Goal: Task Accomplishment & Management: Manage account settings

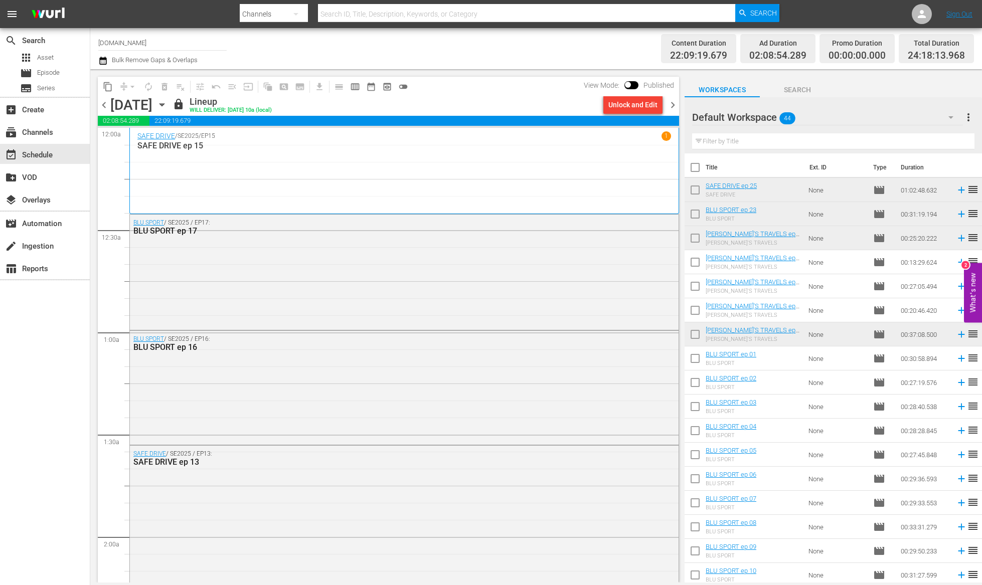
click at [452, 53] on div "Channel Title SportOutdoor.TV Bulk Remove Gaps & Overlaps" at bounding box center [336, 49] width 477 height 36
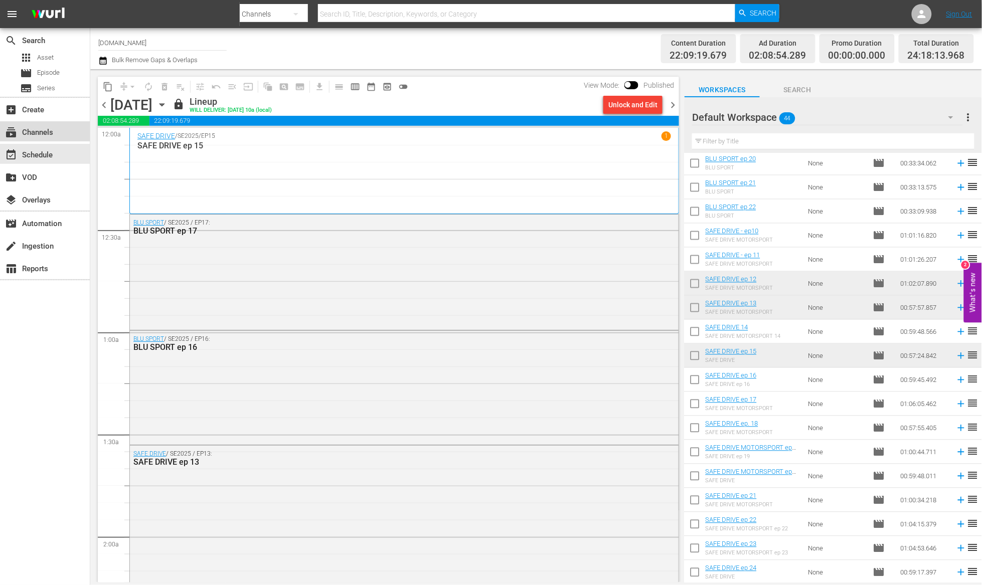
click at [62, 130] on div "subscriptions Channels" at bounding box center [45, 131] width 90 height 20
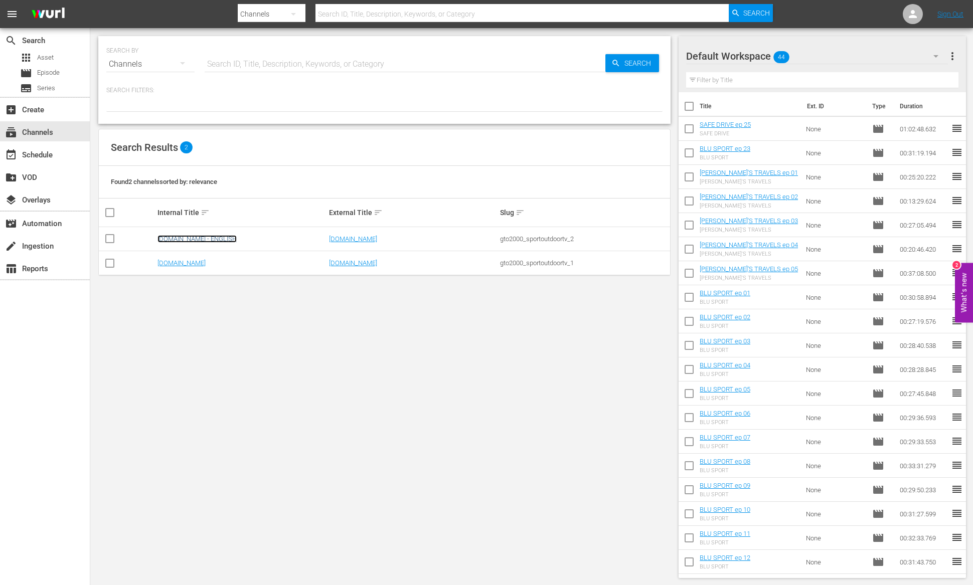
click at [189, 237] on link "[DOMAIN_NAME] - ENGLISH" at bounding box center [196, 239] width 79 height 8
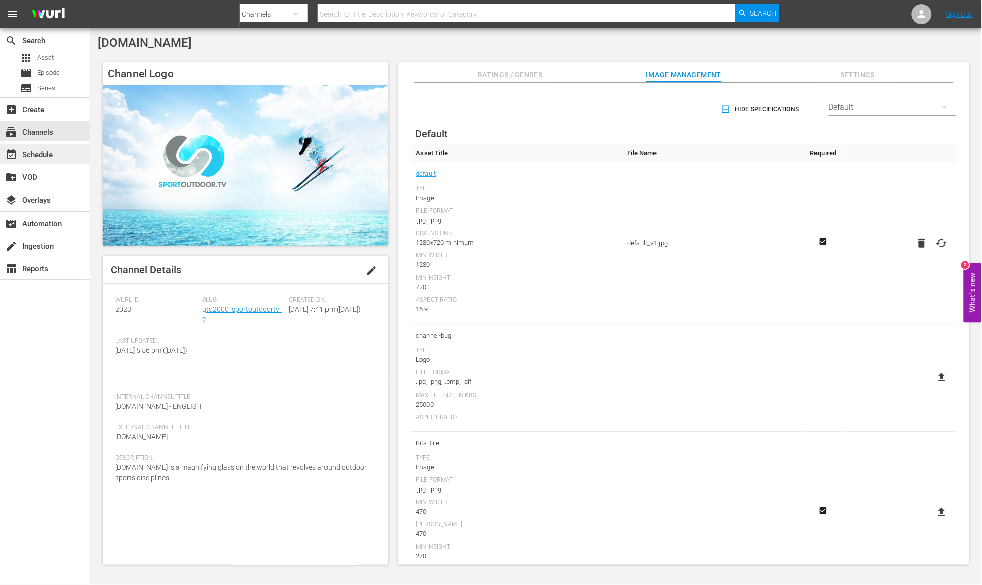
click at [46, 151] on div "event_available Schedule" at bounding box center [28, 153] width 56 height 9
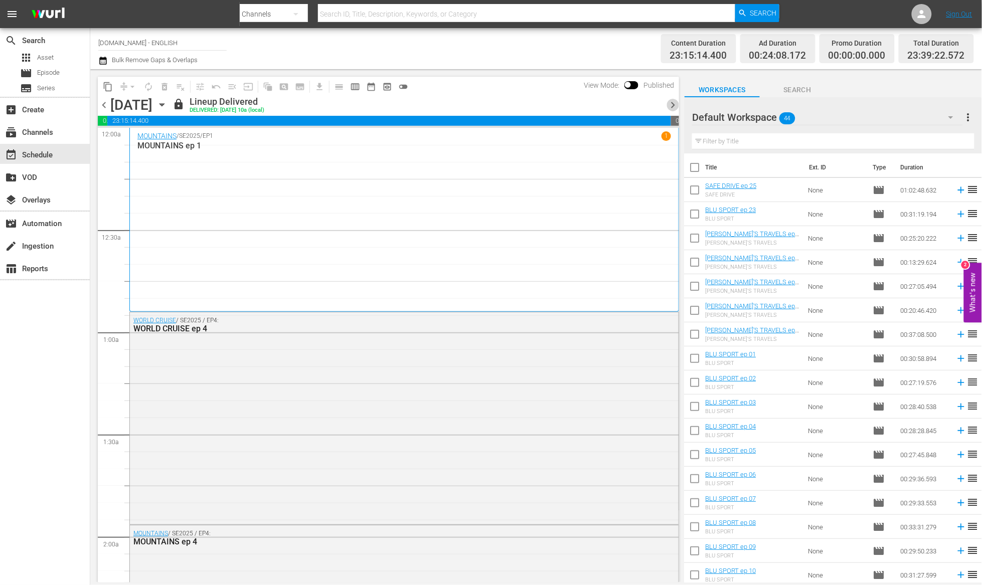
click at [673, 105] on span "chevron_right" at bounding box center [672, 105] width 13 height 13
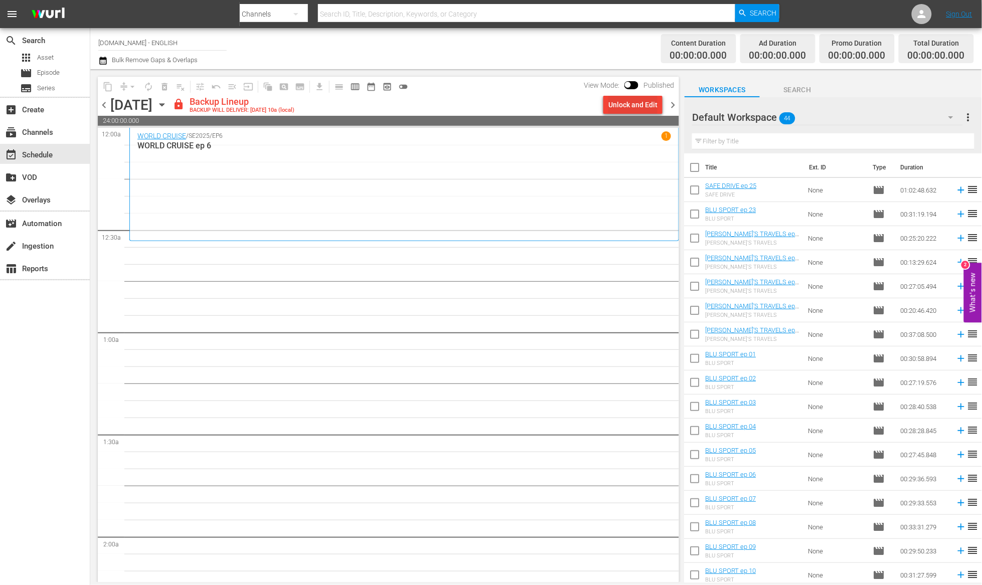
click at [636, 107] on div "Unlock and Edit" at bounding box center [632, 105] width 49 height 18
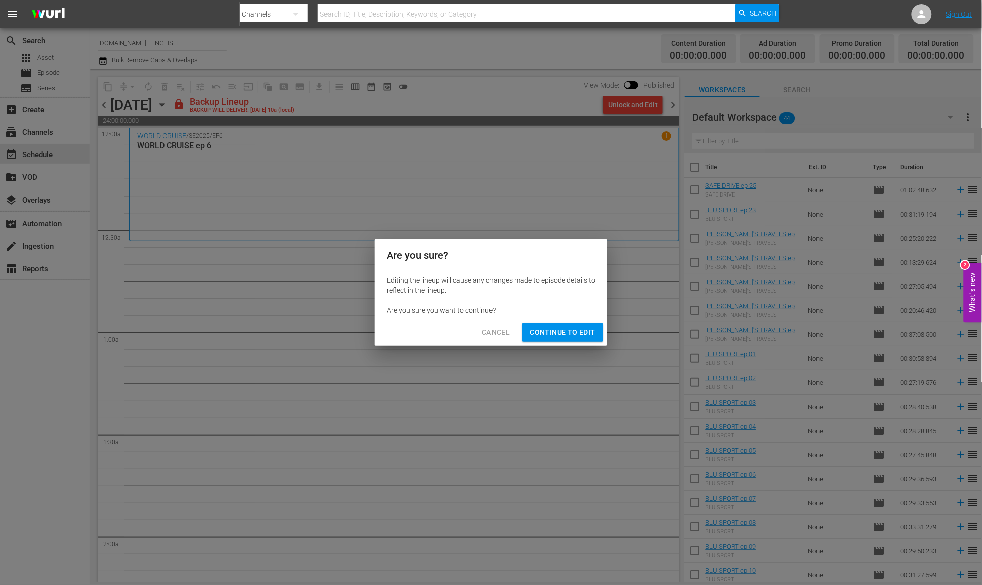
click at [583, 334] on span "Continue to Edit" at bounding box center [562, 332] width 65 height 13
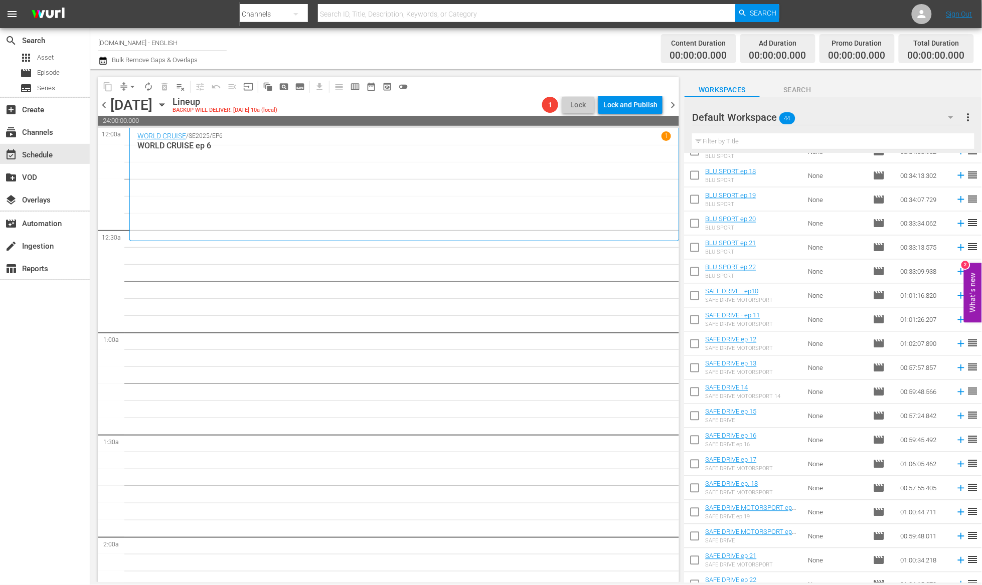
scroll to position [652, 0]
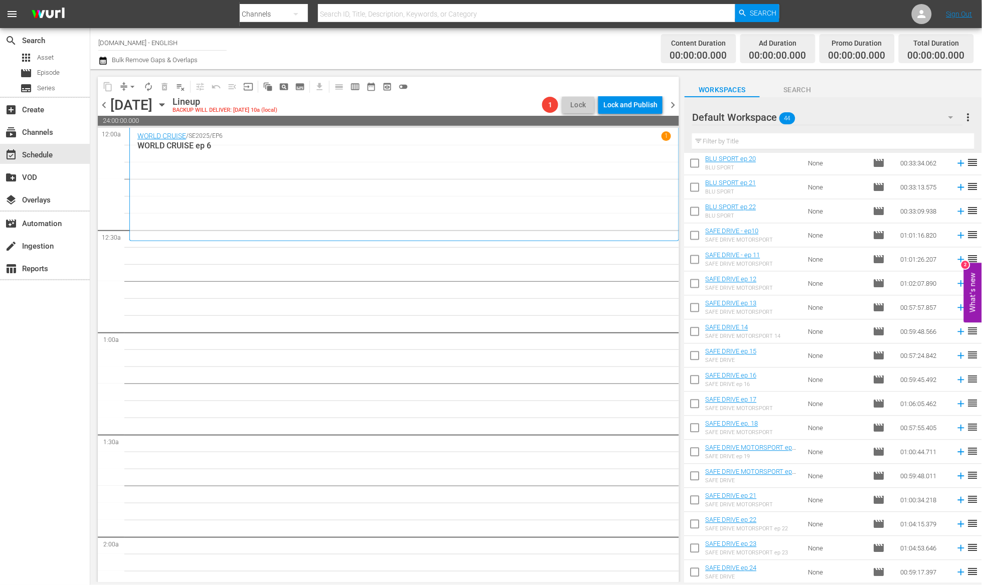
click at [947, 119] on icon "button" at bounding box center [951, 117] width 12 height 12
click at [770, 159] on div "INGLESE (57)" at bounding box center [756, 161] width 104 height 16
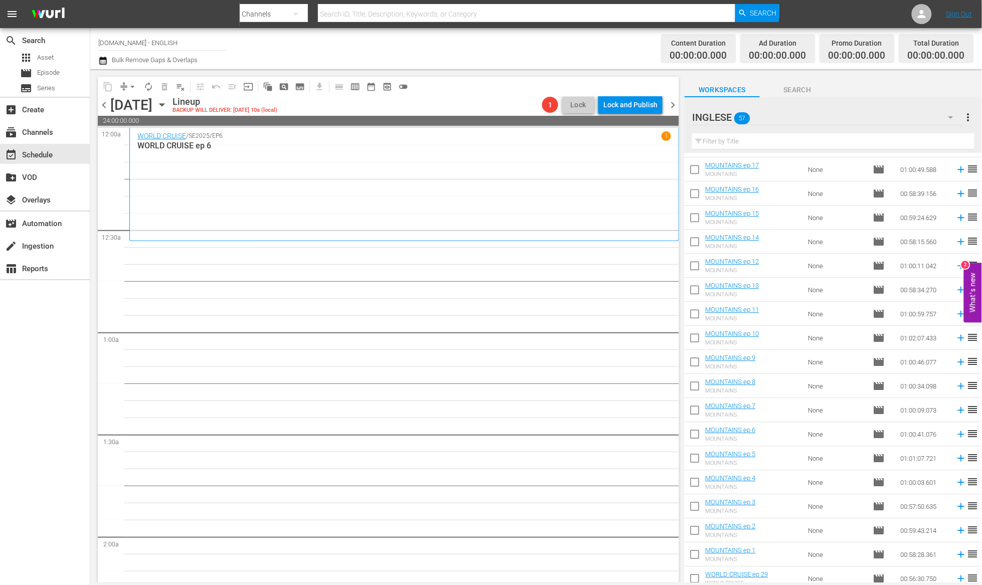
scroll to position [965, 0]
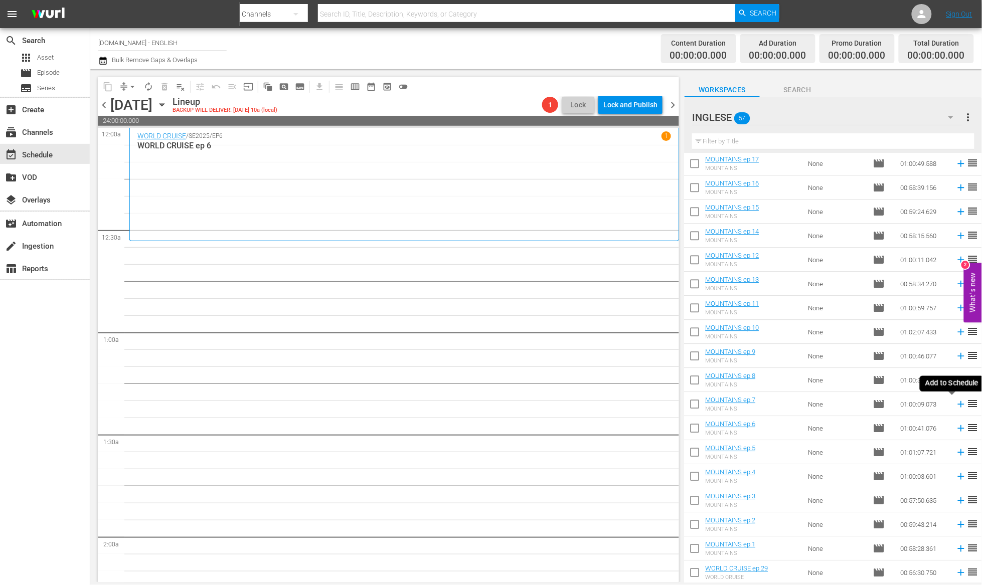
click at [958, 405] on icon at bounding box center [961, 404] width 7 height 7
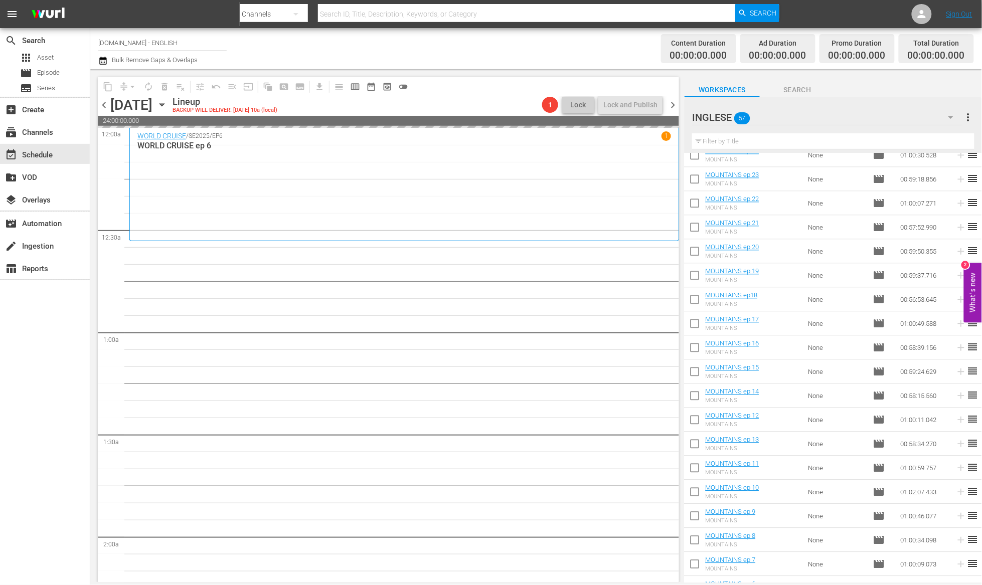
scroll to position [771, 0]
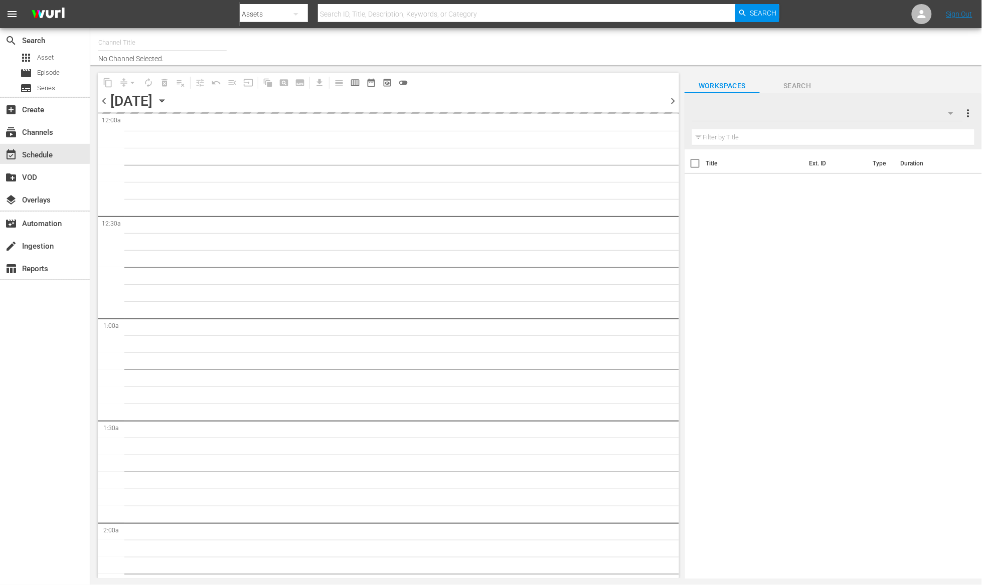
type input "[DOMAIN_NAME] - ENGLISH (2023)"
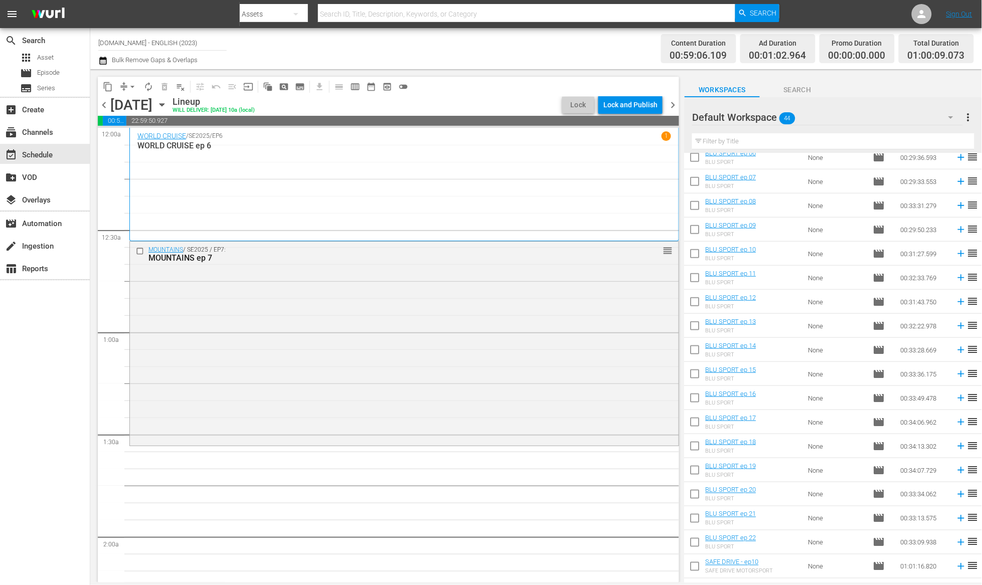
scroll to position [339, 0]
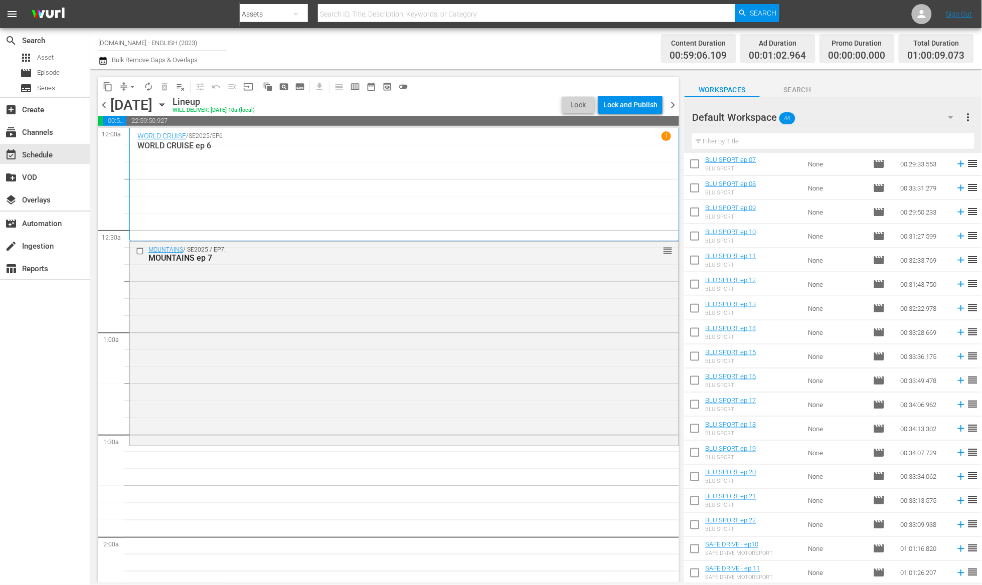
click at [949, 120] on icon "button" at bounding box center [951, 117] width 12 height 12
click at [781, 158] on div "INGLESE (57)" at bounding box center [756, 161] width 104 height 16
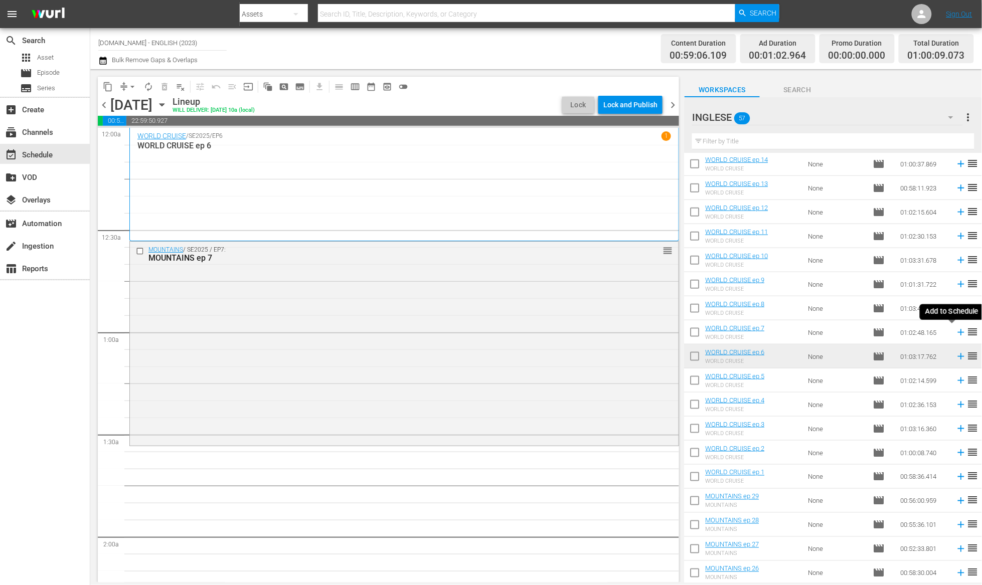
click at [958, 335] on icon at bounding box center [961, 332] width 7 height 7
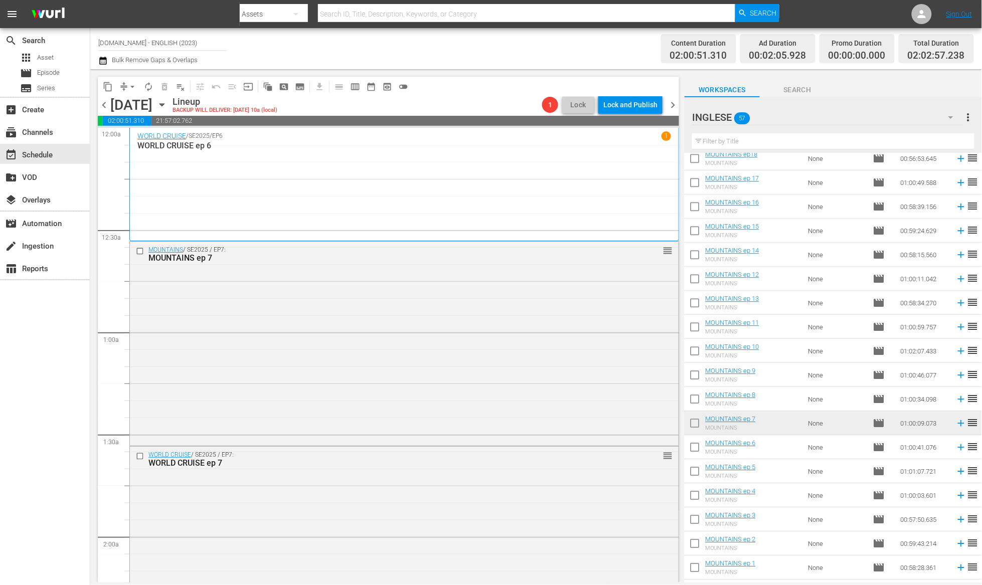
scroll to position [949, 0]
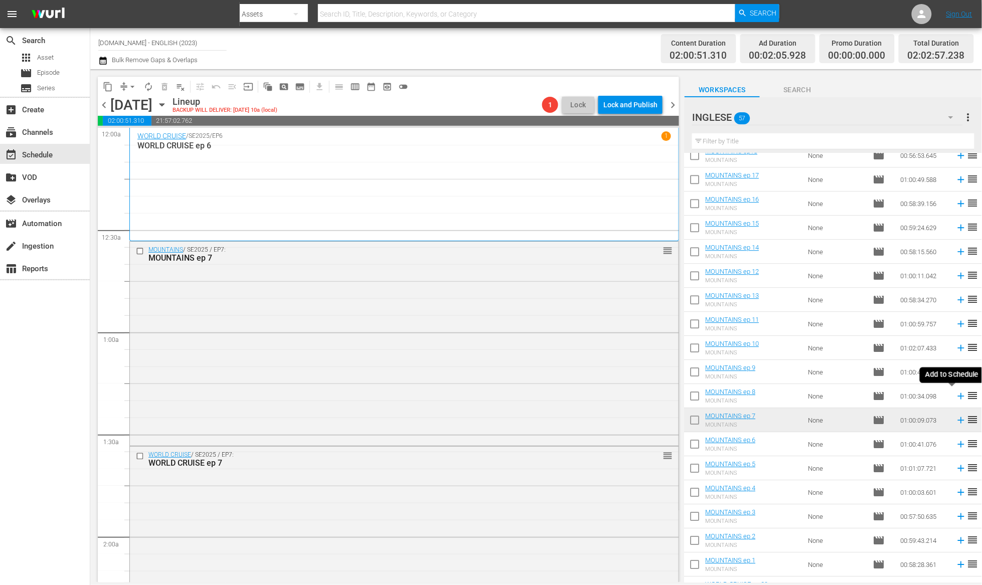
click at [956, 397] on icon at bounding box center [961, 396] width 11 height 11
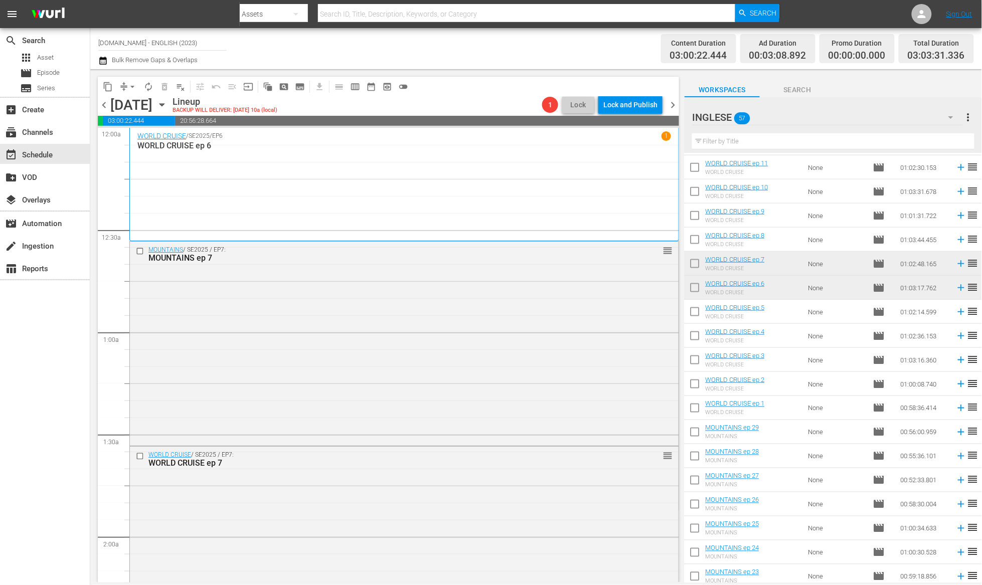
scroll to position [387, 0]
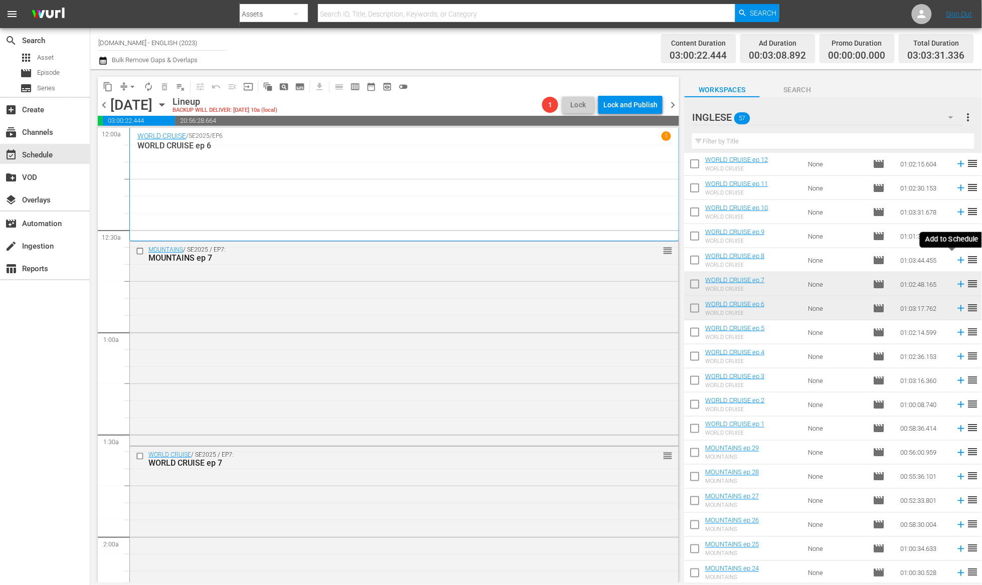
click at [956, 258] on icon at bounding box center [961, 260] width 11 height 11
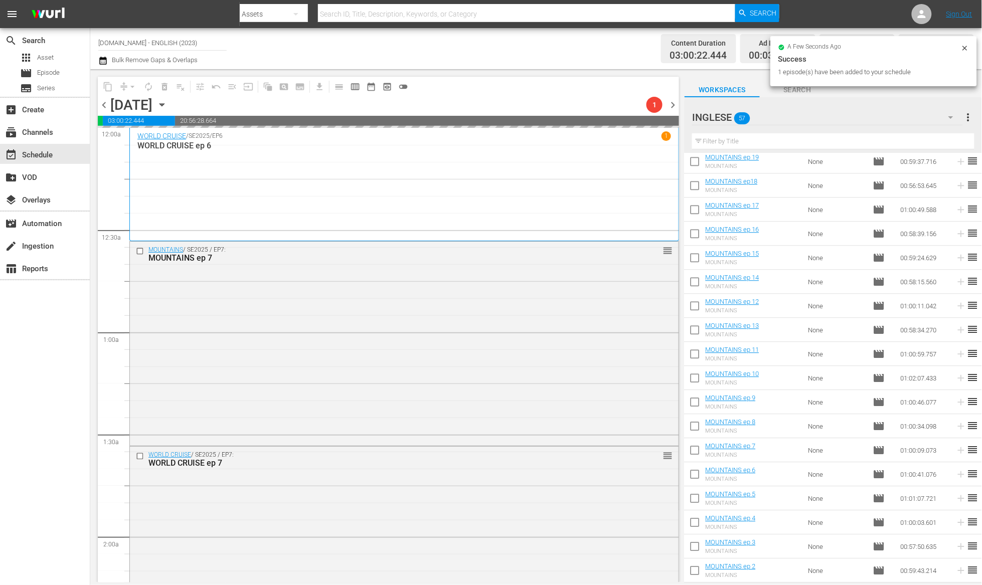
scroll to position [920, 0]
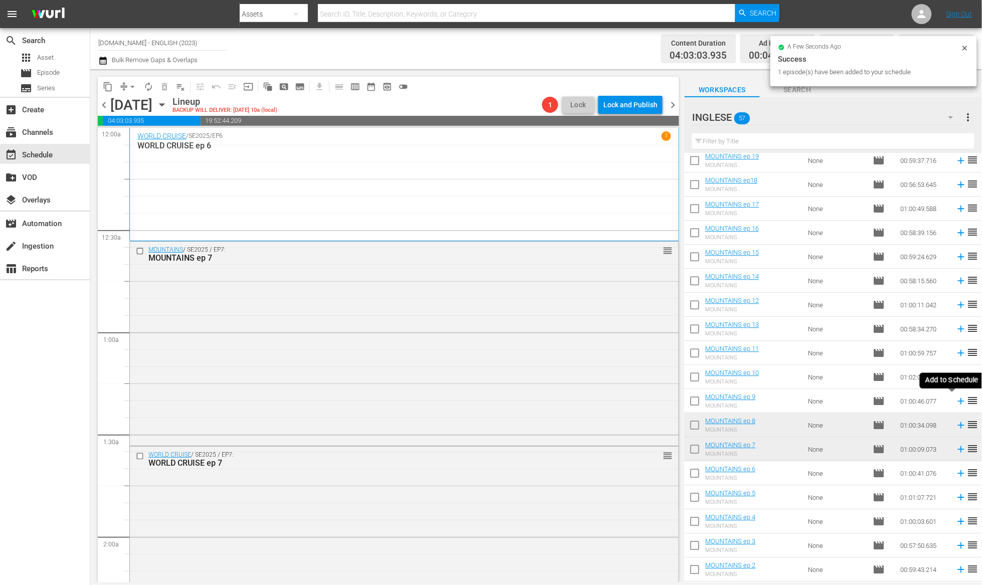
click at [956, 402] on icon at bounding box center [961, 401] width 11 height 11
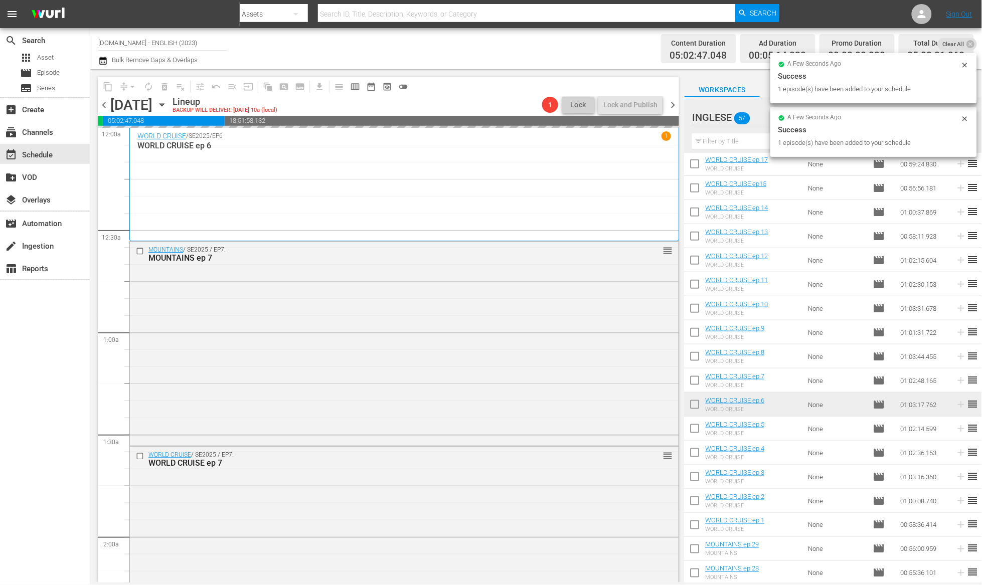
scroll to position [289, 0]
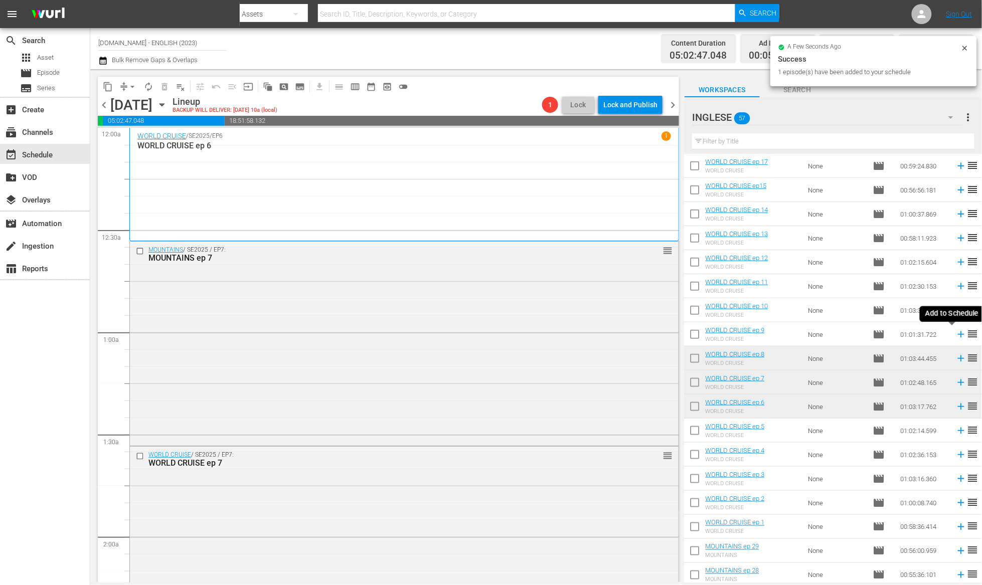
click at [956, 335] on icon at bounding box center [961, 334] width 11 height 11
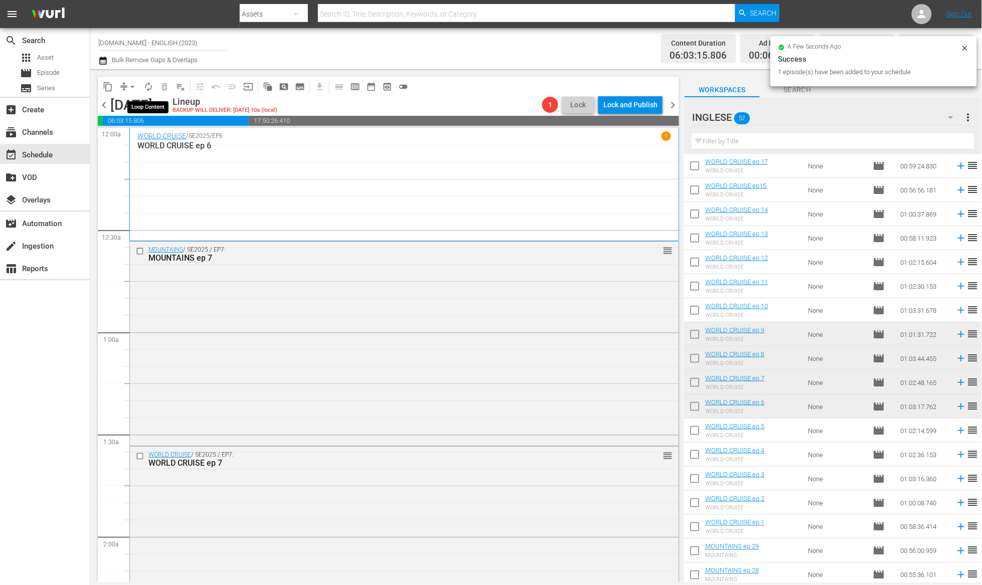
click at [148, 89] on span "autorenew_outlined" at bounding box center [148, 87] width 10 height 10
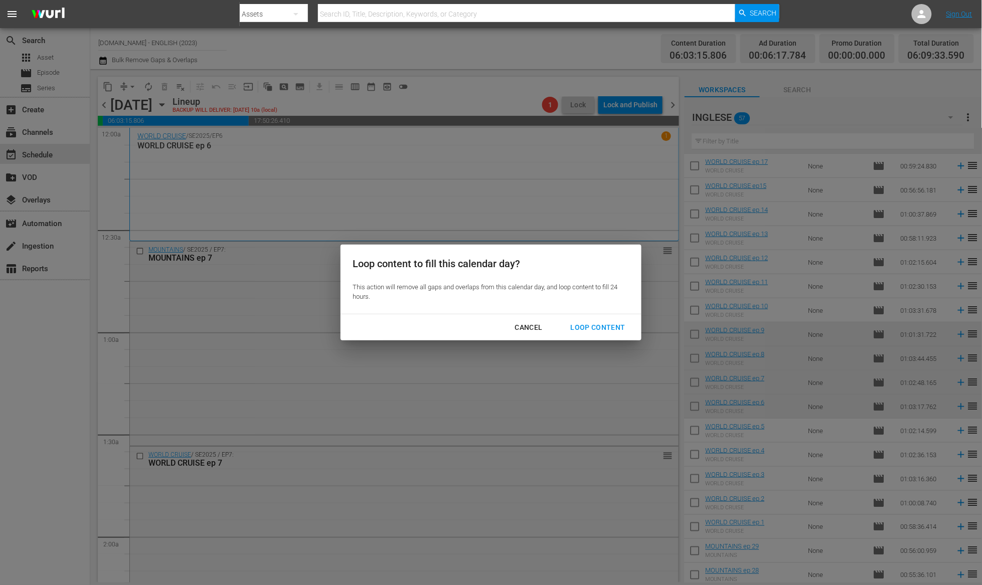
click at [610, 328] on div "Loop Content" at bounding box center [598, 327] width 71 height 13
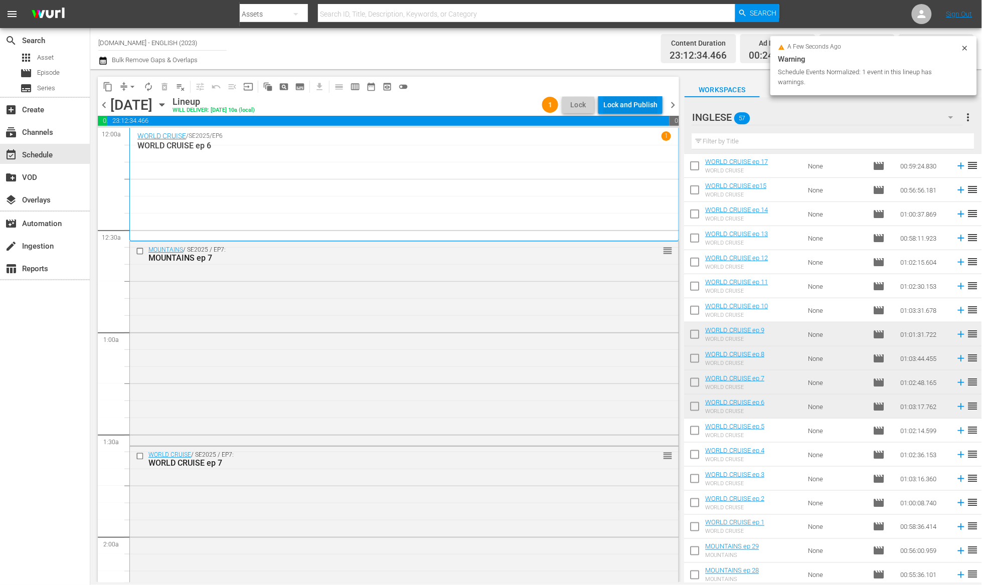
click at [633, 109] on div "Lock and Publish" at bounding box center [630, 105] width 54 height 18
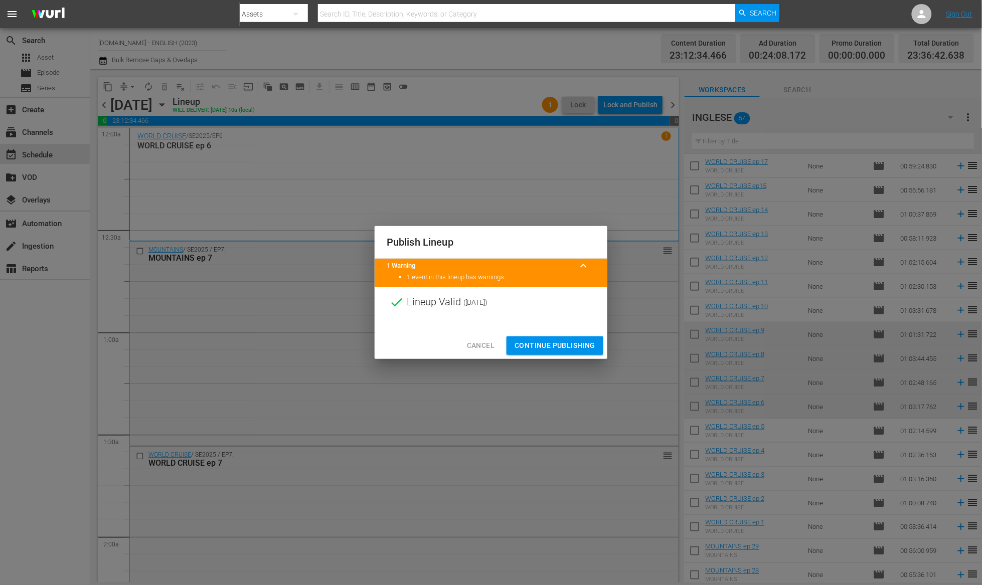
click at [567, 344] on span "Continue Publishing" at bounding box center [554, 345] width 81 height 13
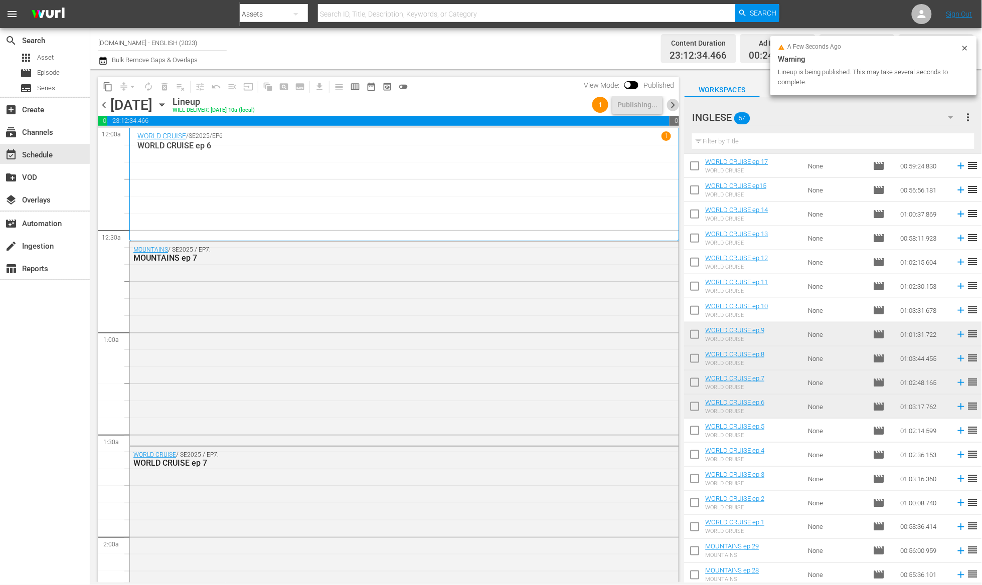
click at [675, 105] on span "chevron_right" at bounding box center [672, 105] width 13 height 13
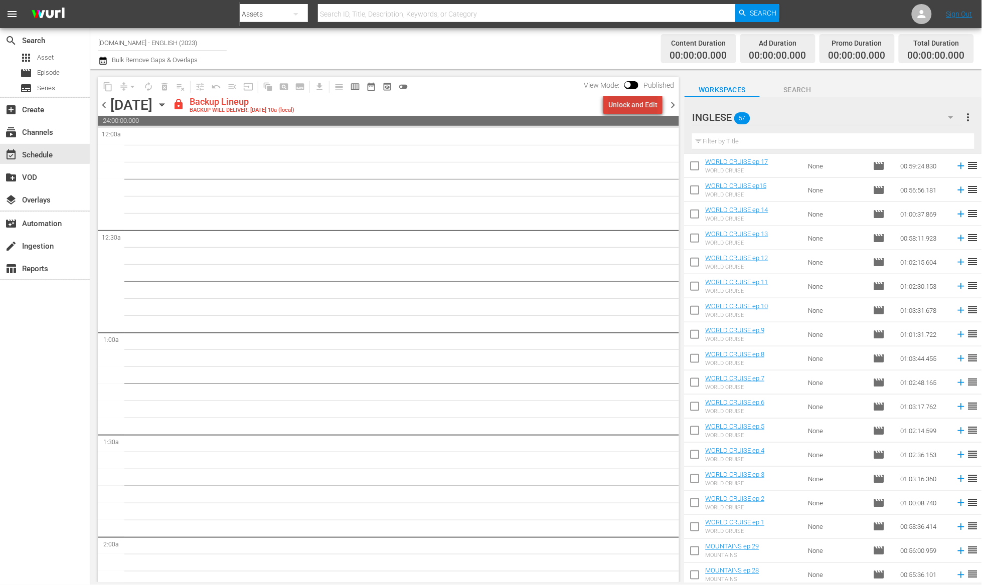
click at [639, 105] on div "Unlock and Edit" at bounding box center [632, 105] width 49 height 18
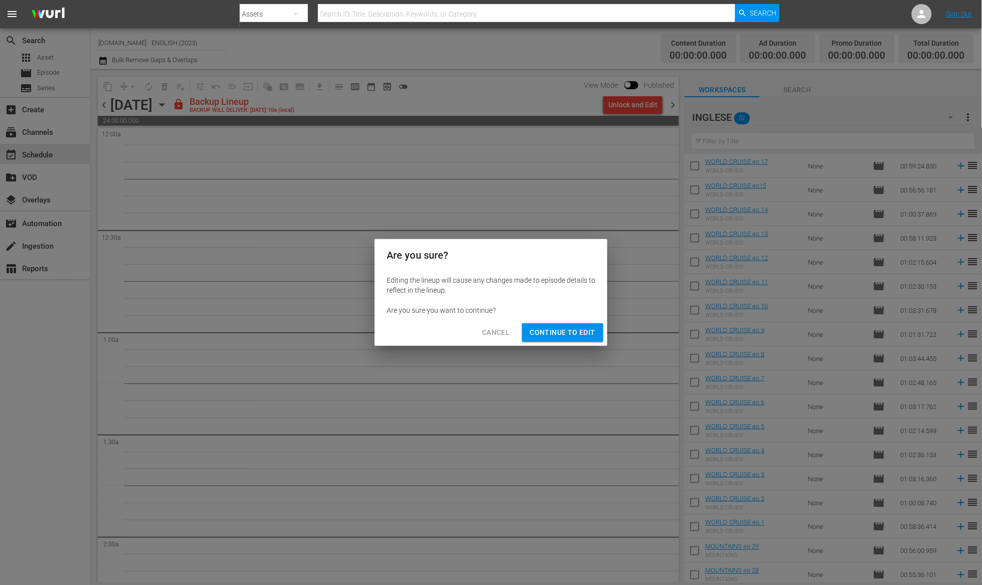
click at [580, 336] on span "Continue to Edit" at bounding box center [562, 332] width 65 height 13
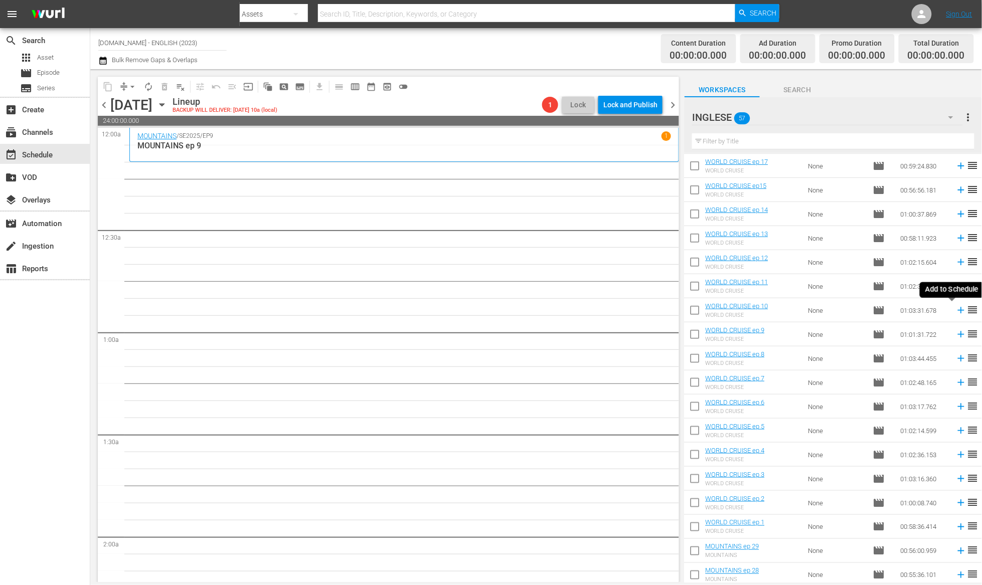
click at [956, 309] on icon at bounding box center [961, 310] width 11 height 11
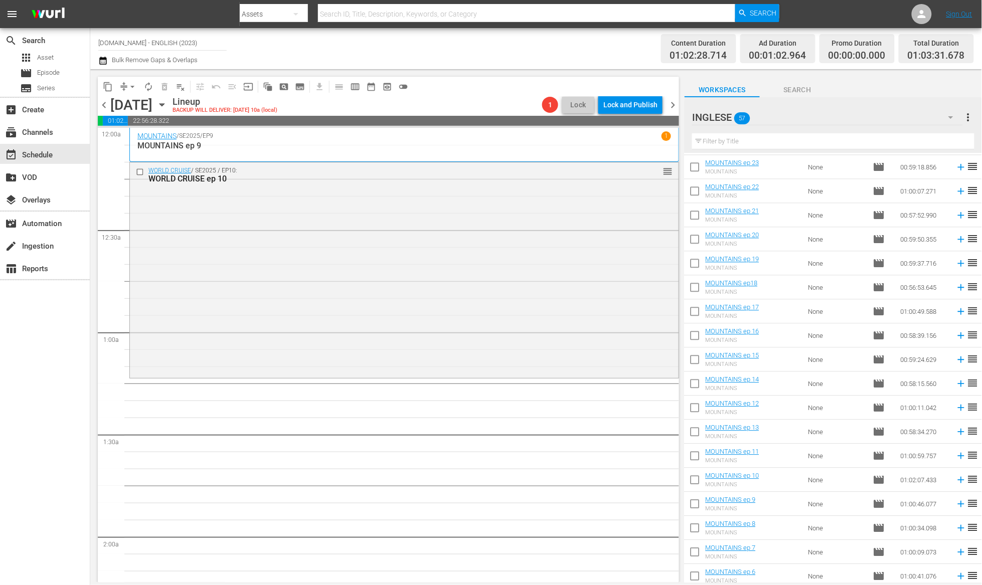
scroll to position [832, 0]
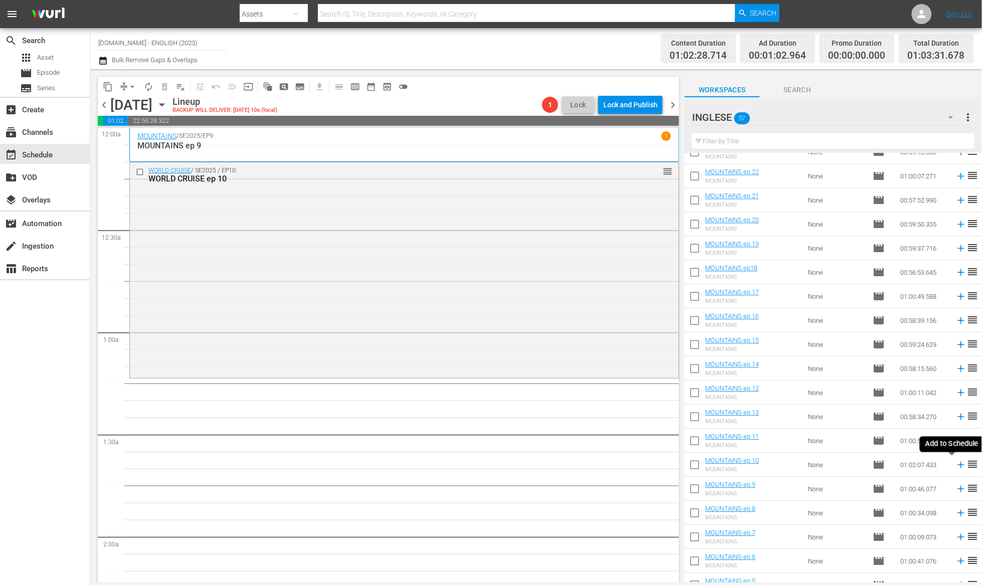
click at [956, 468] on icon at bounding box center [961, 464] width 11 height 11
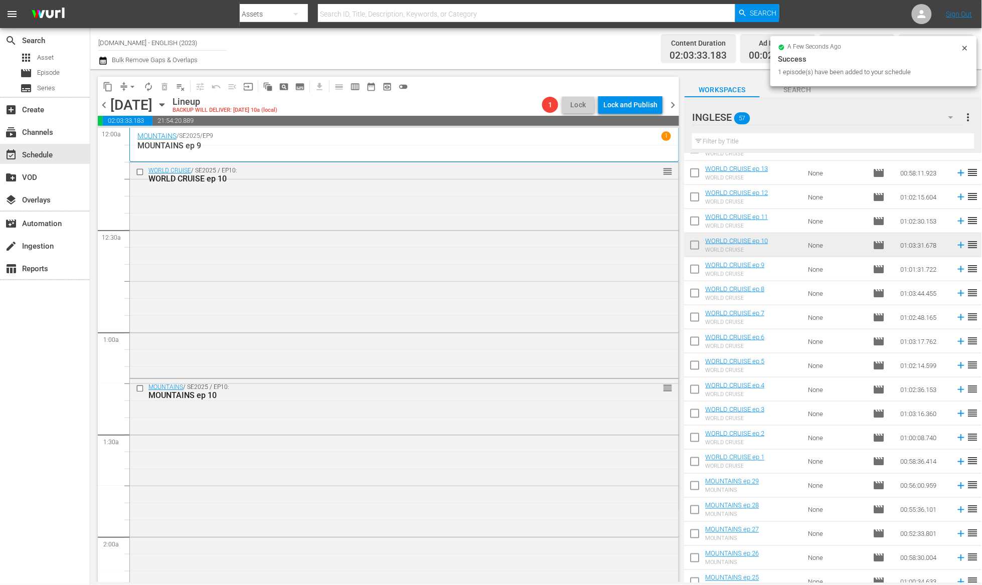
scroll to position [247, 0]
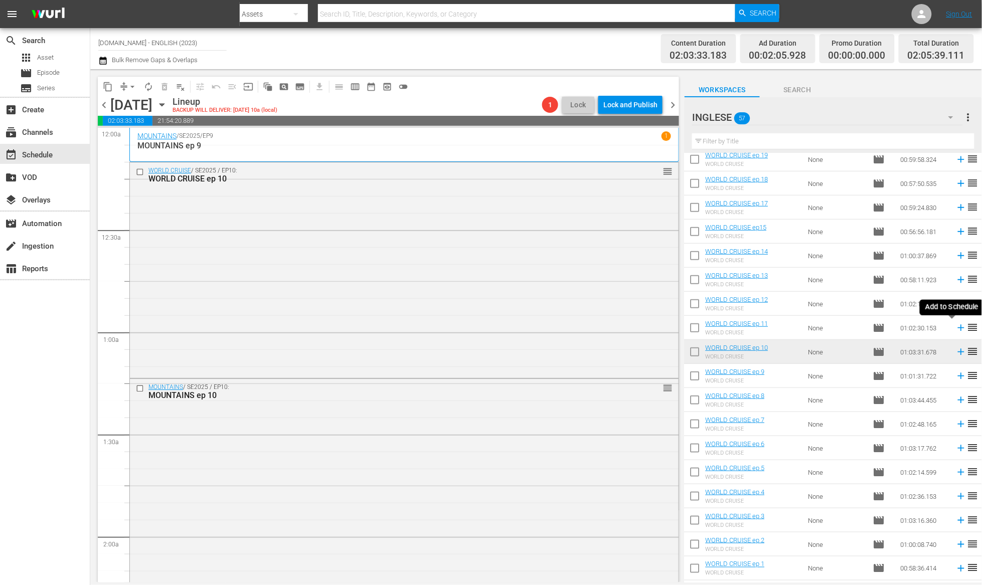
click at [956, 329] on icon at bounding box center [961, 327] width 11 height 11
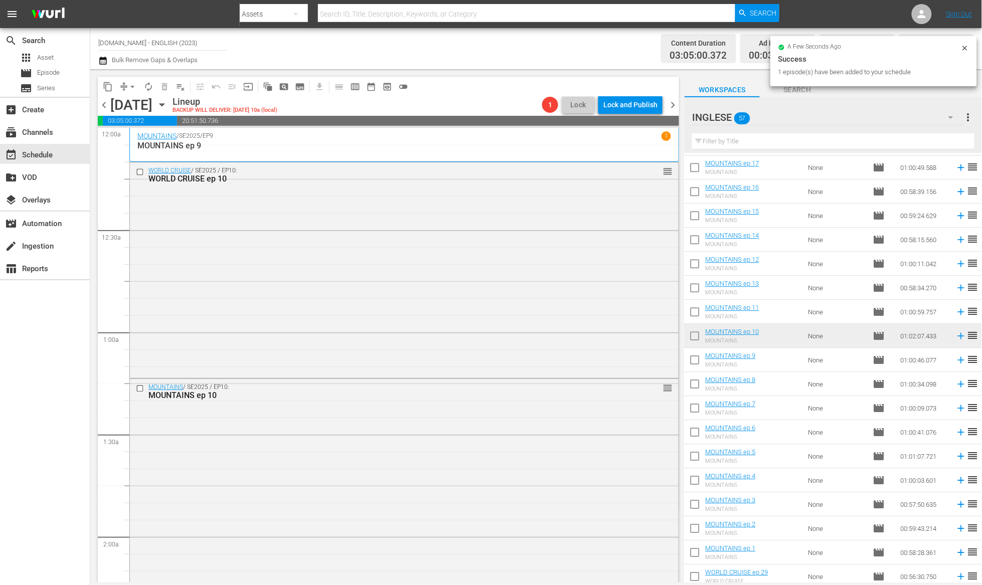
scroll to position [965, 0]
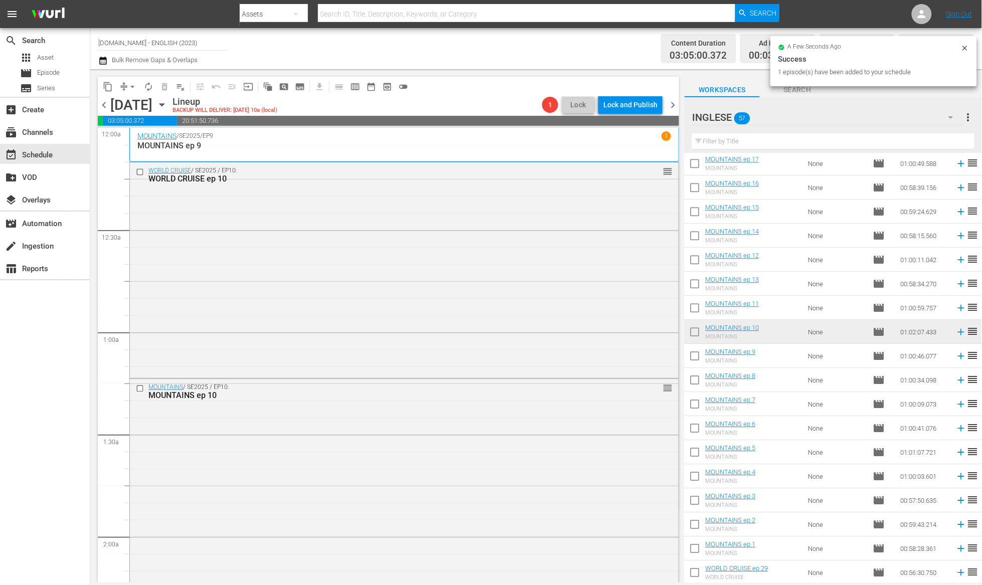
click at [956, 310] on icon at bounding box center [961, 307] width 11 height 11
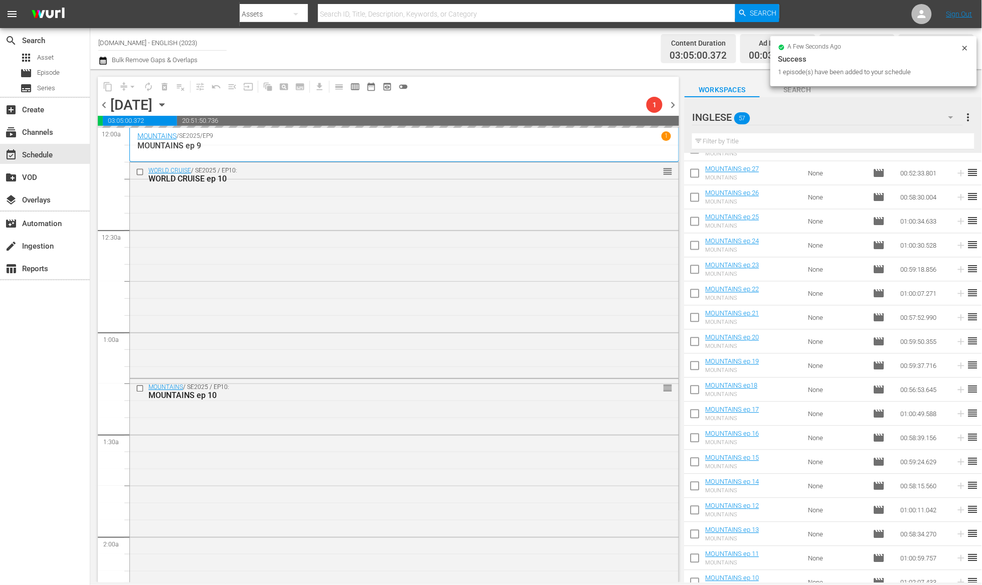
scroll to position [359, 0]
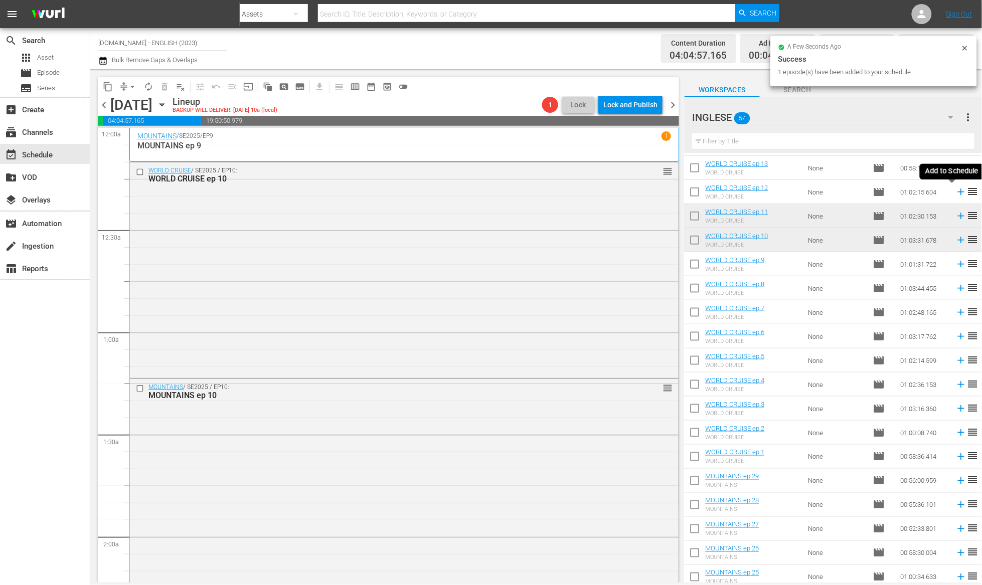
click at [956, 196] on icon at bounding box center [961, 192] width 11 height 11
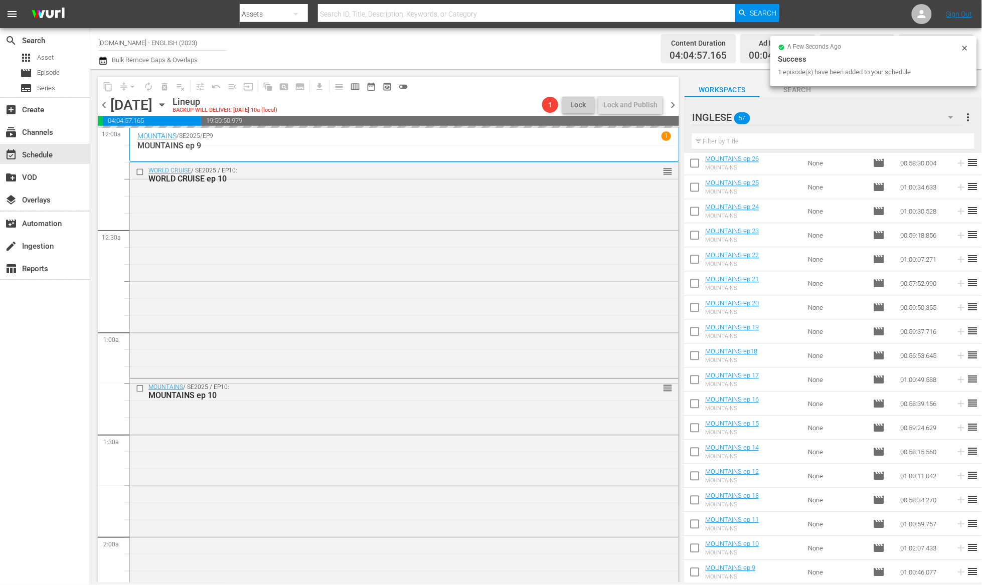
scroll to position [865, 0]
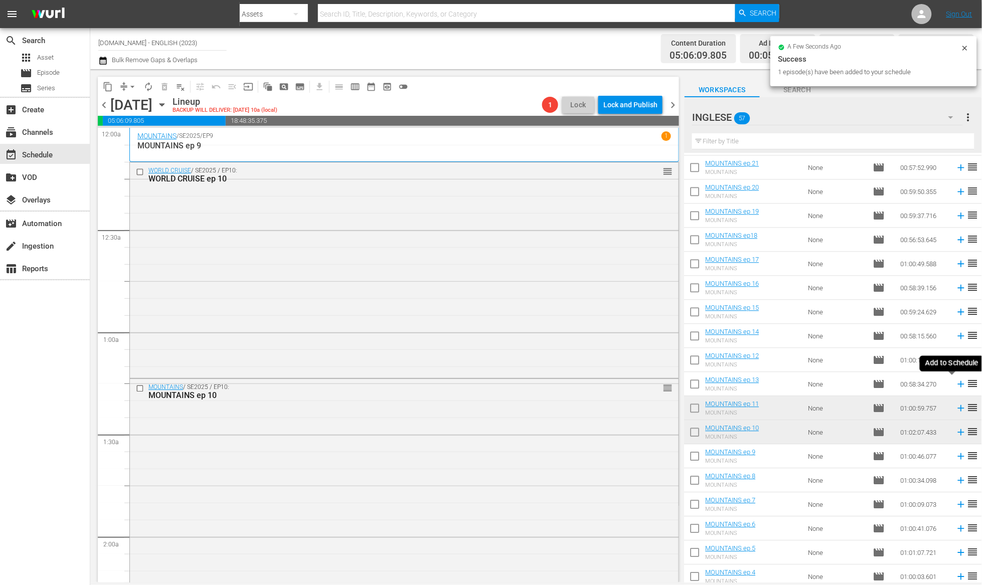
click at [956, 385] on icon at bounding box center [961, 384] width 11 height 11
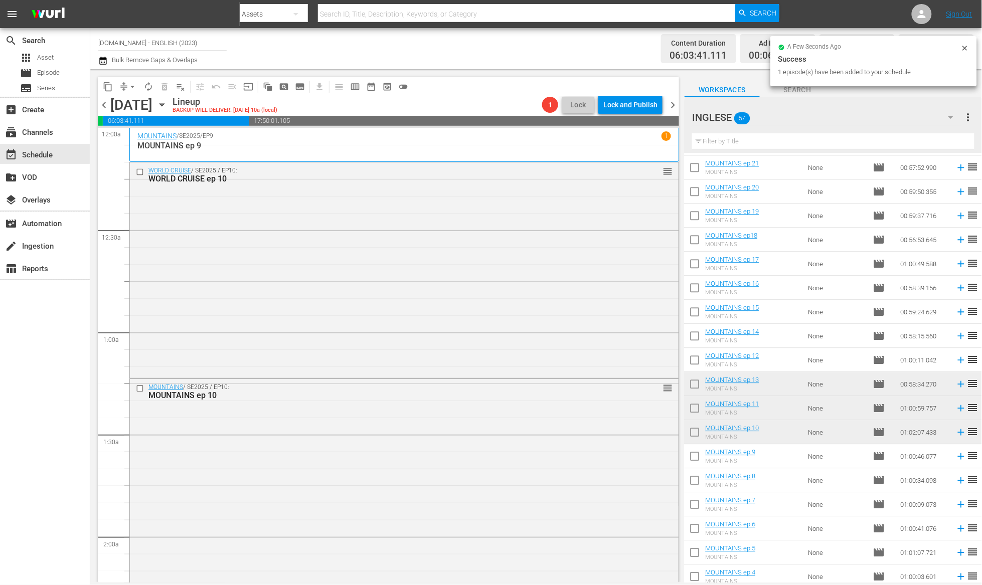
click at [144, 83] on span "autorenew_outlined" at bounding box center [148, 87] width 10 height 10
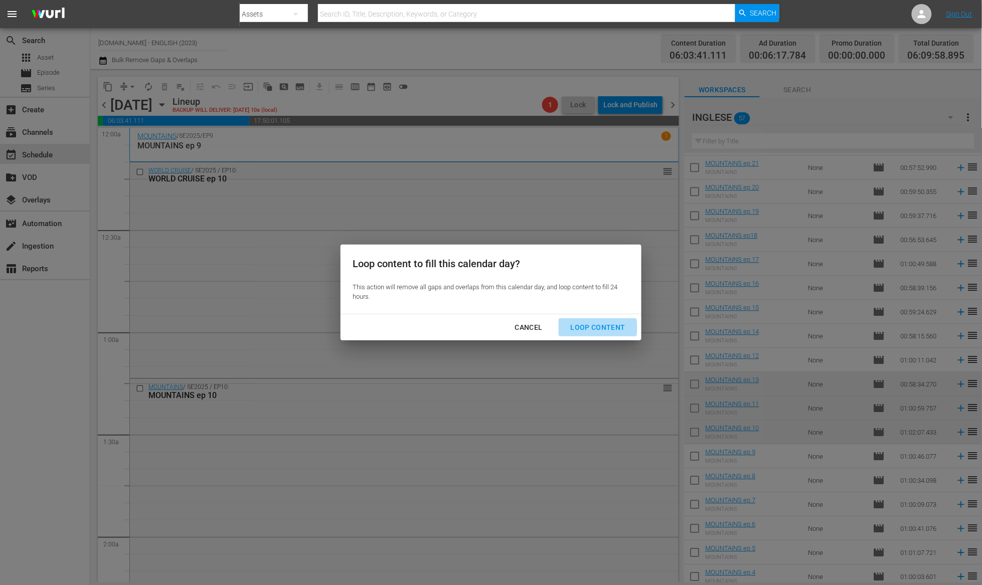
click at [591, 327] on div "Loop Content" at bounding box center [598, 327] width 71 height 13
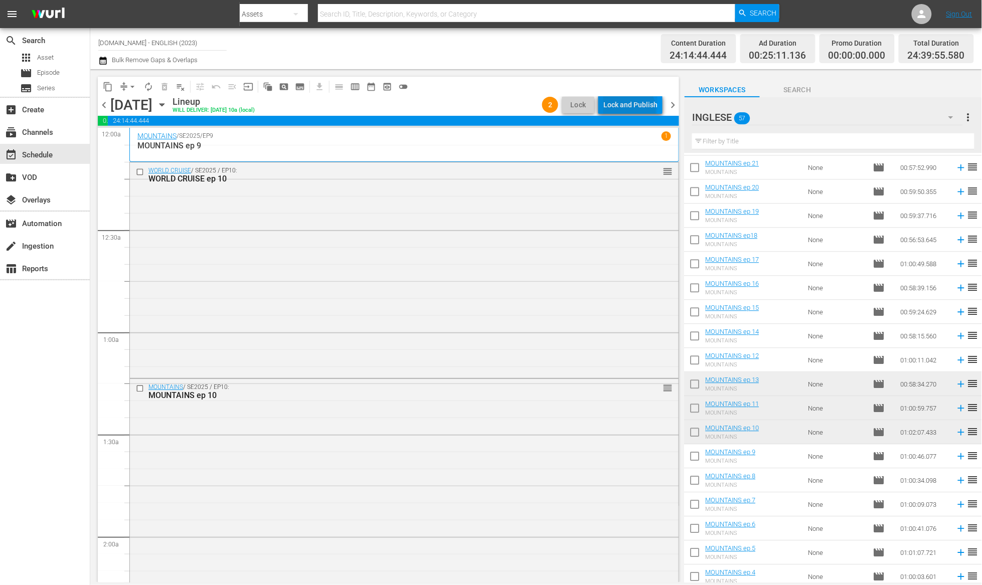
click at [631, 109] on div "Lock and Publish" at bounding box center [630, 105] width 54 height 18
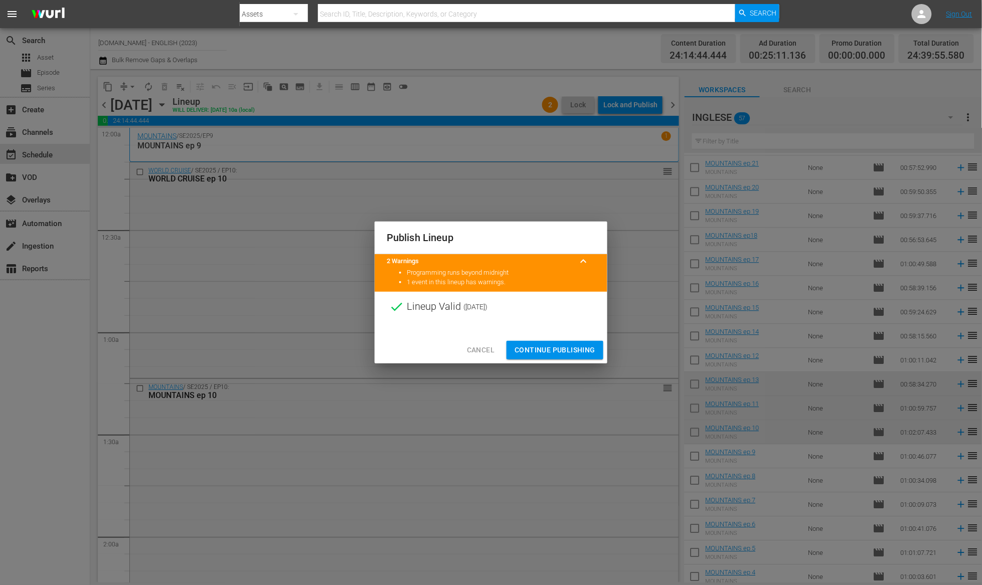
click at [551, 342] on button "Continue Publishing" at bounding box center [554, 350] width 97 height 19
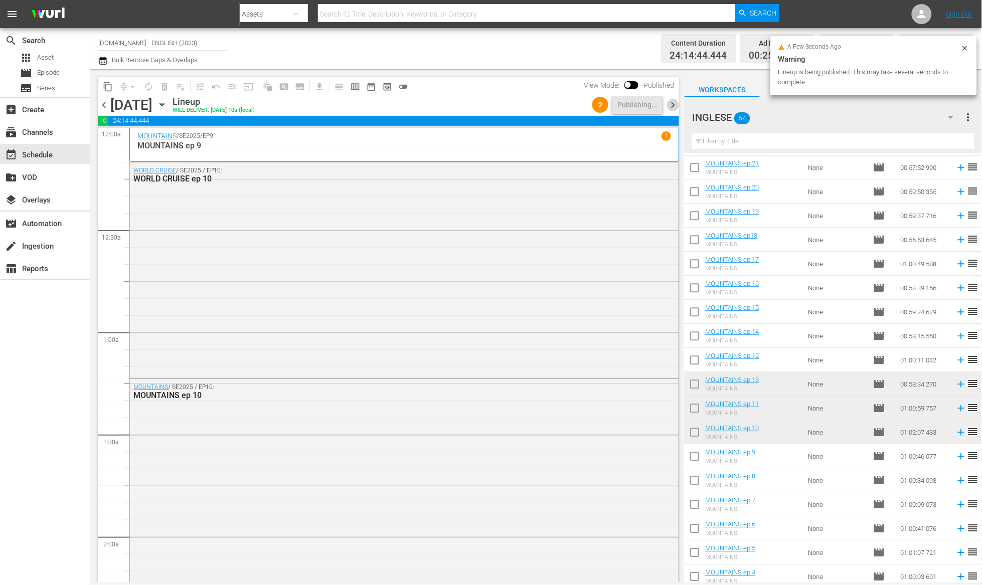
click at [672, 105] on span "chevron_right" at bounding box center [672, 105] width 13 height 13
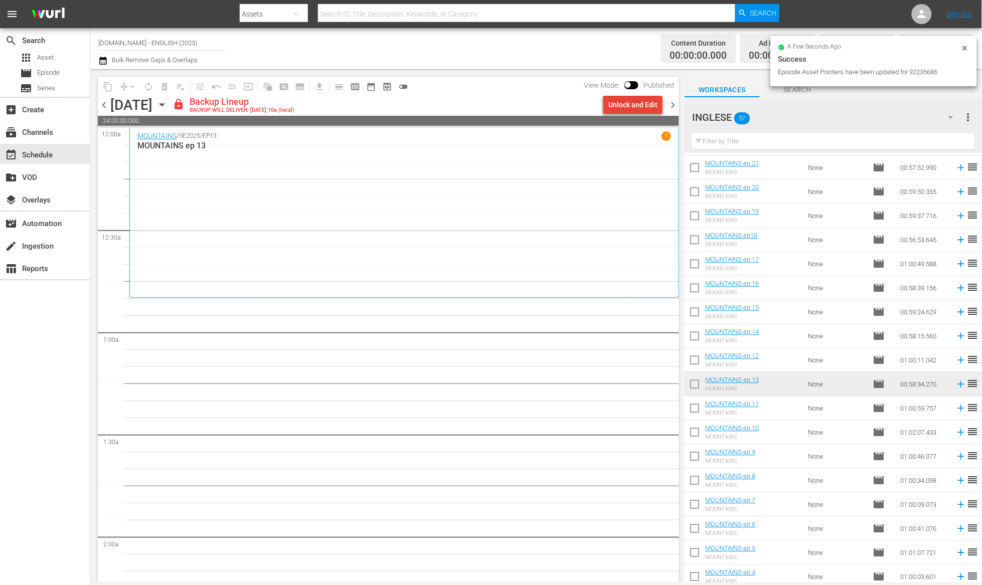
click at [630, 103] on div "Unlock and Edit" at bounding box center [632, 105] width 49 height 18
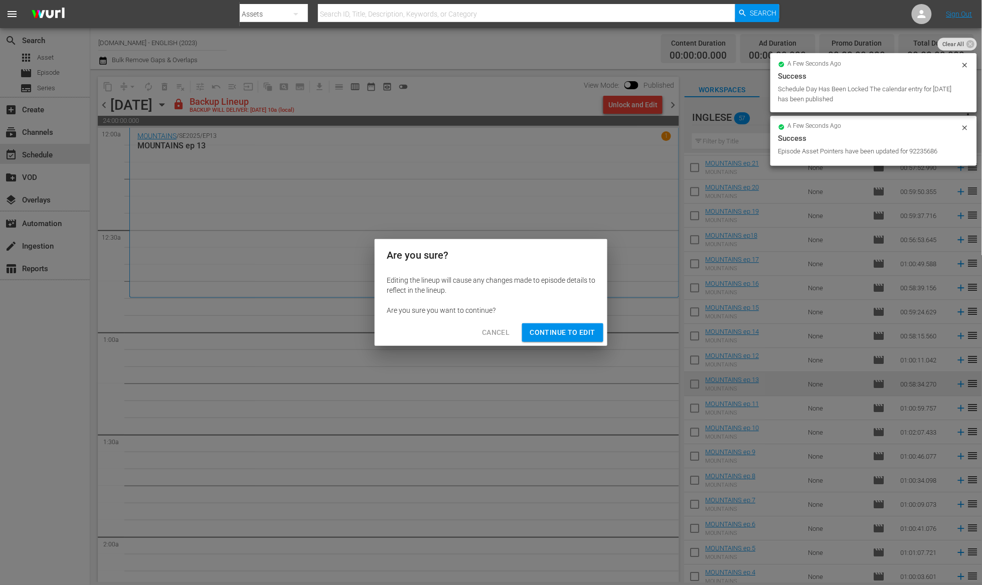
click at [567, 332] on span "Continue to Edit" at bounding box center [562, 332] width 65 height 13
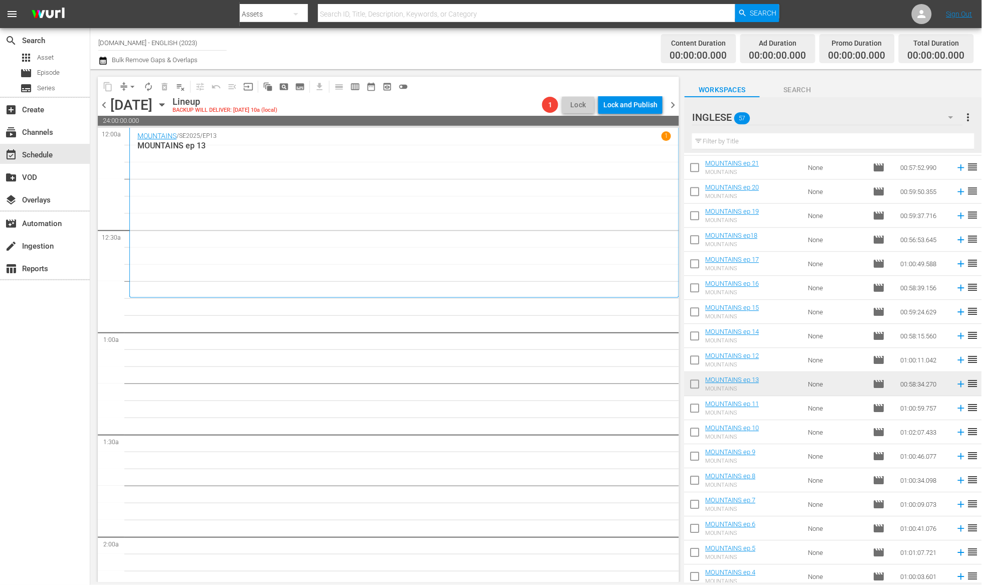
click at [105, 104] on span "chevron_left" at bounding box center [104, 105] width 13 height 13
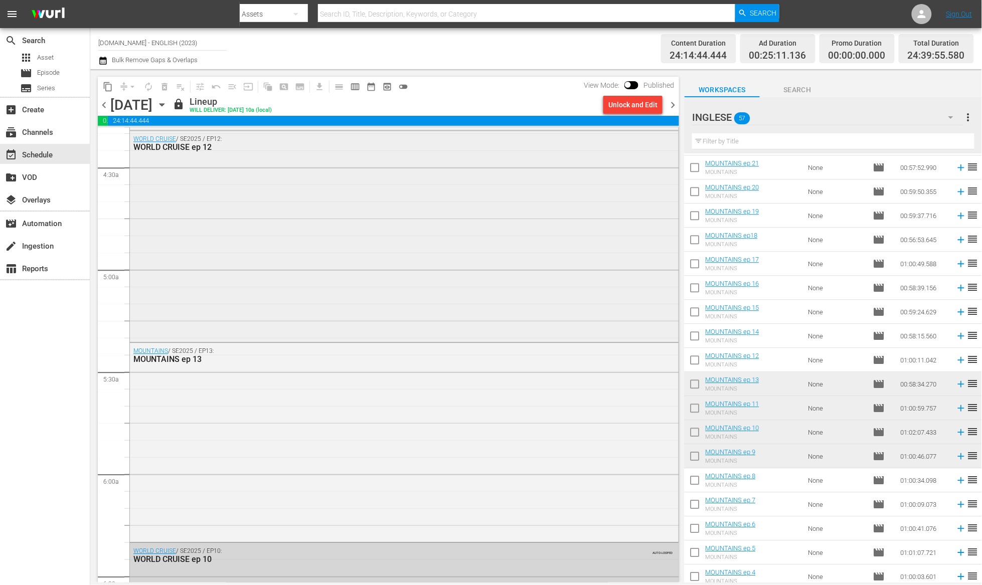
scroll to position [855, 0]
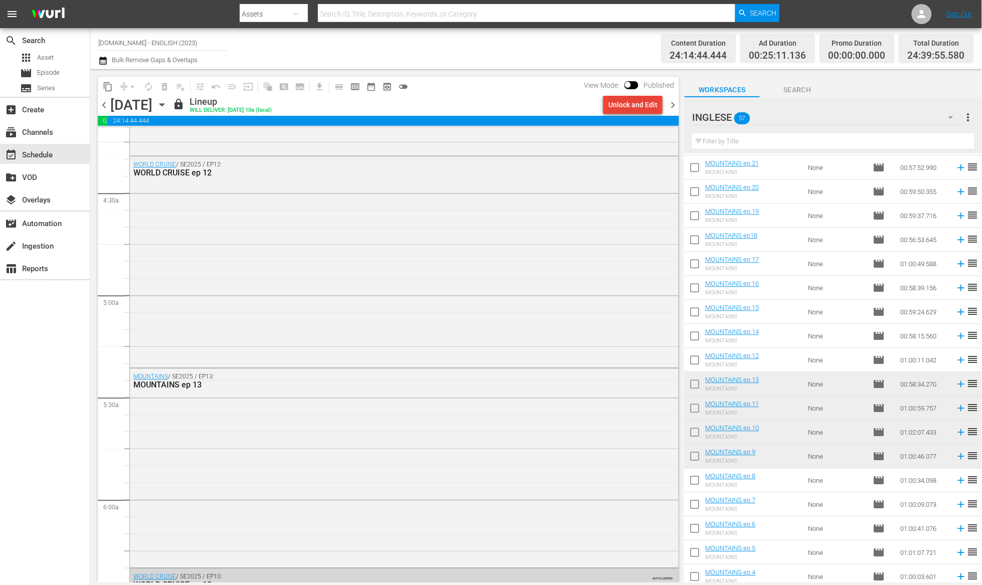
click at [642, 112] on div "Unlock and Edit" at bounding box center [632, 105] width 49 height 18
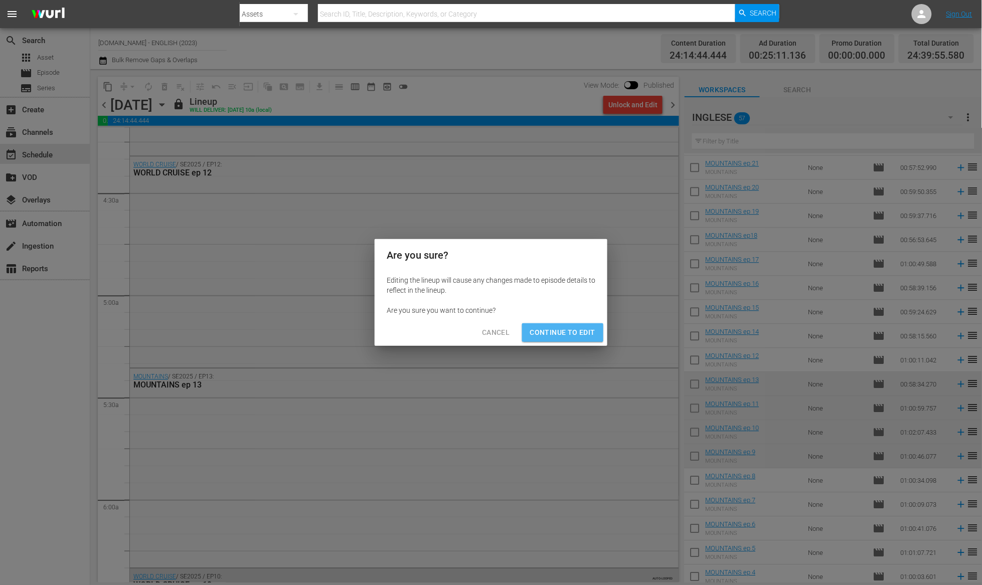
click at [571, 333] on span "Continue to Edit" at bounding box center [562, 332] width 65 height 13
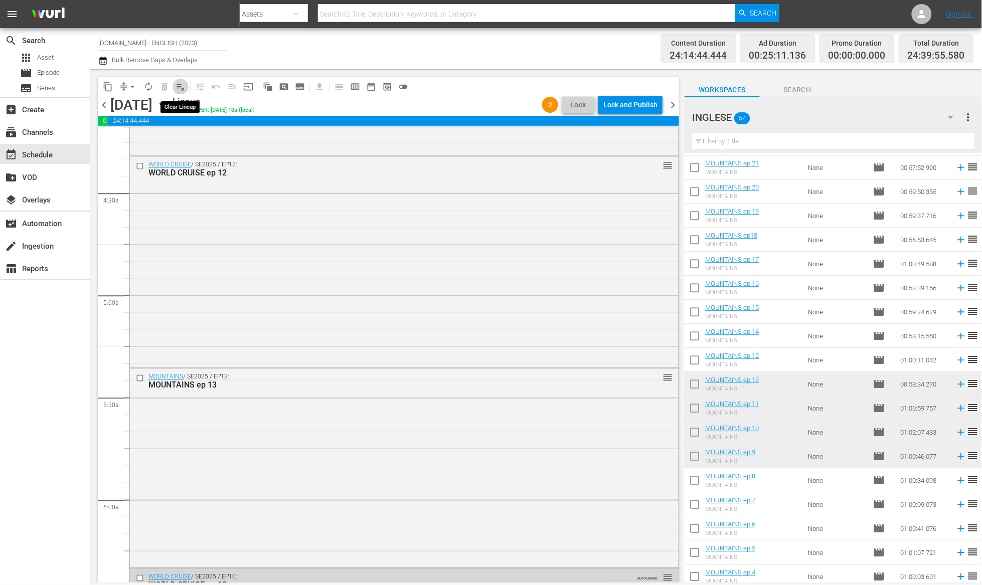
click at [179, 87] on span "playlist_remove_outlined" at bounding box center [180, 87] width 10 height 10
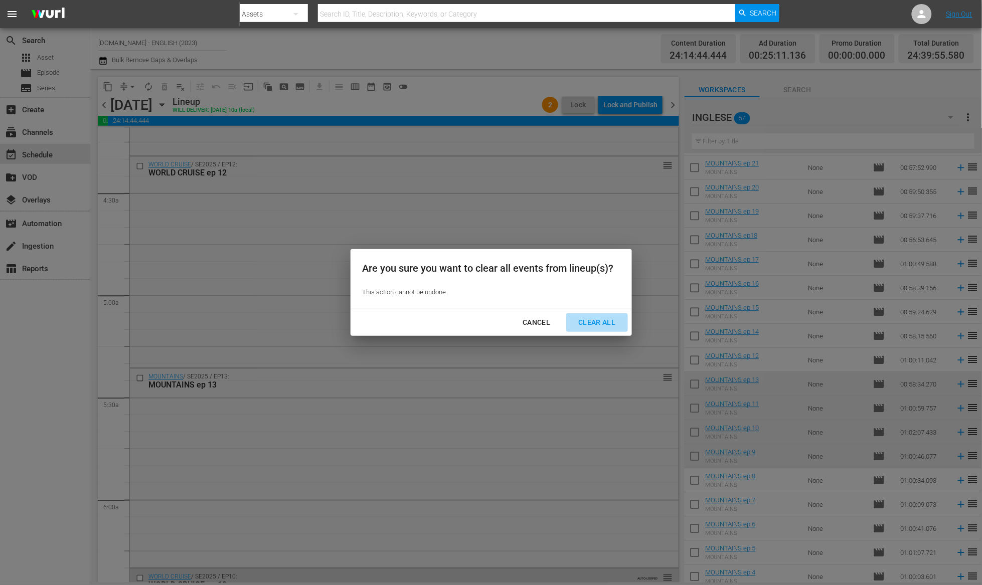
click at [583, 320] on div "Clear All" at bounding box center [596, 322] width 53 height 13
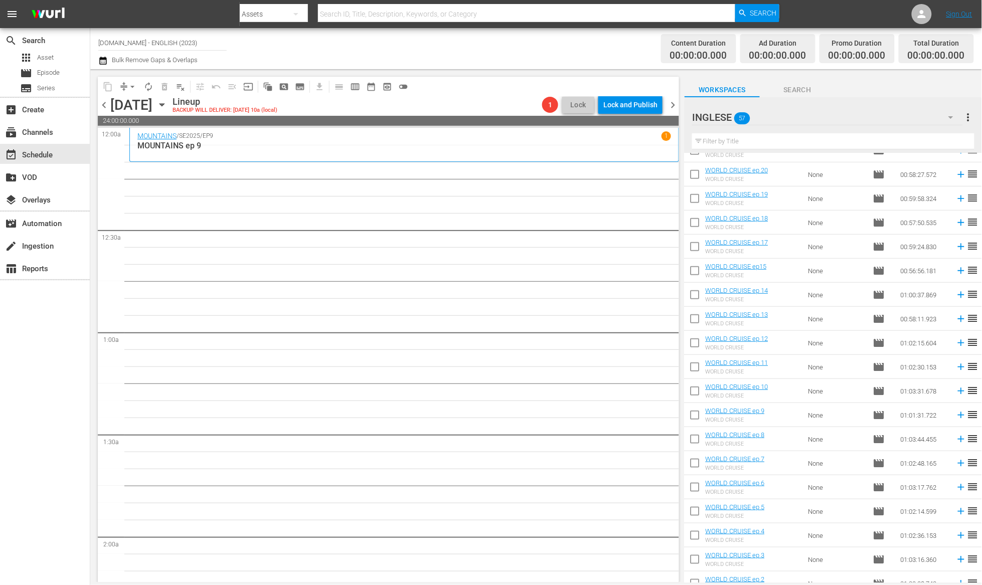
scroll to position [206, 0]
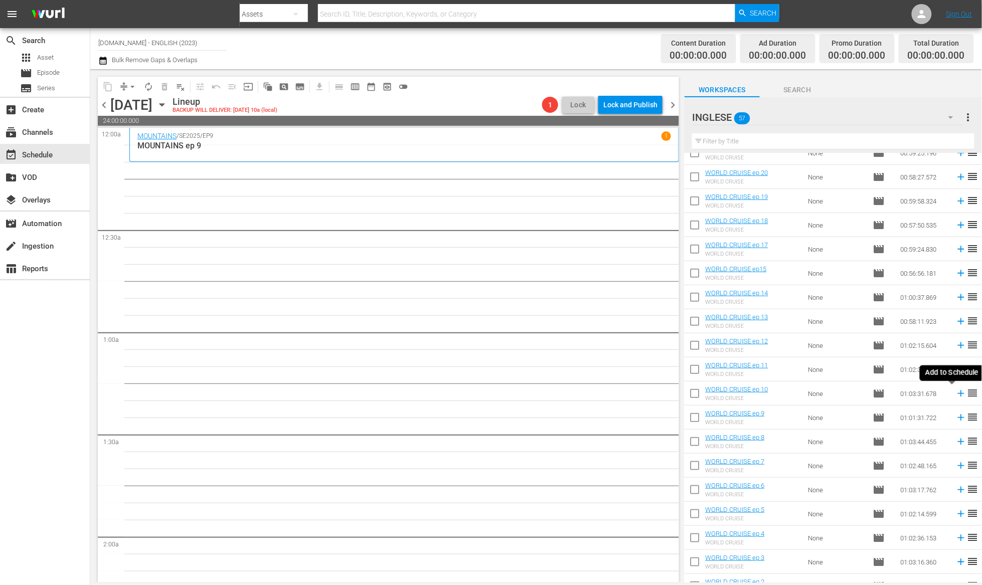
click at [956, 392] on icon at bounding box center [961, 393] width 11 height 11
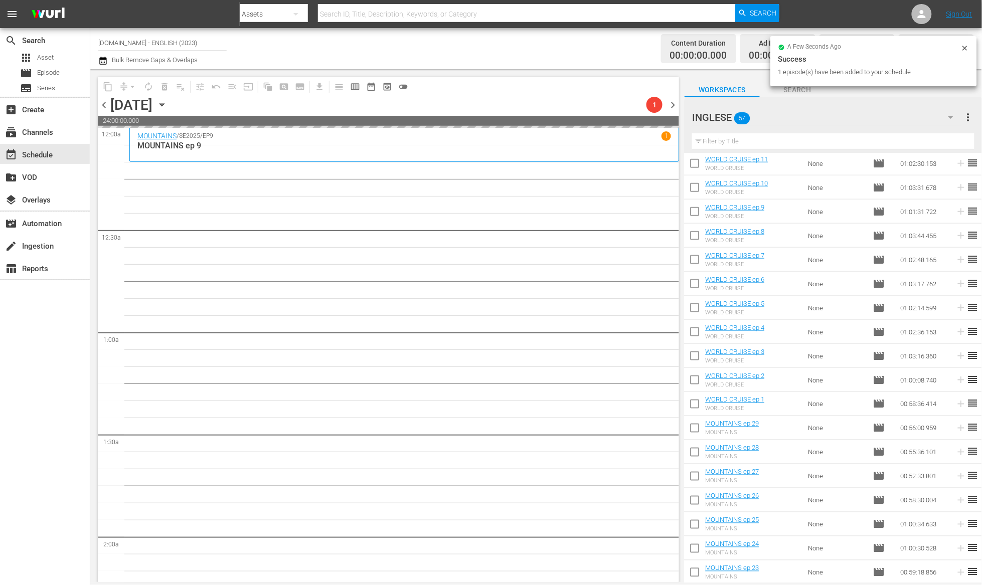
scroll to position [946, 0]
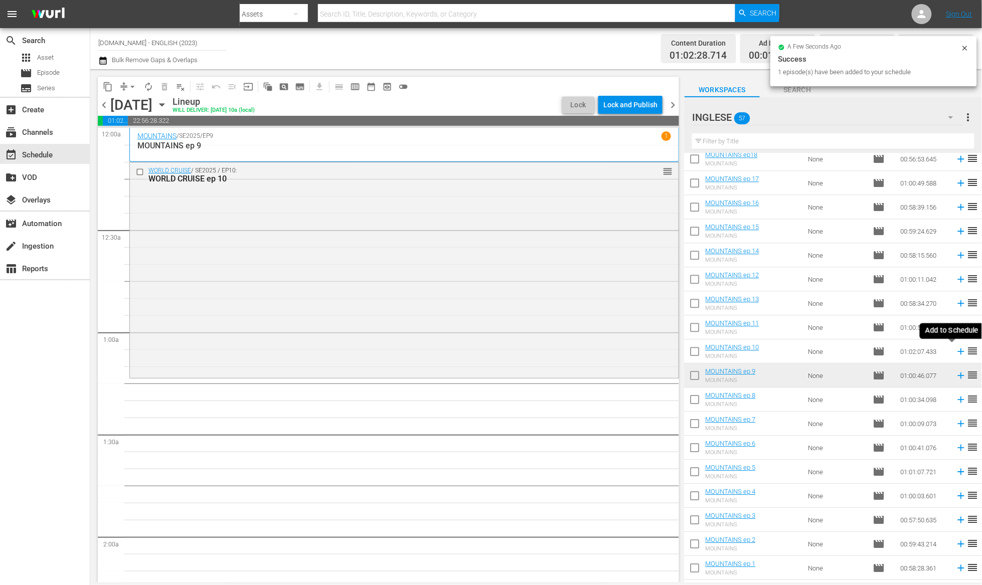
click at [958, 351] on icon at bounding box center [961, 351] width 7 height 7
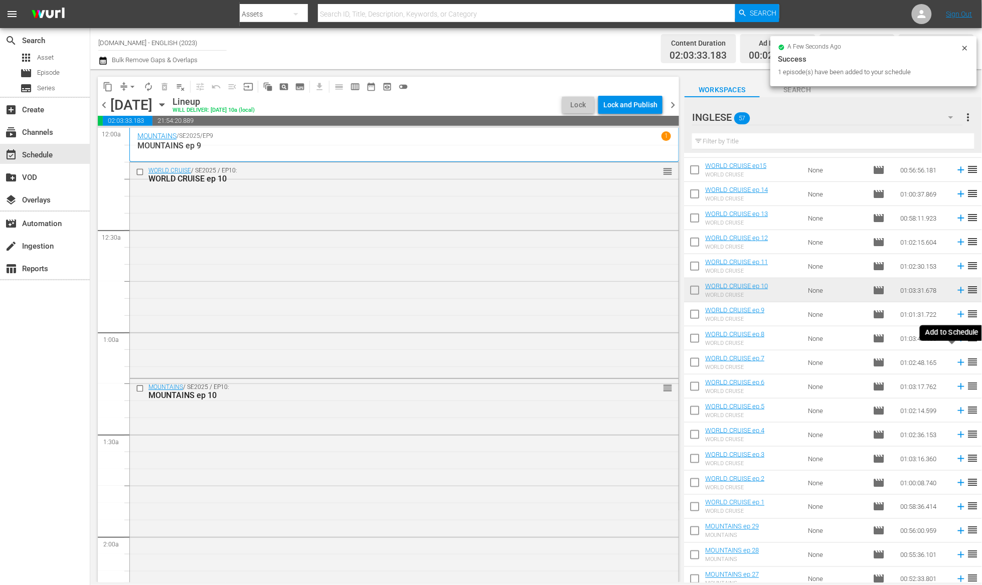
scroll to position [307, 0]
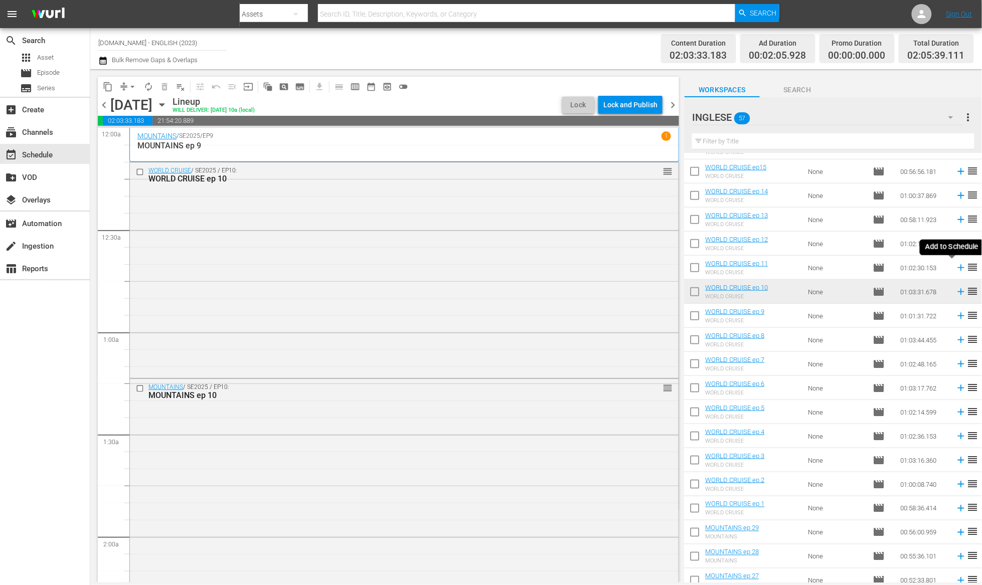
click at [956, 265] on icon at bounding box center [961, 267] width 11 height 11
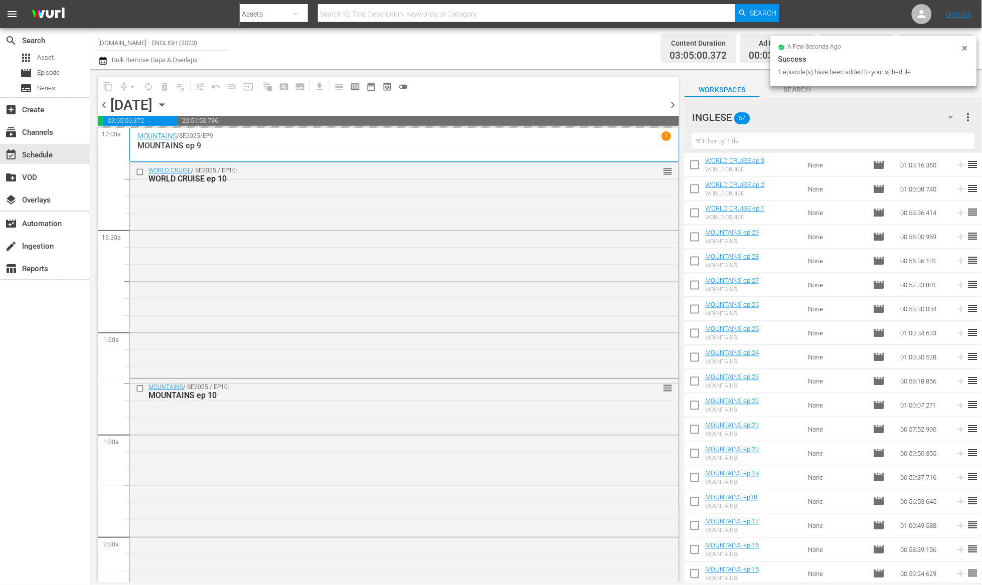
scroll to position [912, 0]
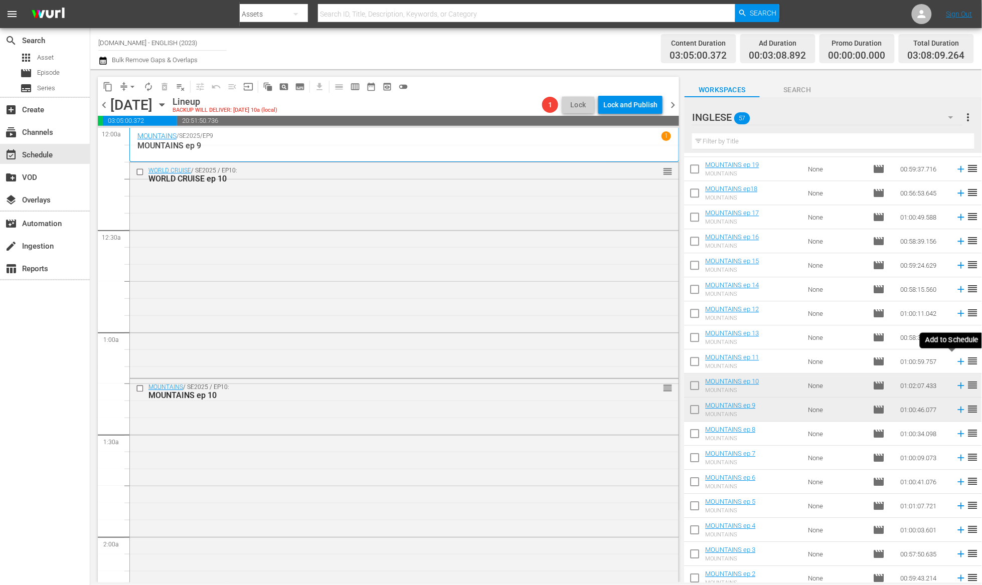
click at [958, 362] on icon at bounding box center [961, 362] width 7 height 7
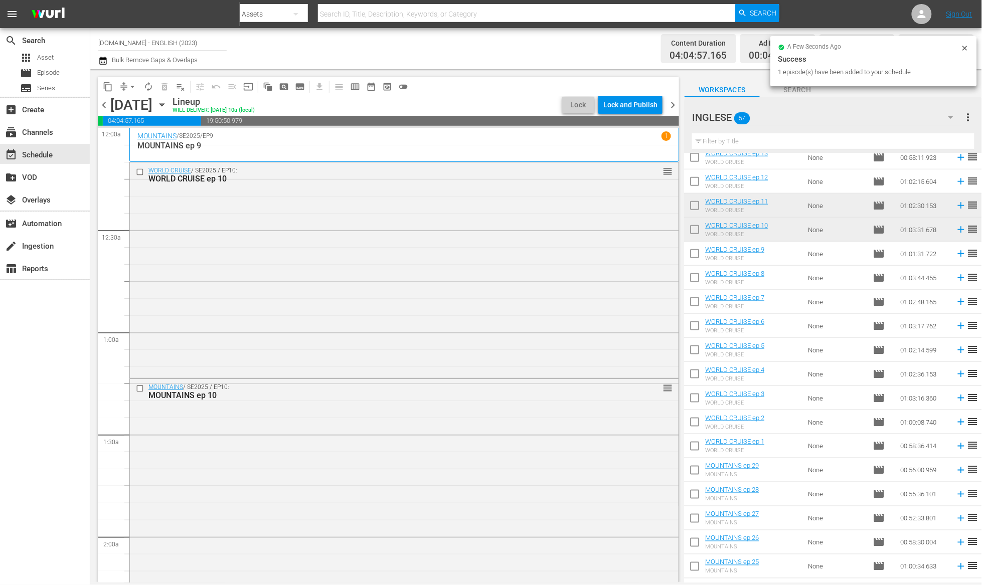
scroll to position [355, 0]
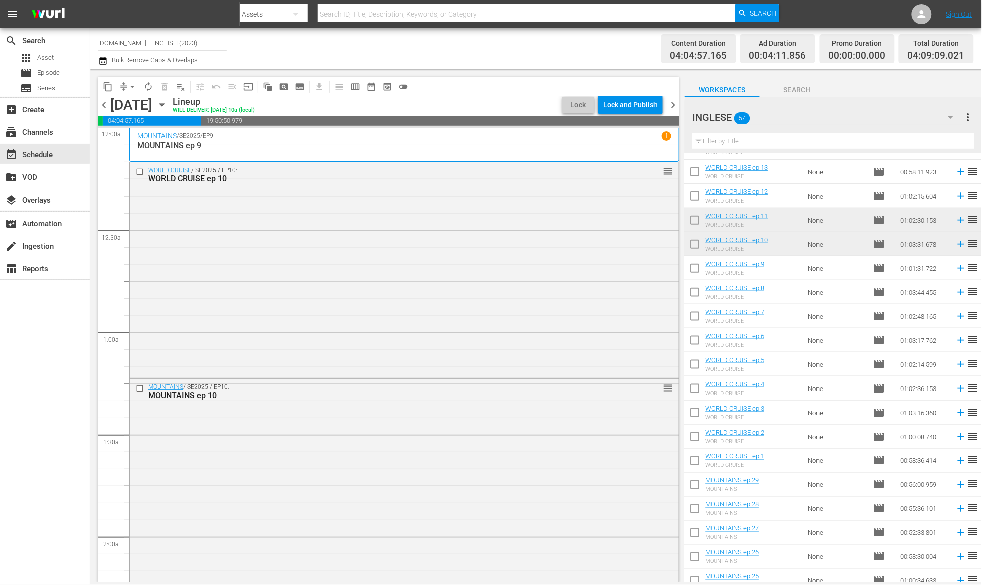
click at [956, 194] on icon at bounding box center [961, 196] width 11 height 11
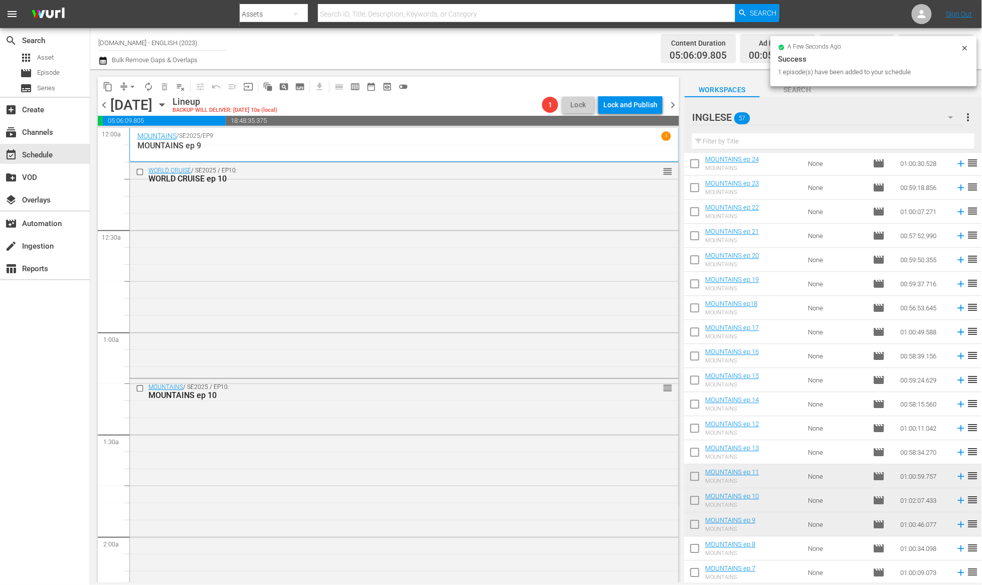
scroll to position [823, 0]
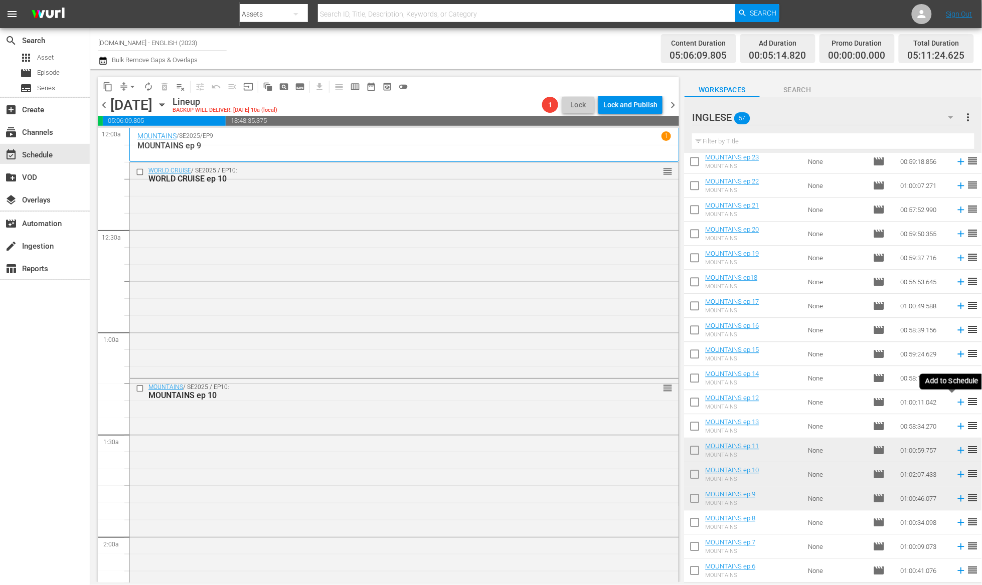
click at [956, 405] on icon at bounding box center [961, 402] width 11 height 11
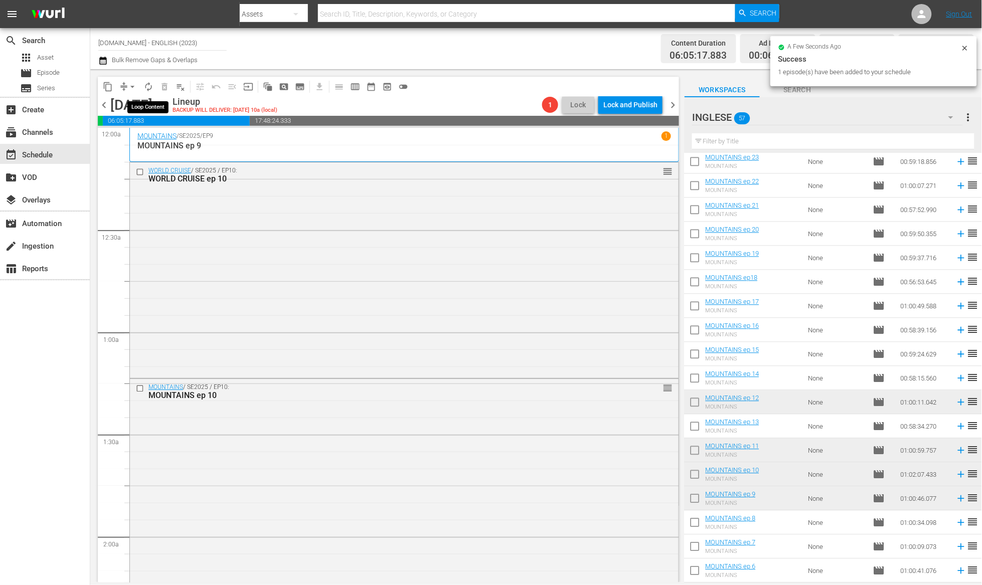
click at [147, 87] on span "autorenew_outlined" at bounding box center [148, 87] width 10 height 10
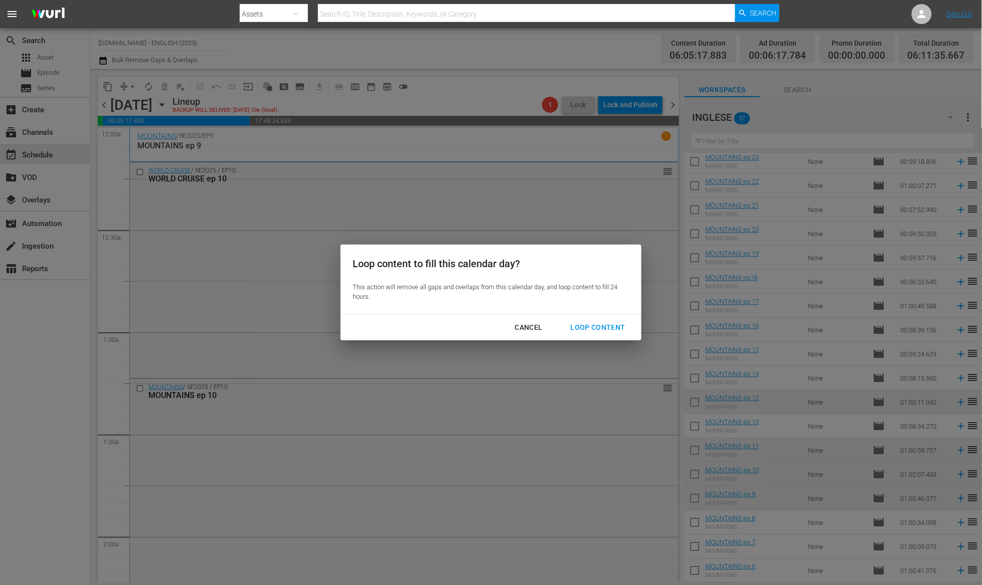
click at [584, 326] on div "Loop Content" at bounding box center [598, 327] width 71 height 13
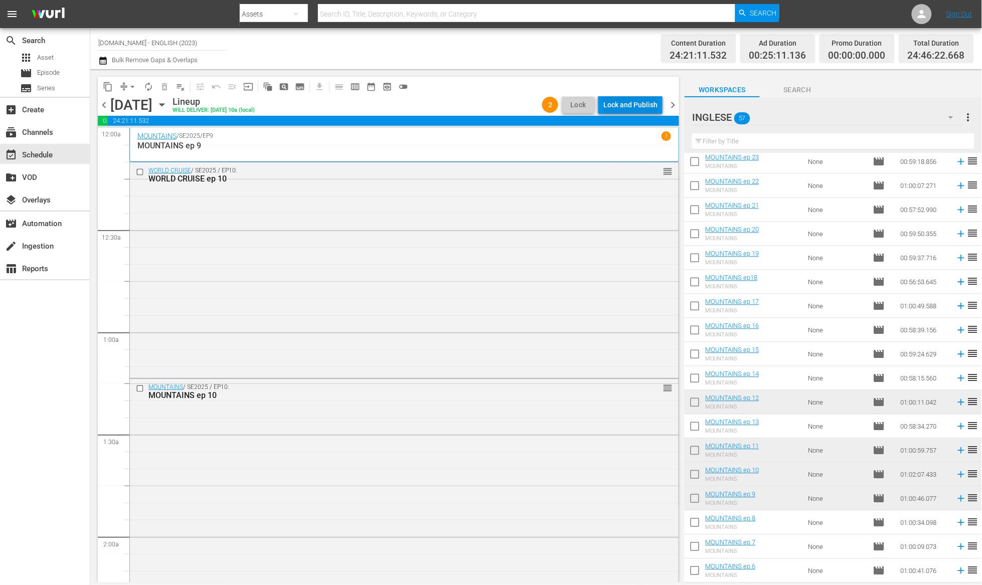
click at [635, 111] on div "Lock and Publish" at bounding box center [630, 105] width 54 height 18
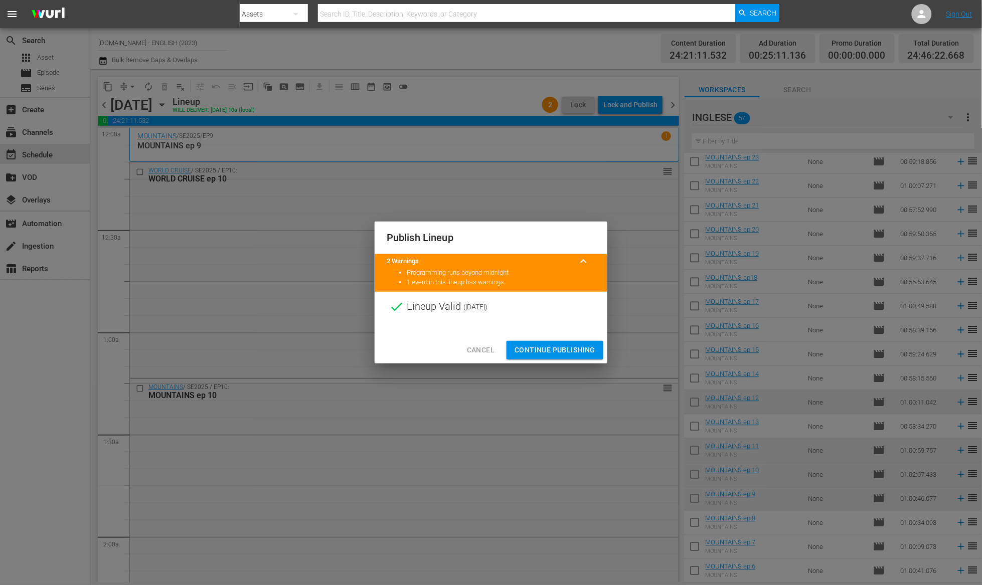
click at [556, 352] on span "Continue Publishing" at bounding box center [554, 350] width 81 height 13
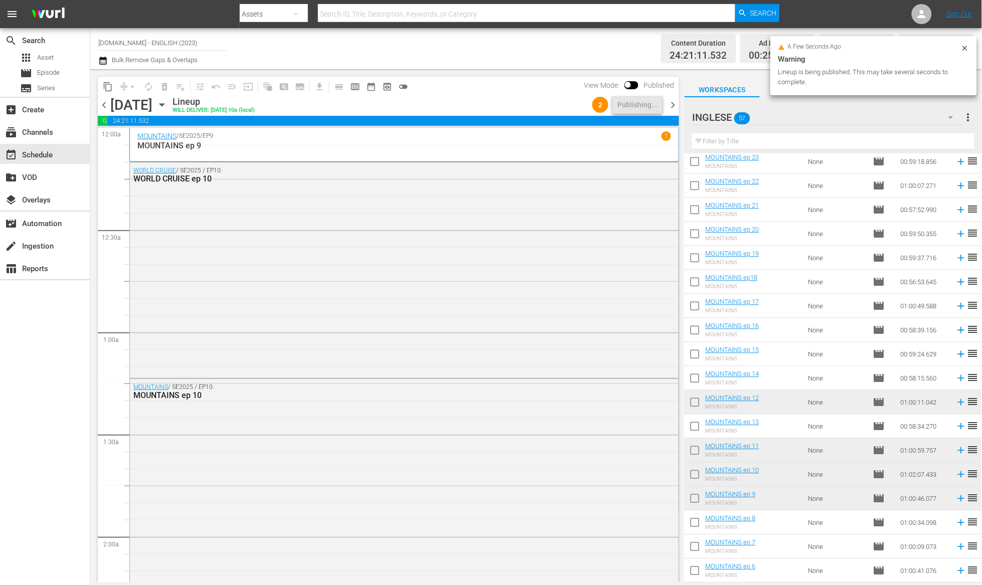
click at [672, 103] on span "chevron_right" at bounding box center [672, 105] width 13 height 13
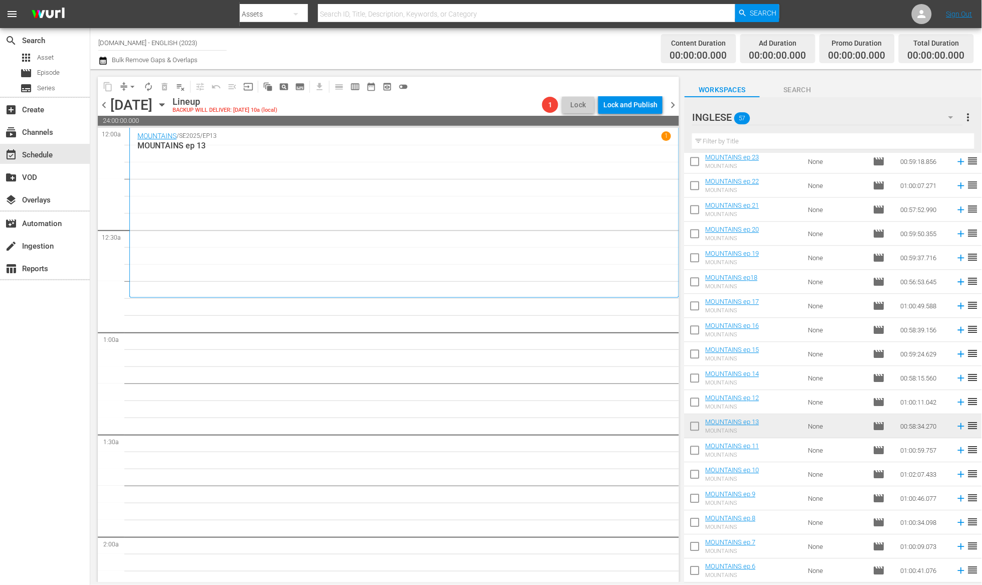
click at [102, 108] on span "chevron_left" at bounding box center [104, 105] width 13 height 13
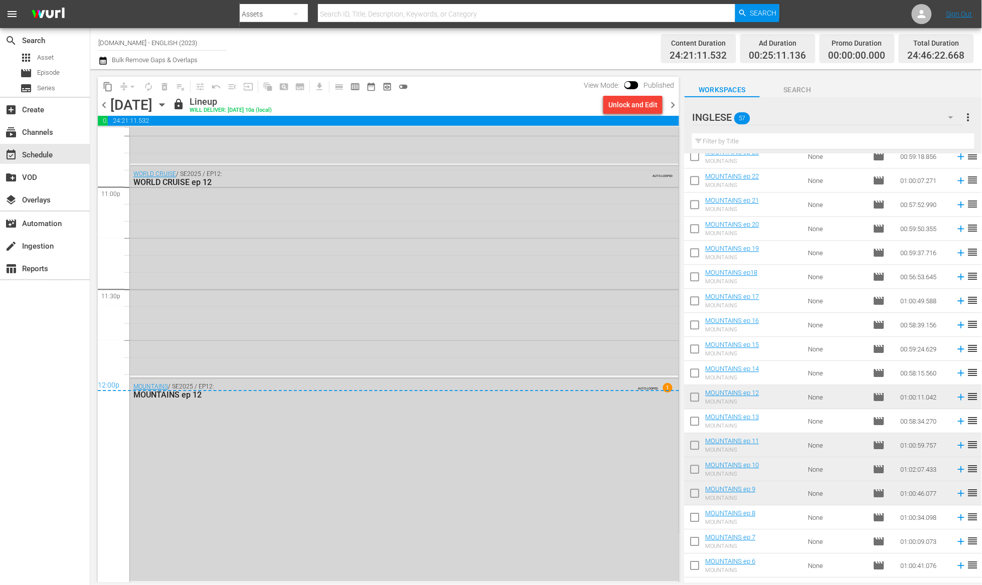
scroll to position [4647, 0]
click at [674, 108] on span "chevron_right" at bounding box center [672, 105] width 13 height 13
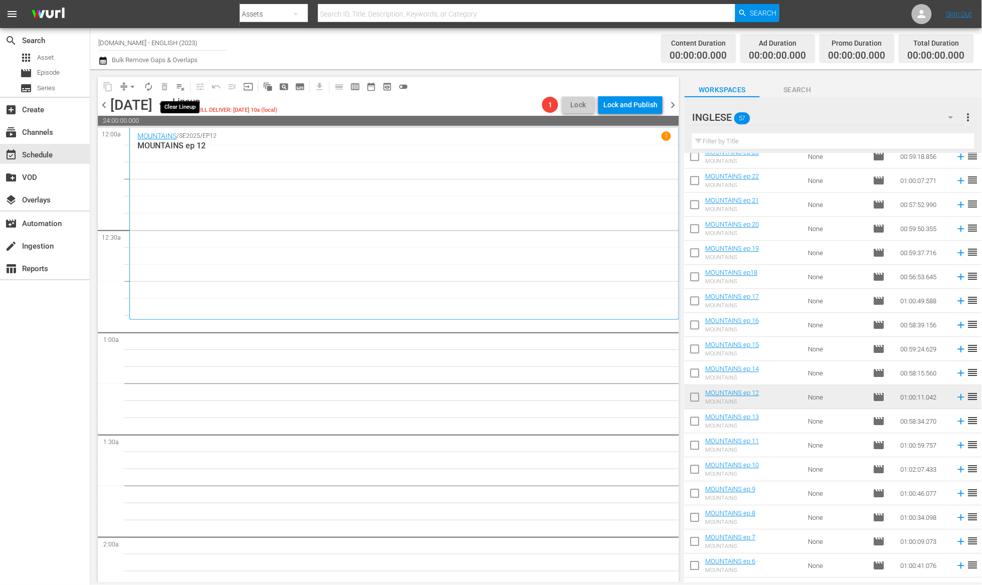
click at [181, 86] on span "playlist_remove_outlined" at bounding box center [180, 87] width 10 height 10
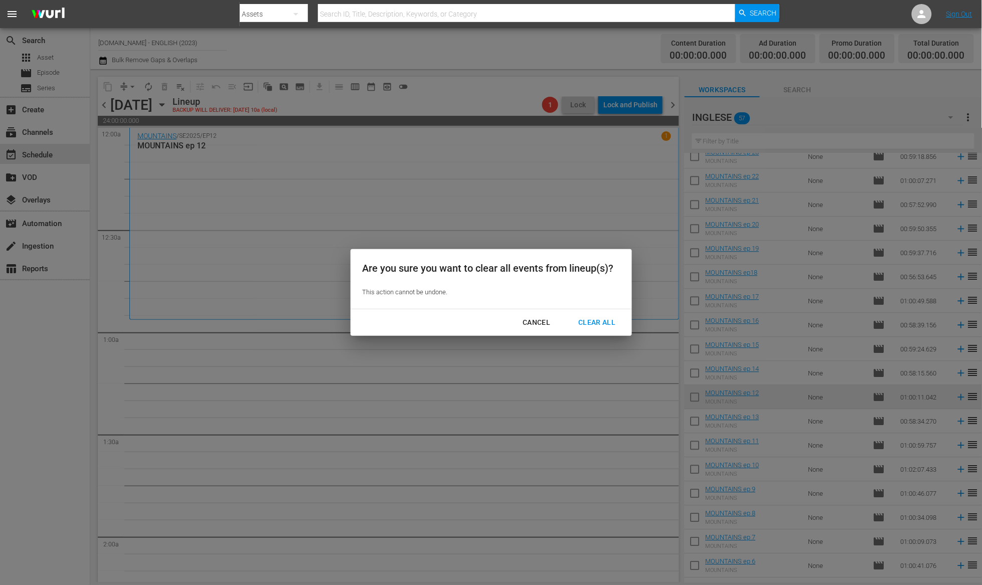
click at [595, 322] on div "Clear All" at bounding box center [596, 322] width 53 height 13
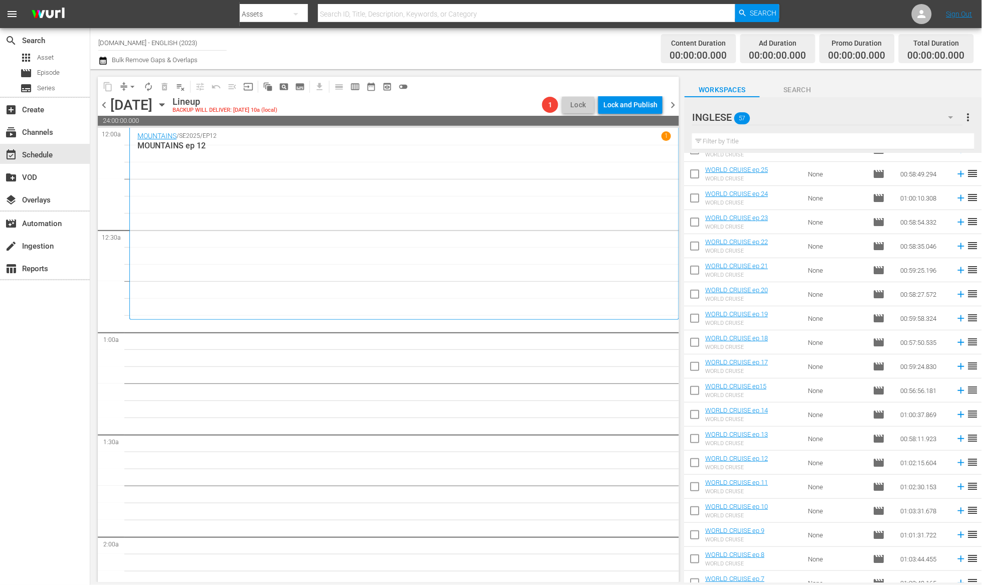
scroll to position [103, 0]
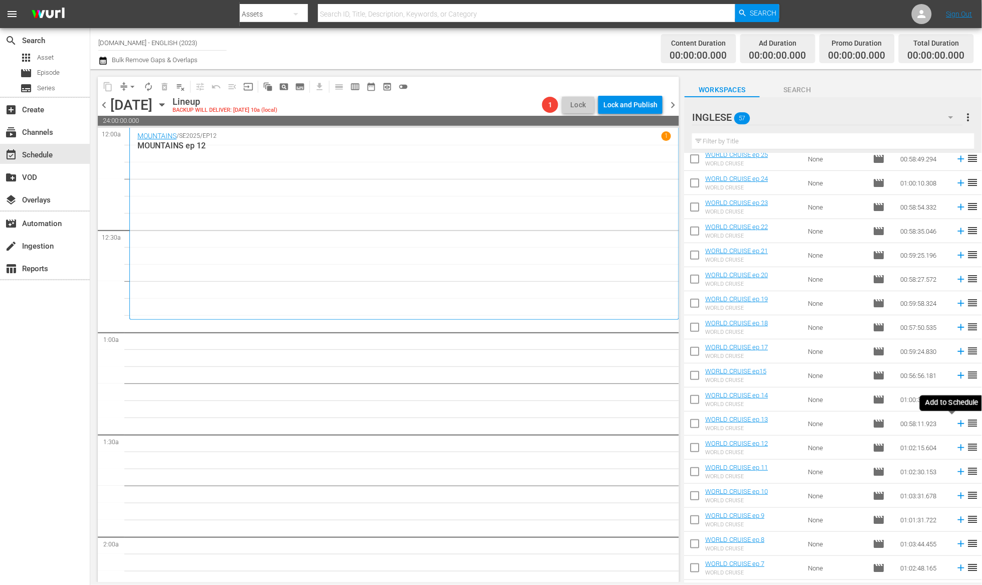
click at [956, 425] on icon at bounding box center [961, 423] width 11 height 11
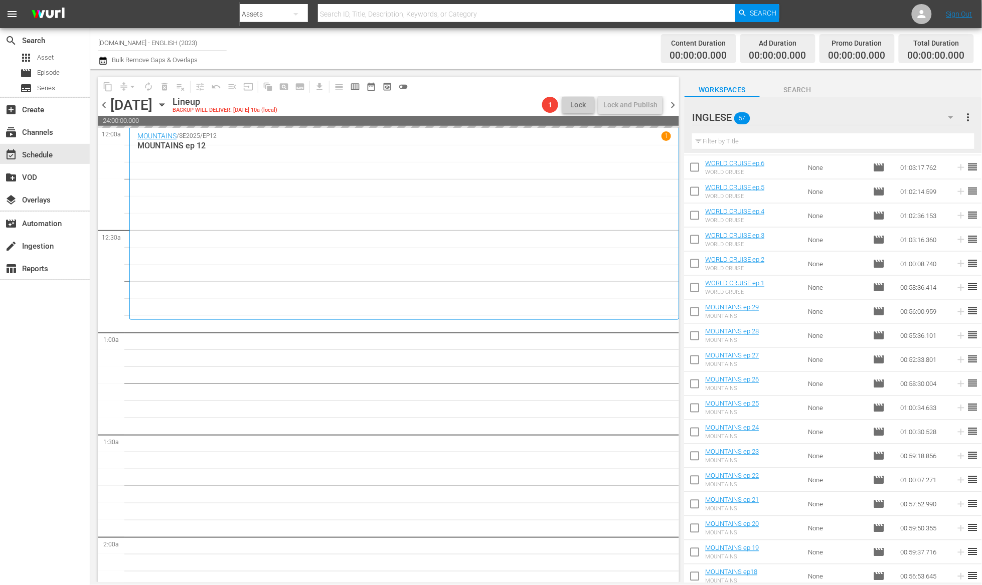
scroll to position [770, 0]
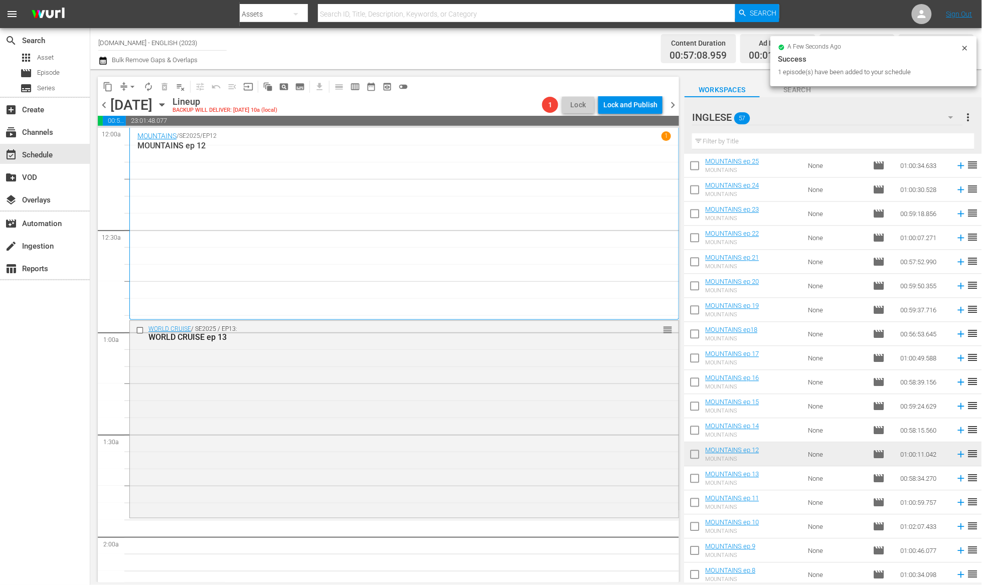
click at [958, 481] on icon at bounding box center [961, 479] width 7 height 7
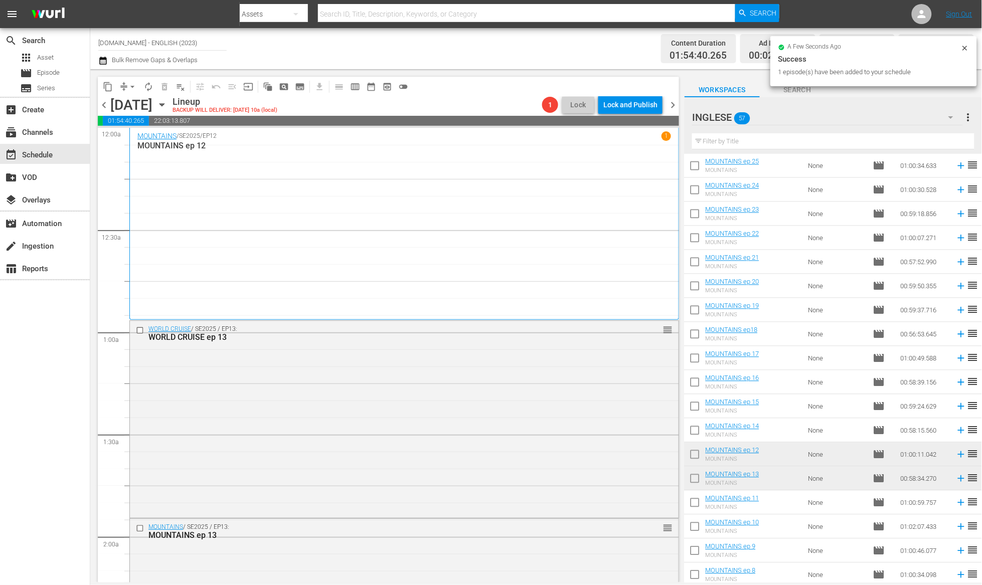
scroll to position [217, 0]
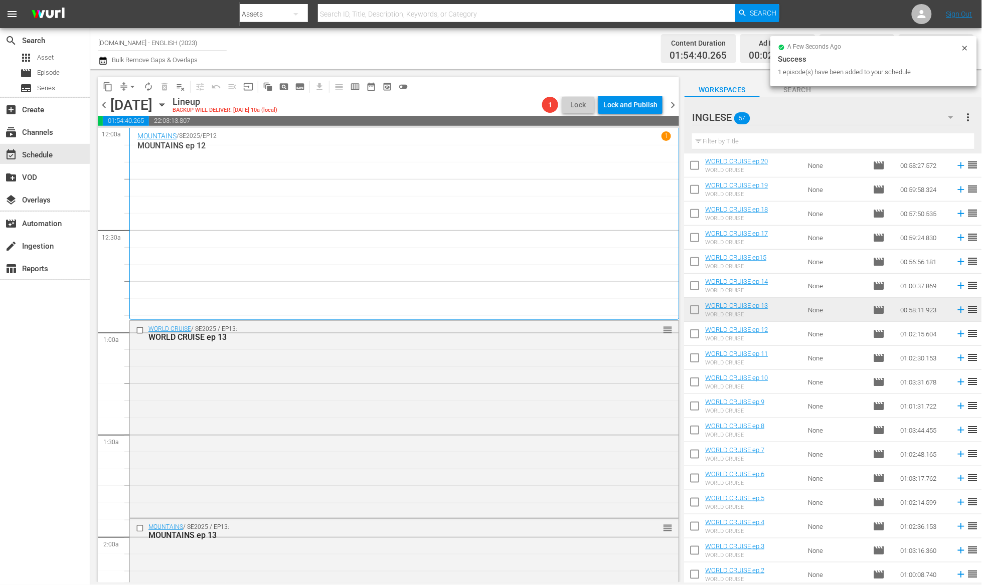
click at [956, 285] on icon at bounding box center [961, 285] width 11 height 11
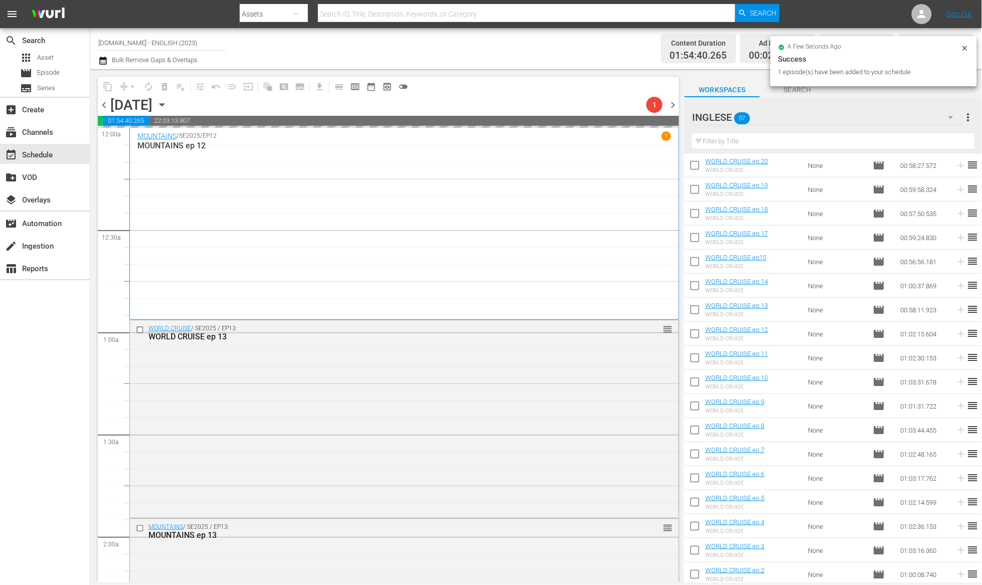
scroll to position [726, 0]
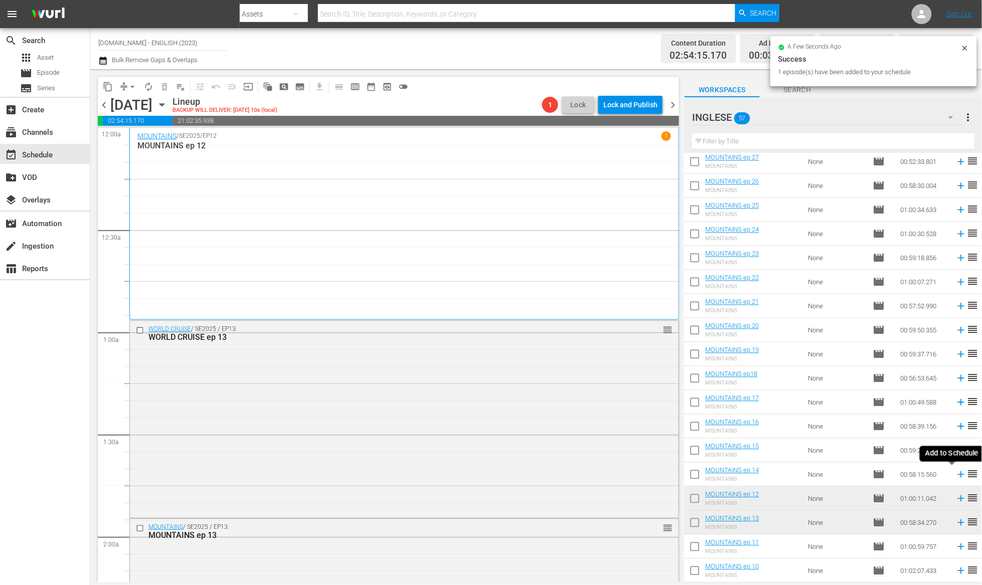
click at [956, 476] on icon at bounding box center [961, 474] width 11 height 11
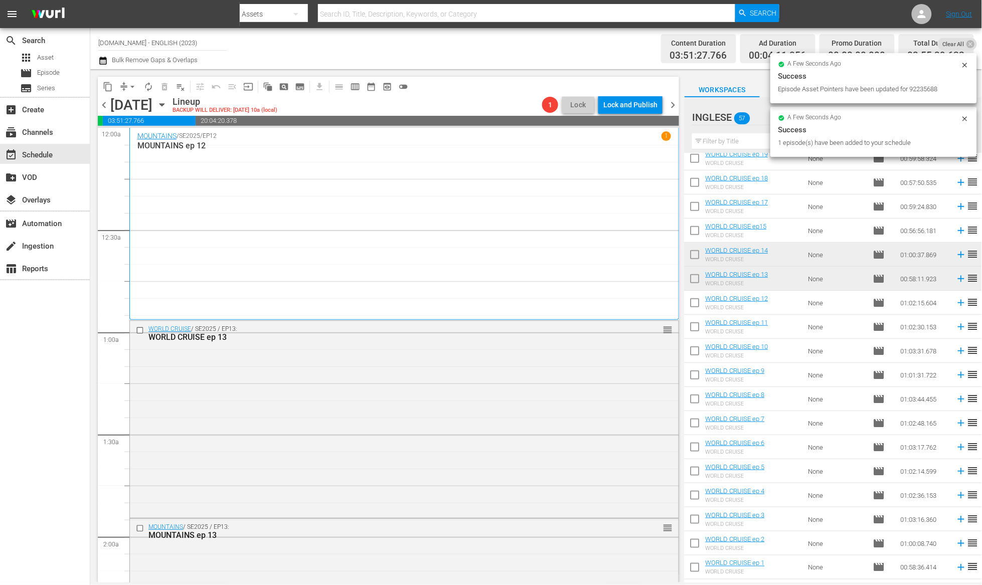
scroll to position [163, 0]
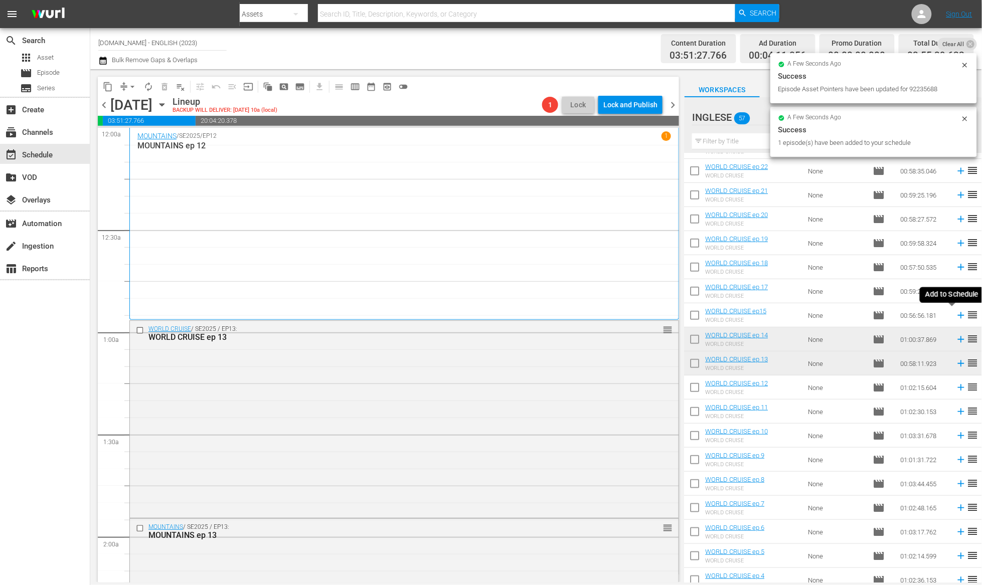
click at [956, 316] on icon at bounding box center [961, 315] width 11 height 11
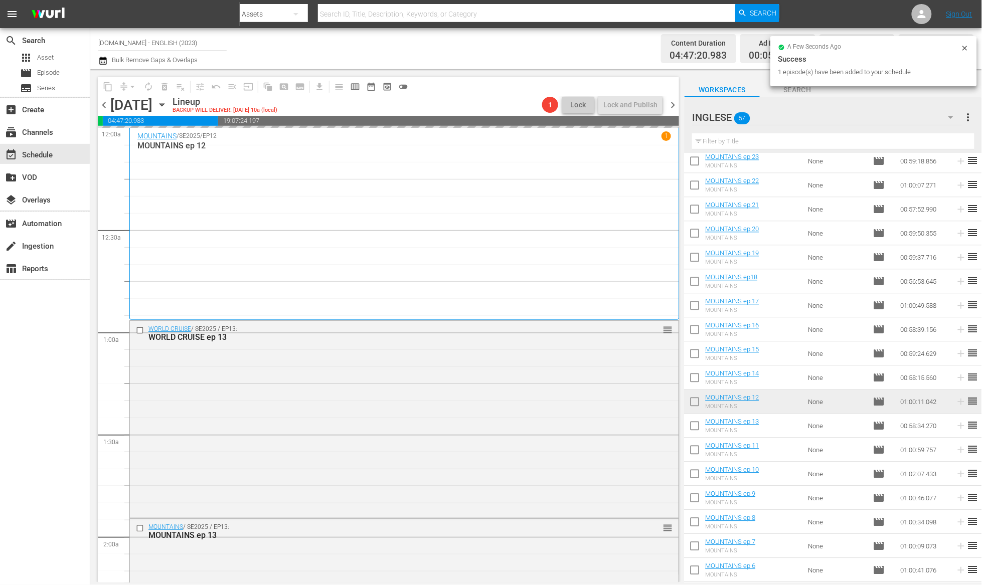
scroll to position [883, 0]
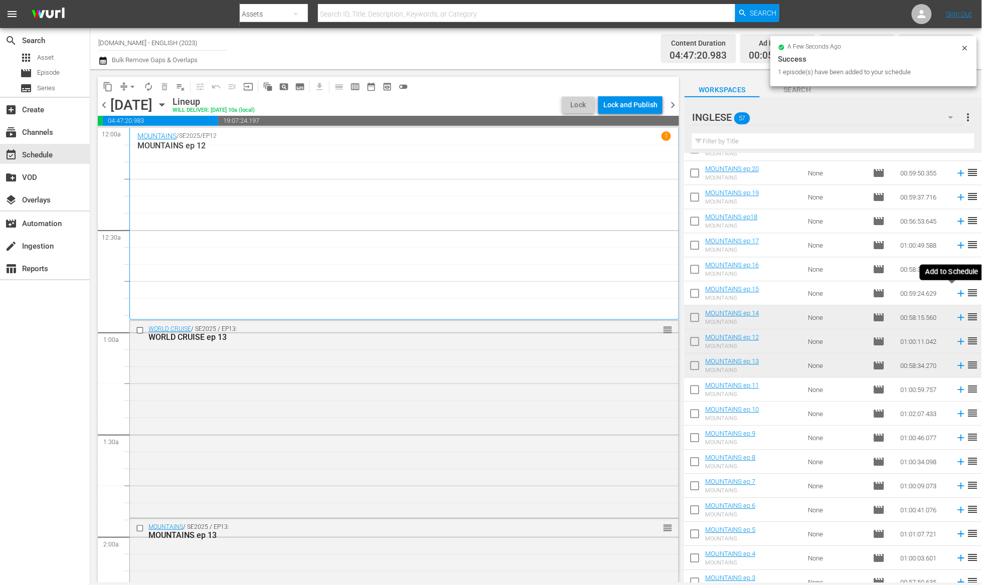
click at [958, 292] on icon at bounding box center [961, 293] width 7 height 7
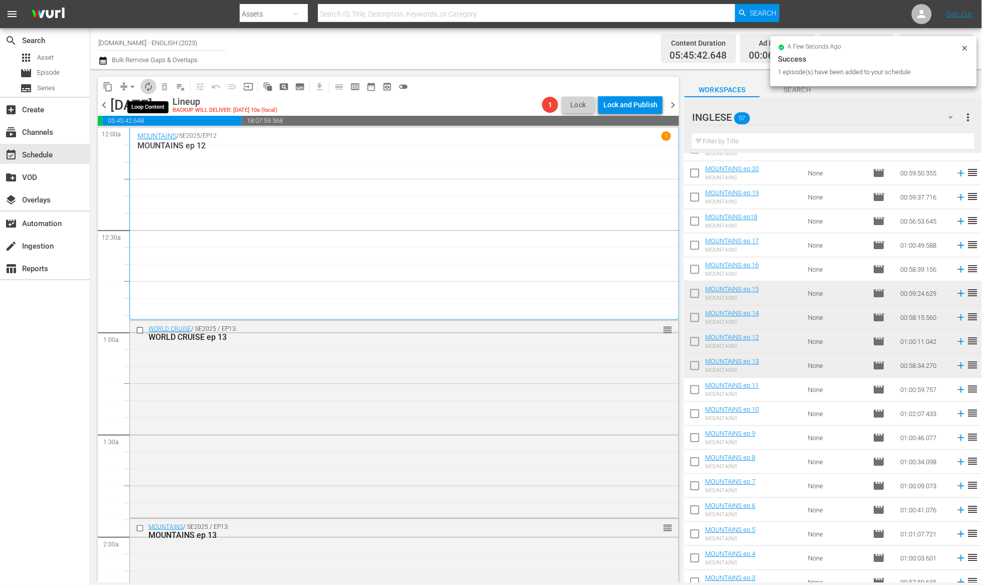
click at [150, 89] on span "autorenew_outlined" at bounding box center [148, 87] width 10 height 10
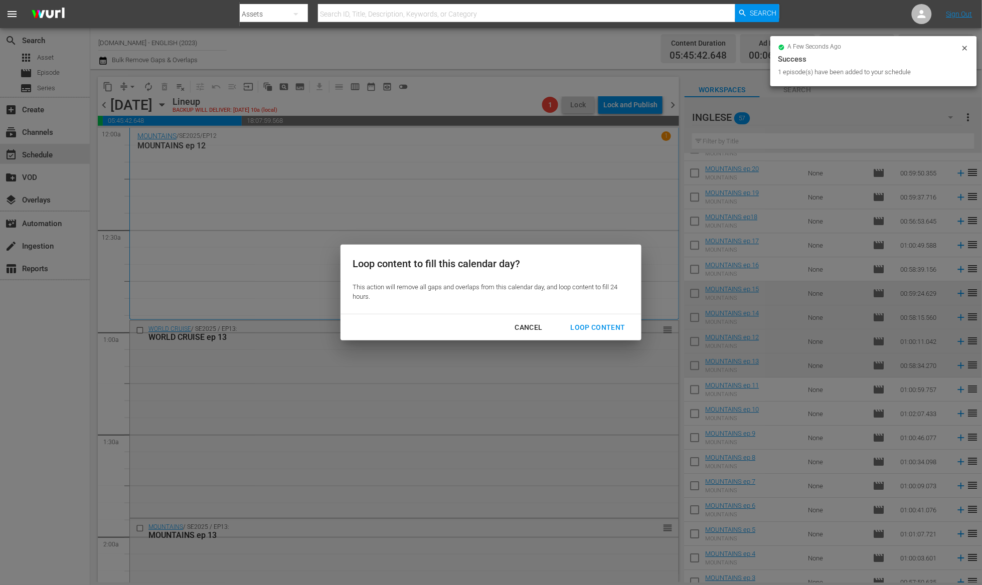
click at [598, 328] on div "Loop Content" at bounding box center [598, 327] width 71 height 13
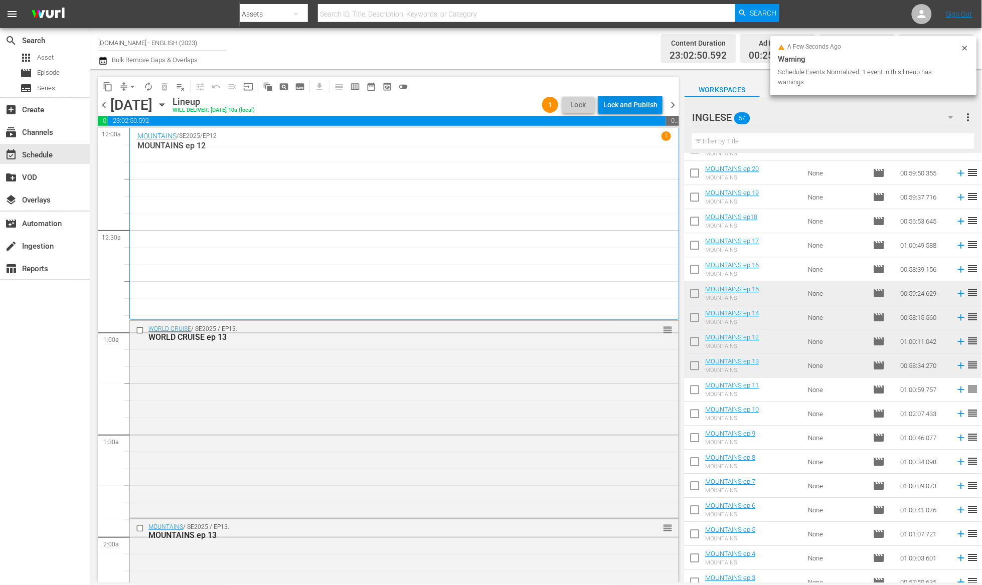
click at [626, 108] on div "Lock and Publish" at bounding box center [630, 105] width 54 height 18
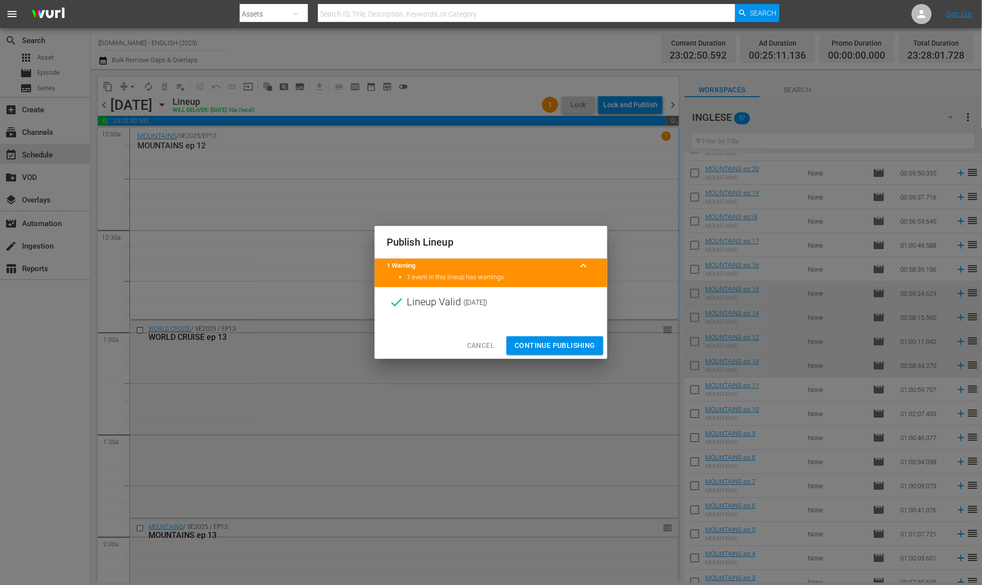
click at [548, 344] on span "Continue Publishing" at bounding box center [554, 345] width 81 height 13
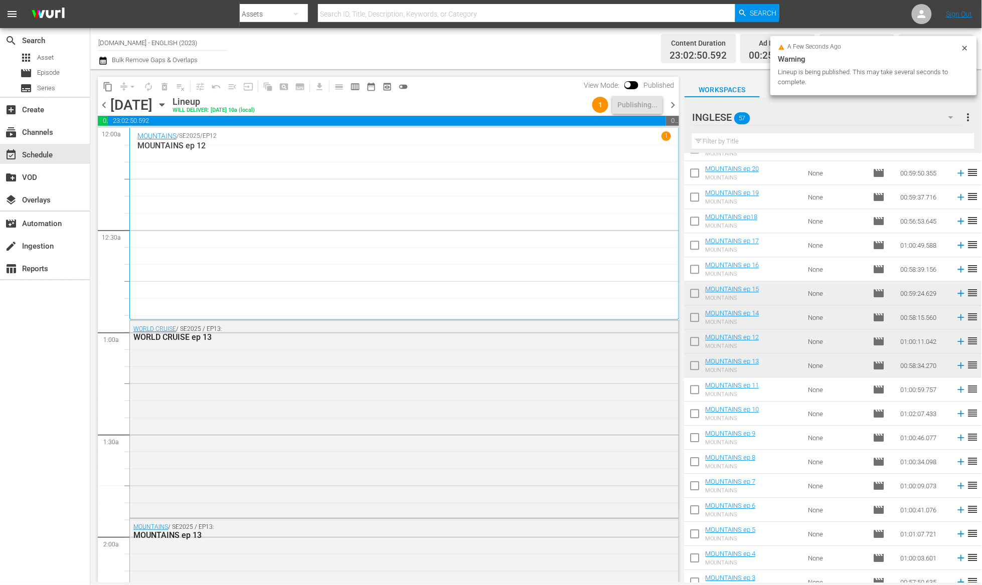
click at [673, 103] on span "chevron_right" at bounding box center [672, 105] width 13 height 13
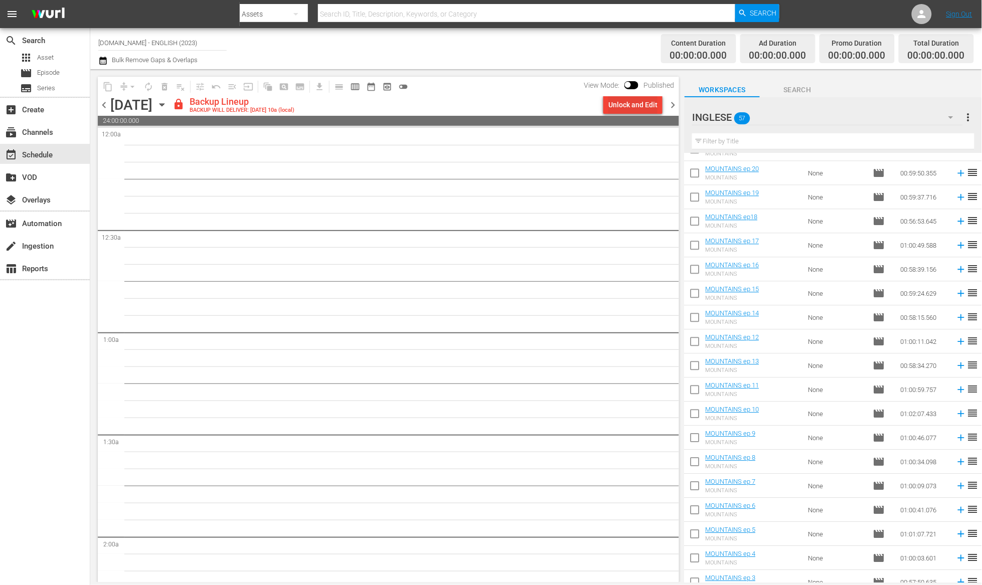
click at [636, 98] on div "Unlock and Edit" at bounding box center [632, 105] width 49 height 18
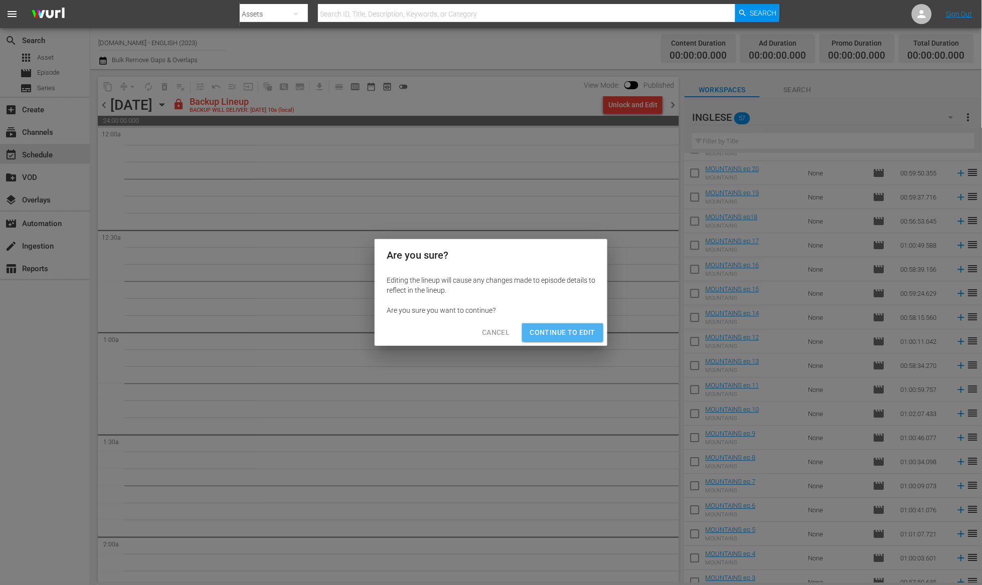
click at [584, 334] on span "Continue to Edit" at bounding box center [562, 332] width 65 height 13
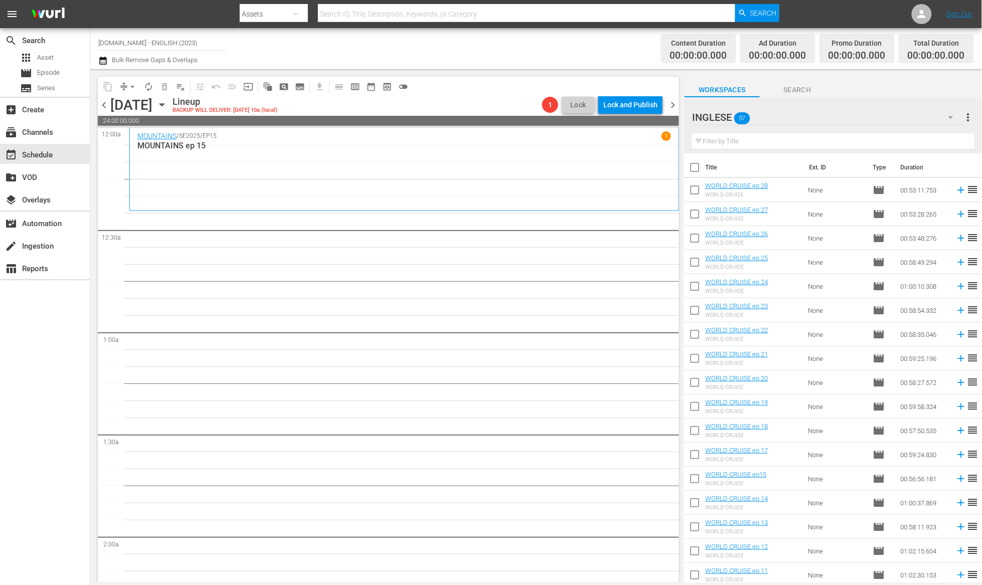
click at [104, 105] on span "chevron_left" at bounding box center [104, 105] width 13 height 13
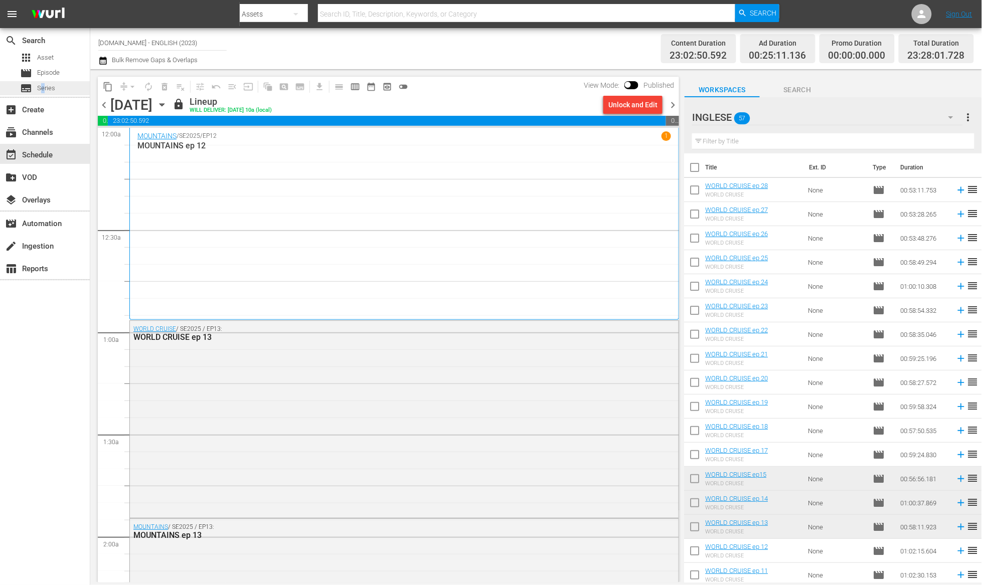
click at [43, 90] on span "Series" at bounding box center [46, 88] width 18 height 10
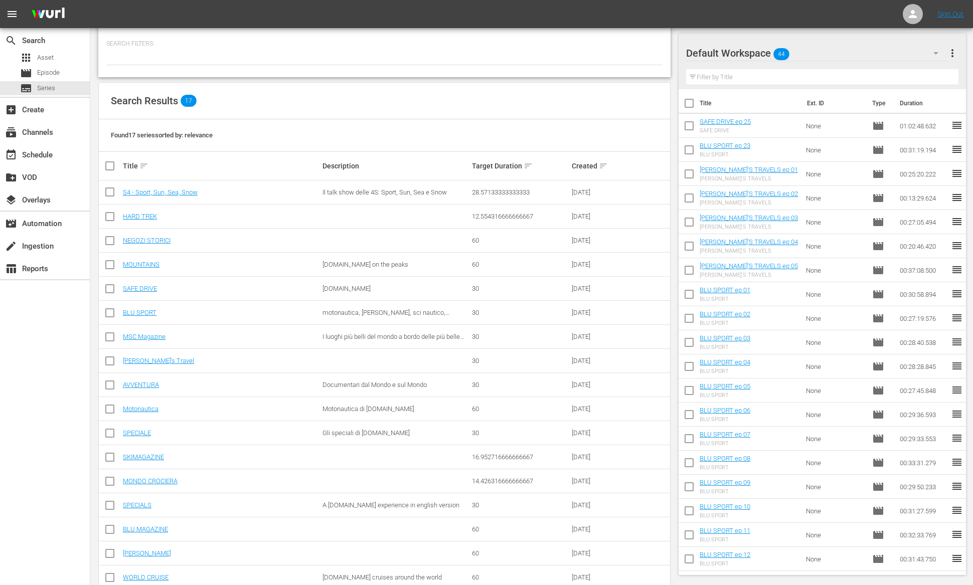
scroll to position [98, 0]
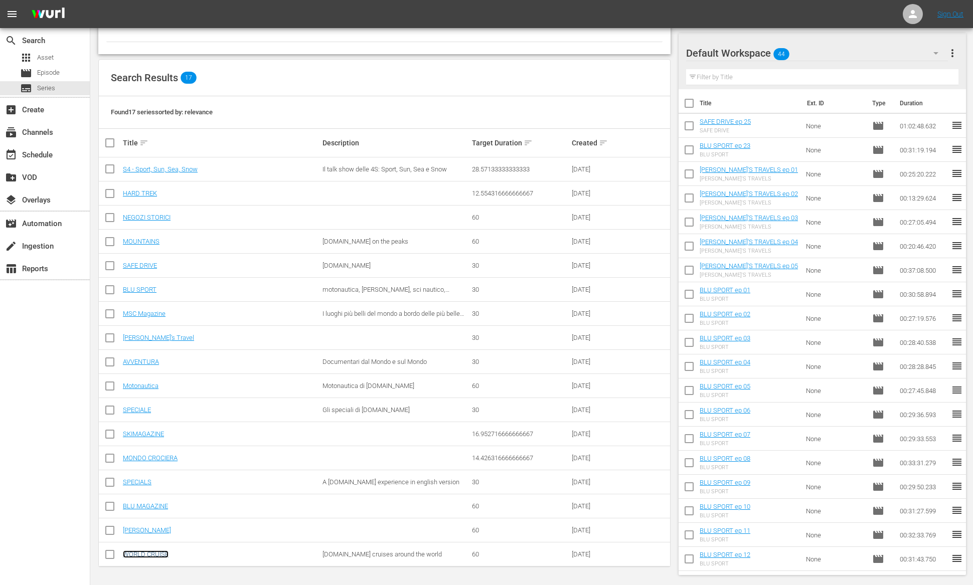
click at [162, 552] on link "WORLD CRUISE" at bounding box center [146, 555] width 46 height 8
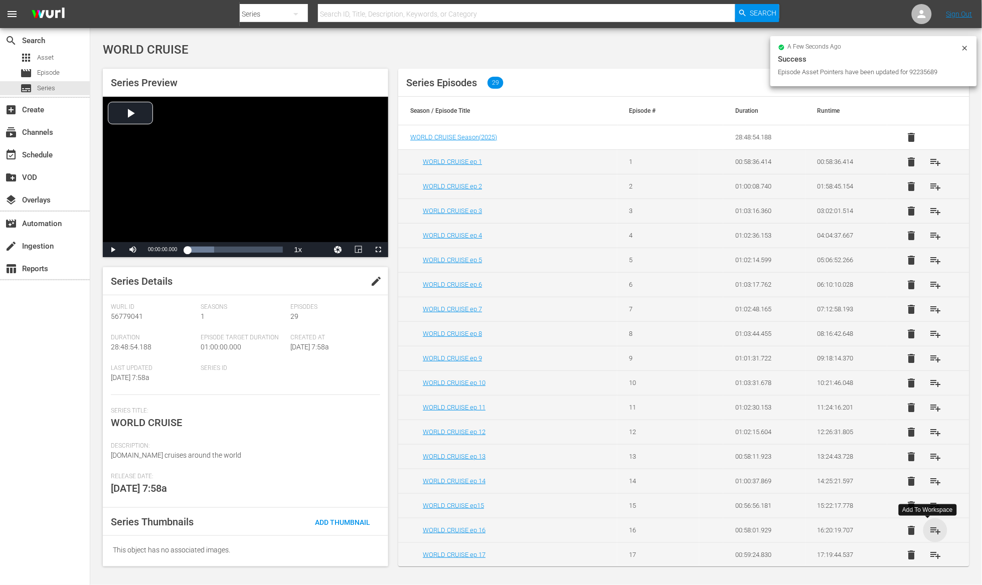
click at [929, 532] on span "playlist_add" at bounding box center [935, 530] width 12 height 12
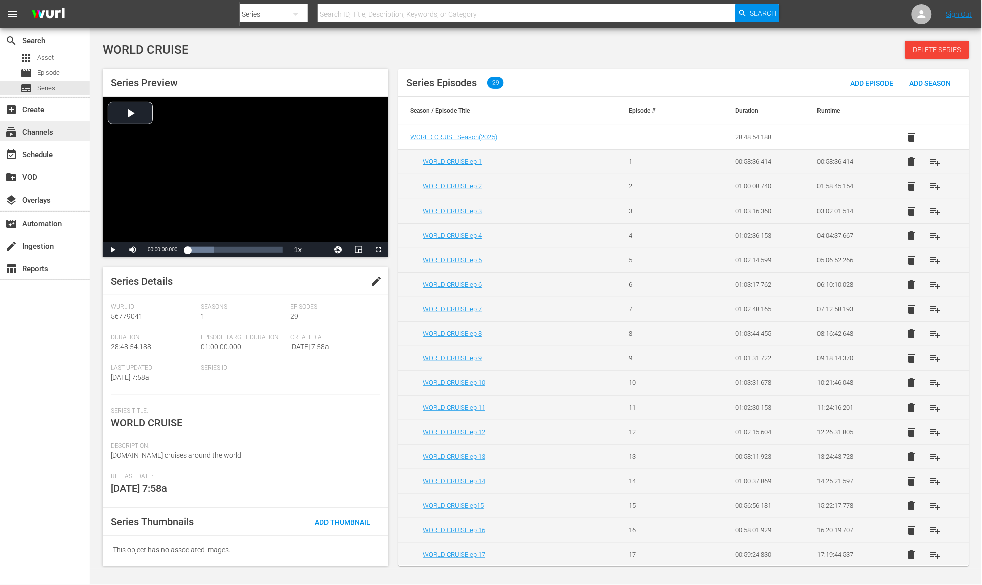
click at [47, 132] on div "subscriptions Channels" at bounding box center [28, 130] width 56 height 9
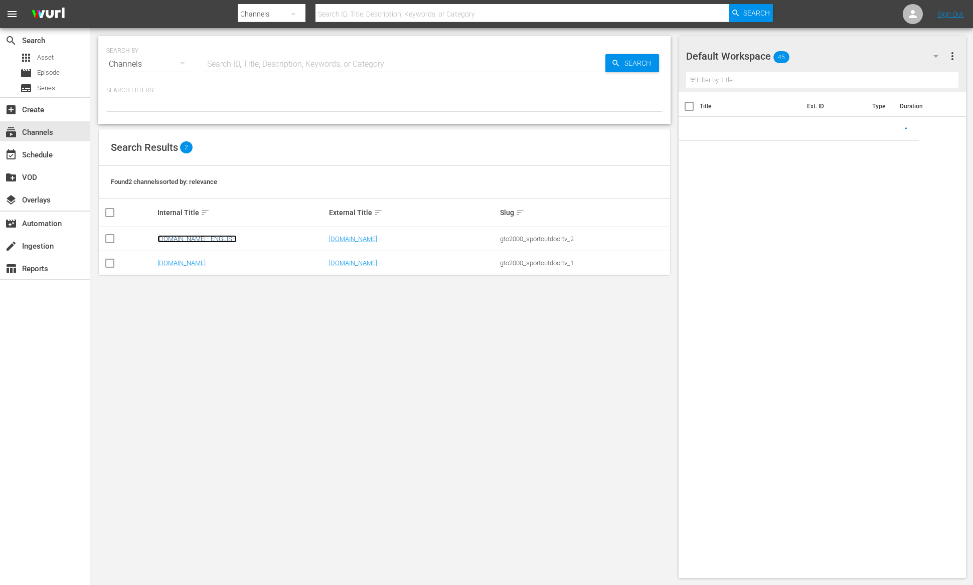
click at [224, 239] on link "[DOMAIN_NAME] - ENGLISH" at bounding box center [196, 239] width 79 height 8
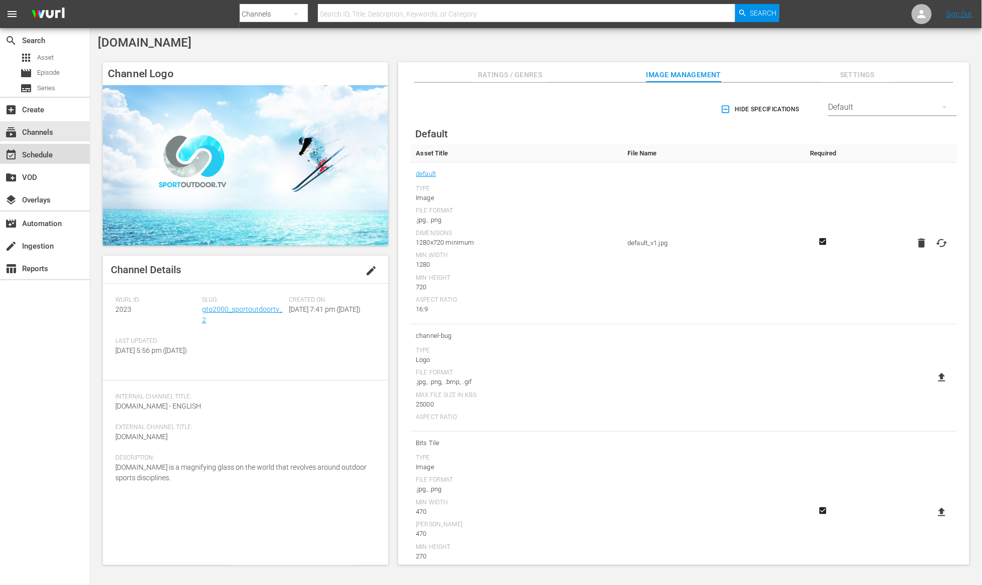
click at [53, 155] on div "event_available Schedule" at bounding box center [28, 153] width 56 height 9
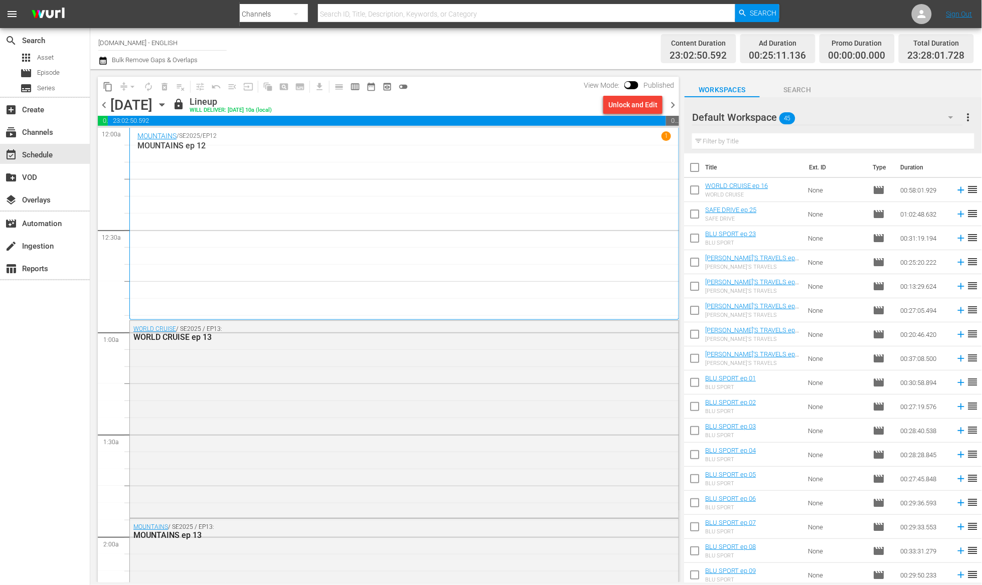
click at [673, 107] on span "chevron_right" at bounding box center [672, 105] width 13 height 13
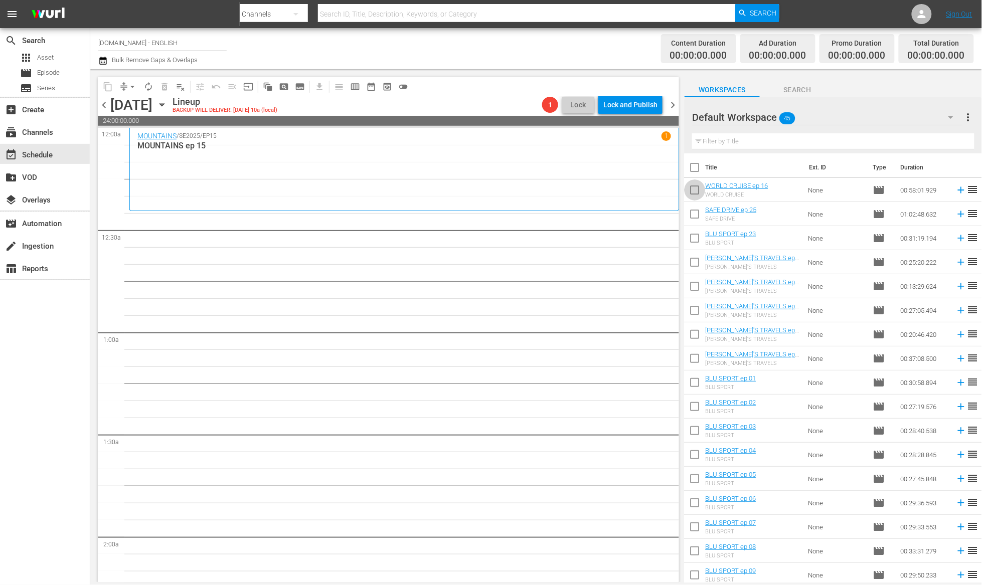
click at [694, 191] on input "checkbox" at bounding box center [694, 192] width 21 height 21
checkbox input "true"
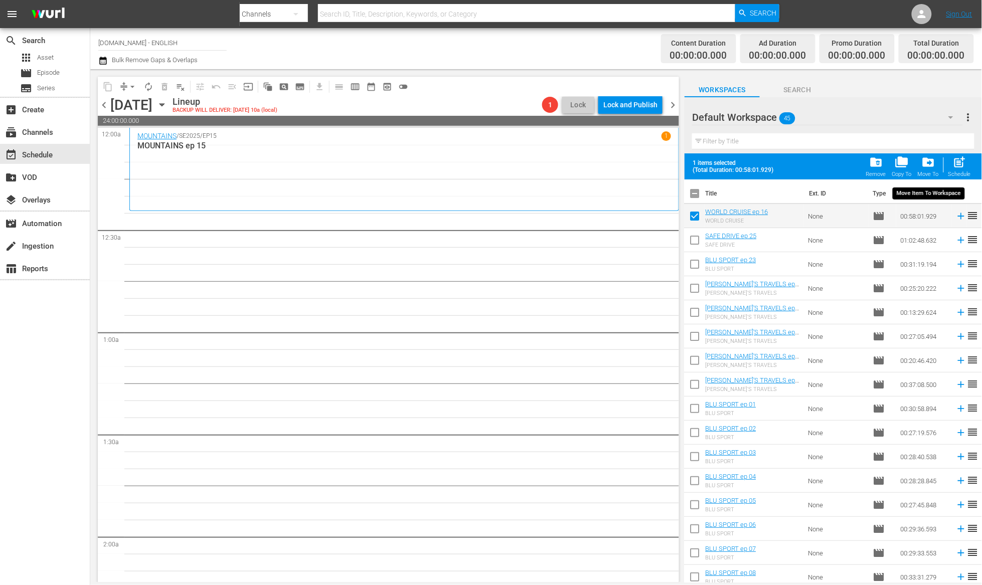
click at [929, 162] on span "drive_file_move" at bounding box center [928, 162] width 14 height 14
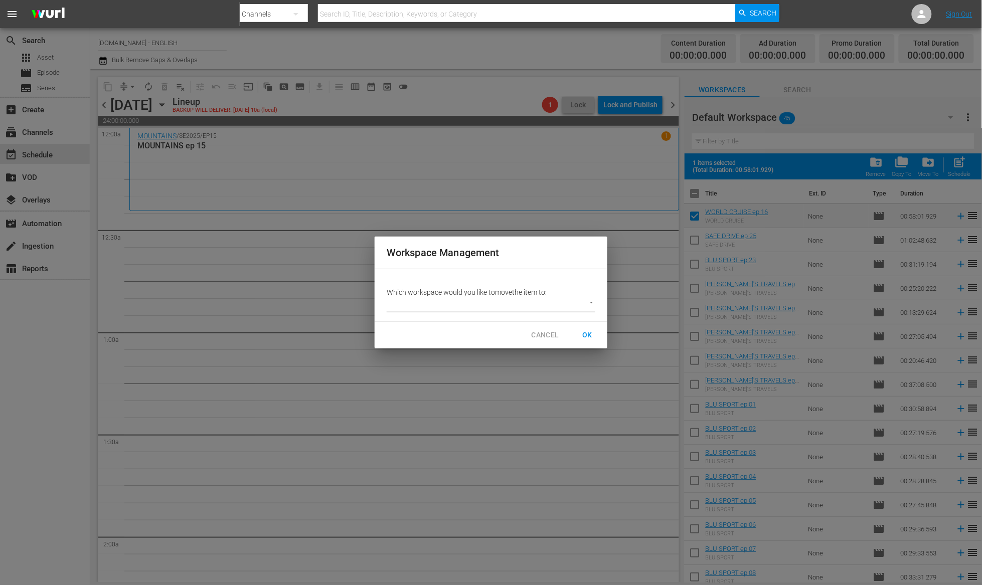
click at [561, 303] on body "menu Search By Channels Search ID, Title, Description, Keywords, or Category Se…" at bounding box center [491, 292] width 982 height 585
click at [436, 320] on li "INGLESE (57)" at bounding box center [416, 321] width 59 height 17
type input "3401"
click at [583, 334] on span "OK" at bounding box center [587, 335] width 16 height 13
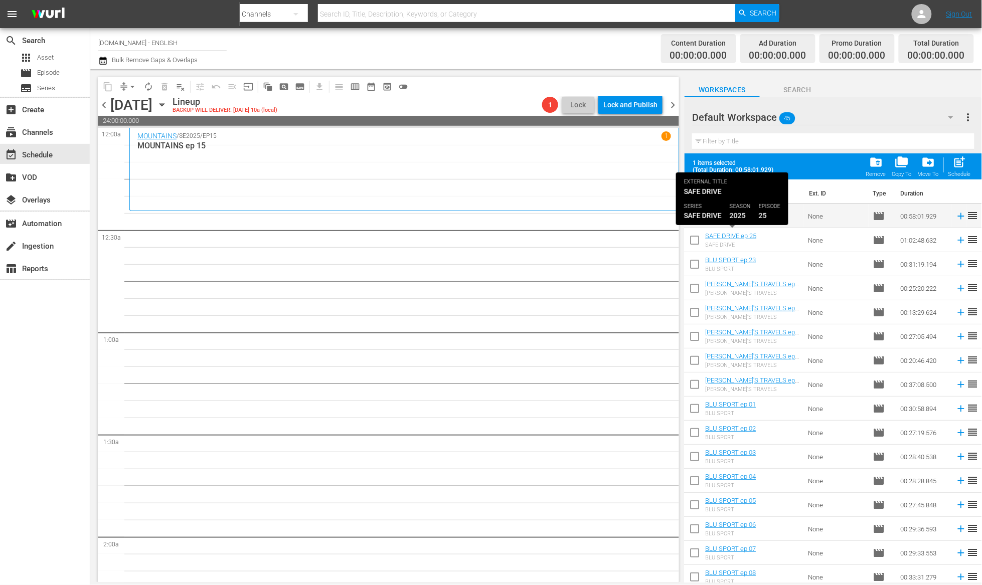
checkbox input "false"
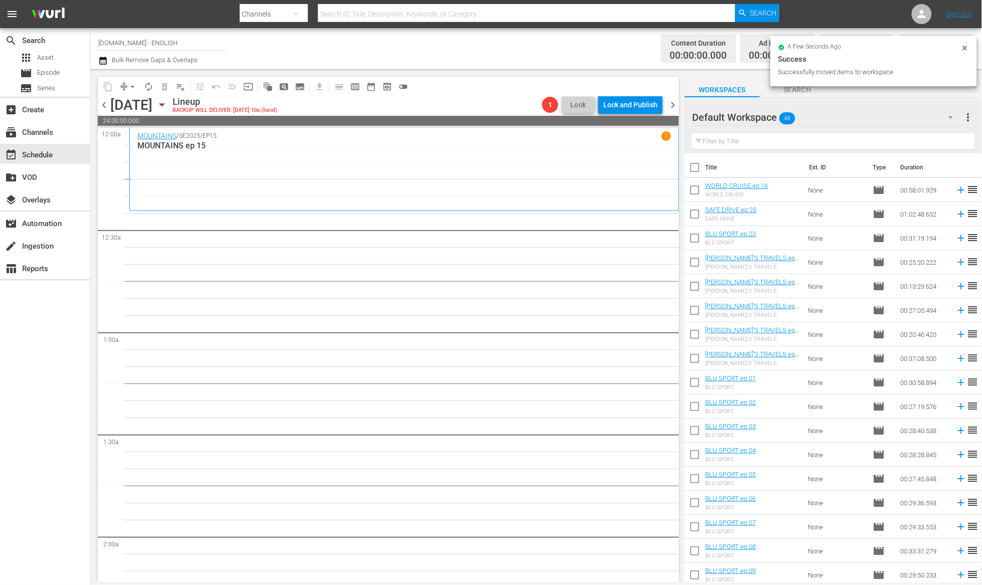
click at [952, 116] on icon "button" at bounding box center [951, 117] width 12 height 12
click at [777, 158] on div "INGLESE (58)" at bounding box center [756, 161] width 104 height 16
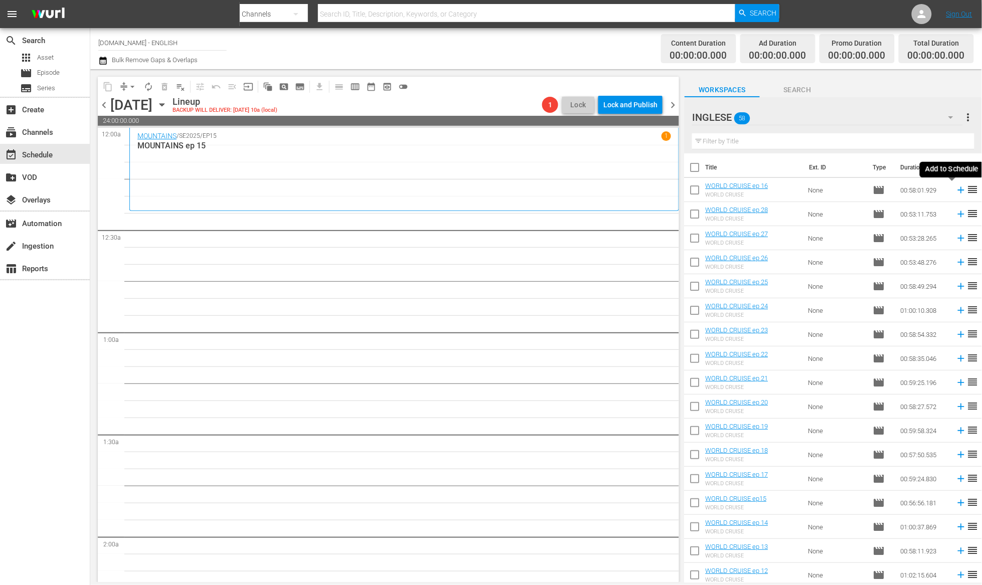
click at [956, 192] on icon at bounding box center [961, 190] width 11 height 11
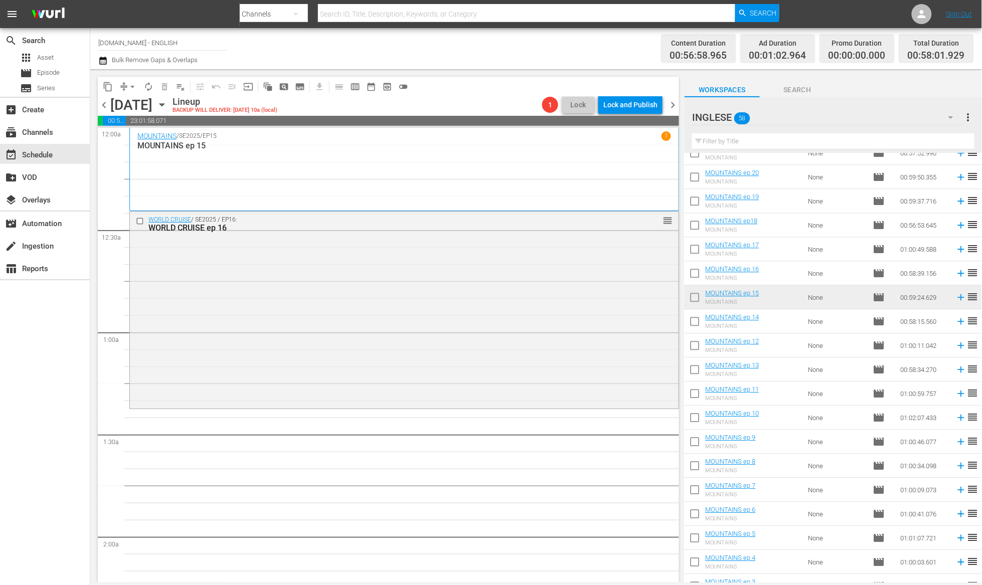
scroll to position [830, 0]
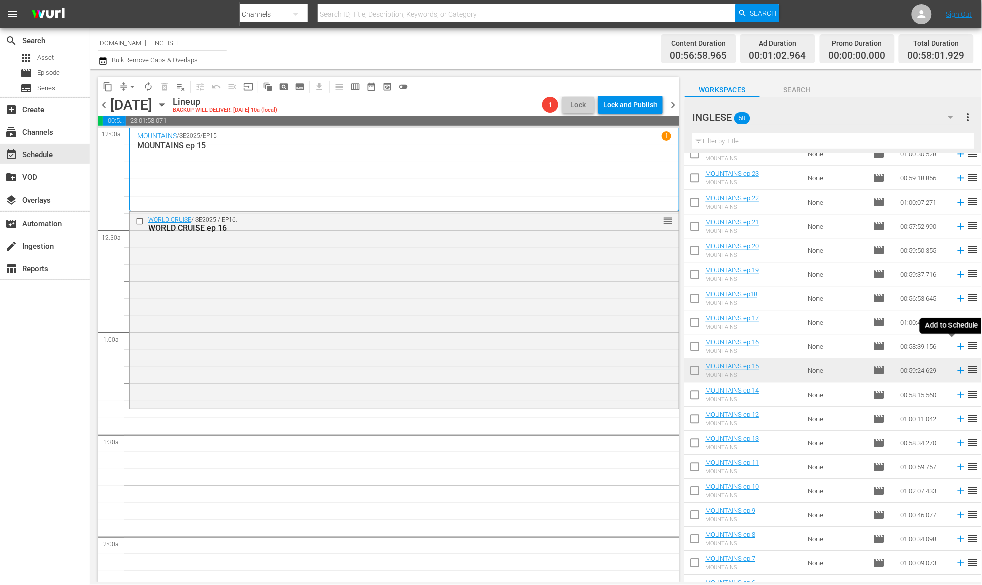
click at [958, 346] on icon at bounding box center [961, 346] width 7 height 7
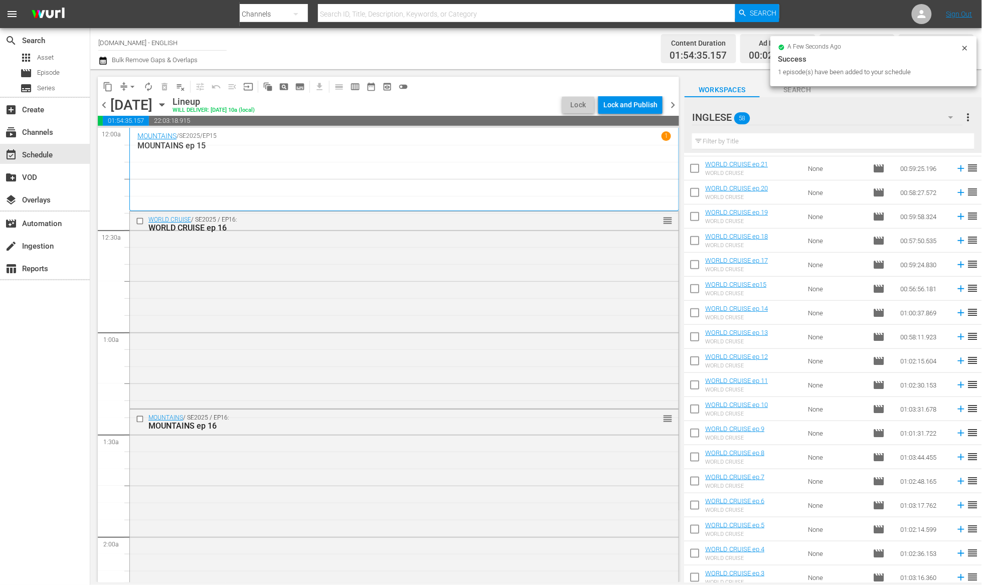
scroll to position [220, 0]
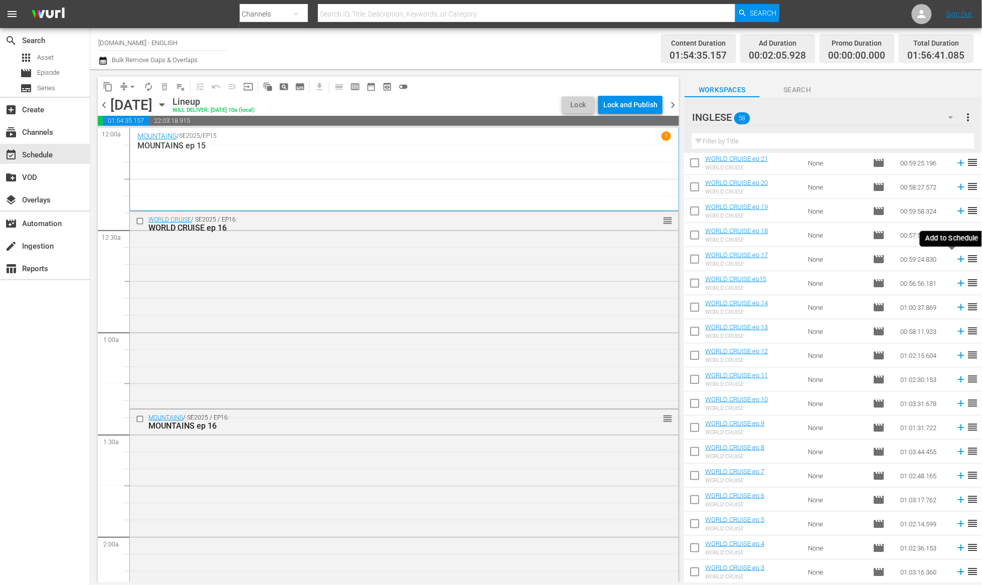
click at [956, 258] on icon at bounding box center [961, 259] width 11 height 11
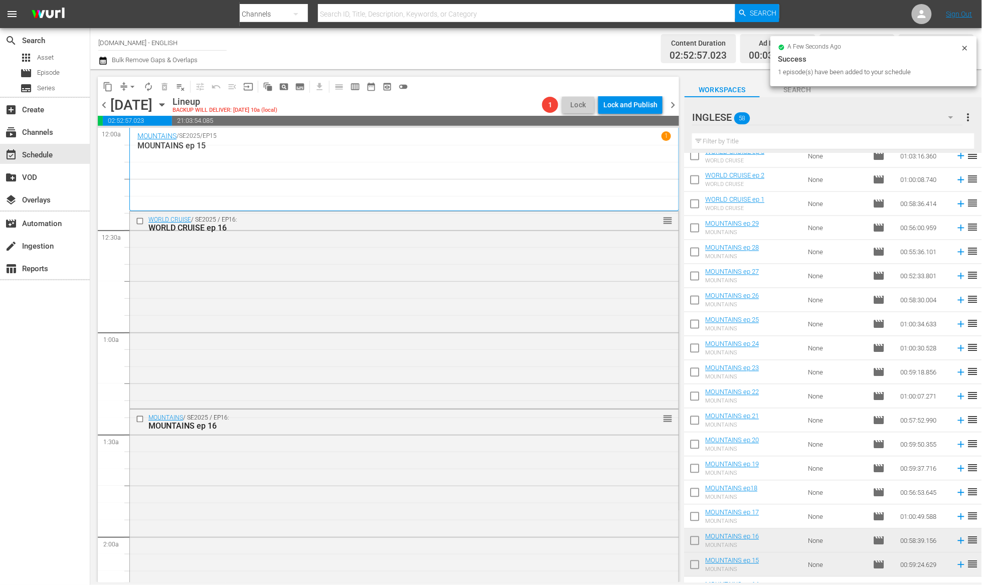
scroll to position [643, 0]
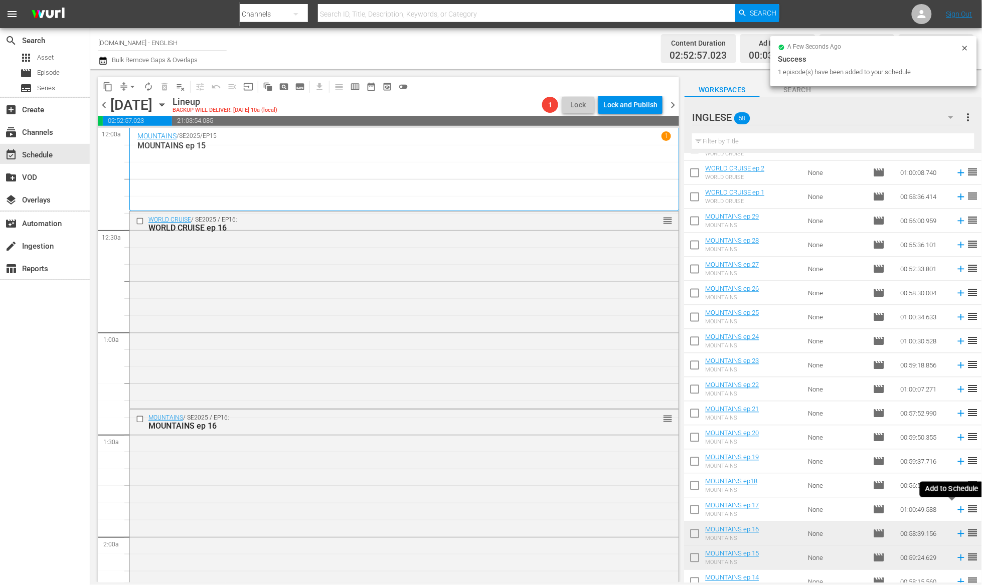
click at [956, 510] on icon at bounding box center [961, 509] width 11 height 11
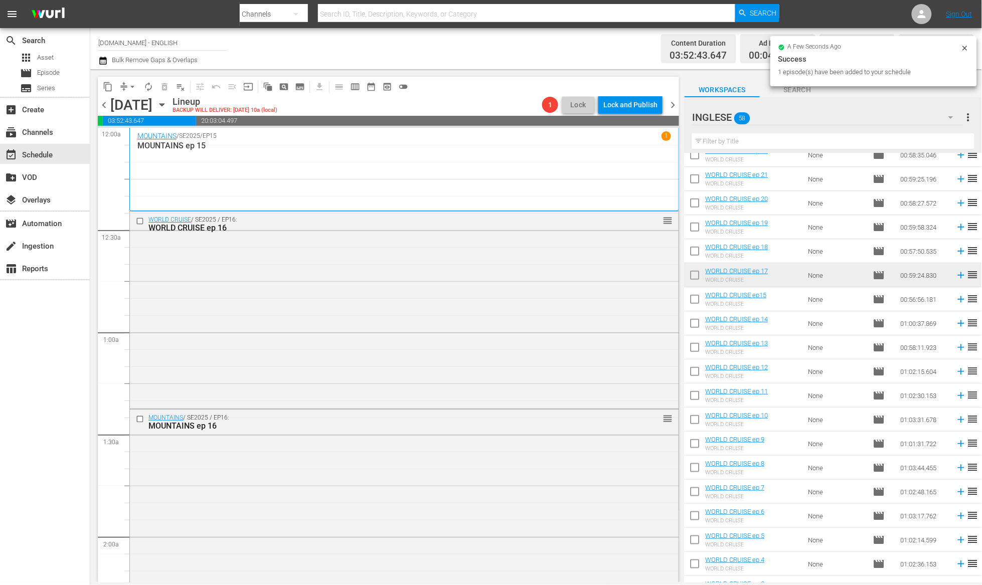
scroll to position [200, 0]
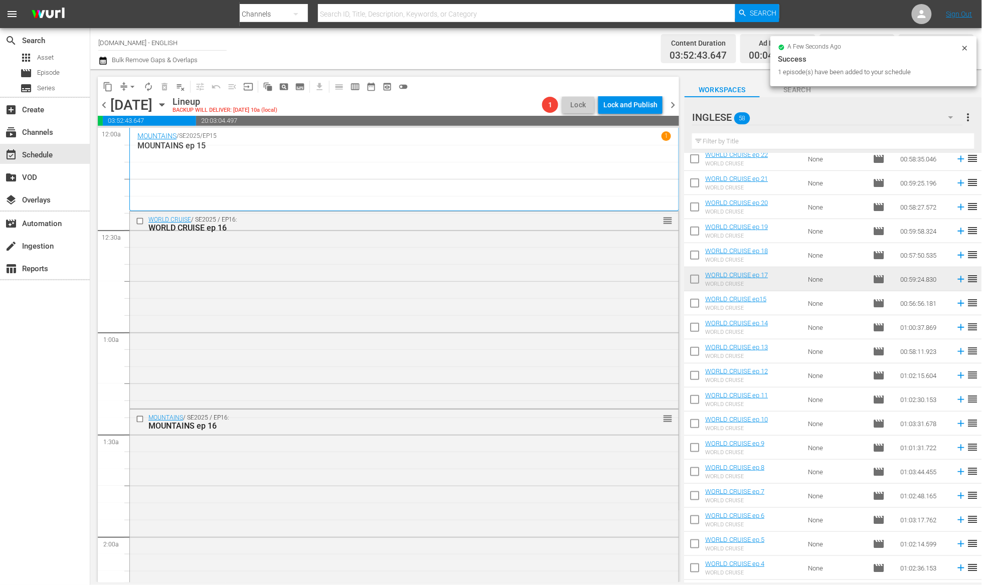
click at [956, 256] on icon at bounding box center [961, 255] width 11 height 11
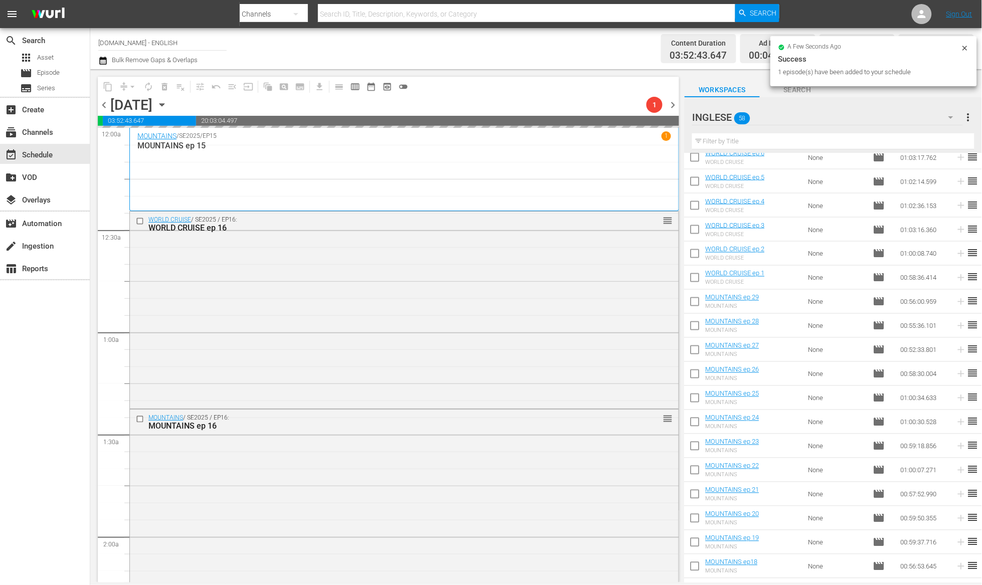
scroll to position [788, 0]
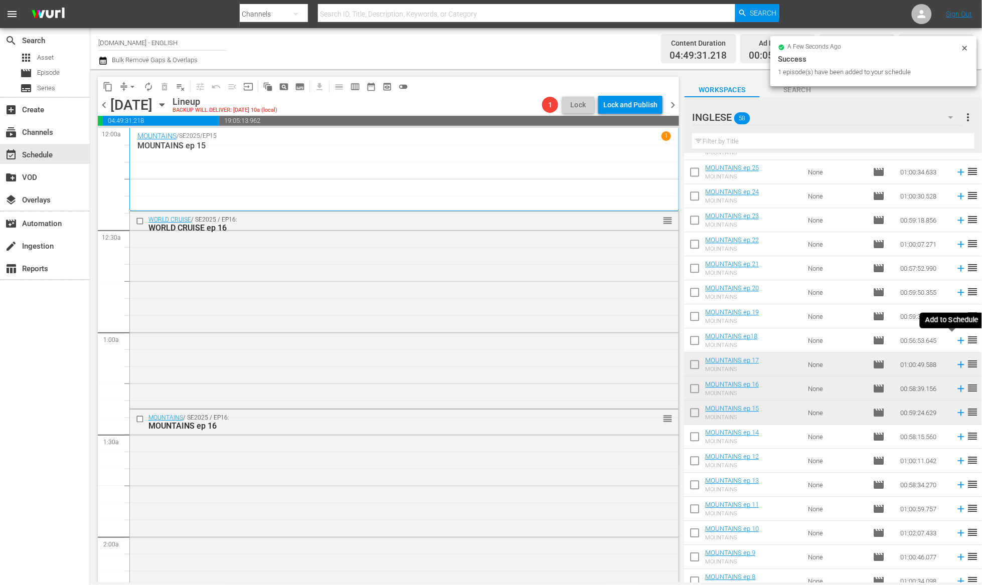
click at [956, 342] on icon at bounding box center [961, 340] width 11 height 11
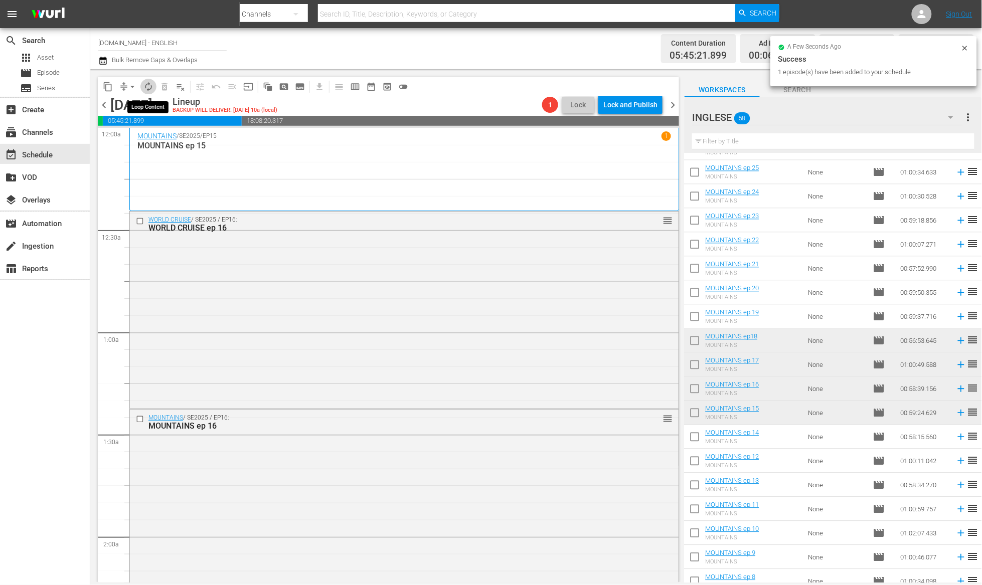
click at [150, 88] on span "autorenew_outlined" at bounding box center [148, 87] width 10 height 10
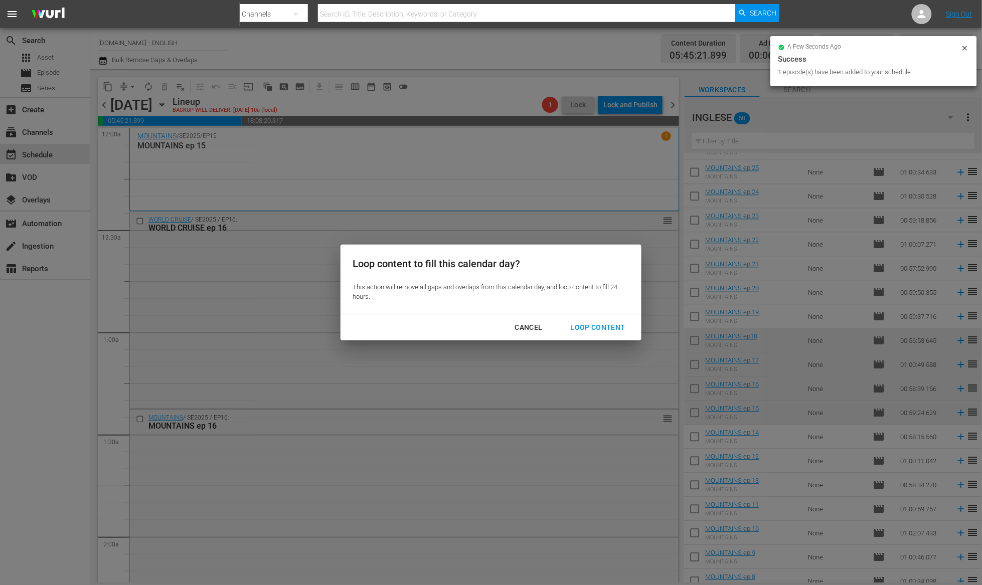
click at [606, 326] on div "Loop Content" at bounding box center [598, 327] width 71 height 13
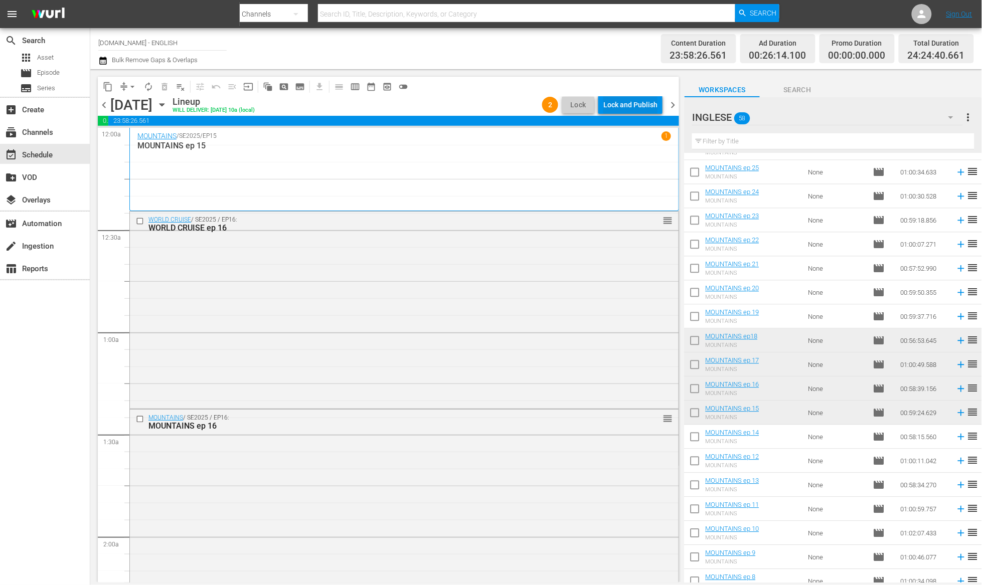
click at [628, 108] on div "Lock and Publish" at bounding box center [630, 105] width 54 height 18
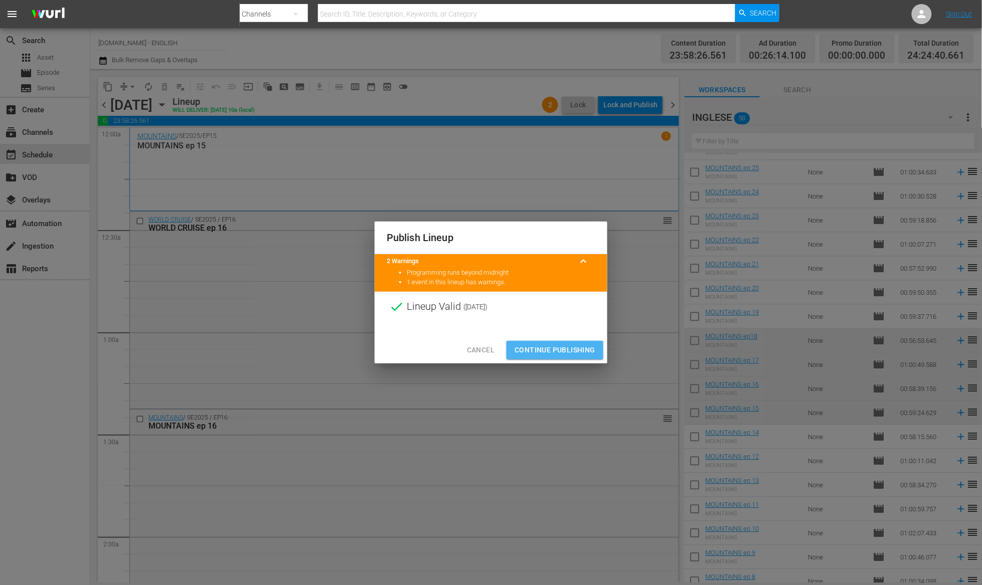
click at [557, 354] on span "Continue Publishing" at bounding box center [554, 350] width 81 height 13
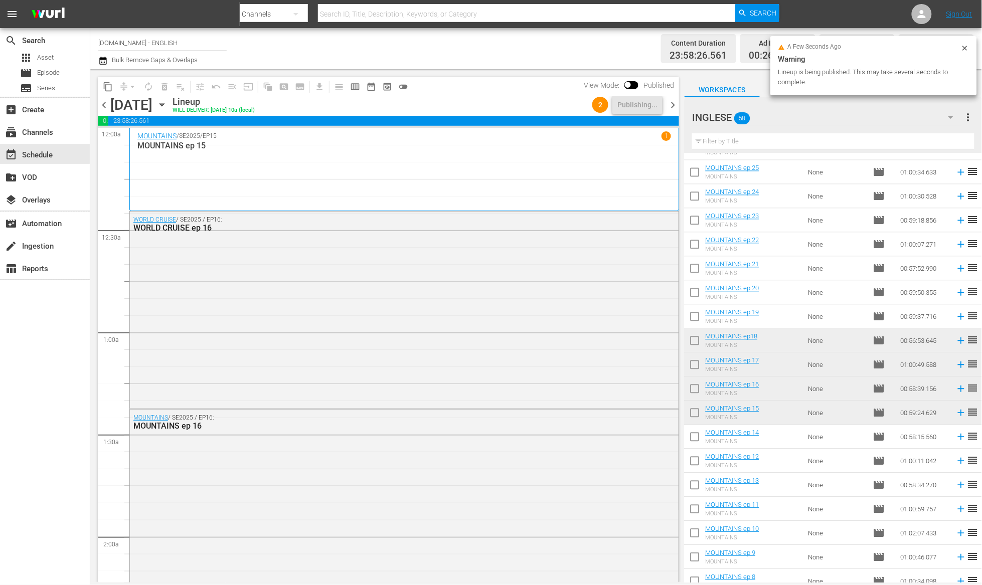
click at [674, 106] on span "chevron_right" at bounding box center [672, 105] width 13 height 13
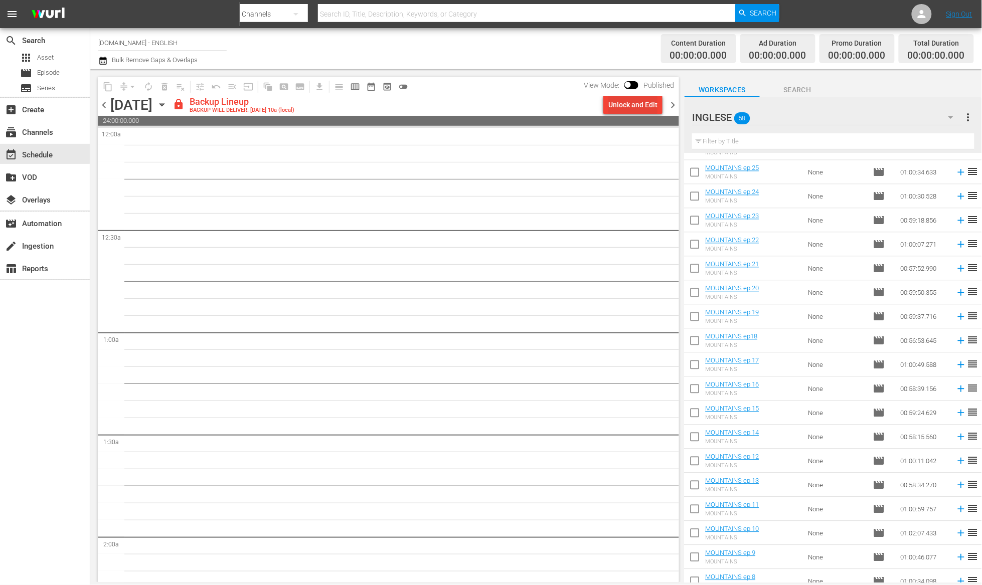
click at [633, 103] on div "Unlock and Edit" at bounding box center [632, 105] width 49 height 18
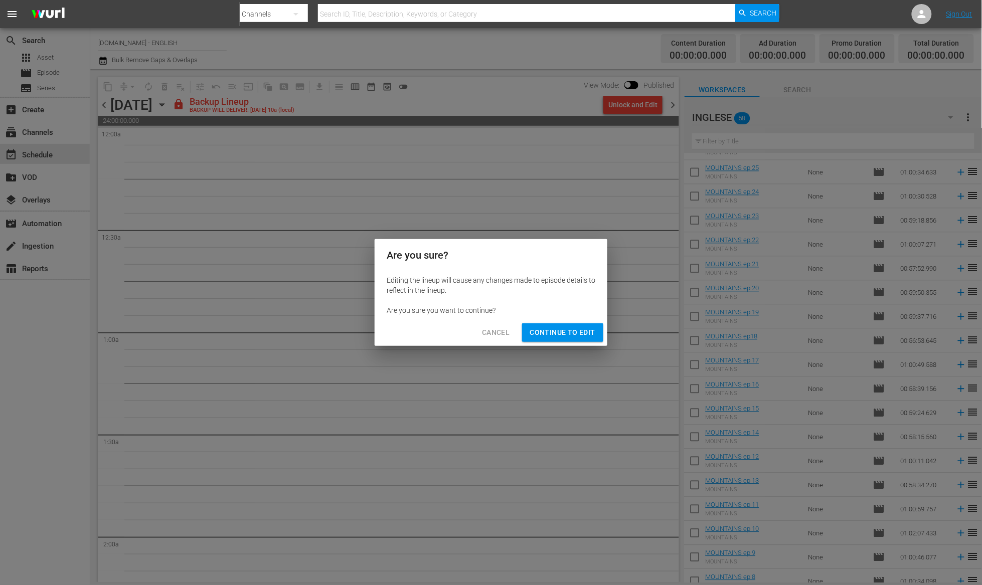
click at [555, 326] on span "Continue to Edit" at bounding box center [562, 332] width 65 height 13
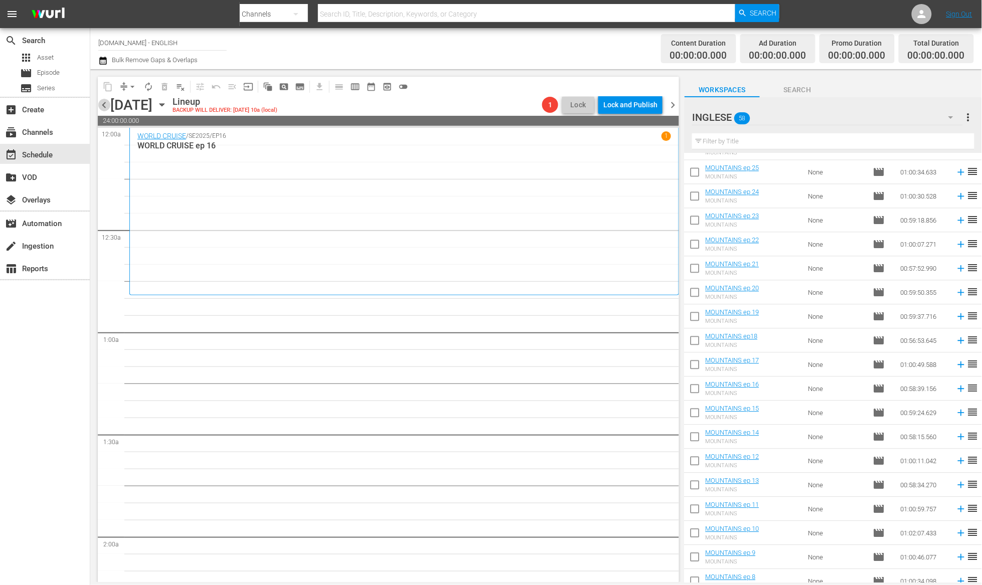
click at [106, 106] on span "chevron_left" at bounding box center [104, 105] width 13 height 13
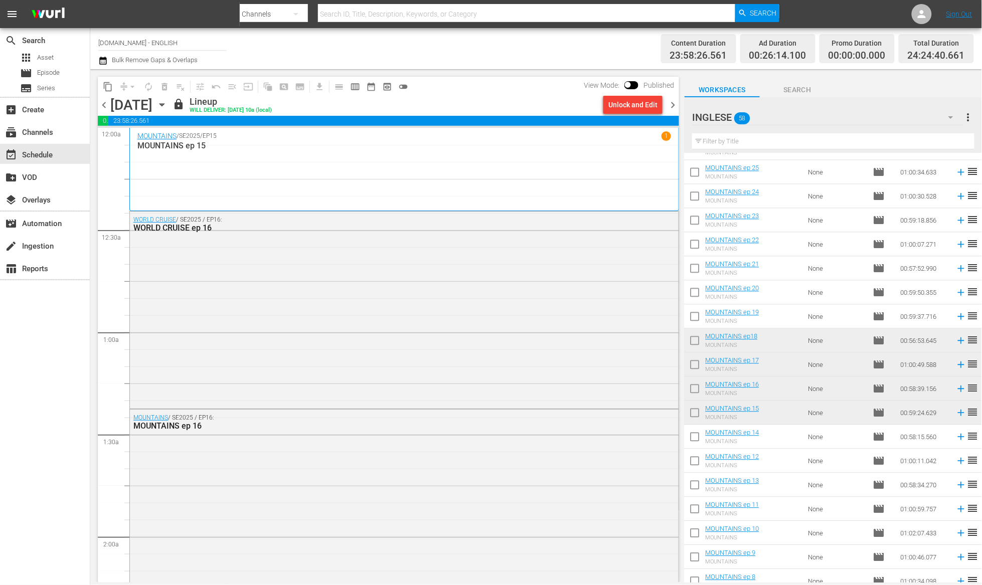
click at [672, 101] on span "chevron_right" at bounding box center [672, 105] width 13 height 13
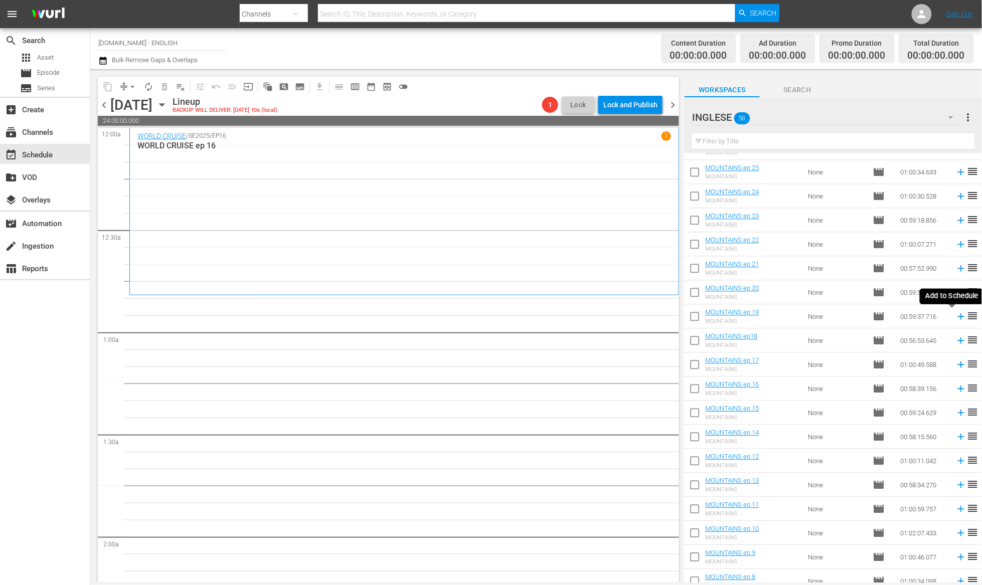
click at [956, 319] on icon at bounding box center [961, 316] width 11 height 11
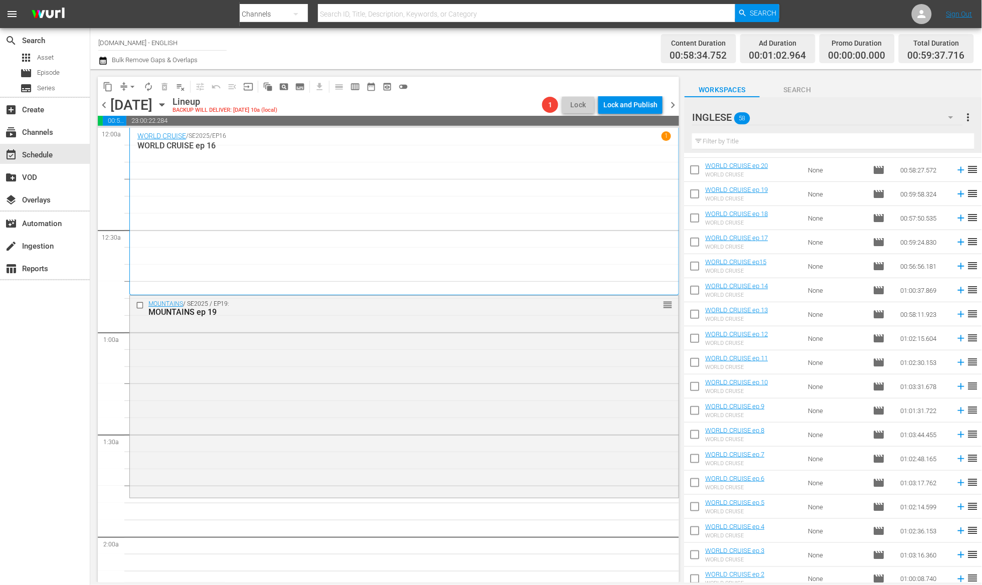
scroll to position [236, 0]
click at [956, 197] on icon at bounding box center [961, 194] width 11 height 11
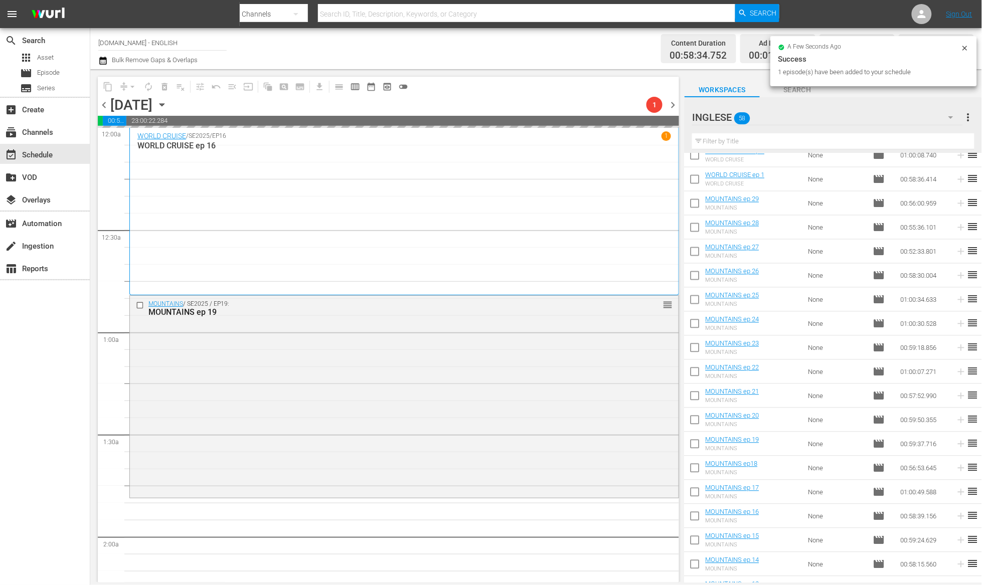
scroll to position [692, 0]
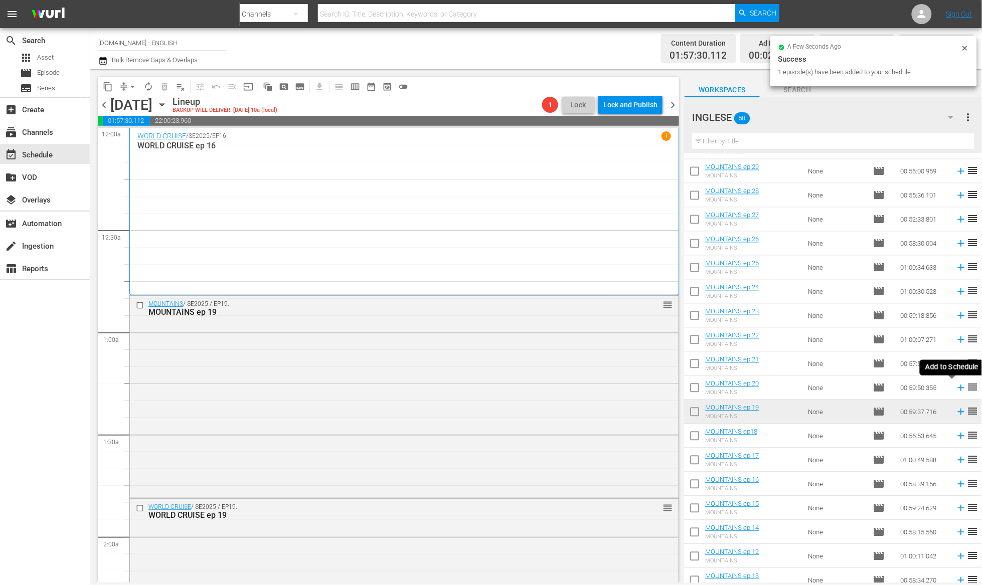
click at [958, 389] on icon at bounding box center [961, 388] width 7 height 7
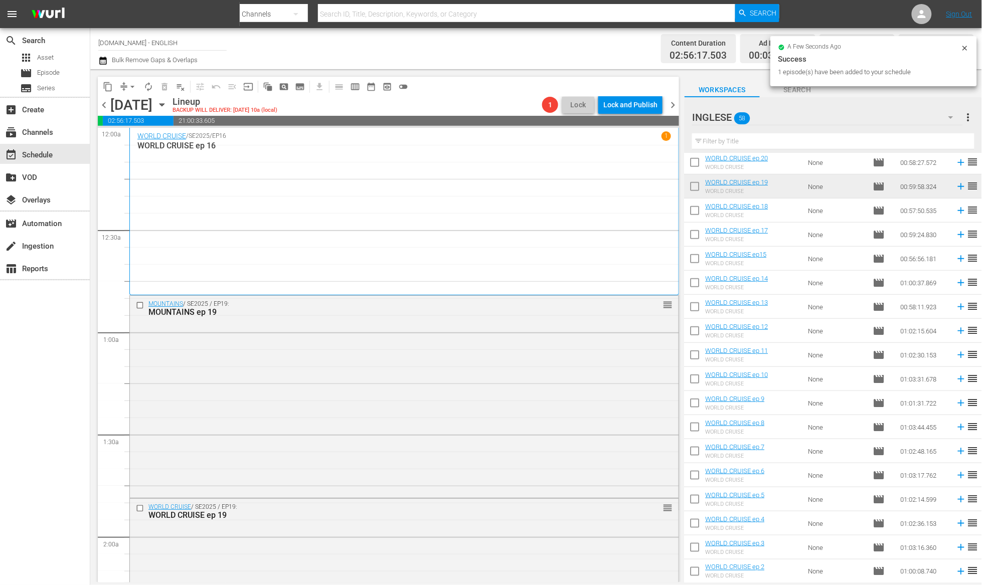
scroll to position [143, 0]
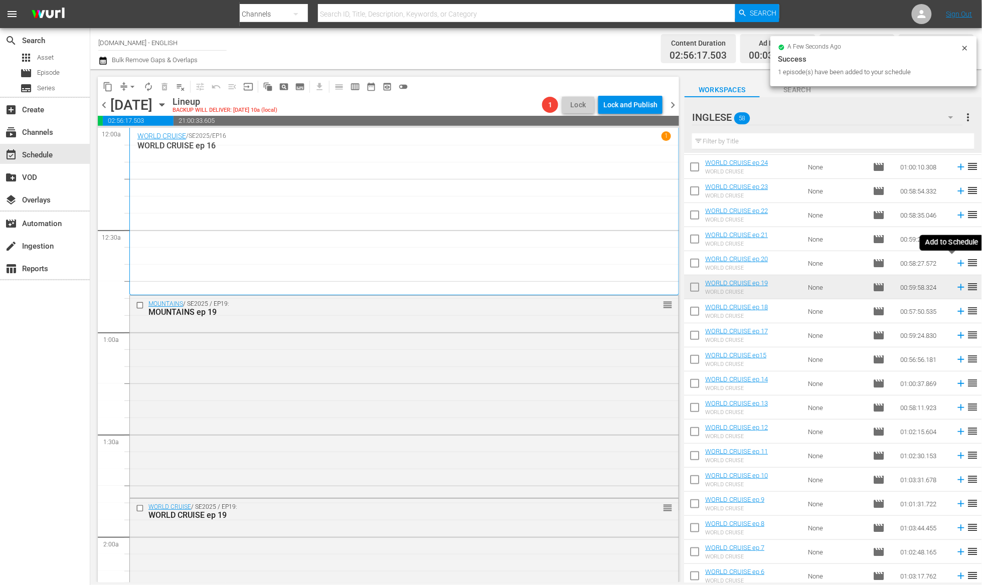
click at [956, 265] on icon at bounding box center [961, 263] width 11 height 11
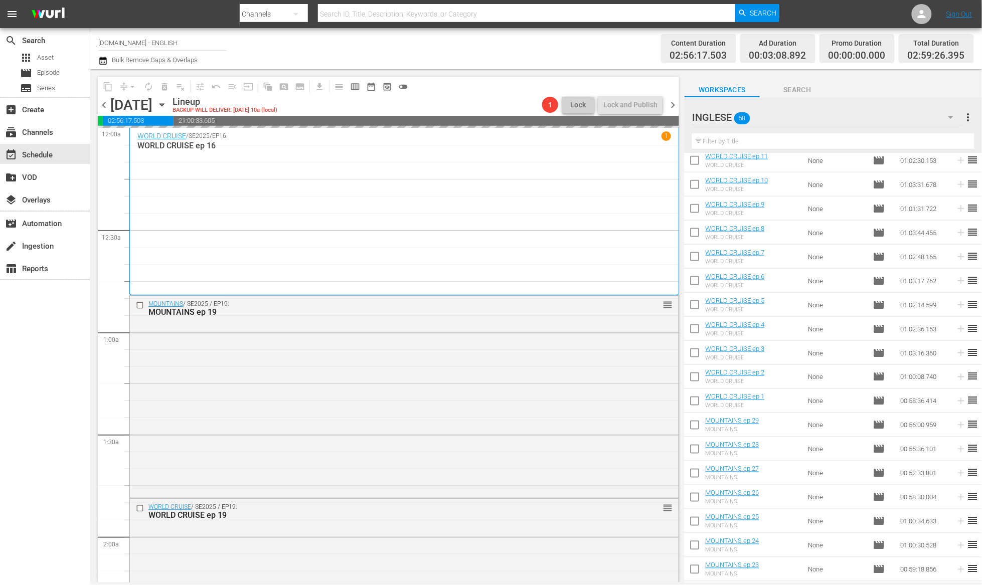
scroll to position [602, 0]
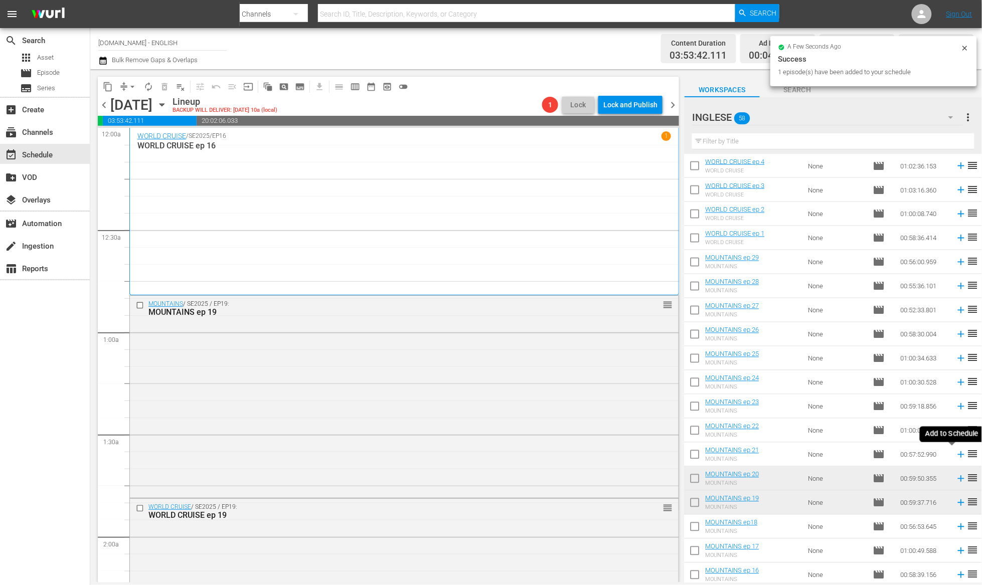
click at [958, 454] on icon at bounding box center [961, 455] width 7 height 7
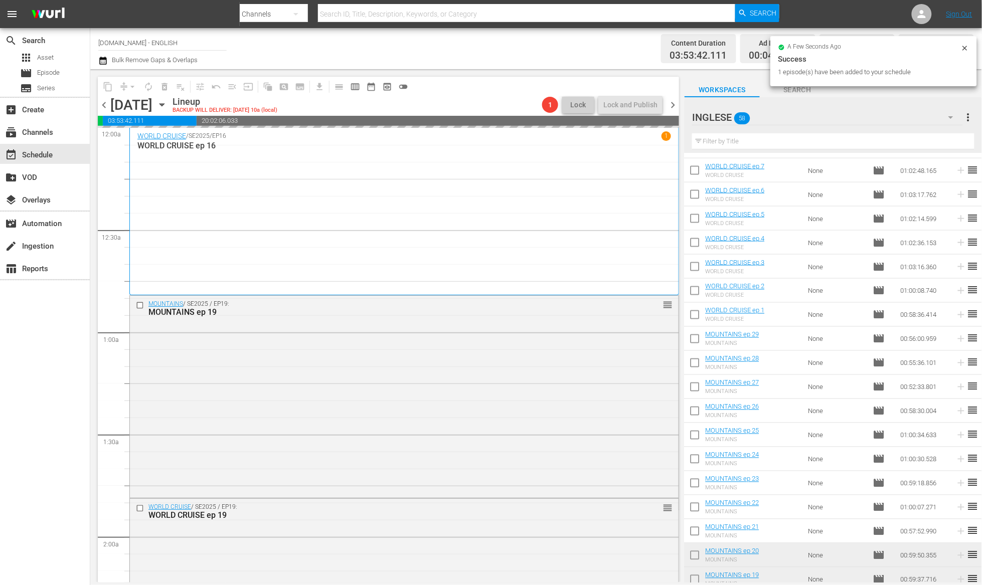
scroll to position [95, 0]
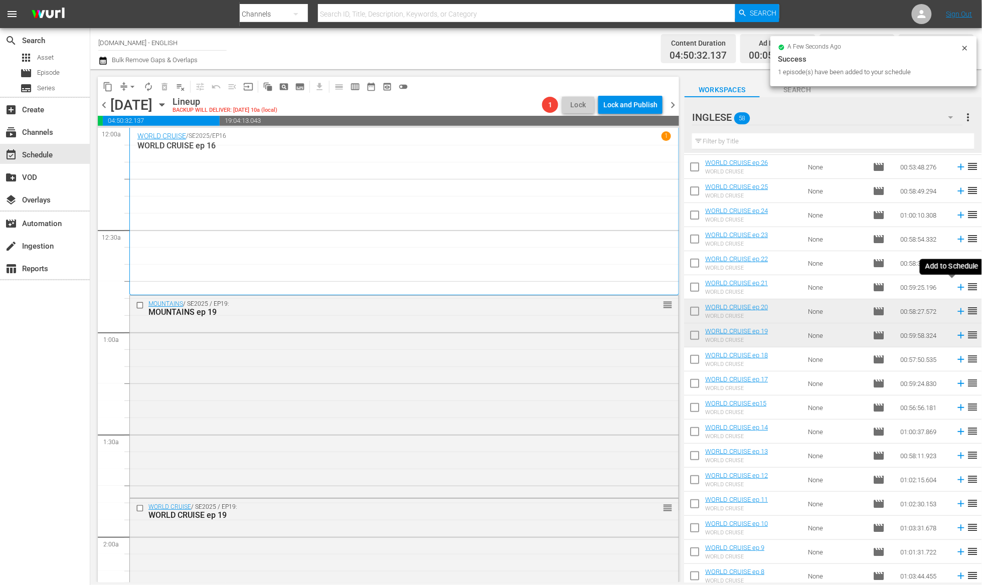
click at [956, 289] on icon at bounding box center [961, 287] width 11 height 11
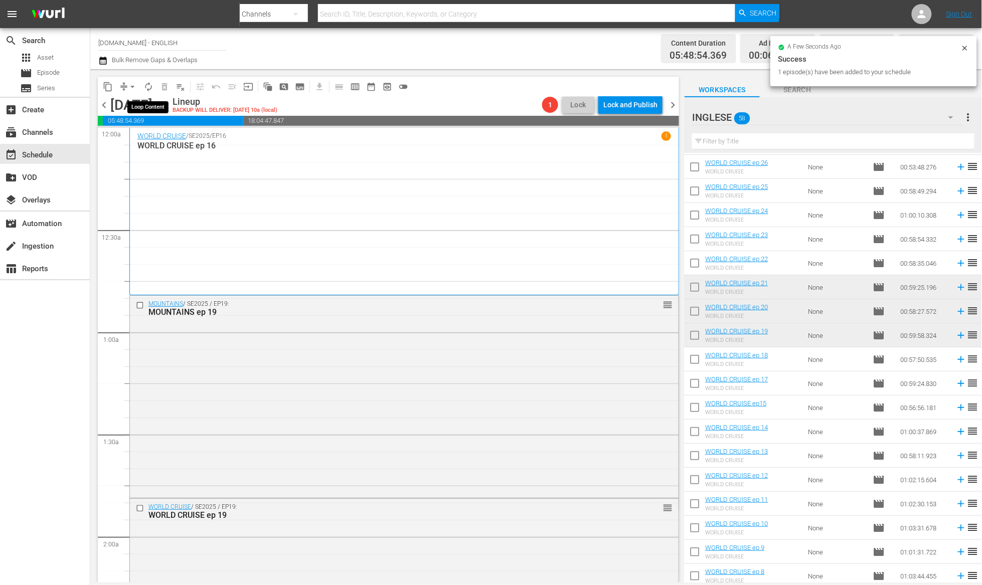
click at [151, 88] on span "autorenew_outlined" at bounding box center [148, 87] width 10 height 10
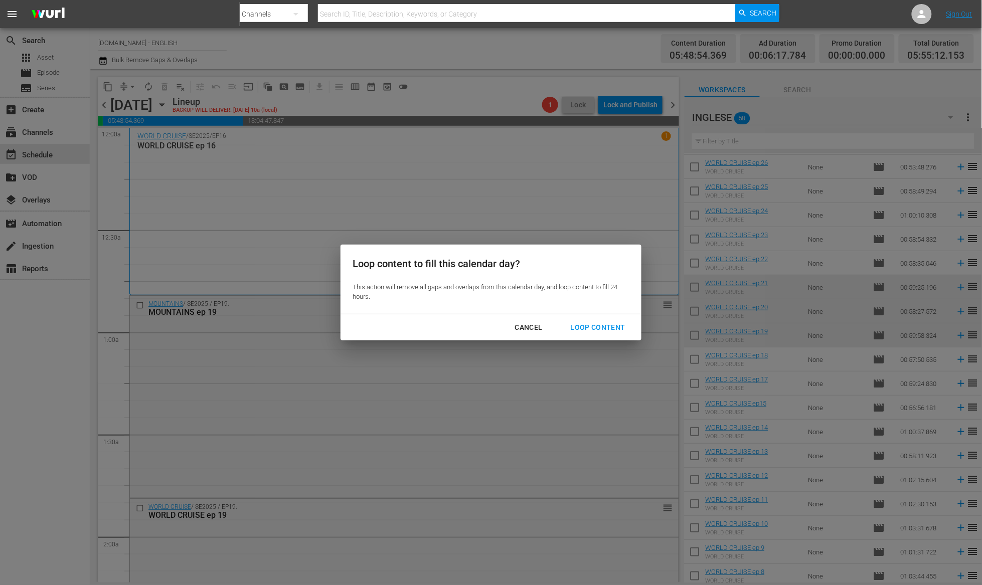
click at [574, 328] on div "Loop Content" at bounding box center [598, 327] width 71 height 13
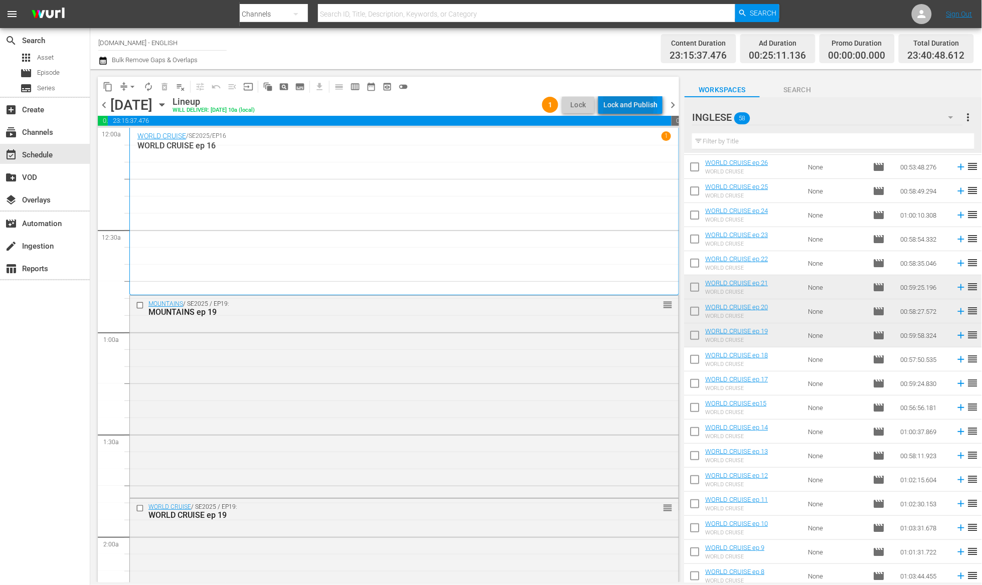
click at [626, 106] on div "Lock and Publish" at bounding box center [630, 105] width 54 height 18
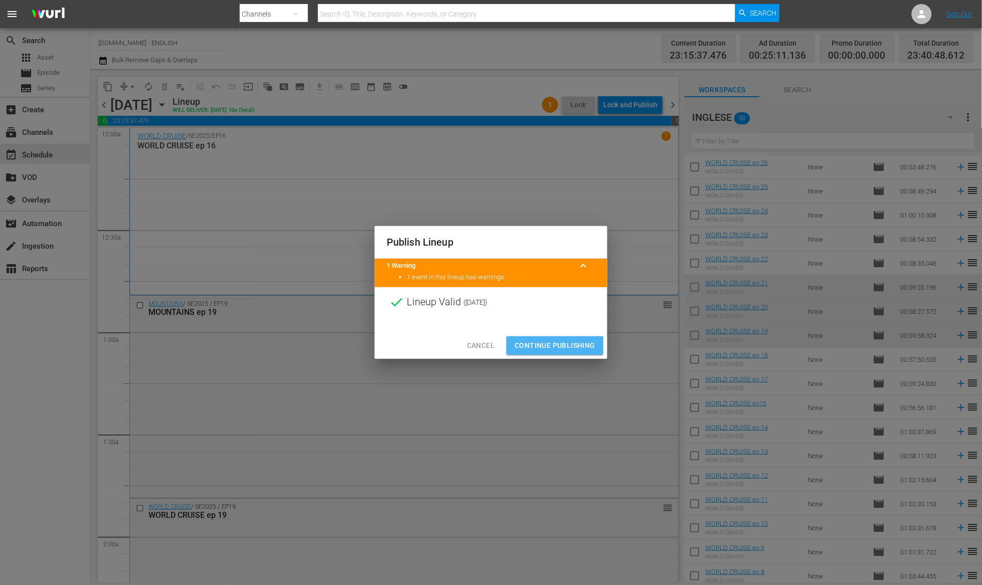
click at [546, 347] on span "Continue Publishing" at bounding box center [554, 345] width 81 height 13
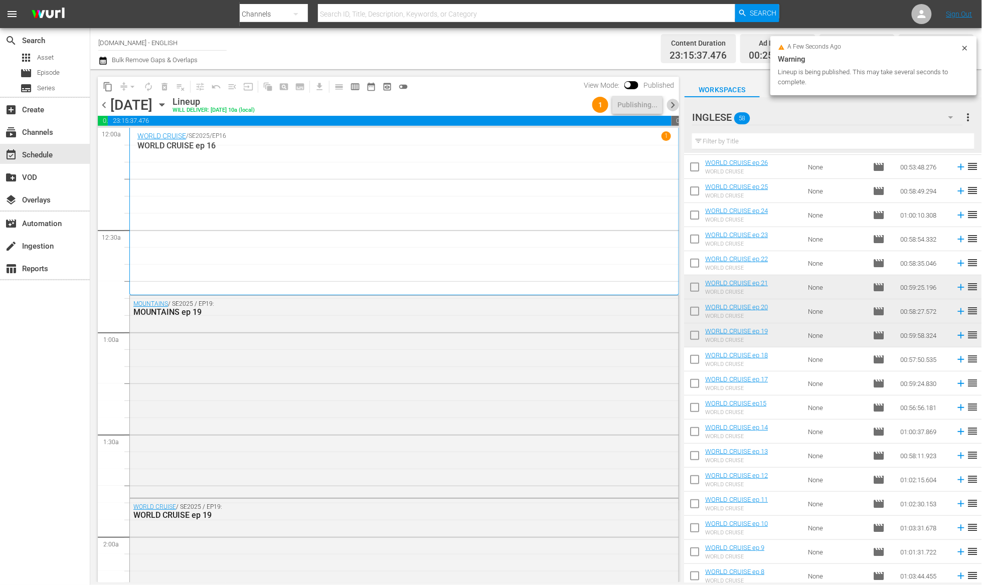
click at [672, 104] on span "chevron_right" at bounding box center [672, 105] width 13 height 13
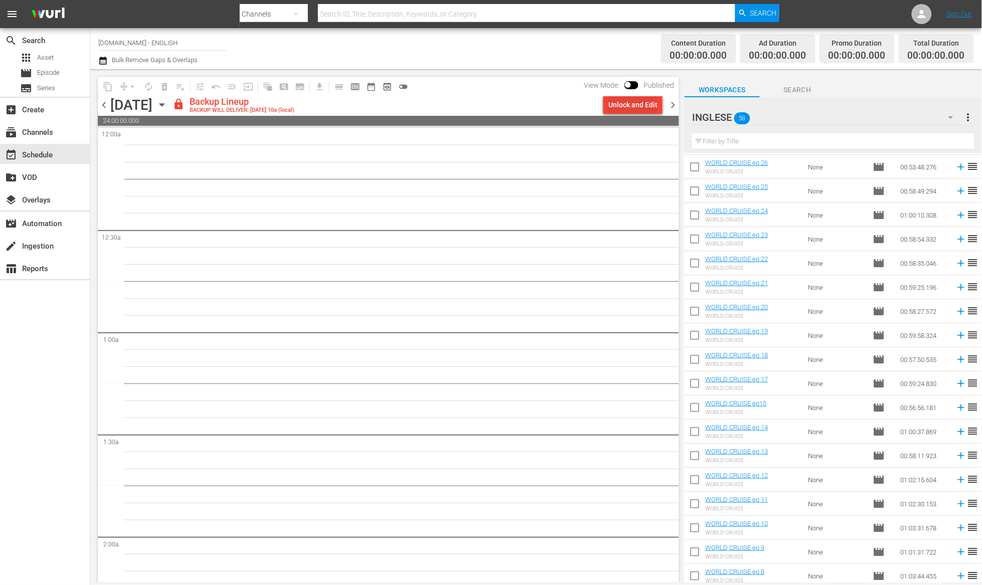
click at [640, 107] on div "Unlock and Edit" at bounding box center [632, 105] width 49 height 18
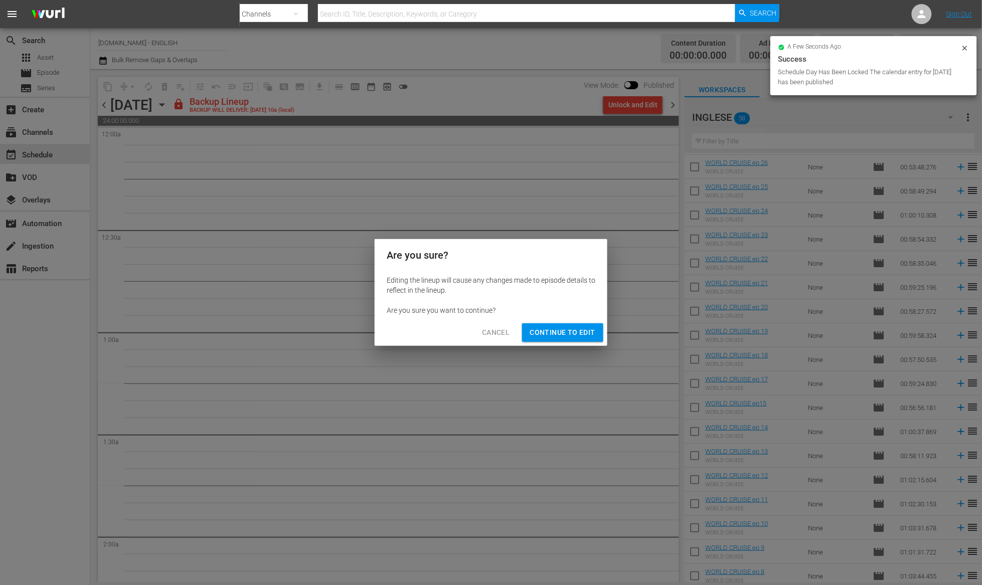
click at [556, 335] on span "Continue to Edit" at bounding box center [562, 332] width 65 height 13
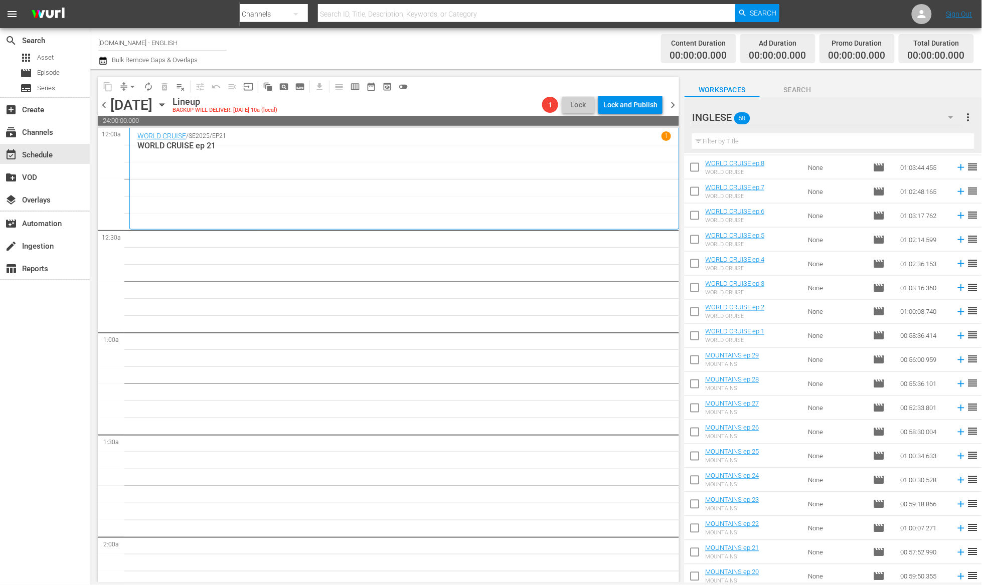
scroll to position [519, 0]
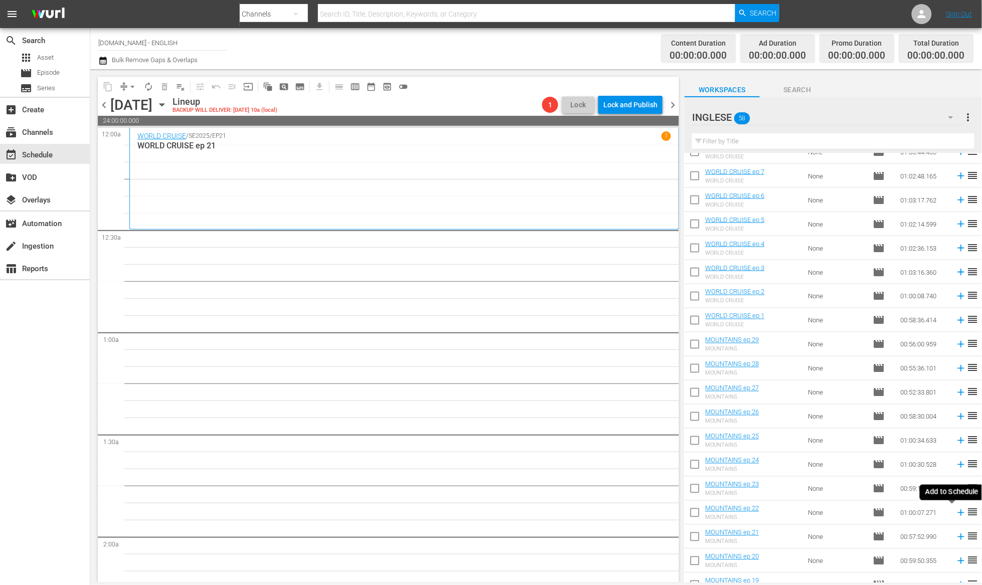
click at [958, 513] on icon at bounding box center [961, 513] width 7 height 7
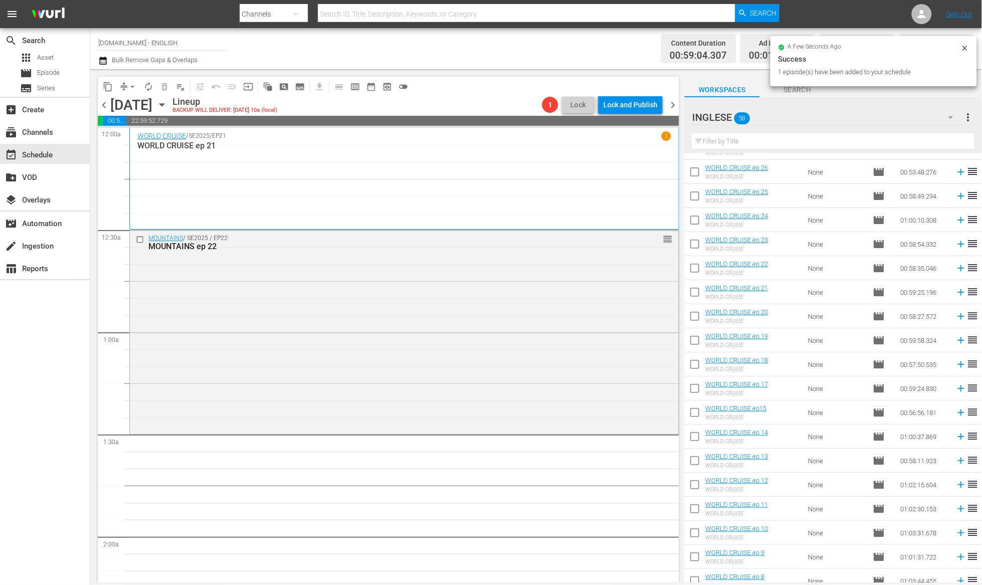
scroll to position [79, 0]
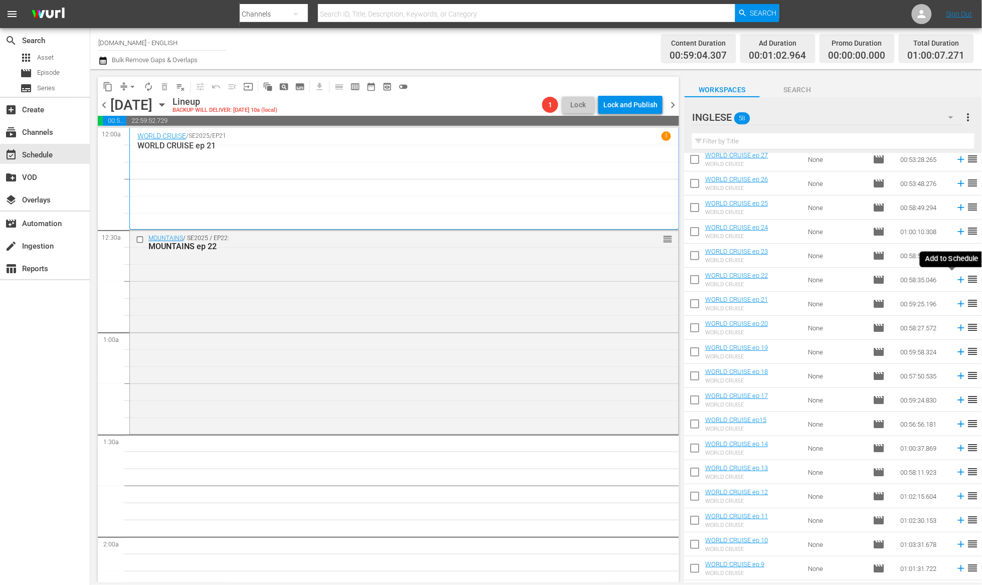
click at [956, 279] on icon at bounding box center [961, 279] width 11 height 11
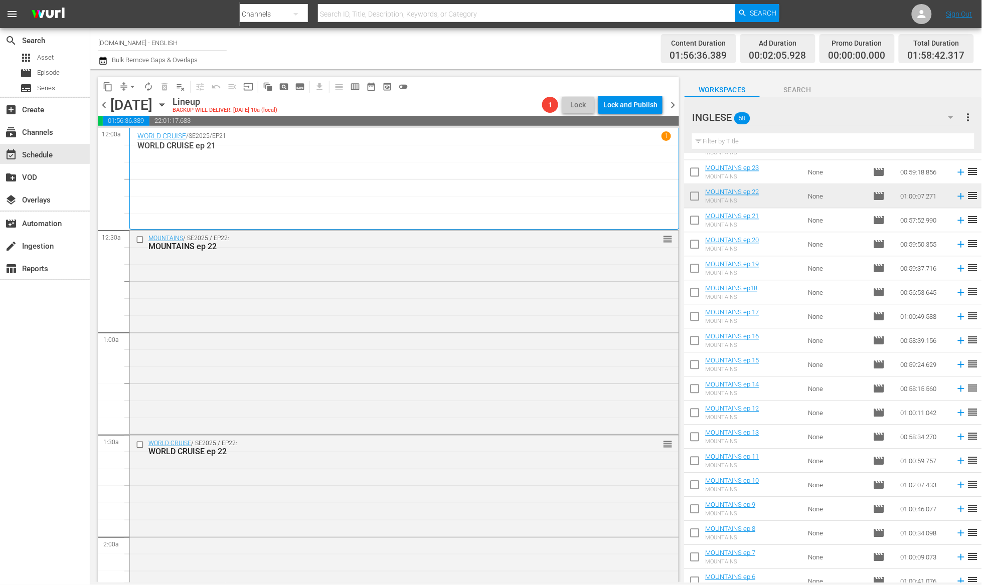
scroll to position [553, 0]
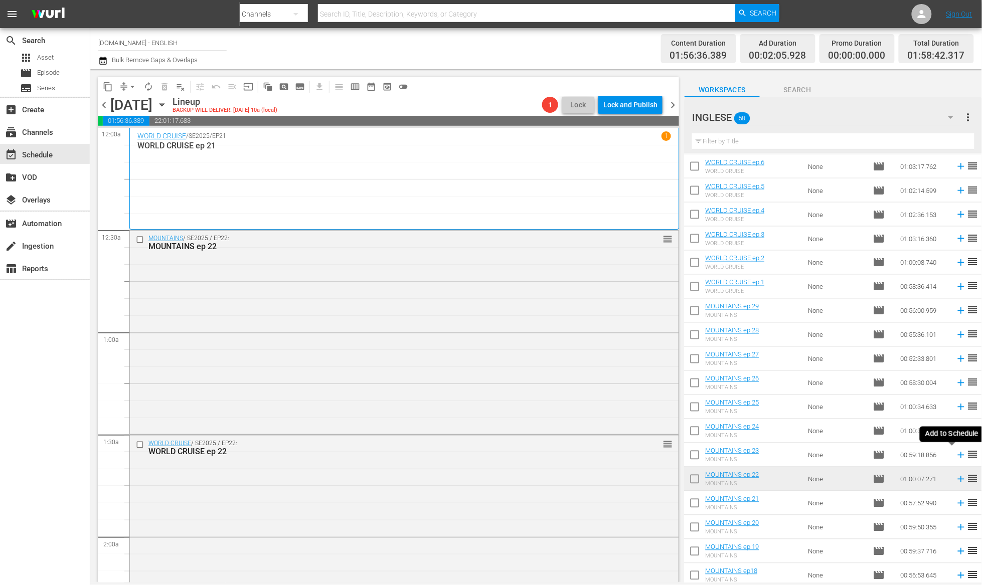
click at [956, 454] on icon at bounding box center [961, 455] width 11 height 11
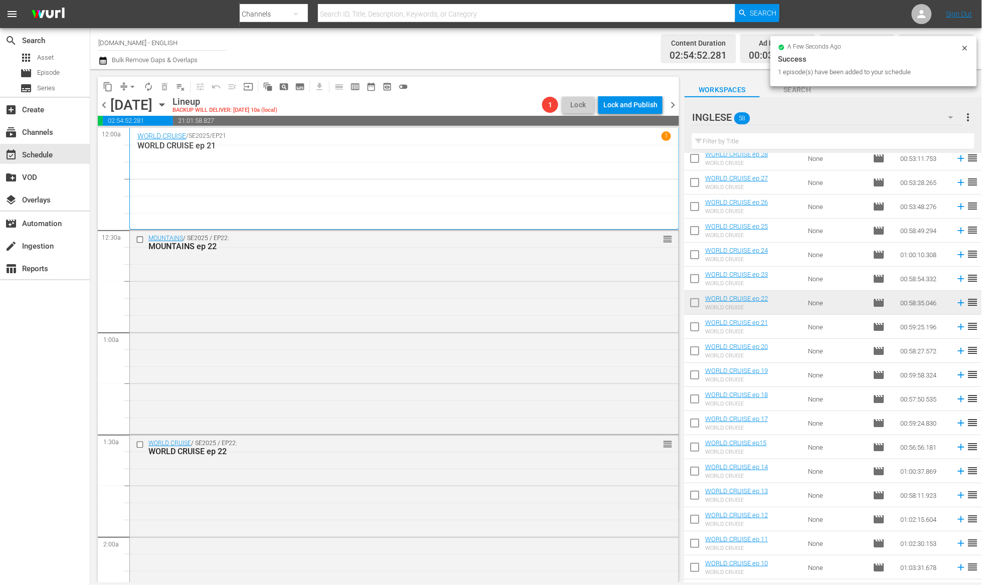
scroll to position [54, 0]
click at [956, 279] on icon at bounding box center [961, 280] width 11 height 11
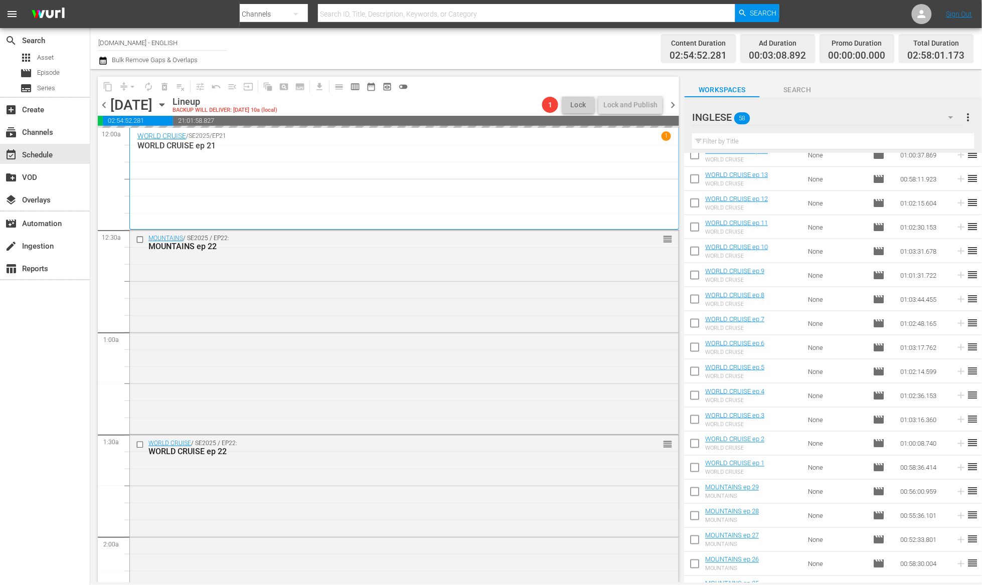
scroll to position [481, 0]
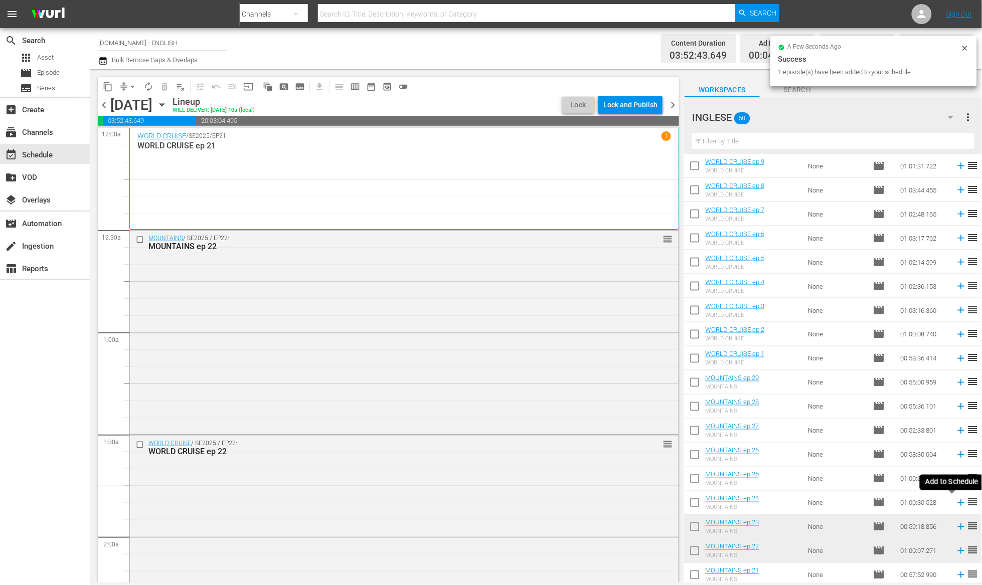
click at [956, 504] on icon at bounding box center [961, 502] width 11 height 11
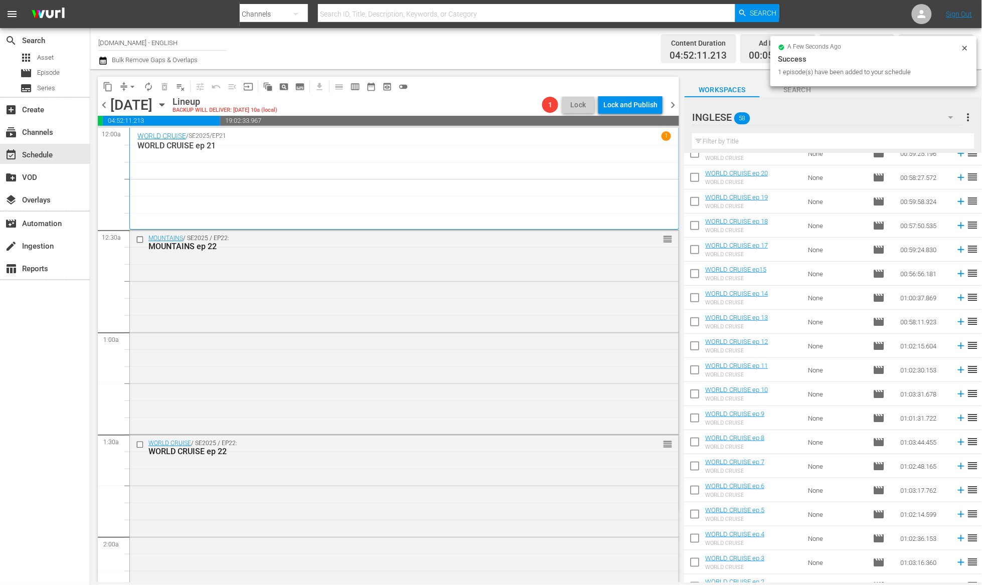
scroll to position [93, 0]
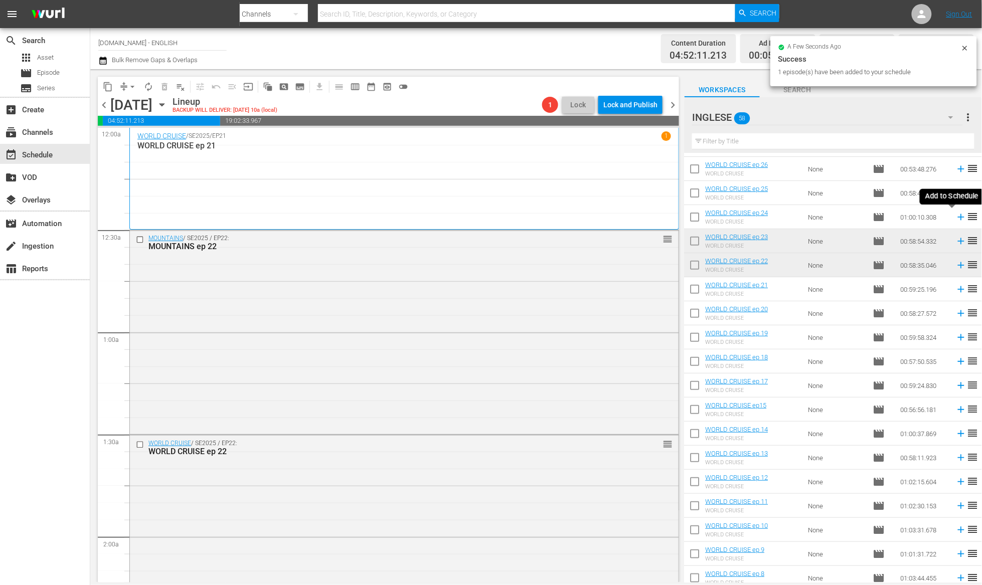
click at [956, 219] on icon at bounding box center [961, 217] width 11 height 11
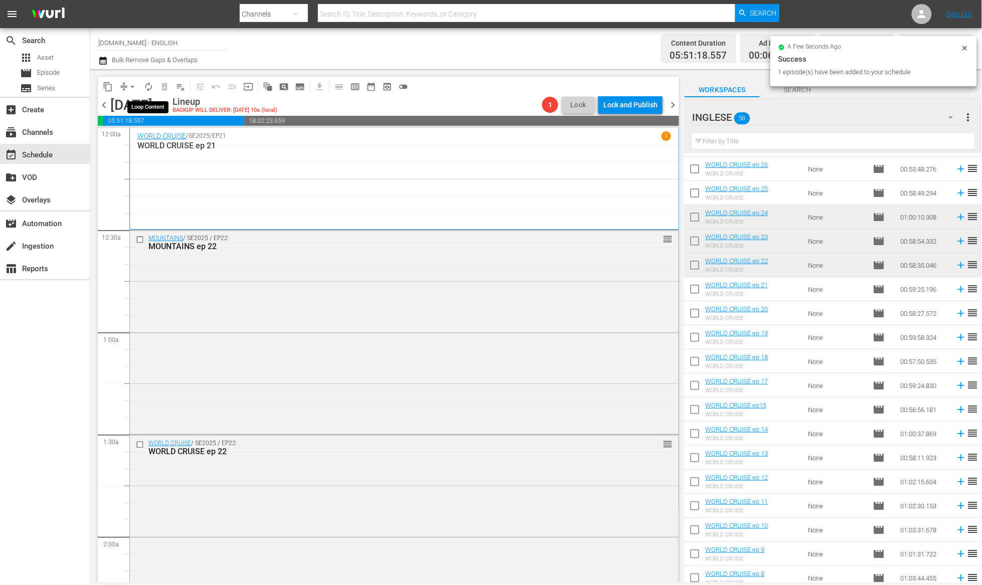
click at [148, 89] on span "autorenew_outlined" at bounding box center [148, 87] width 10 height 10
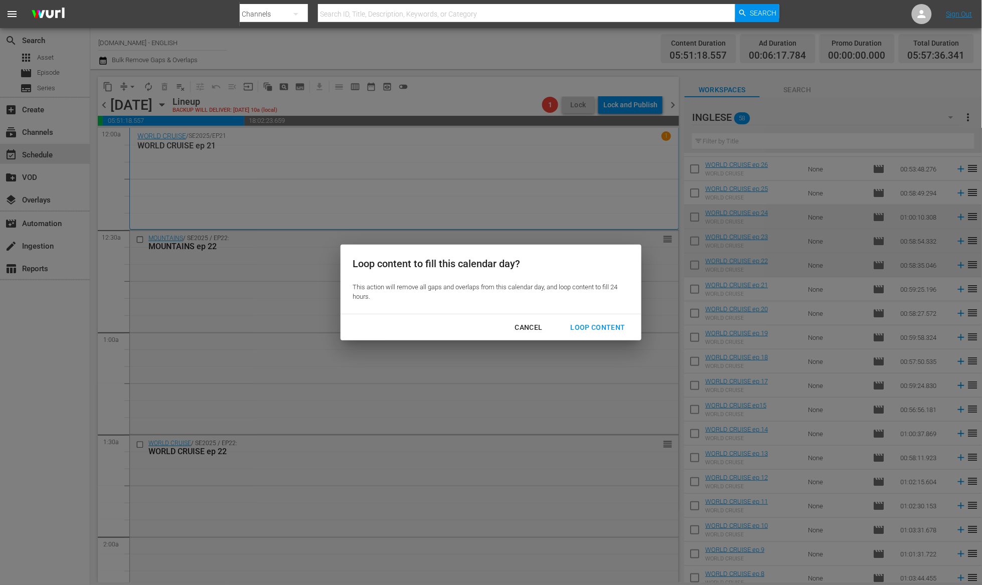
click at [586, 325] on div "Loop Content" at bounding box center [598, 327] width 71 height 13
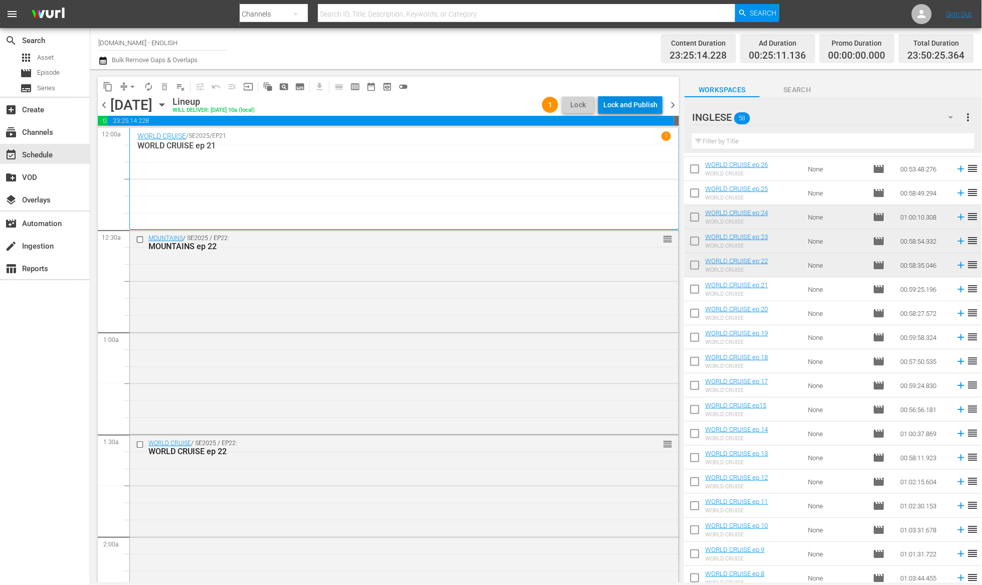
click at [636, 106] on div "Lock and Publish" at bounding box center [630, 105] width 54 height 18
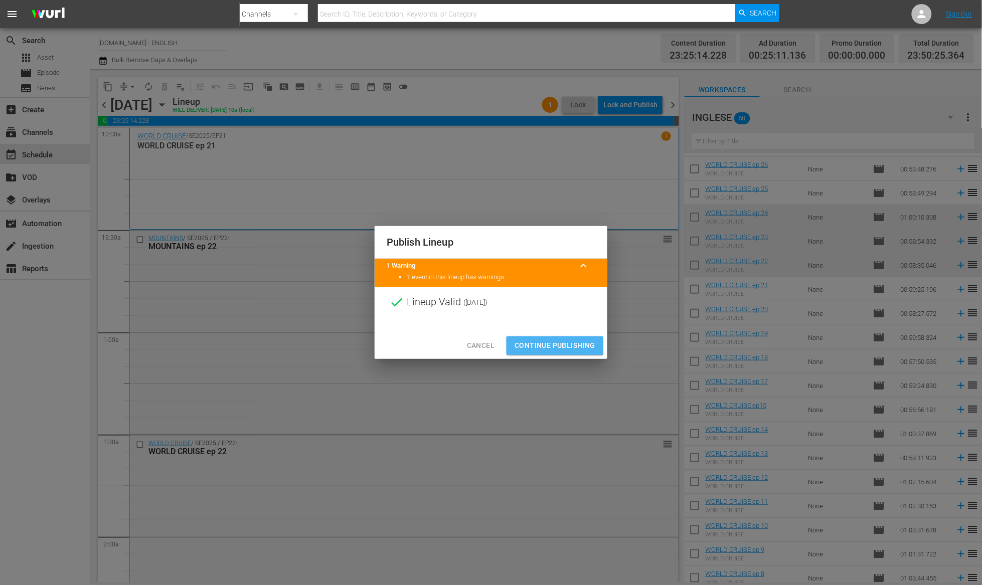
click at [542, 341] on span "Continue Publishing" at bounding box center [554, 345] width 81 height 13
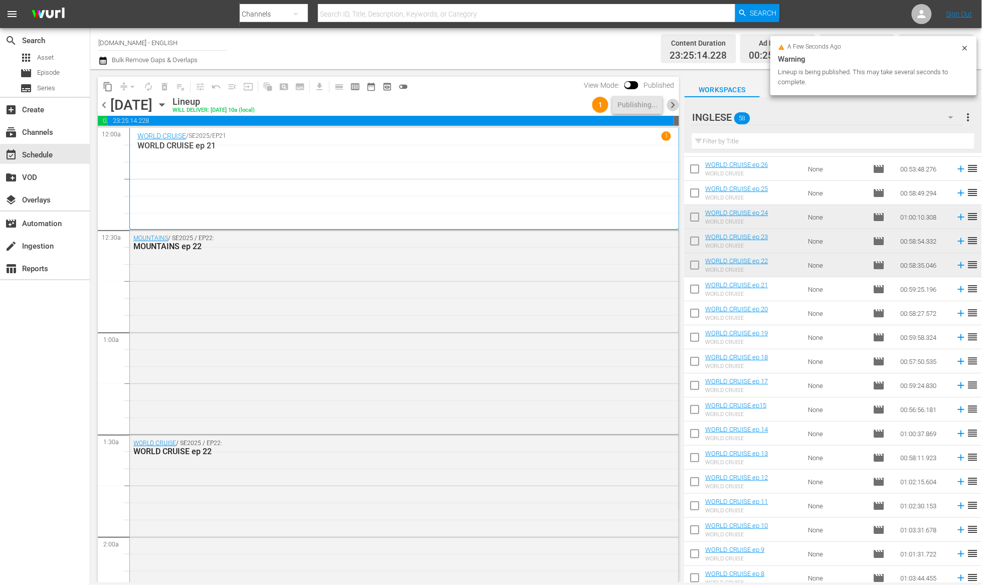
click at [671, 104] on span "chevron_right" at bounding box center [672, 105] width 13 height 13
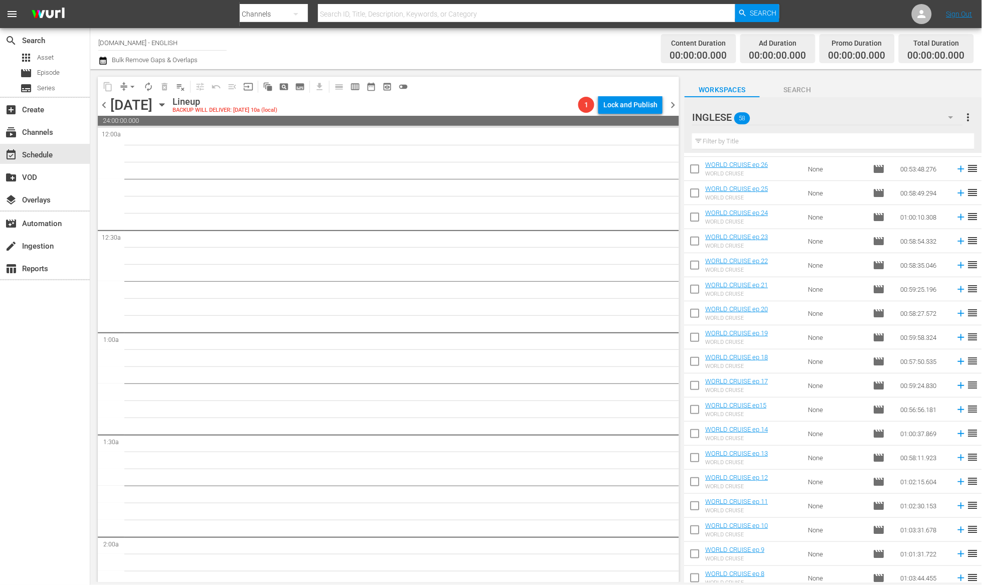
click at [106, 109] on span "chevron_left" at bounding box center [104, 105] width 13 height 13
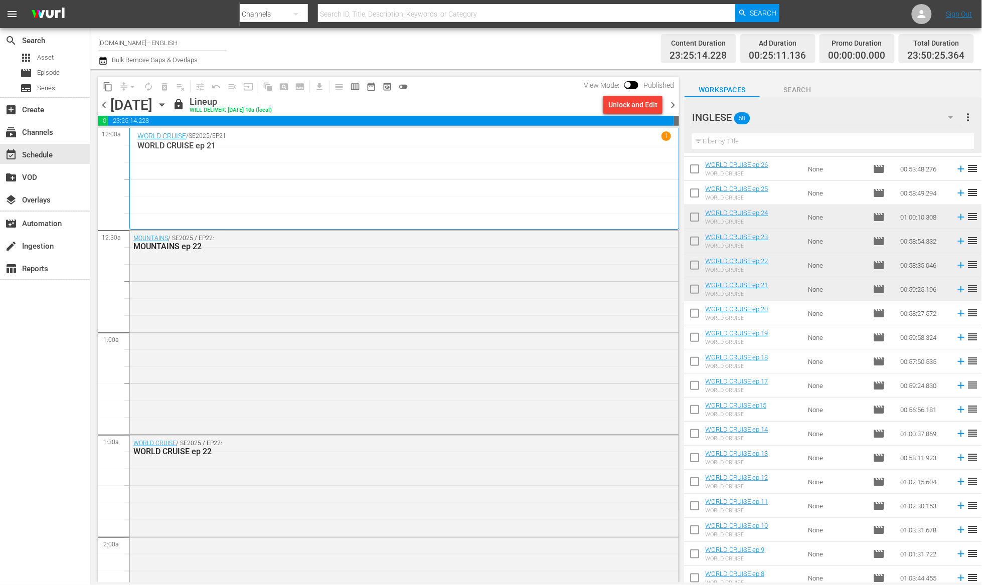
click at [669, 103] on span "chevron_right" at bounding box center [672, 105] width 13 height 13
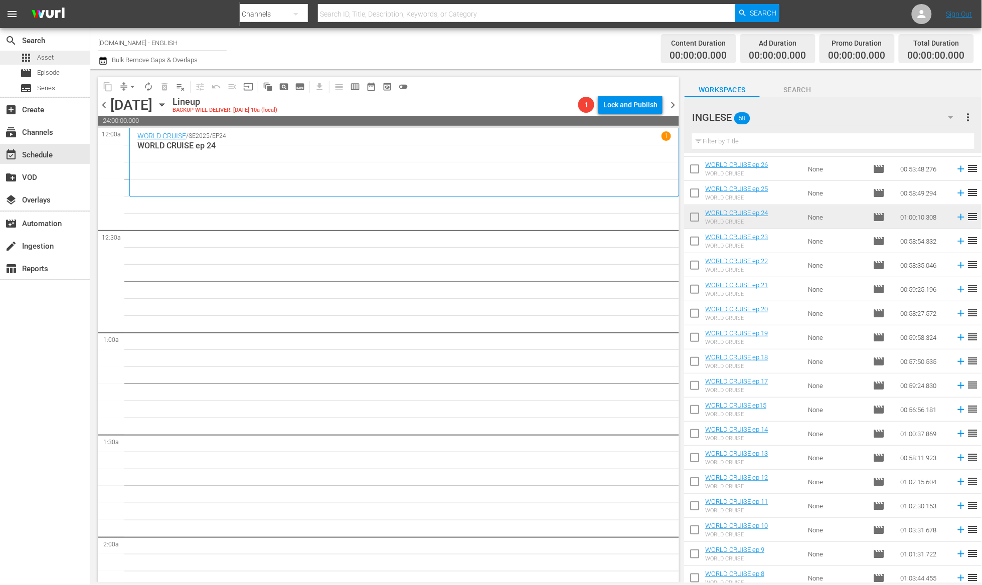
click at [48, 58] on span "Asset" at bounding box center [45, 58] width 17 height 10
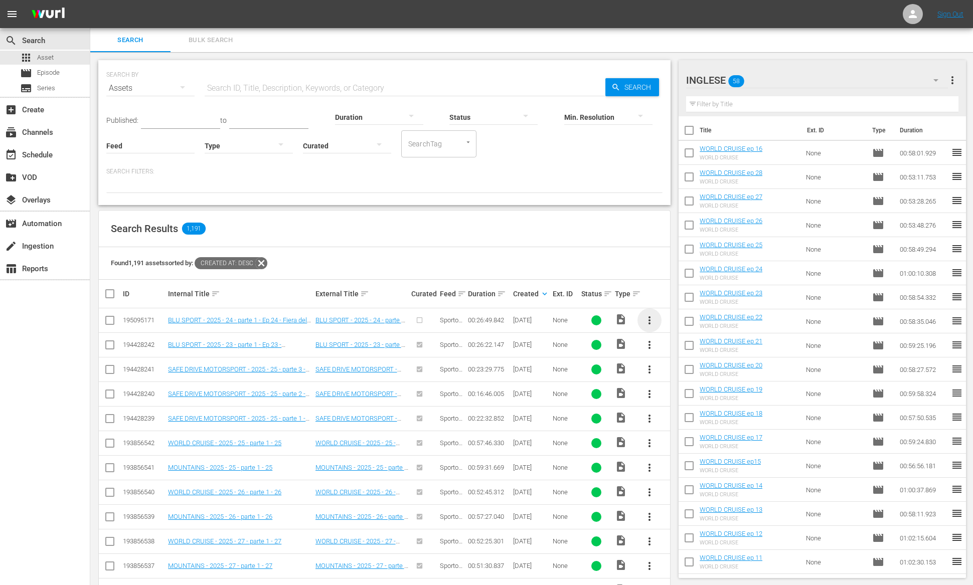
click at [648, 320] on span "more_vert" at bounding box center [649, 320] width 12 height 12
click at [679, 400] on div "Episode" at bounding box center [703, 397] width 68 height 24
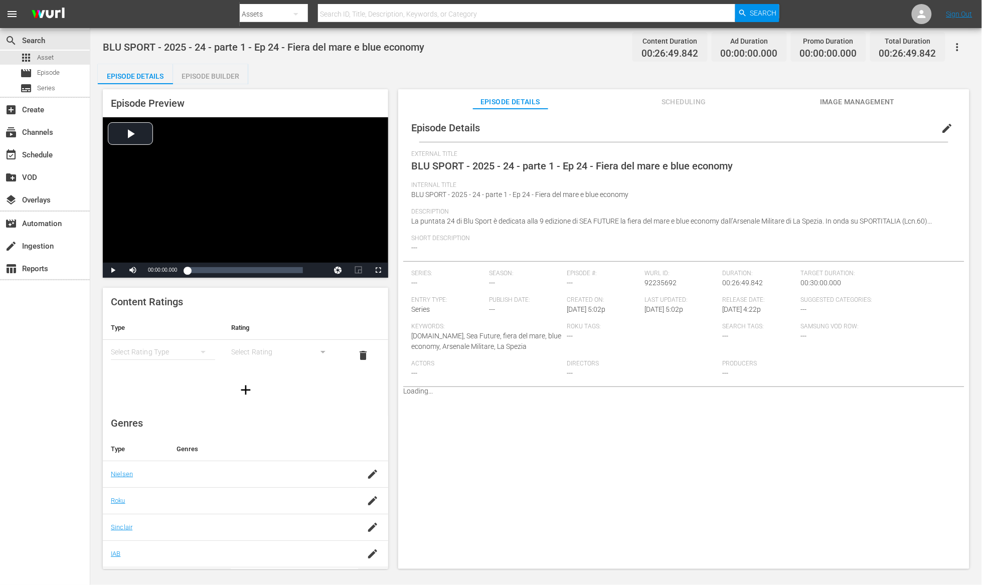
click at [224, 74] on div "Episode Builder" at bounding box center [210, 76] width 75 height 24
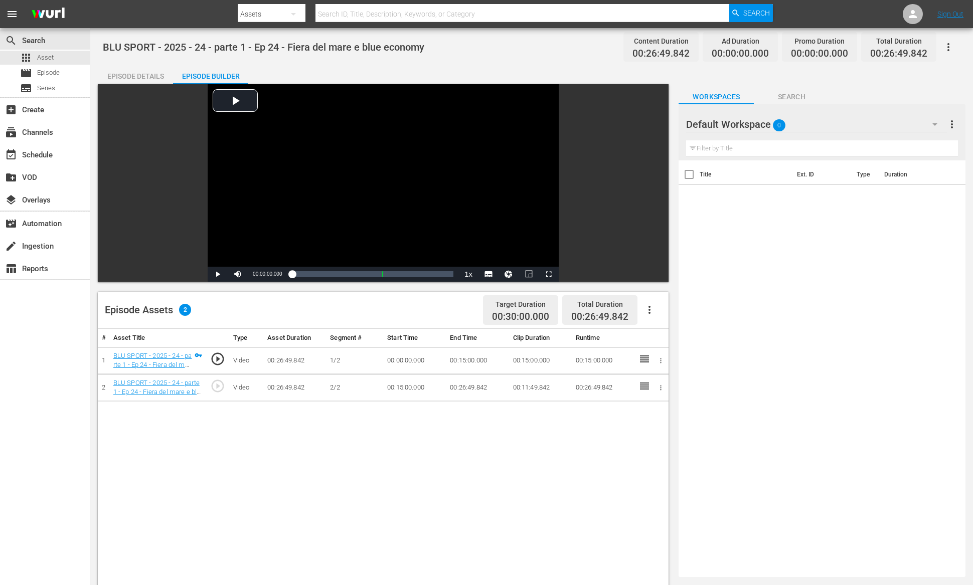
click at [935, 122] on icon "button" at bounding box center [935, 124] width 12 height 12
click at [787, 151] on div "AD (7)" at bounding box center [750, 152] width 104 height 16
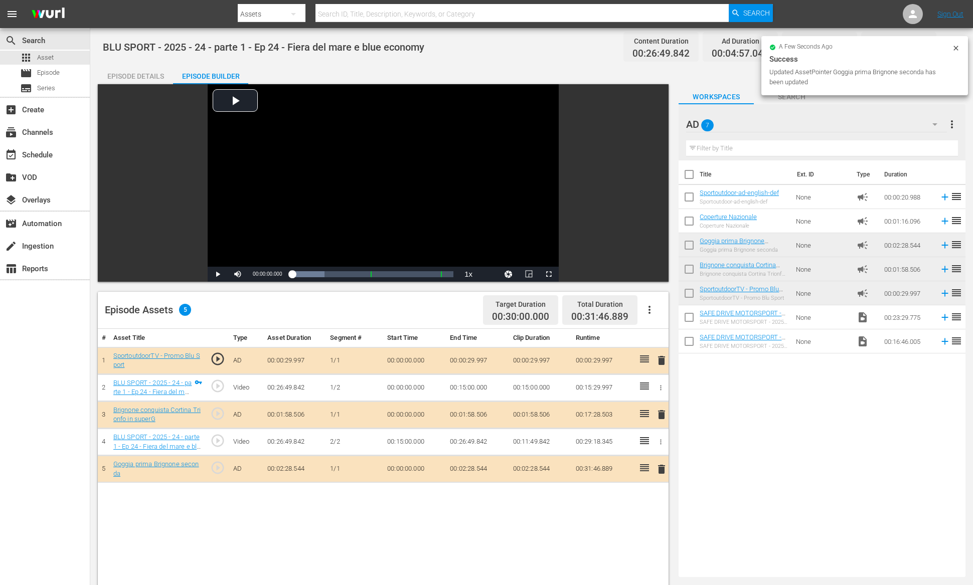
click at [687, 342] on input "checkbox" at bounding box center [688, 343] width 21 height 21
checkbox input "true"
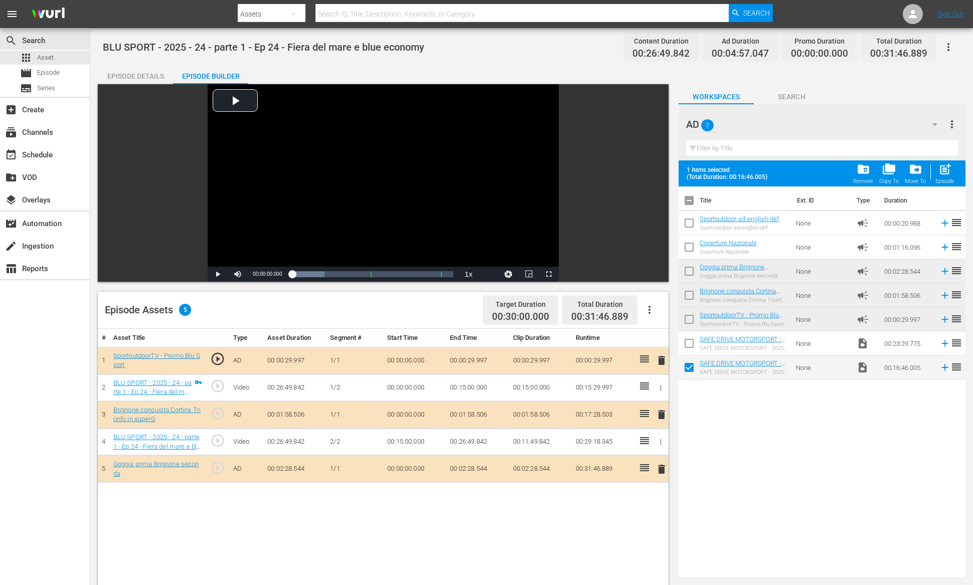
click at [686, 342] on input "checkbox" at bounding box center [688, 345] width 21 height 21
click at [867, 170] on span "folder_delete" at bounding box center [863, 169] width 14 height 14
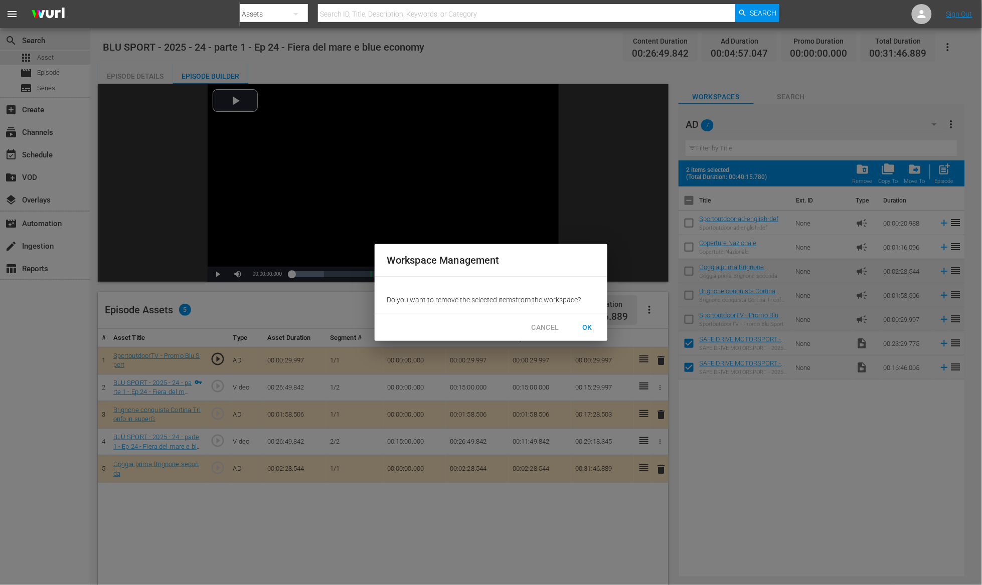
click at [585, 329] on span "OK" at bounding box center [587, 327] width 16 height 13
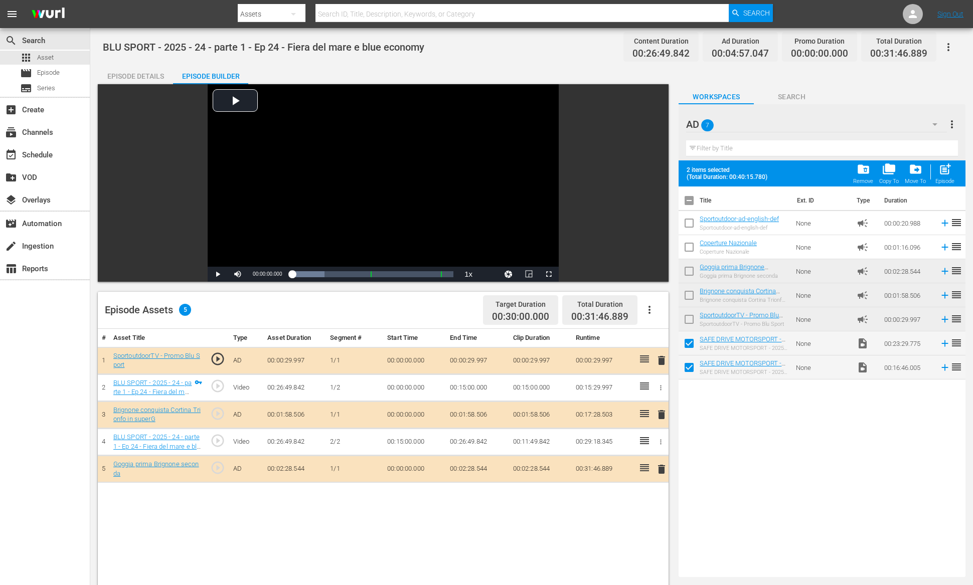
checkbox input "false"
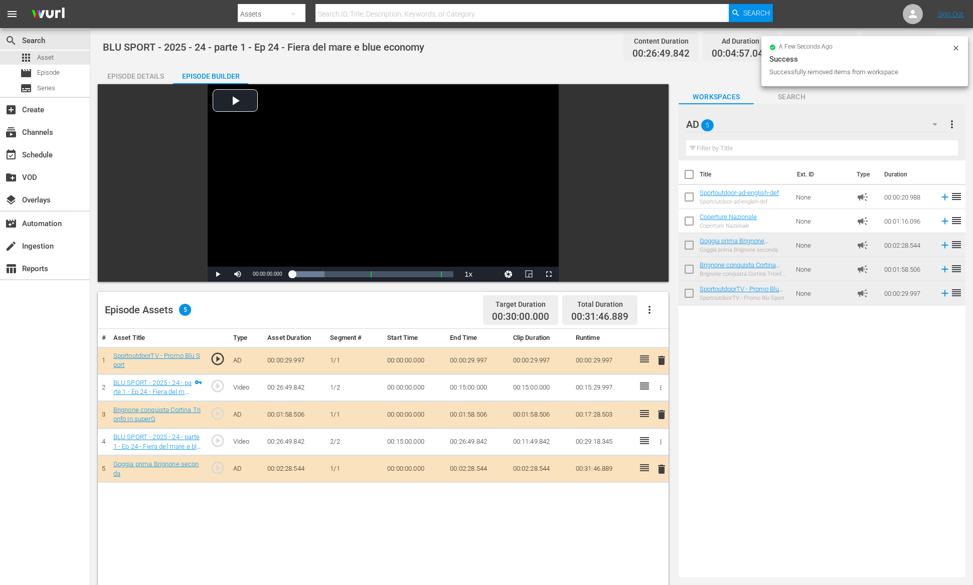
click at [150, 73] on div "Episode Details" at bounding box center [135, 76] width 75 height 24
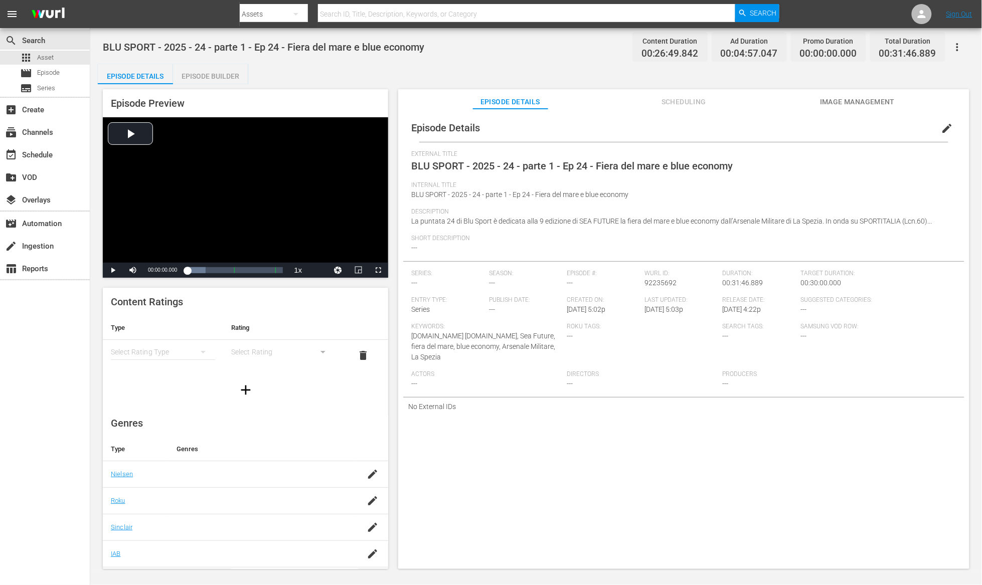
click at [944, 125] on span "edit" at bounding box center [947, 128] width 12 height 12
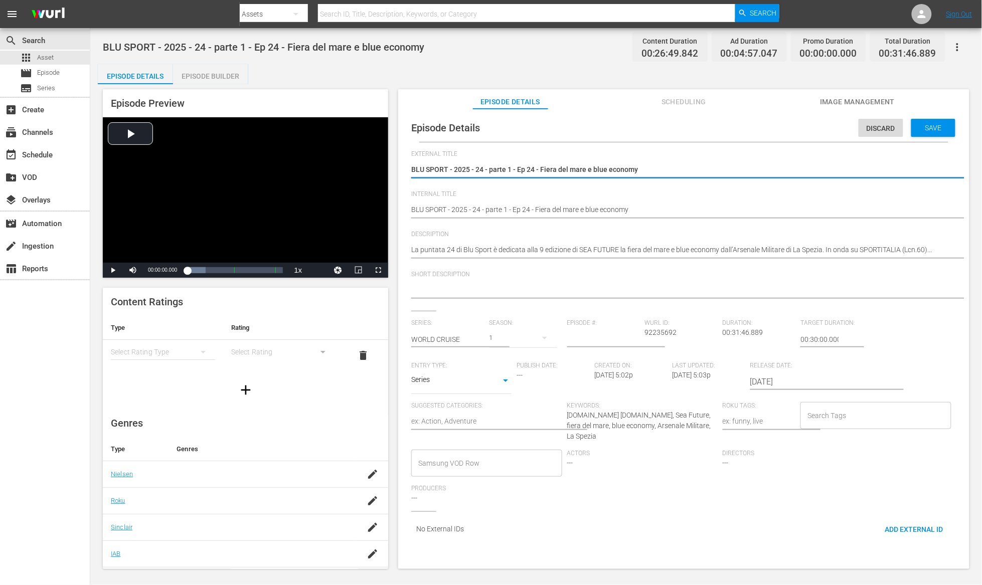
drag, startPoint x: 541, startPoint y: 168, endPoint x: 696, endPoint y: 169, distance: 154.9
click at [696, 169] on textarea "BLU SPORT - 2025 - 24 - parte 1 - Ep 24 - Fiera del mare e blue economy" at bounding box center [681, 170] width 540 height 12
drag, startPoint x: 652, startPoint y: 167, endPoint x: 447, endPoint y: 169, distance: 205.1
click at [447, 169] on textarea "BLU SPORT - 2025 - 24 - parte 1 - Ep 24 - Fiera del mare e blue economy" at bounding box center [681, 170] width 540 height 12
type textarea "BLU SPORT"
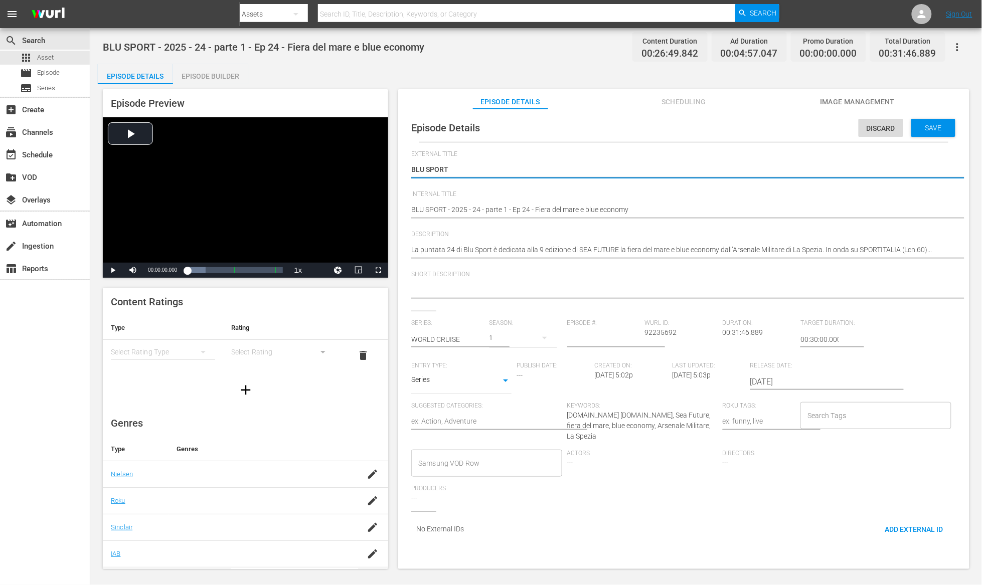
type textarea "BLU SPORT"
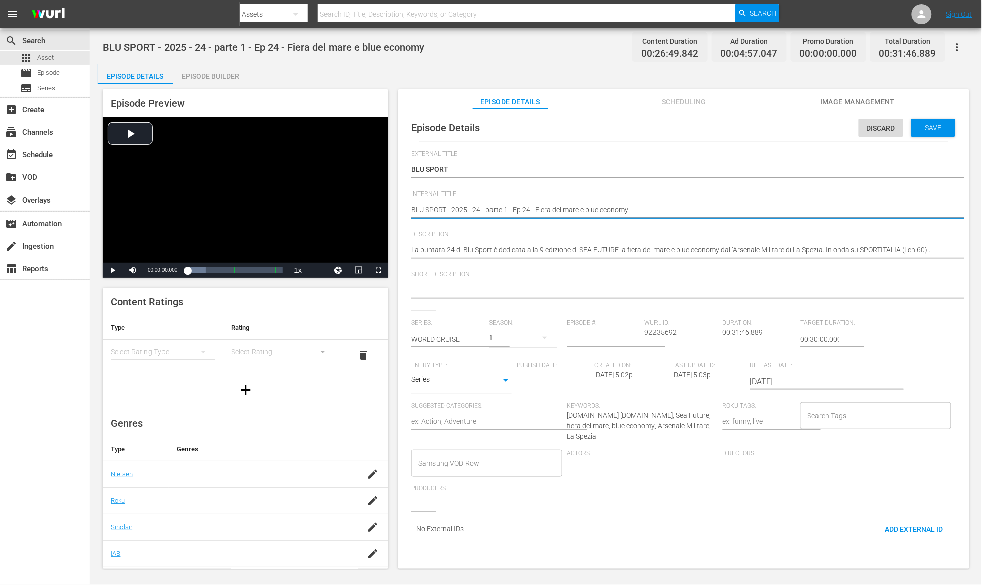
drag, startPoint x: 448, startPoint y: 208, endPoint x: 517, endPoint y: 208, distance: 69.2
type textarea "BLU SPORT ep 24 - Fiera del mare e blue economy"
drag, startPoint x: 466, startPoint y: 208, endPoint x: 617, endPoint y: 205, distance: 151.0
click at [617, 205] on textarea "BLU SPORT - 2025 - 24 - parte 1 - Ep 24 - Fiera del mare e blue economy" at bounding box center [681, 211] width 540 height 12
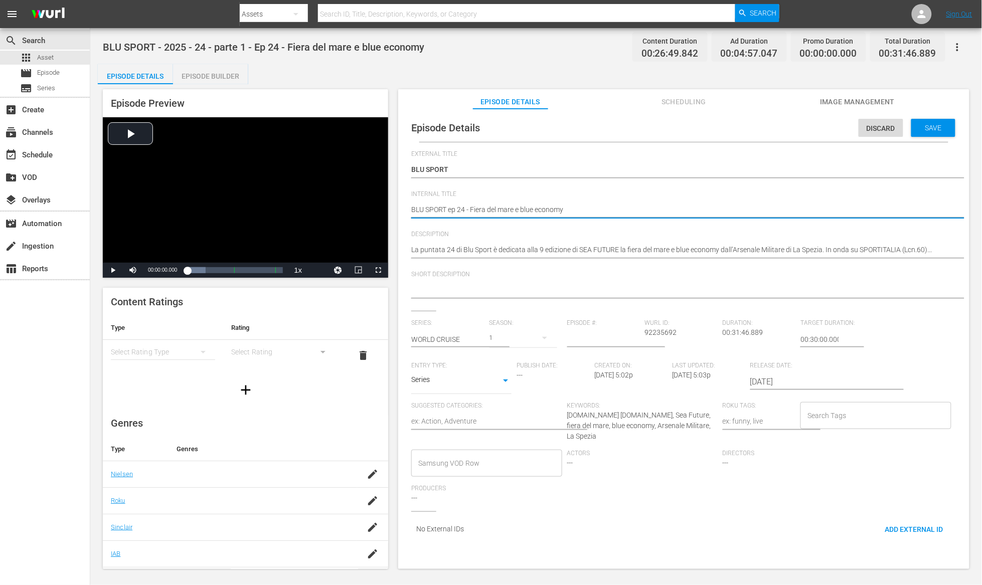
type textarea "BLU SPORT ep 24"
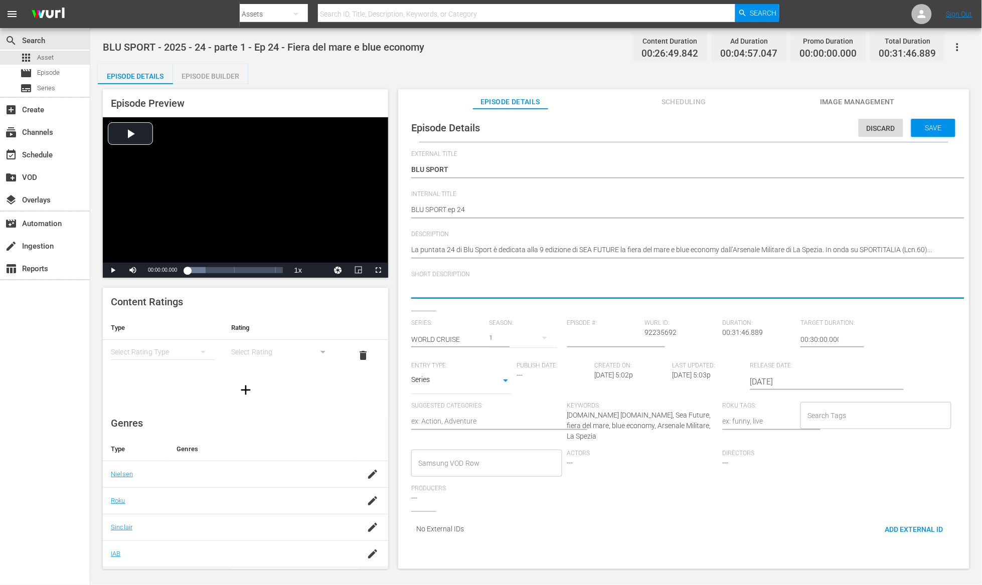
click at [471, 290] on textarea at bounding box center [681, 291] width 540 height 12
paste textarea "Sea Fair and Blue Economy"
type textarea "Sea Fair and Blue Economy"
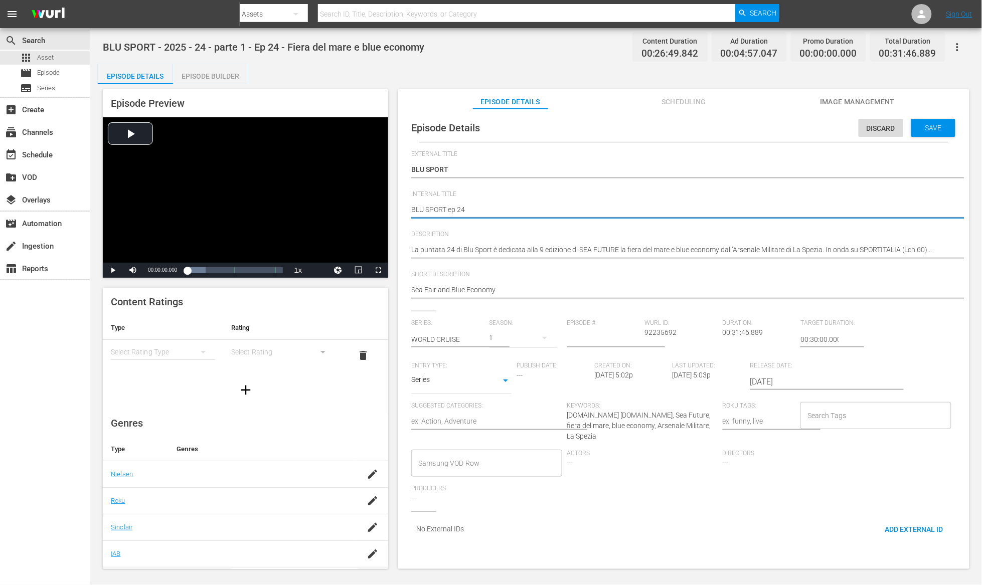
drag, startPoint x: 474, startPoint y: 209, endPoint x: 395, endPoint y: 210, distance: 79.2
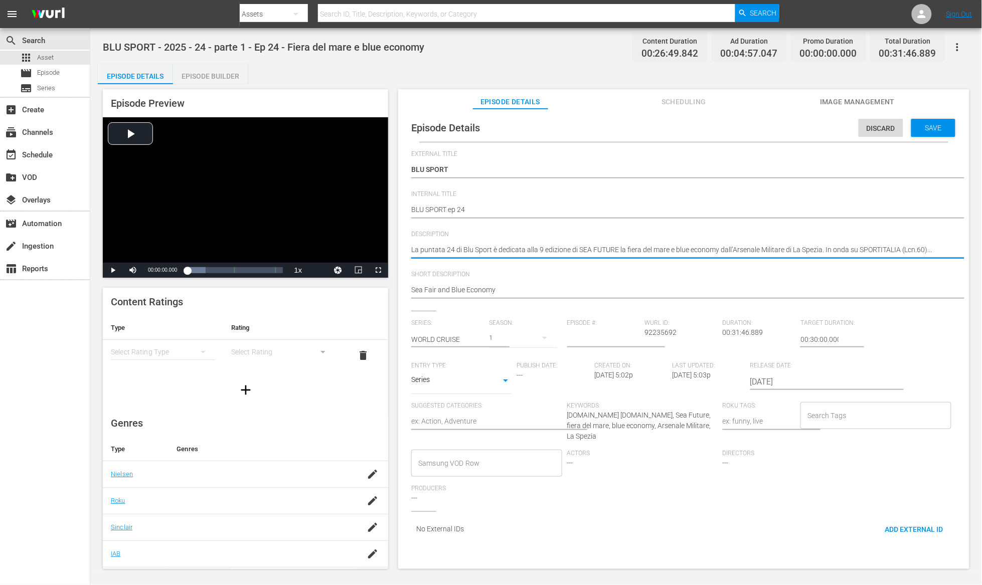
paste textarea "BLU SPORT ep 24"
type textarea "BLU SPORT ep 24La puntata 24 di Blu Sport è dedicata alla 9 edizione di SEA FUT…"
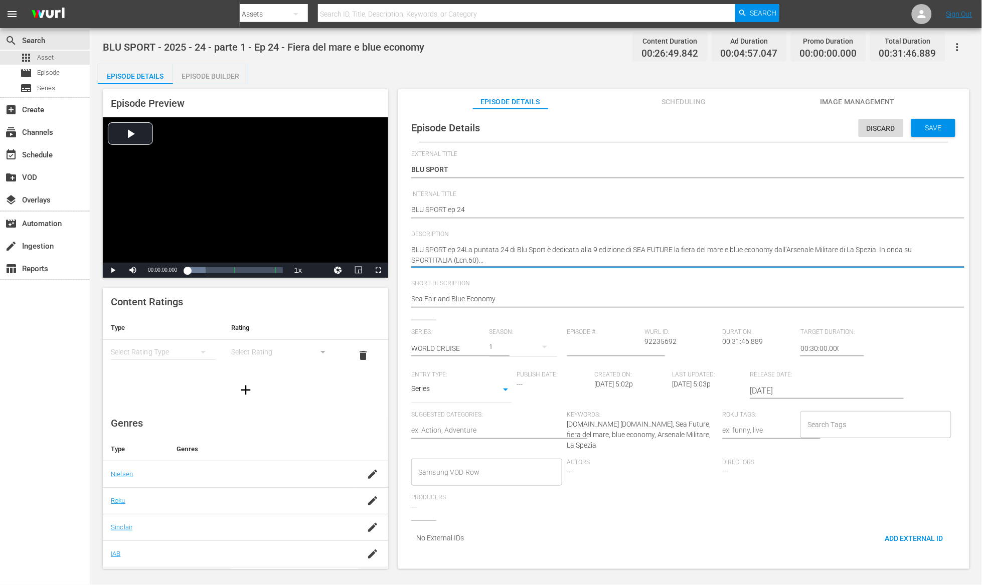
type textarea "BLU SPORT ep 24 La puntata 24 di Blu Sport è dedicata alla 9 edizione di SEA FU…"
type textarea "BLU SPORT ep 24 -La puntata 24 di Blu Sport è dedicata alla 9 edizione di SEA F…"
type textarea "BLU SPORT ep 24 - La puntata 24 di Blu Sport è dedicata alla 9 edizione di SEA …"
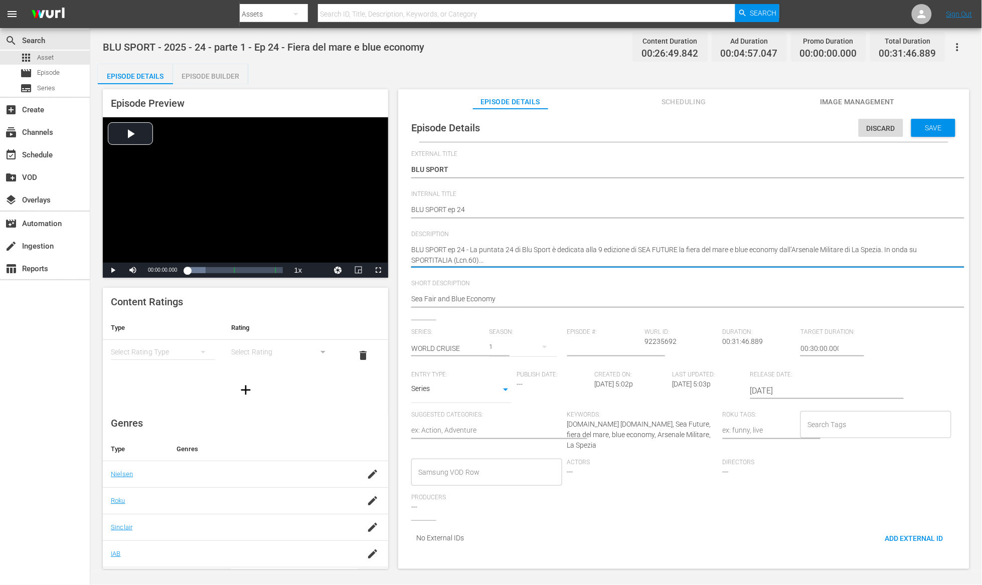
click at [673, 249] on textarea "La puntata 24 di Blu Sport è dedicata alla 9 edizione di SEA FUTURE la fiera de…" at bounding box center [681, 255] width 540 height 21
drag, startPoint x: 600, startPoint y: 249, endPoint x: 722, endPoint y: 246, distance: 121.9
click at [722, 246] on textarea "La puntata 24 di Blu Sport è dedicata alla 9 edizione di SEA FUTURE la fiera de…" at bounding box center [681, 255] width 540 height 21
drag, startPoint x: 881, startPoint y: 250, endPoint x: 599, endPoint y: 247, distance: 282.3
click at [599, 247] on textarea "La puntata 24 di Blu Sport è dedicata alla 9 edizione di SEA FUTURE la fiera de…" at bounding box center [681, 255] width 540 height 21
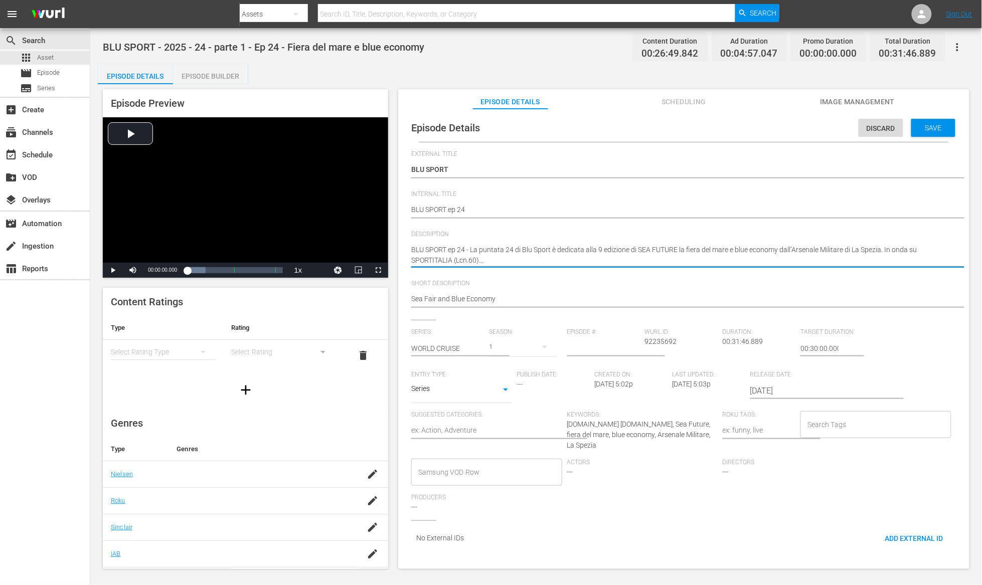
type textarea "BLU SPORT ep 24 - La puntata 24 di Blu Sport è dedicata alla 9 edizione di SEA …"
drag, startPoint x: 492, startPoint y: 259, endPoint x: 471, endPoint y: 248, distance: 24.2
click at [471, 248] on textarea "La puntata 24 di Blu Sport è dedicata alla 9 edizione di SEA FUTURE la fiera de…" at bounding box center [681, 255] width 540 height 21
paste textarea "The 9th edition of SEA FUTURE, the maritime and blue economy fair held at the […"
type textarea "BLU SPORT ep 24 - The 9th edition of SEA FUTURE, the maritime and blue economy …"
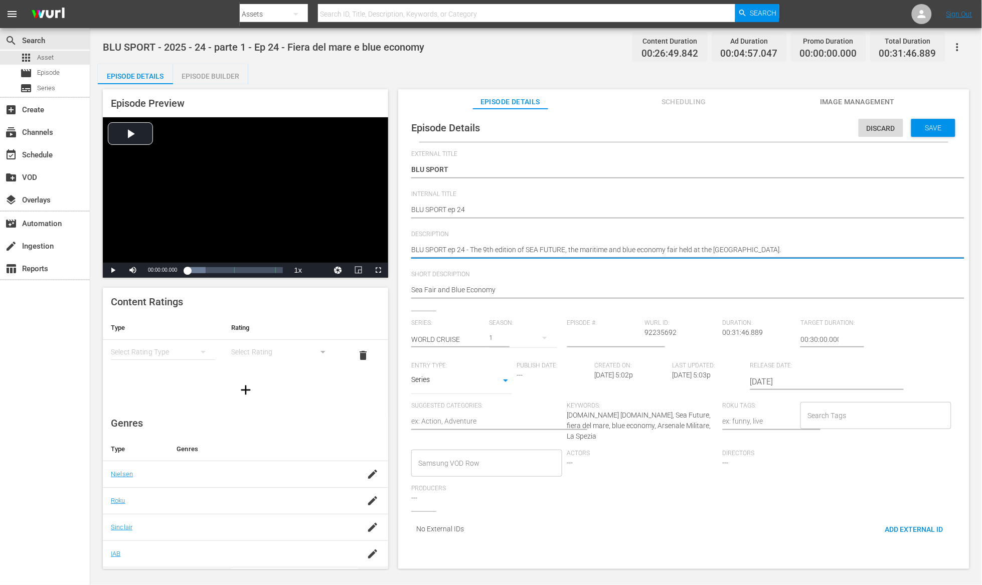
type textarea "BLU SPORT ep 24 - The 9th edition of SEA FUTURE, the maritime and blue economy …"
click at [467, 340] on input "text" at bounding box center [447, 339] width 73 height 24
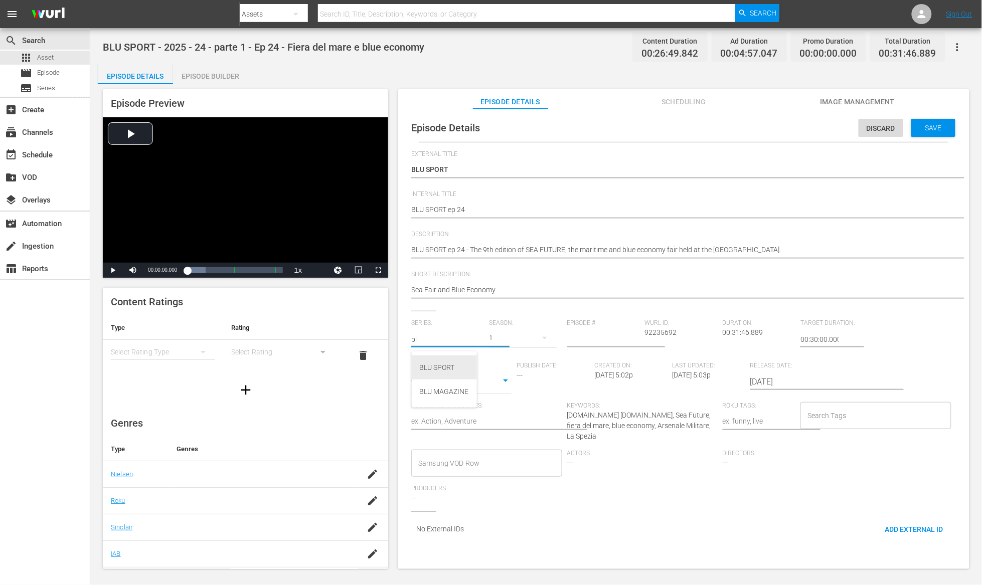
click at [452, 364] on div "BLU SPORT" at bounding box center [444, 368] width 49 height 24
type input "BLU SPORT"
click at [533, 339] on button "button" at bounding box center [545, 338] width 24 height 24
click at [540, 340] on div "2025 2024 2023 2022 2021 2018" at bounding box center [491, 292] width 982 height 585
click at [610, 340] on input "number" at bounding box center [603, 339] width 73 height 24
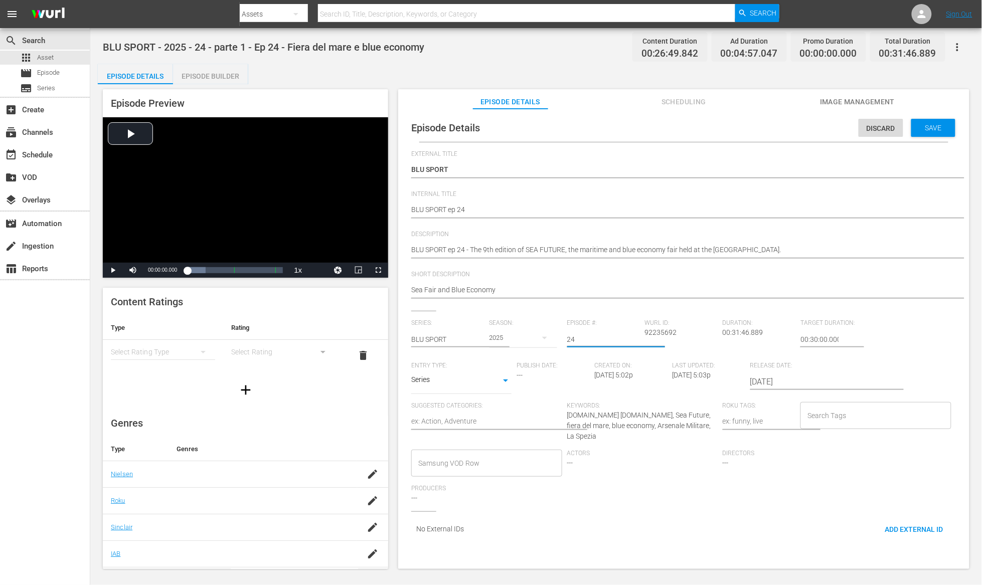
type input "24"
click at [490, 380] on body "menu Search By Assets Search ID, Title, Description, Keywords, or Category Sear…" at bounding box center [491, 292] width 982 height 585
click at [478, 363] on li "TV Special" at bounding box center [462, 365] width 100 height 17
type input "TV_SPECIAL"
click at [530, 389] on div "Publish Date: ---" at bounding box center [555, 382] width 78 height 40
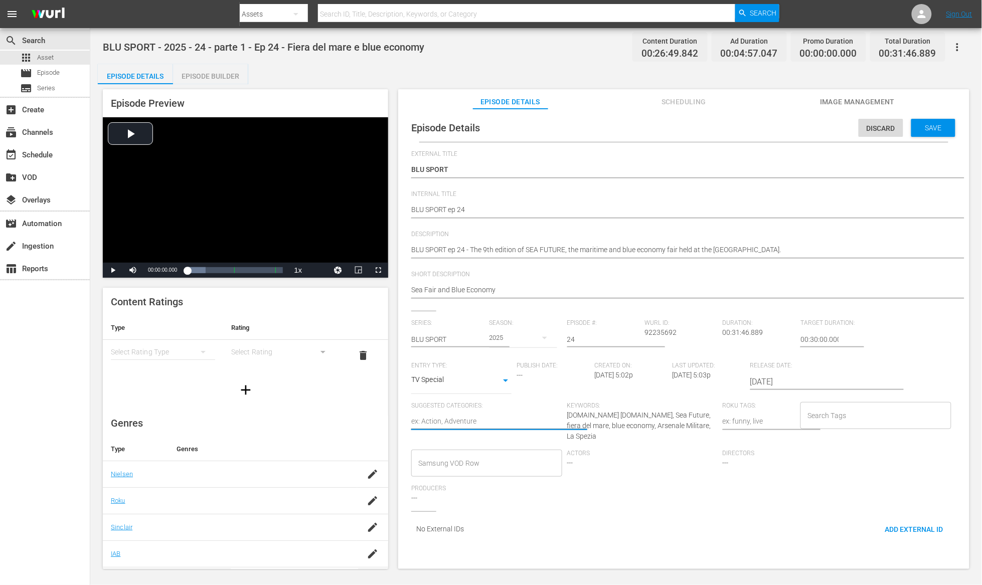
click at [475, 423] on textarea at bounding box center [486, 422] width 150 height 12
type textarea "b"
type textarea "bl"
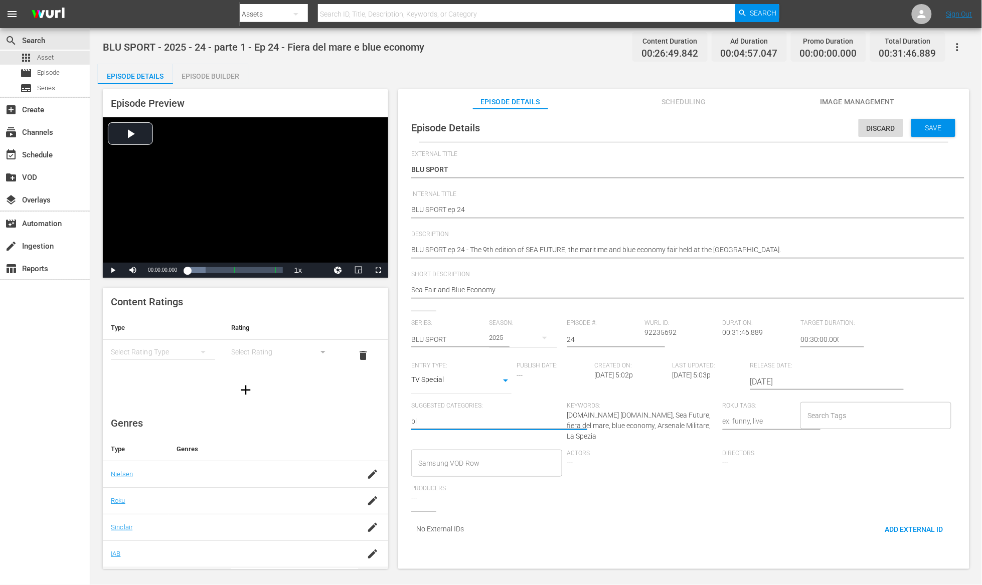
type textarea "blu"
type textarea "blu e"
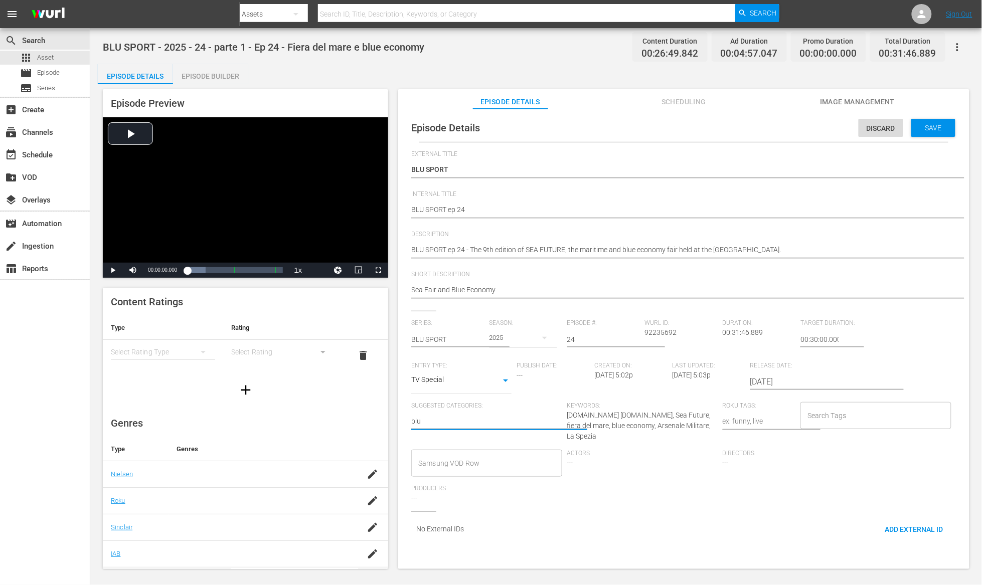
type textarea "blu e"
type textarea "blu ec"
type textarea "blu eco"
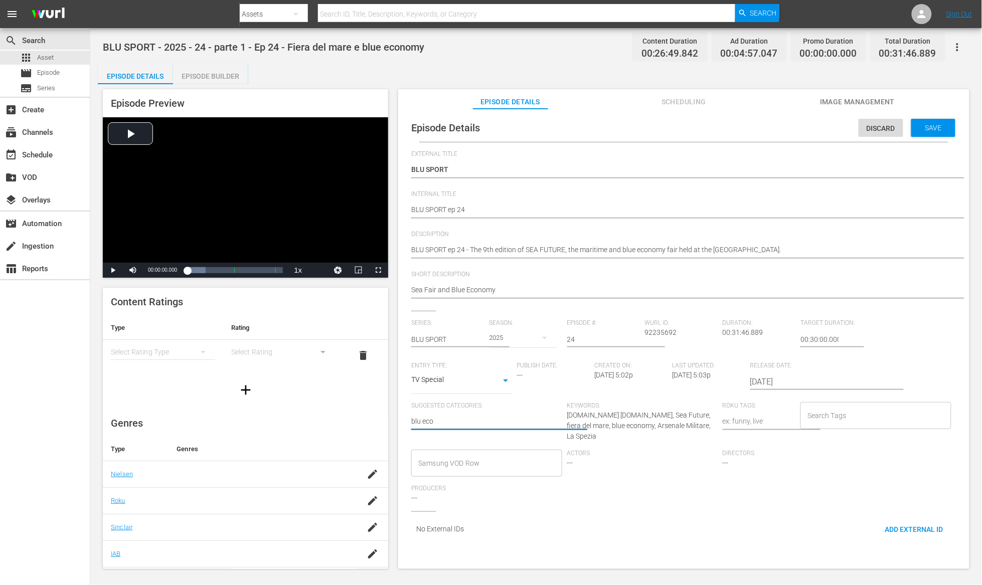
type textarea "blu econ"
type textarea "blu econo"
type textarea "blu econom"
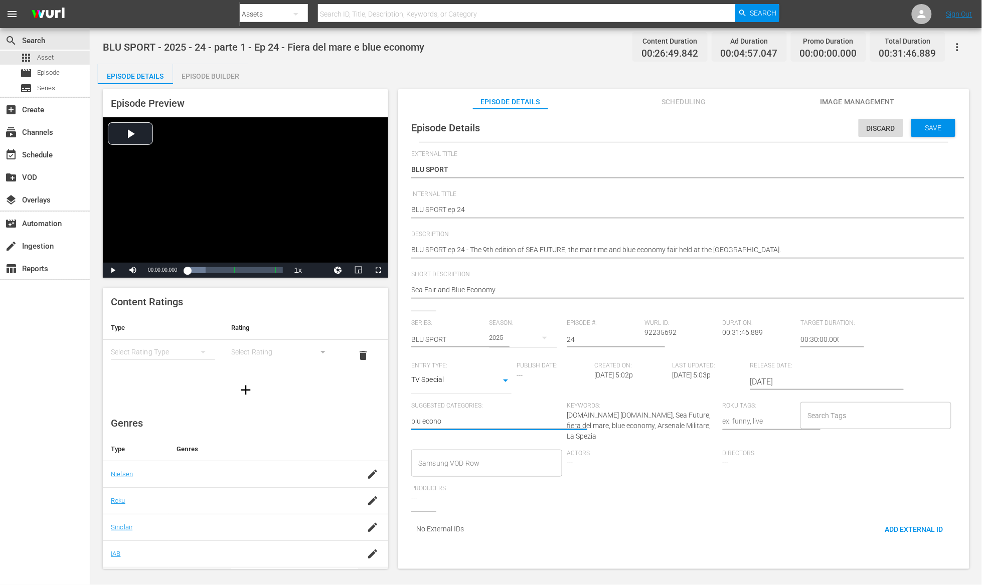
type textarea "blu econom"
type textarea "blu economy"
type textarea "s"
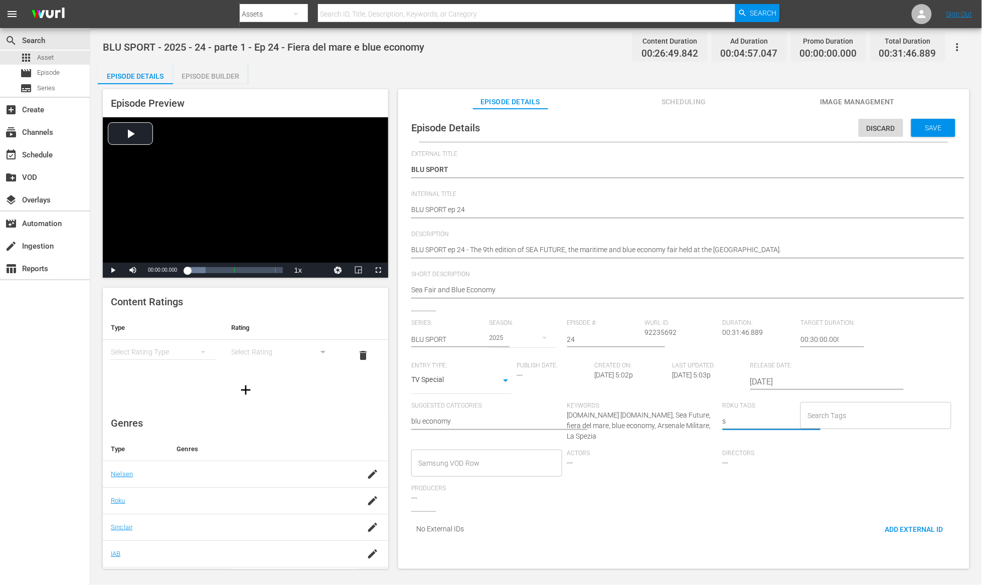
type textarea "se"
type textarea "sea"
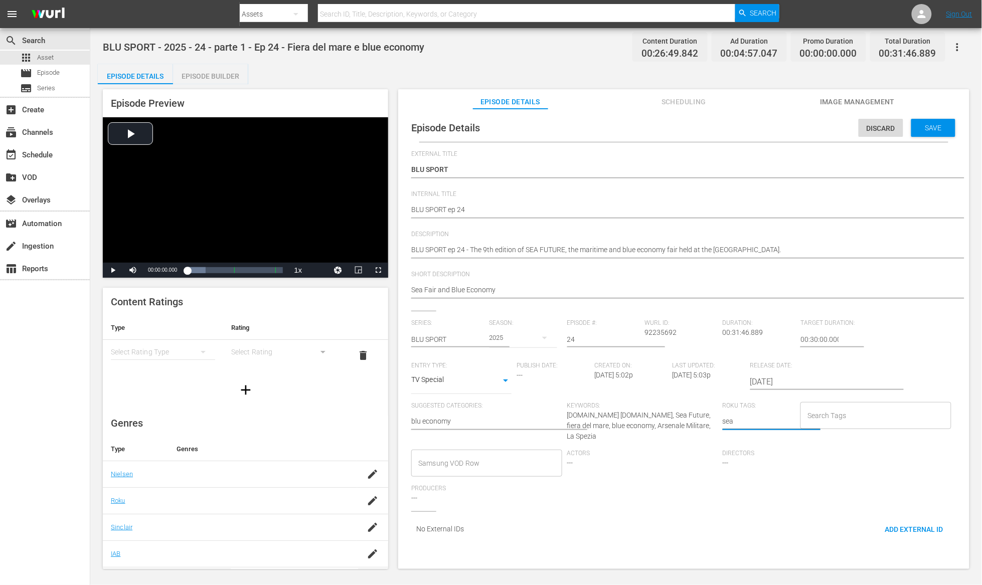
type textarea "sea"
type textarea "sea f"
type textarea "sea fu"
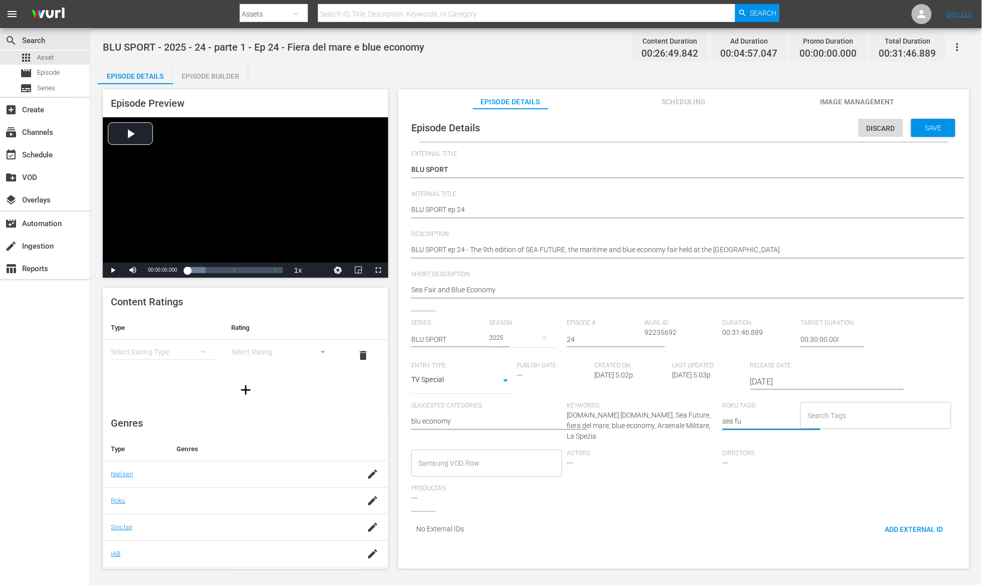
type textarea "sea fut"
type textarea "sea futu"
type textarea "sea futur"
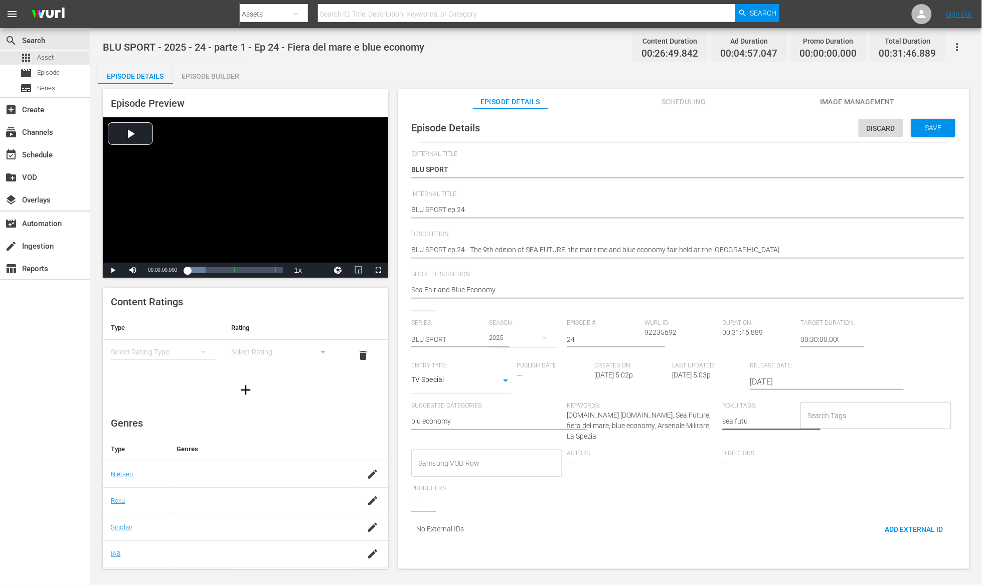
type textarea "sea futur"
type textarea "sea future"
type textarea "sea future,"
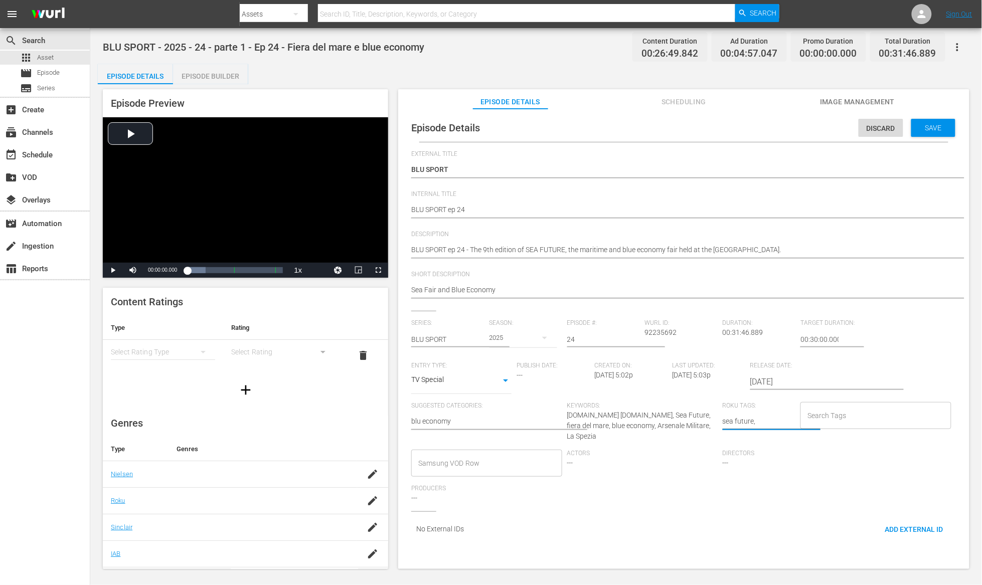
type textarea "sea future,"
type textarea "sea future, b"
type textarea "sea future, bl"
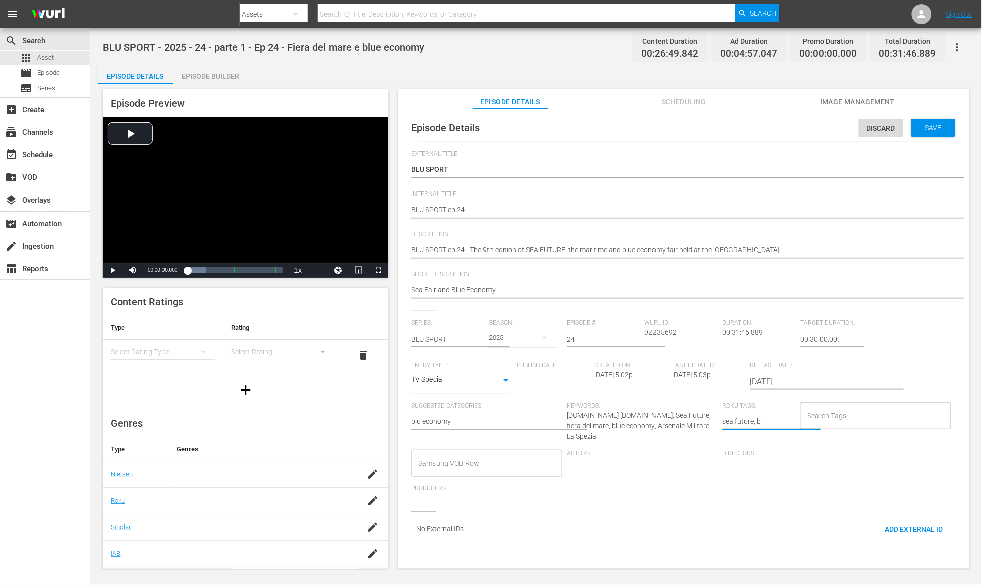
type textarea "sea future, bl"
type textarea "sea future, blu"
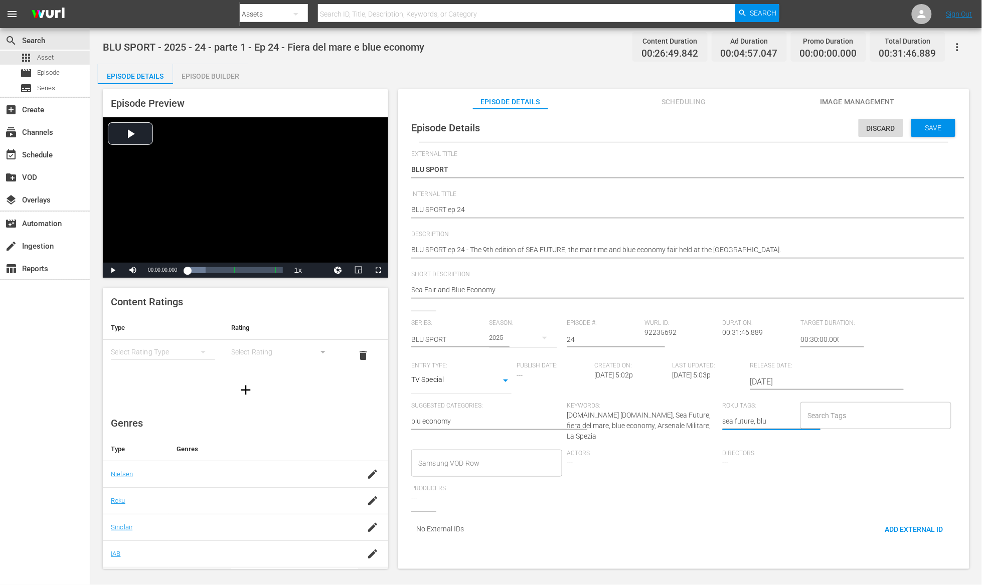
type textarea "sea future, blu e"
type textarea "sea future, blu ec"
type textarea "sea future, blu eco"
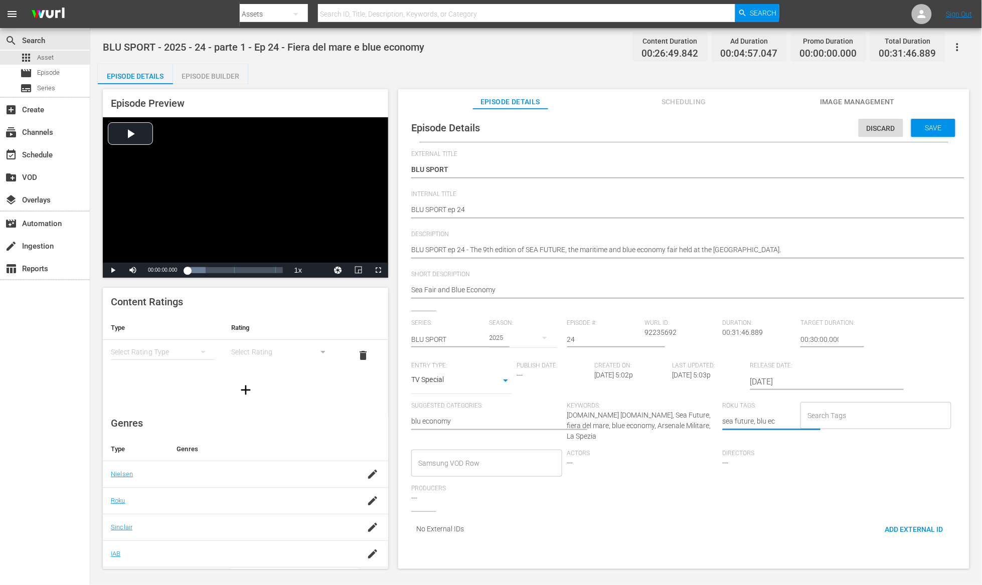
type textarea "sea future, blu eco"
type textarea "sea future, blu econ"
type textarea "sea future, blu econo"
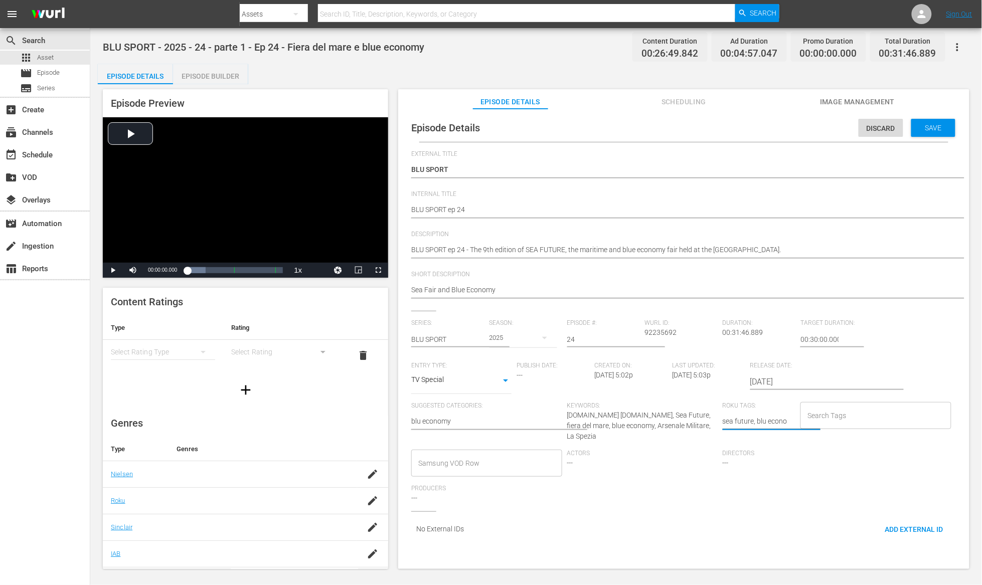
type textarea "sea future, blu econom"
type textarea "sea future, blu economy"
type input "sea future"
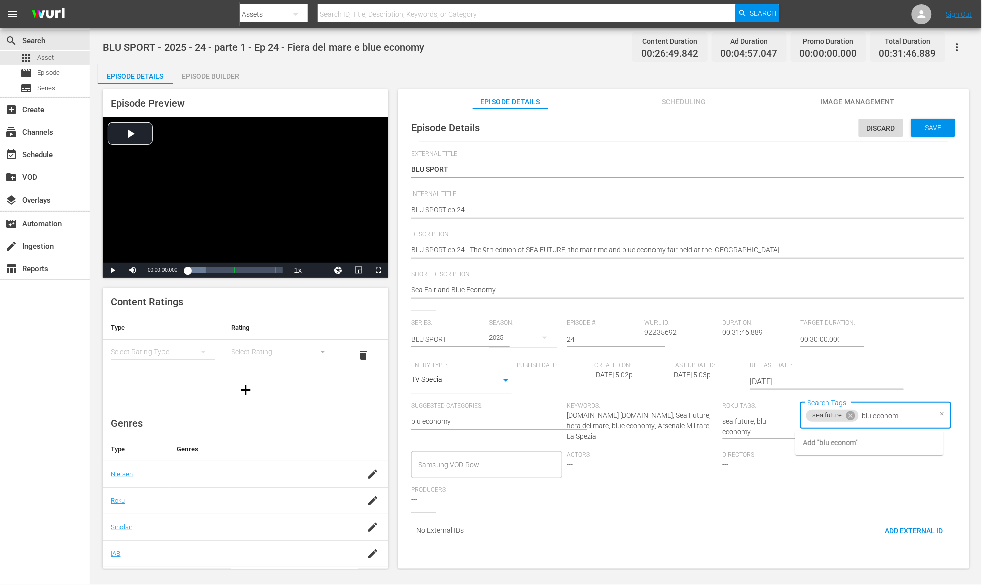
type input "blu economy"
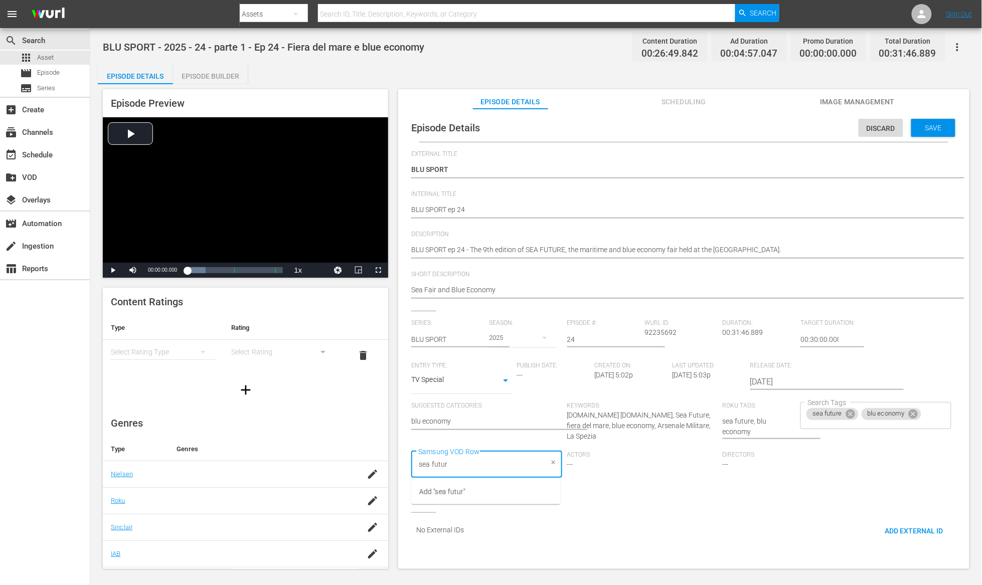
type input "sea future"
type input "blu economy"
click at [686, 508] on div "Series: BLU SPORT Season: 2025 Episode #: 24 [PERSON_NAME] ID: 92235692 Duratio…" at bounding box center [683, 423] width 545 height 208
click at [940, 126] on span "Save" at bounding box center [933, 128] width 33 height 8
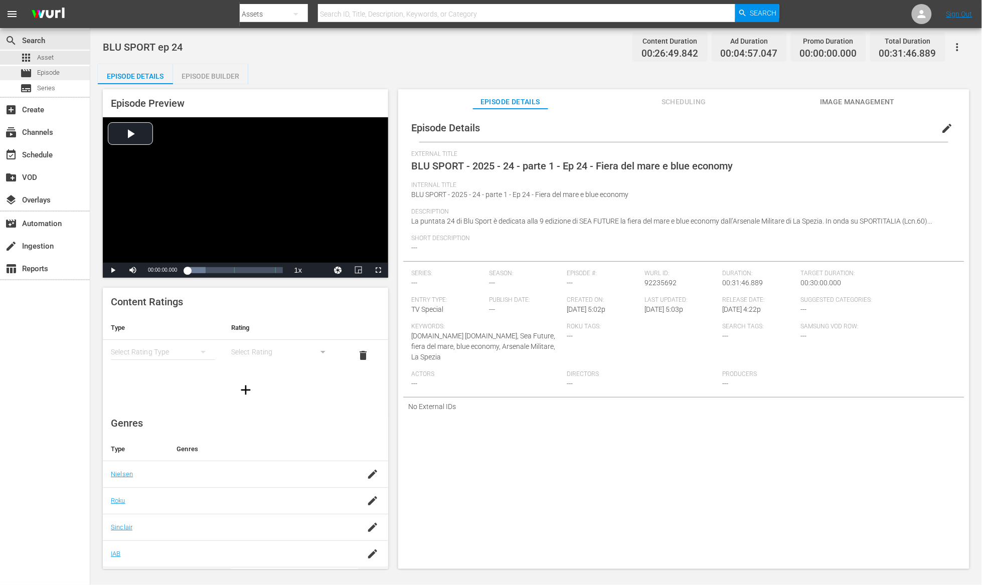
click at [51, 70] on span "Episode" at bounding box center [48, 73] width 23 height 10
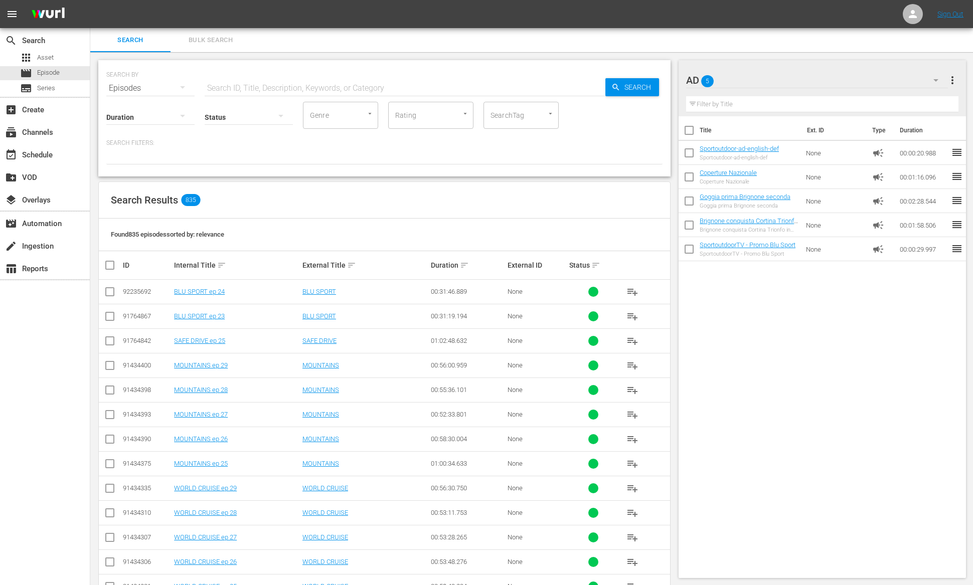
click at [938, 78] on icon "button" at bounding box center [936, 80] width 12 height 12
click at [775, 138] on div "Default Workspace (44)" at bounding box center [750, 140] width 104 height 16
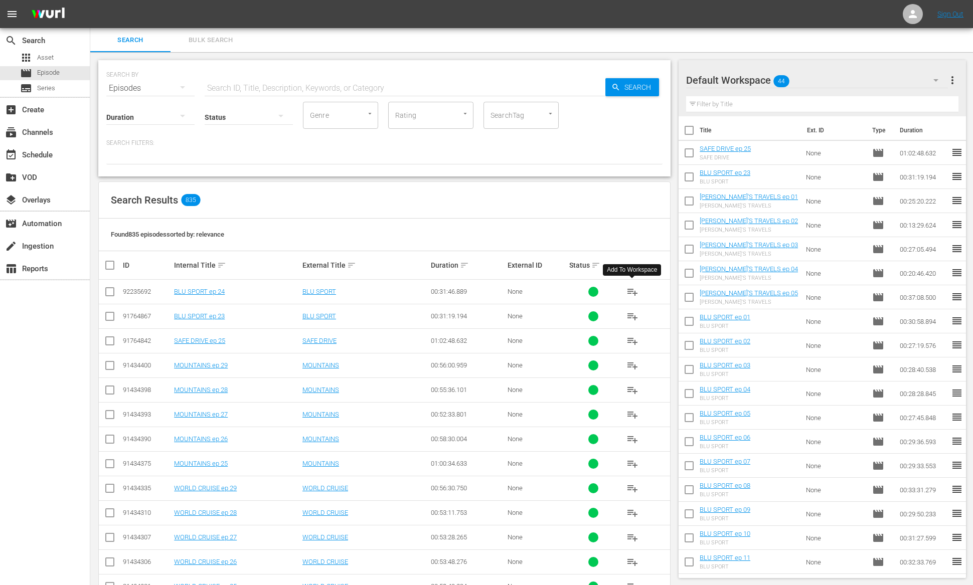
click at [631, 293] on span "playlist_add" at bounding box center [632, 292] width 12 height 12
click at [48, 91] on span "Series" at bounding box center [46, 88] width 18 height 10
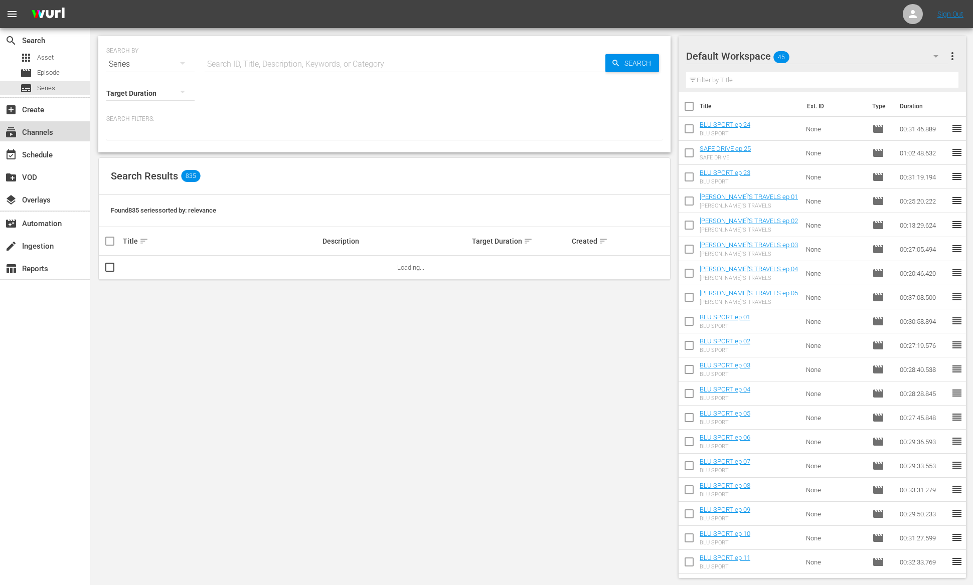
click at [48, 129] on div "subscriptions Channels" at bounding box center [28, 130] width 56 height 9
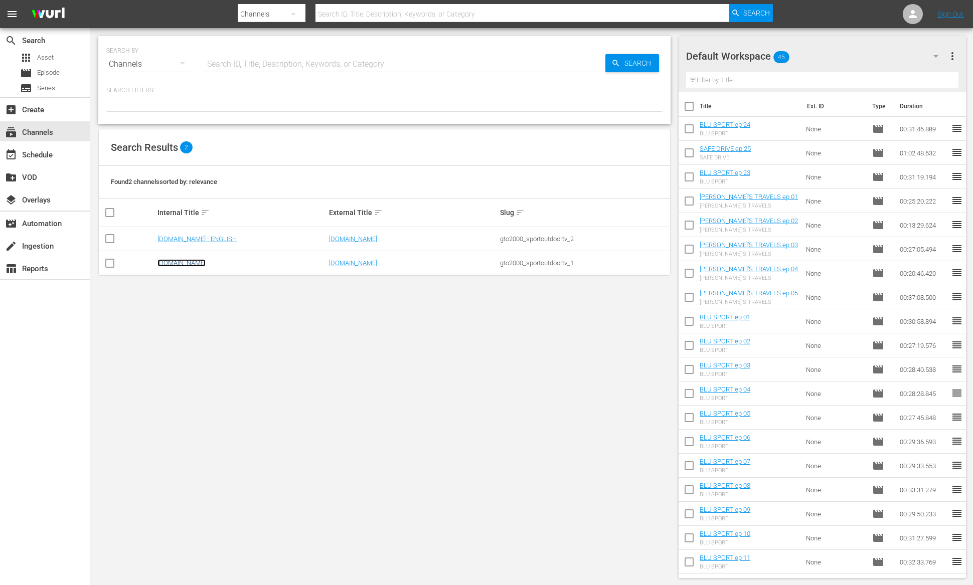
click at [194, 266] on link "[DOMAIN_NAME]" at bounding box center [181, 263] width 48 height 8
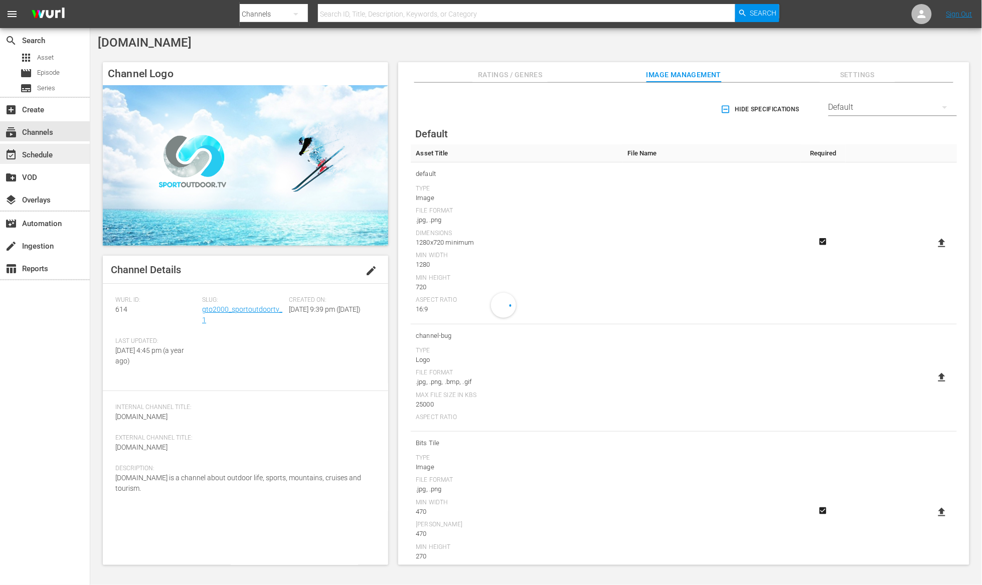
click at [53, 156] on div "event_available Schedule" at bounding box center [28, 153] width 56 height 9
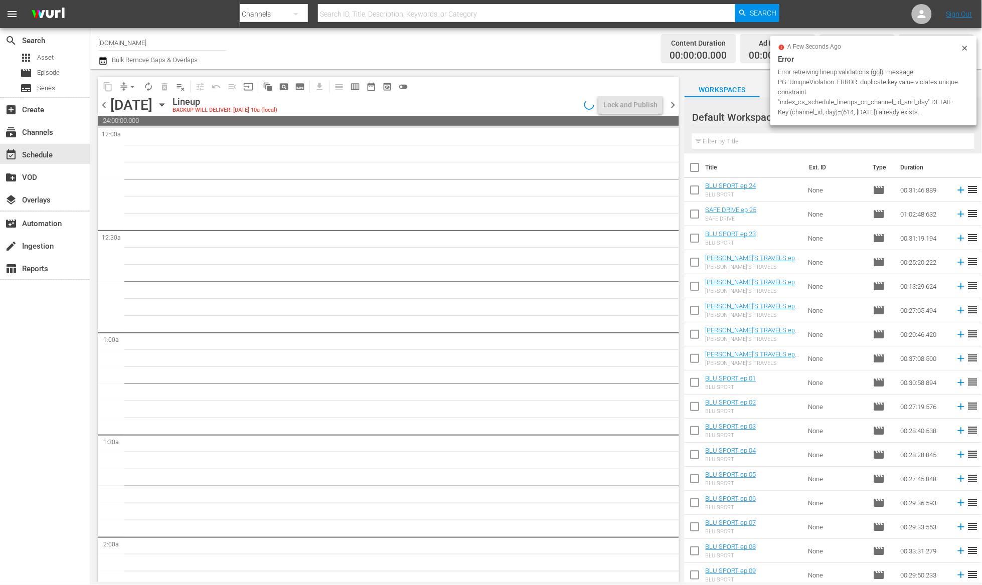
click at [167, 103] on icon "button" at bounding box center [161, 104] width 11 height 11
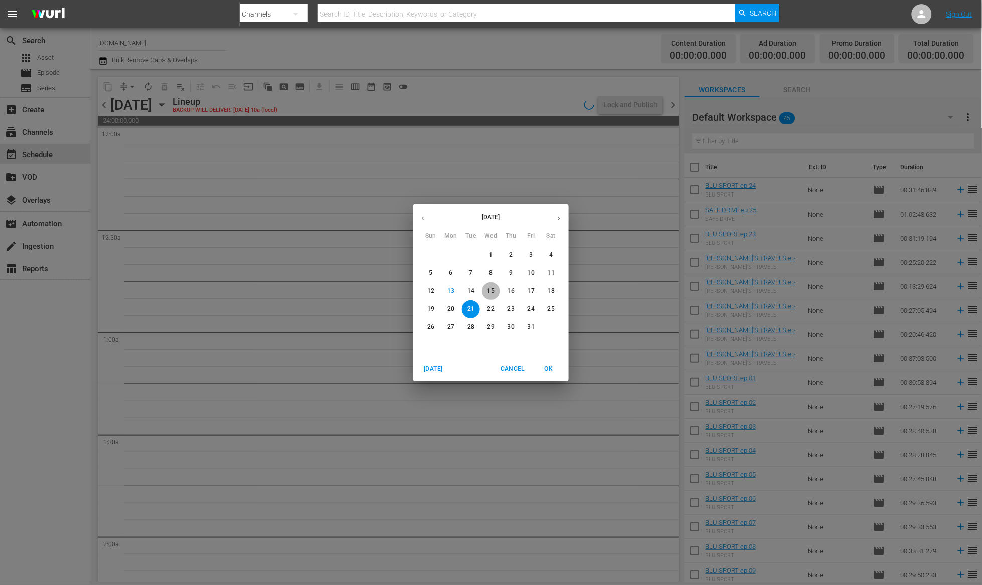
click at [492, 292] on p "15" at bounding box center [490, 291] width 7 height 9
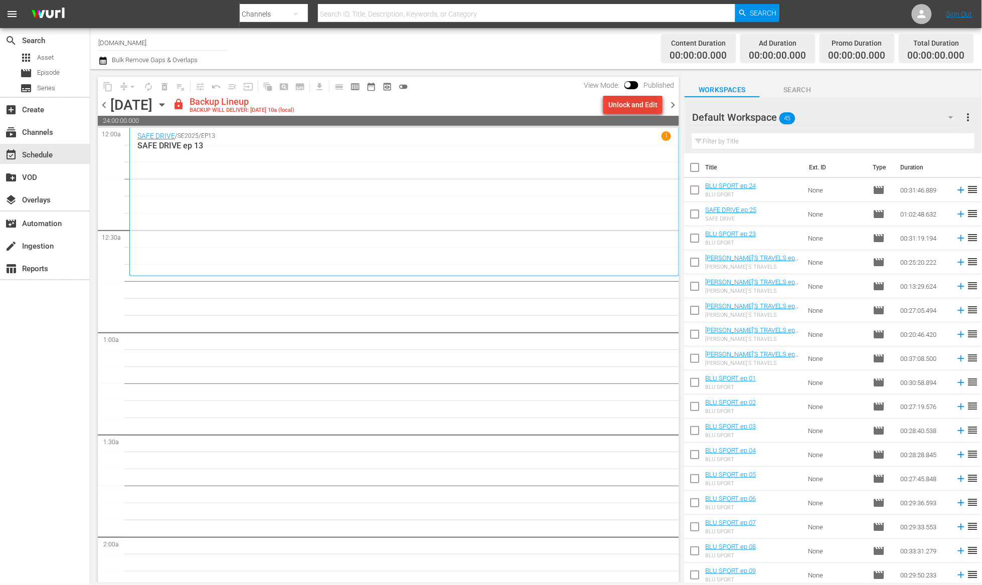
click at [623, 101] on div "Unlock and Edit" at bounding box center [632, 105] width 49 height 18
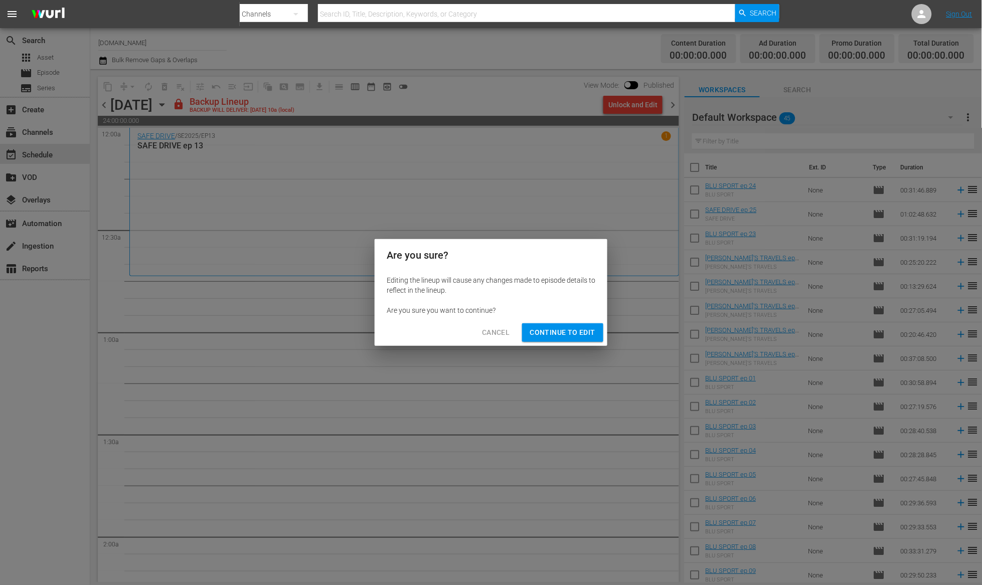
click at [575, 332] on span "Continue to Edit" at bounding box center [562, 332] width 65 height 13
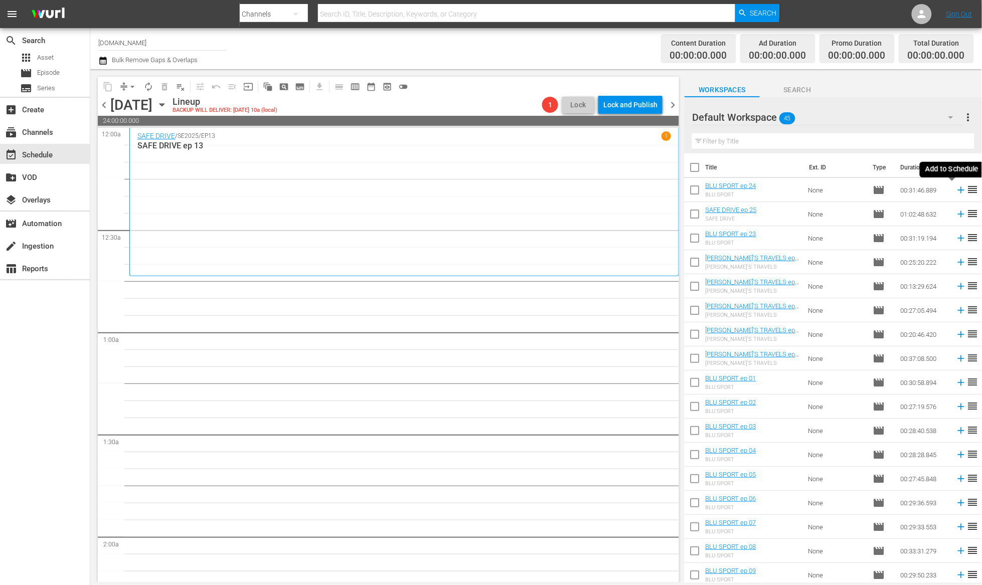
click at [956, 192] on icon at bounding box center [961, 190] width 11 height 11
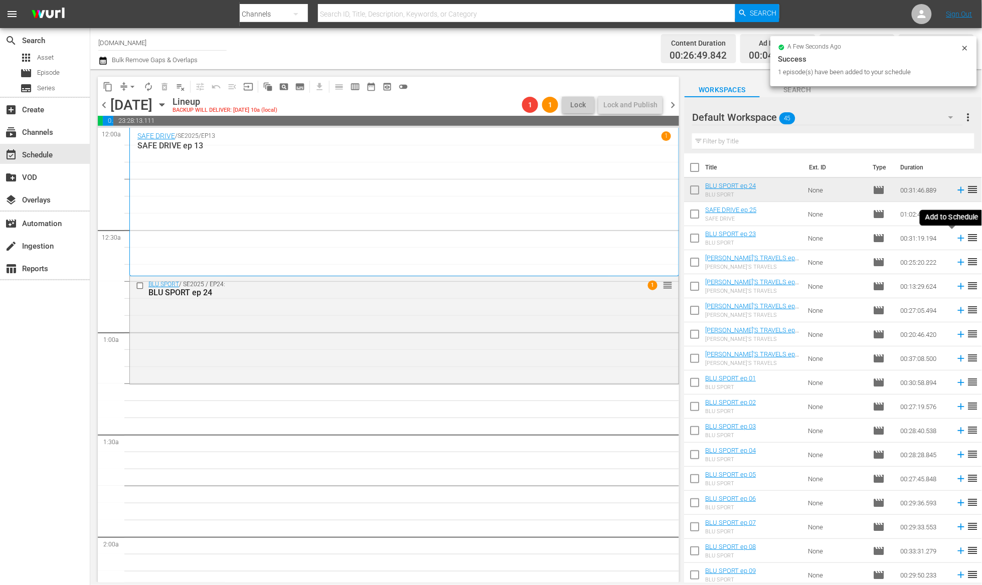
click at [956, 239] on icon at bounding box center [961, 238] width 11 height 11
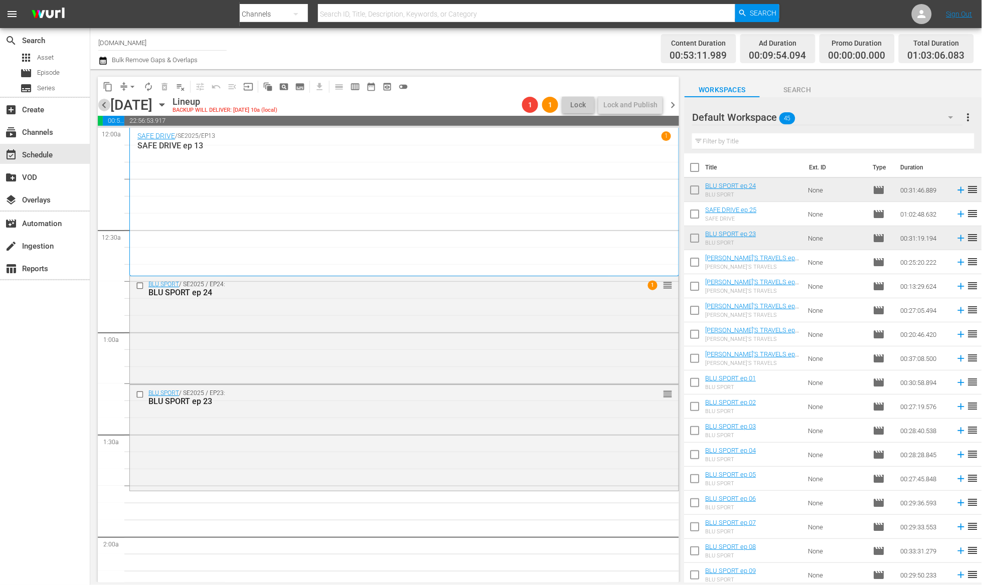
click at [105, 104] on span "chevron_left" at bounding box center [104, 105] width 13 height 13
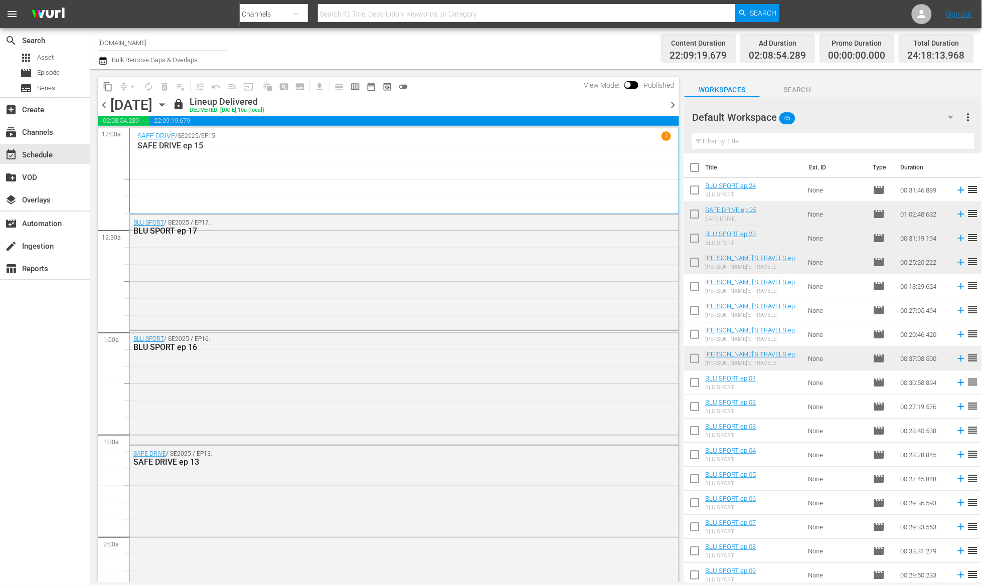
click at [673, 102] on span "chevron_right" at bounding box center [672, 105] width 13 height 13
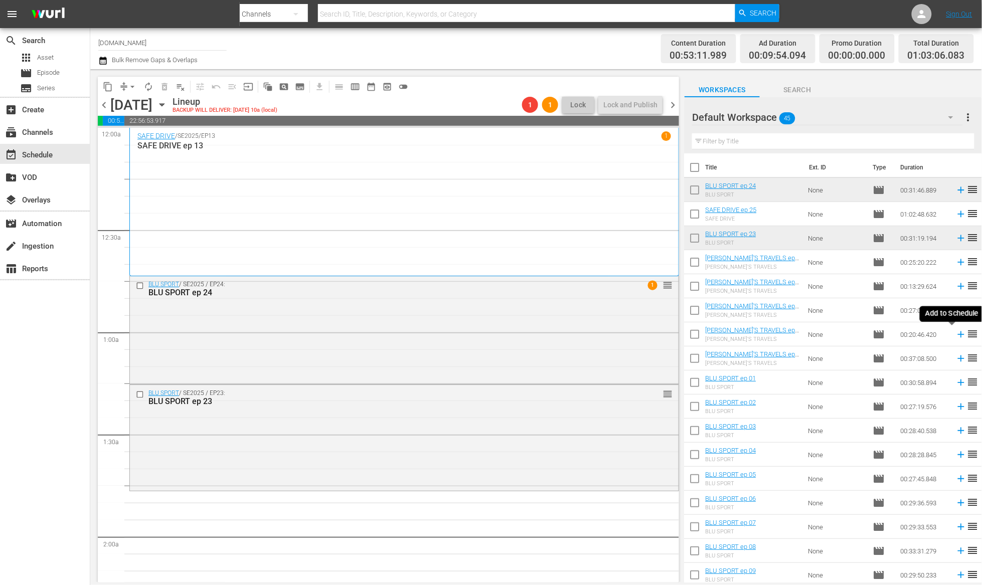
click at [956, 335] on icon at bounding box center [961, 334] width 11 height 11
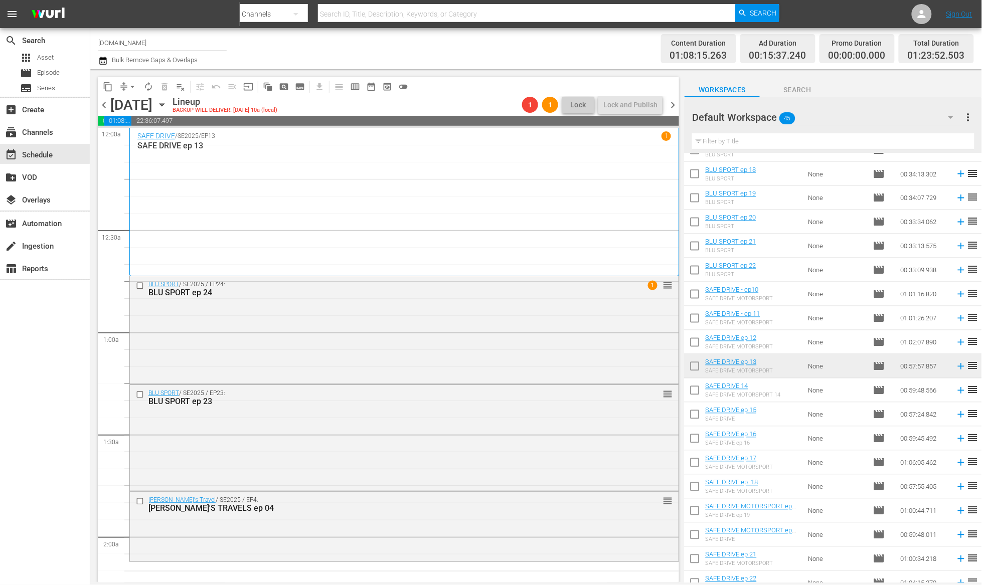
scroll to position [676, 0]
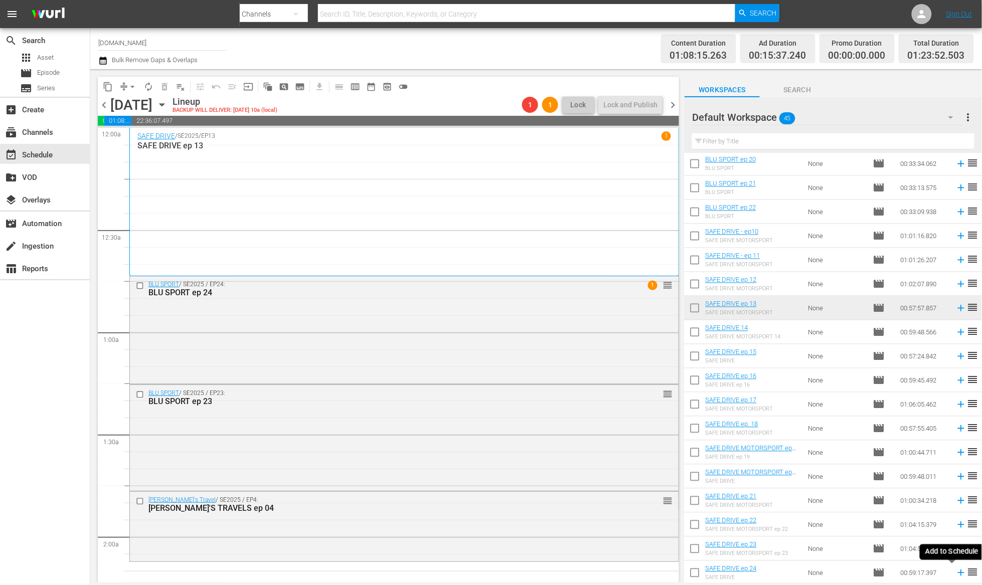
click at [956, 574] on icon at bounding box center [961, 573] width 11 height 11
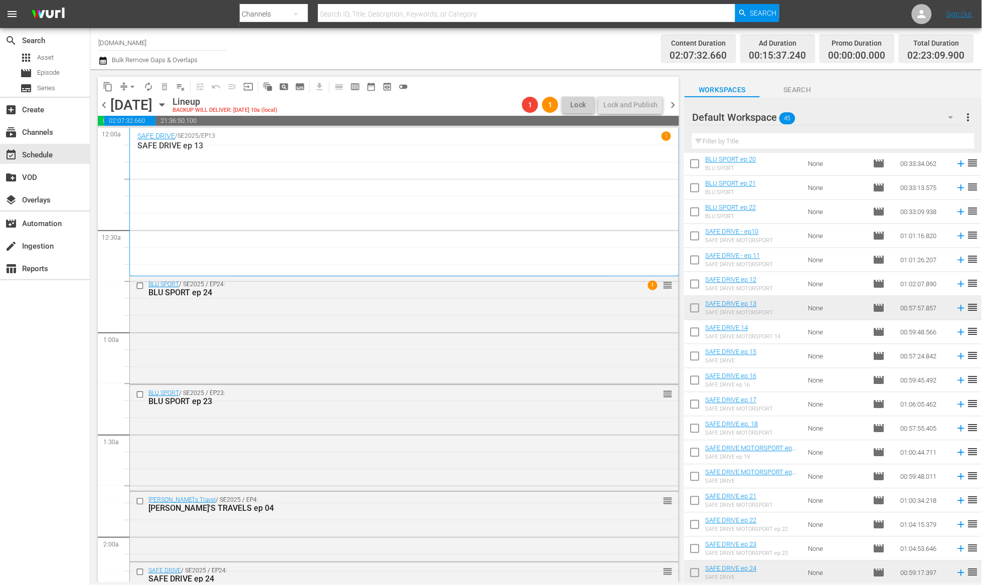
click at [106, 105] on span "chevron_left" at bounding box center [104, 105] width 13 height 13
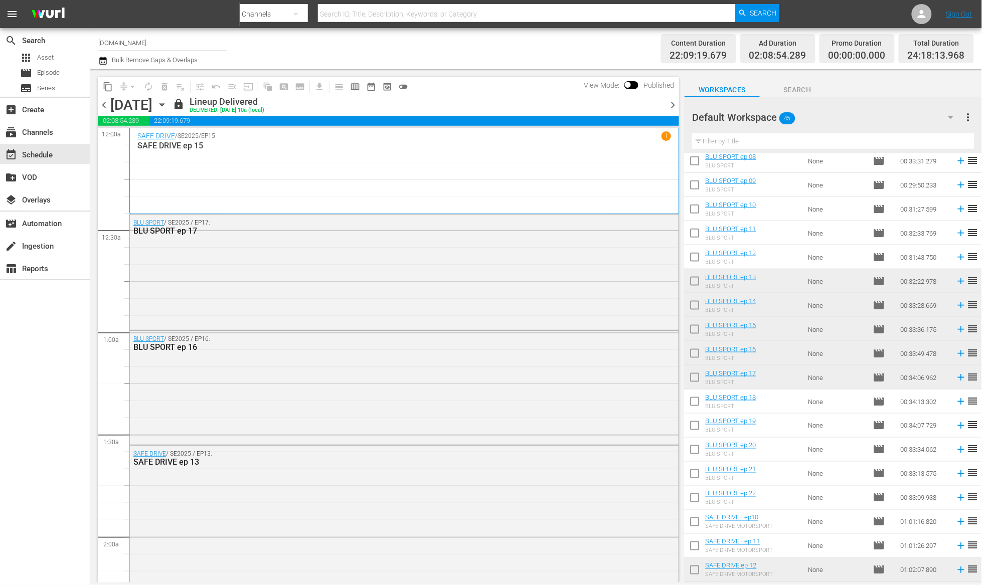
scroll to position [390, 0]
click at [674, 105] on span "chevron_right" at bounding box center [672, 105] width 13 height 13
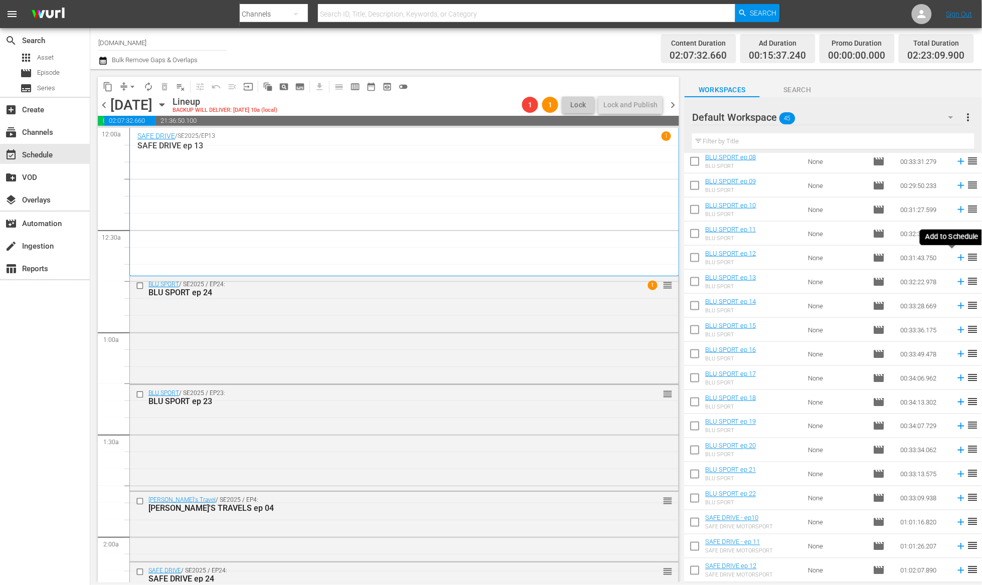
click at [956, 256] on icon at bounding box center [961, 257] width 11 height 11
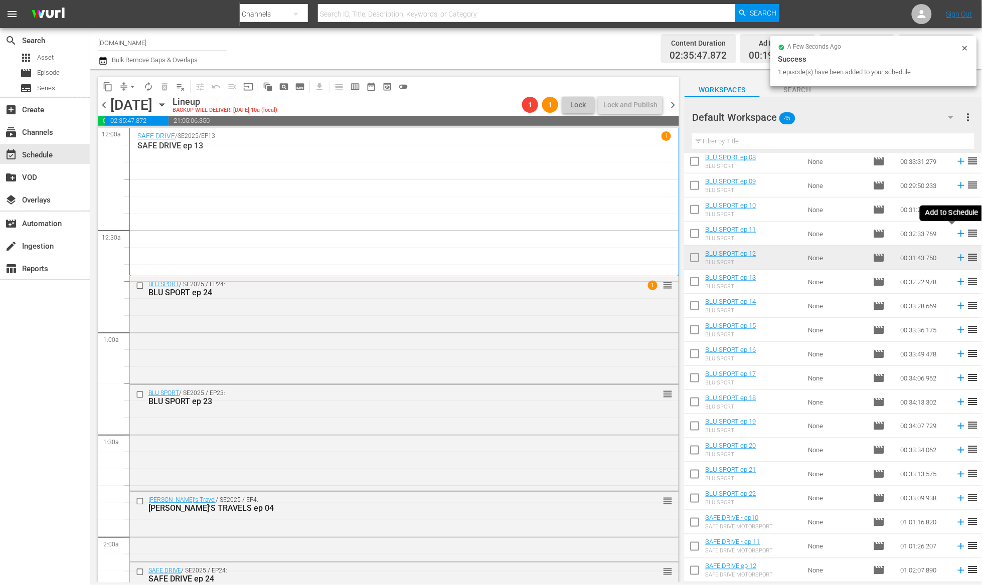
click at [958, 233] on icon at bounding box center [961, 234] width 7 height 7
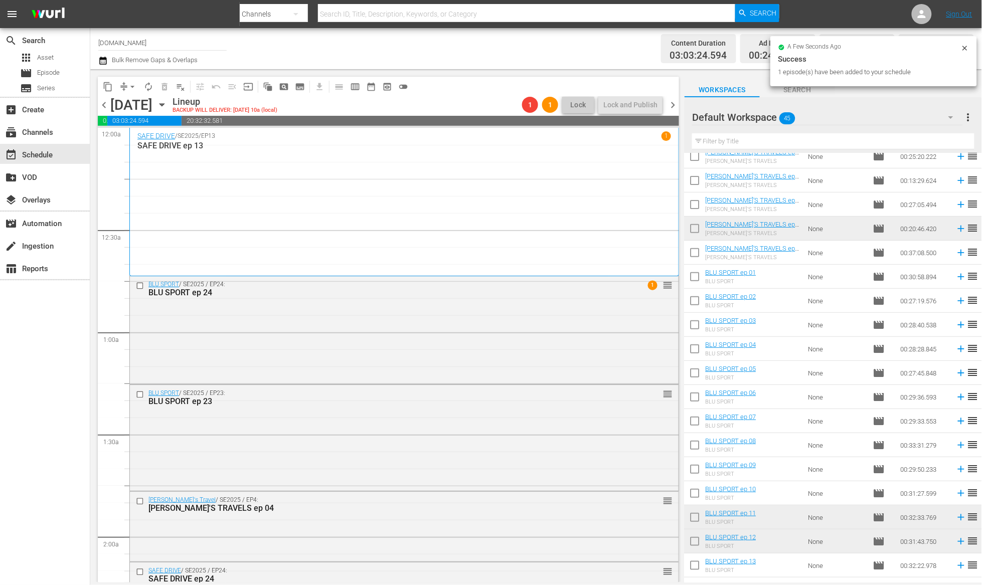
scroll to position [86, 0]
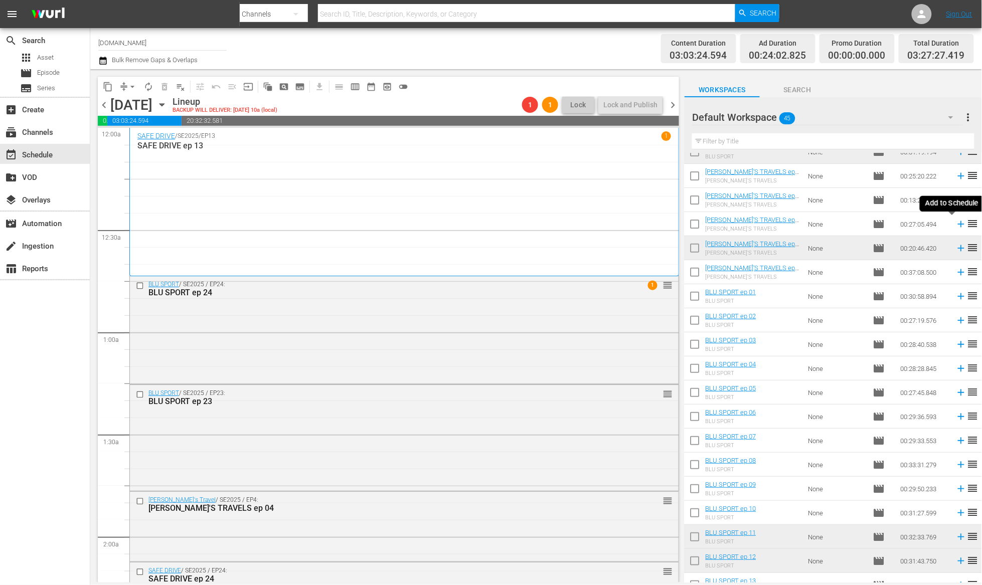
click at [956, 226] on icon at bounding box center [961, 224] width 11 height 11
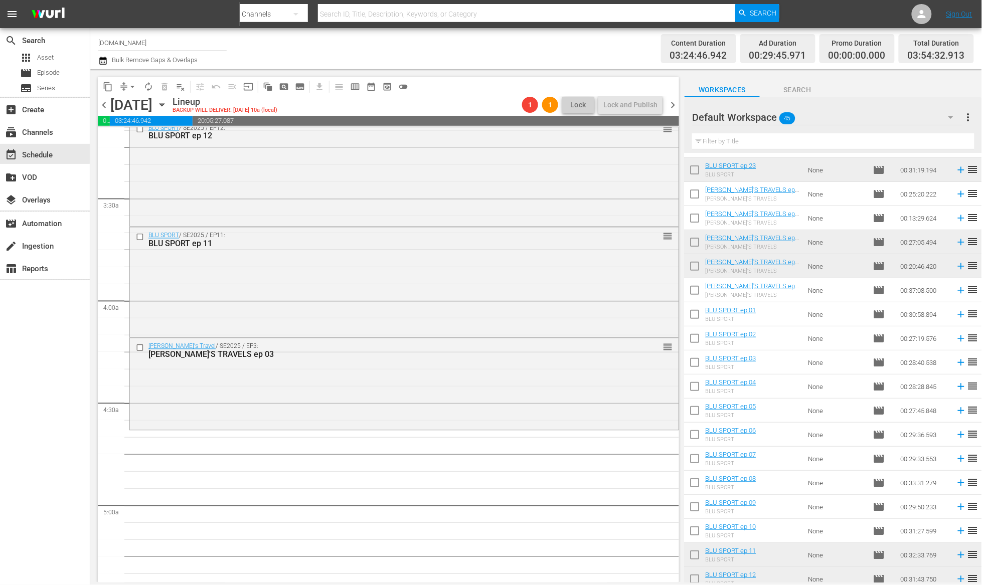
scroll to position [323, 0]
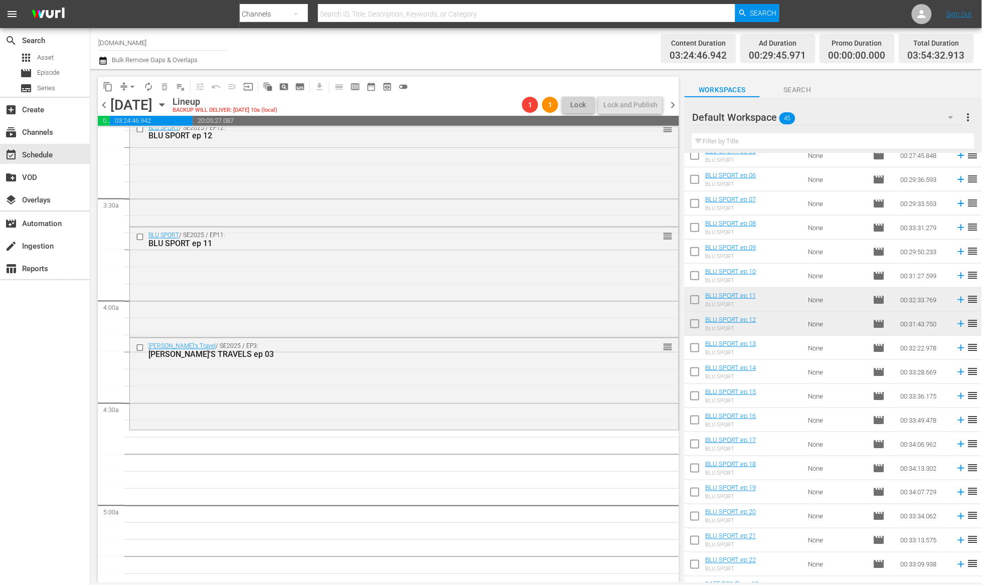
drag, startPoint x: 951, startPoint y: 275, endPoint x: 951, endPoint y: 269, distance: 5.5
click at [956, 275] on icon at bounding box center [961, 275] width 11 height 11
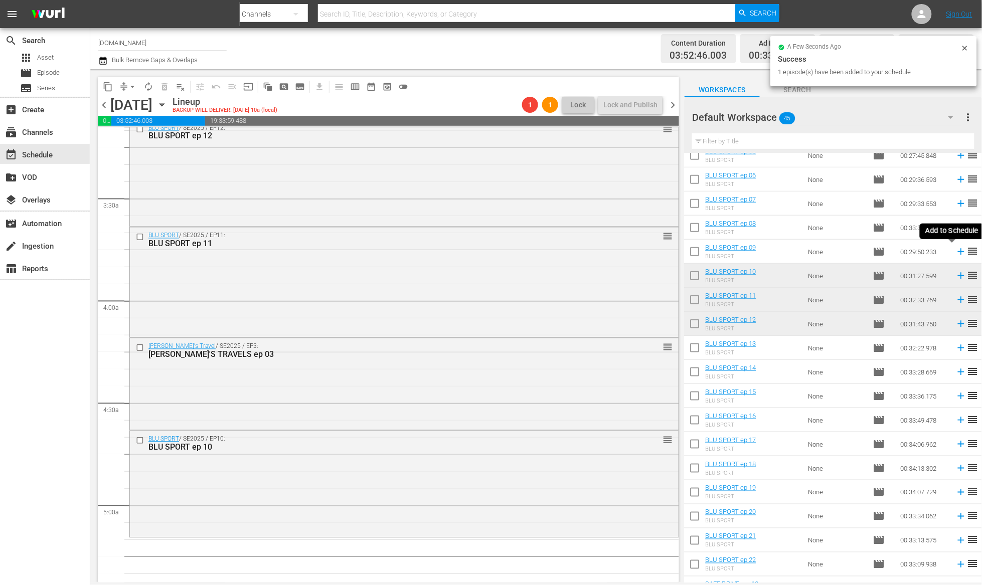
click at [958, 252] on icon at bounding box center [961, 252] width 7 height 7
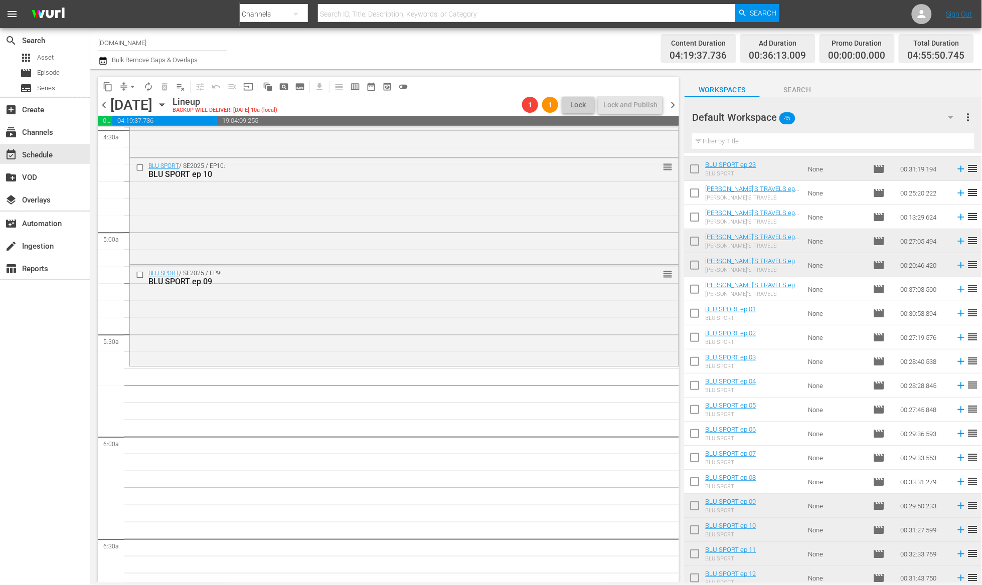
scroll to position [68, 0]
click at [956, 217] on icon at bounding box center [961, 218] width 11 height 11
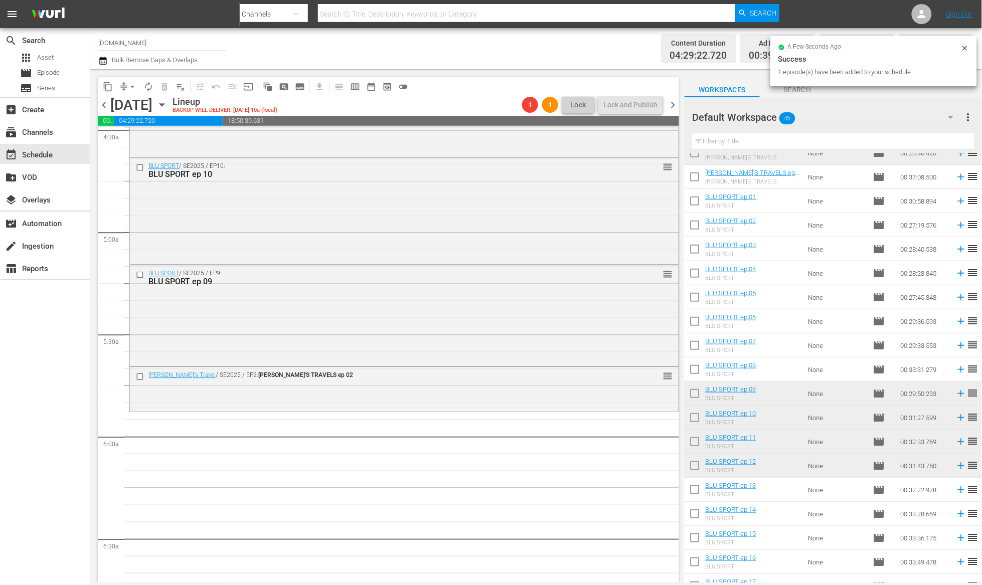
scroll to position [189, 0]
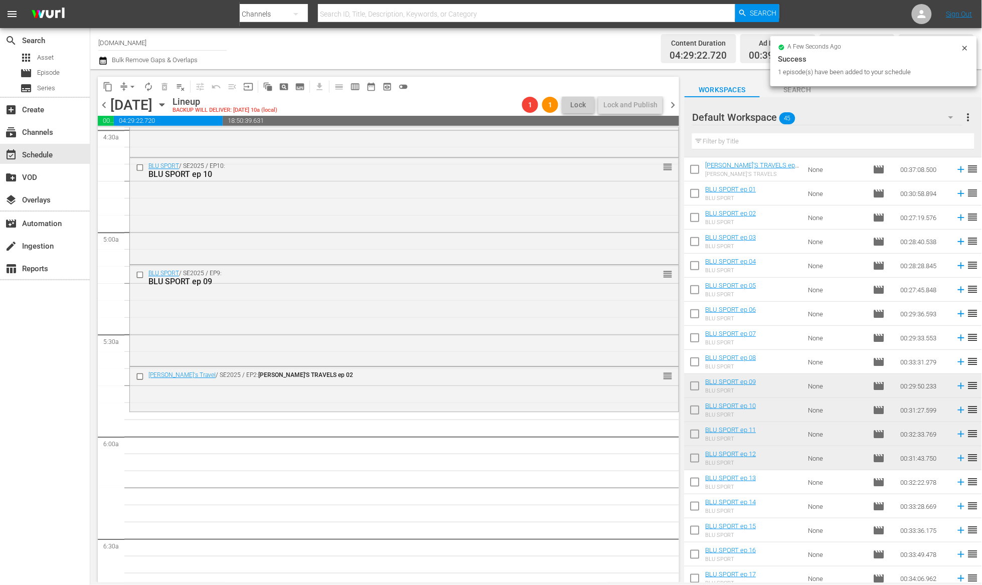
click at [956, 361] on icon at bounding box center [961, 362] width 11 height 11
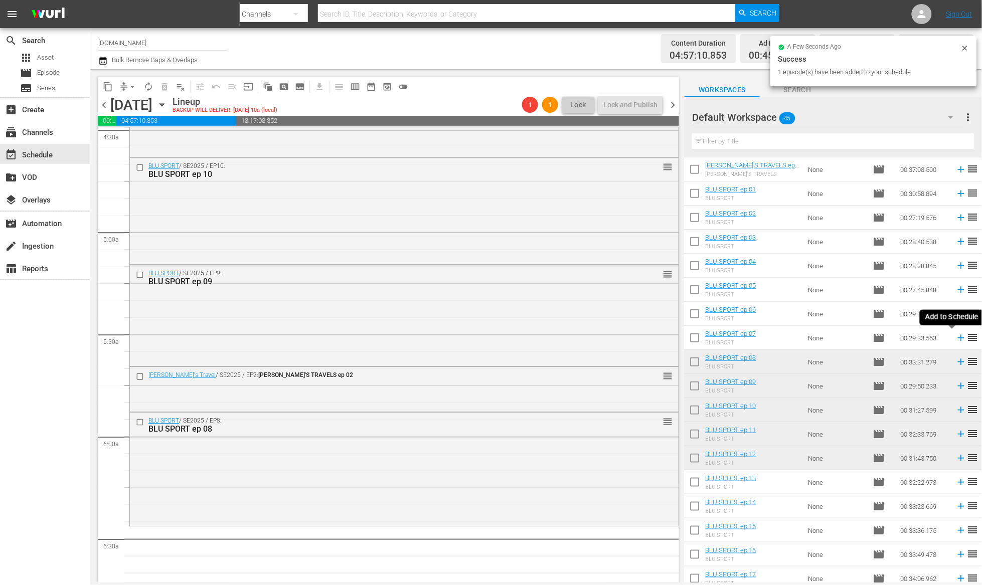
click at [958, 337] on icon at bounding box center [961, 338] width 7 height 7
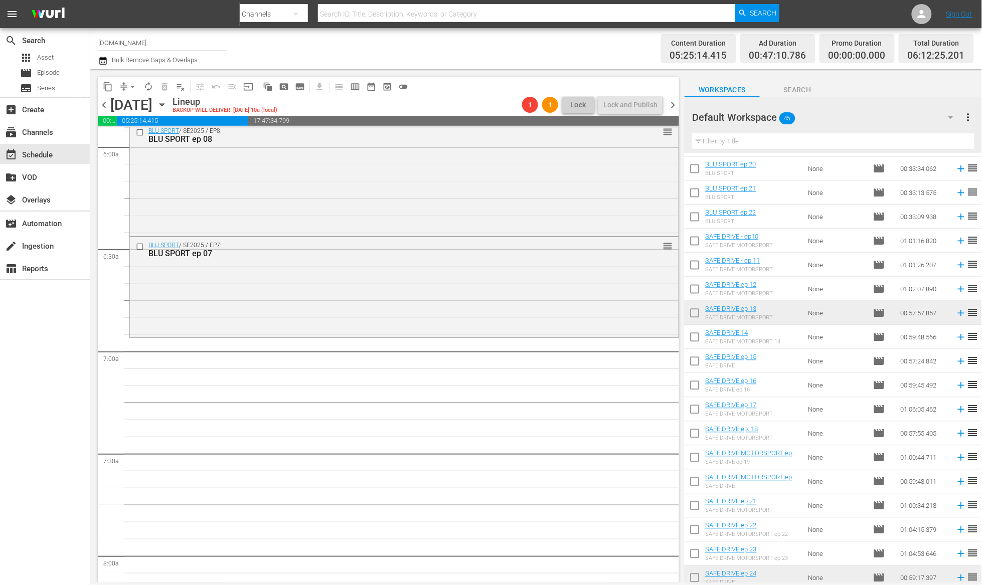
scroll to position [676, 0]
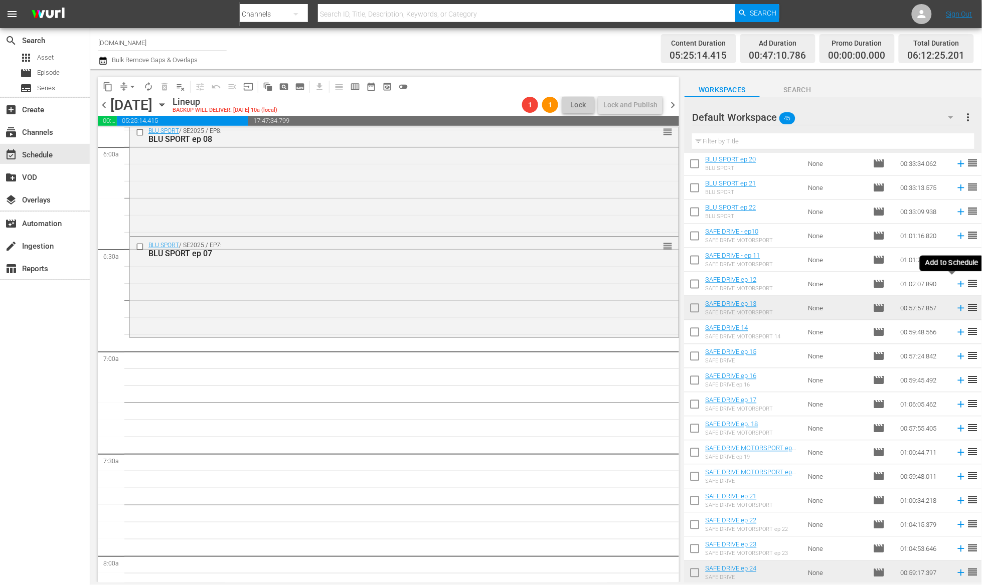
click at [956, 284] on icon at bounding box center [961, 284] width 11 height 11
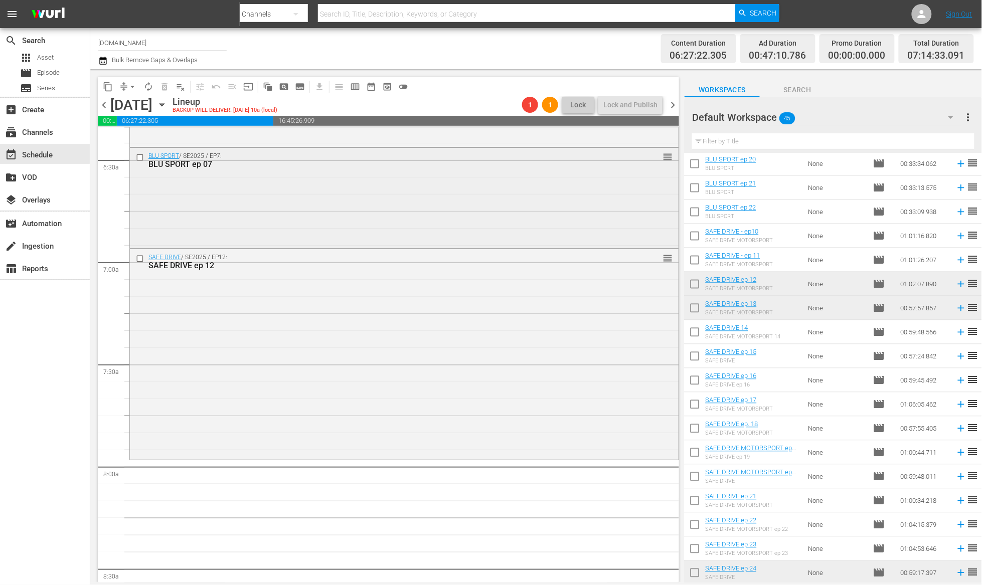
scroll to position [1299, 0]
click at [147, 85] on span "autorenew_outlined" at bounding box center [148, 87] width 10 height 10
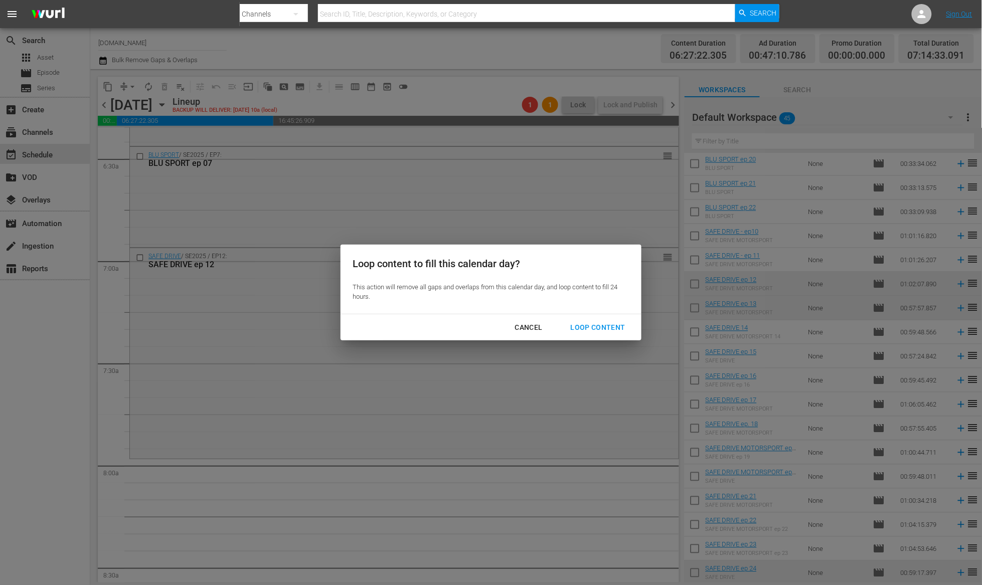
click at [595, 326] on div "Loop Content" at bounding box center [598, 327] width 71 height 13
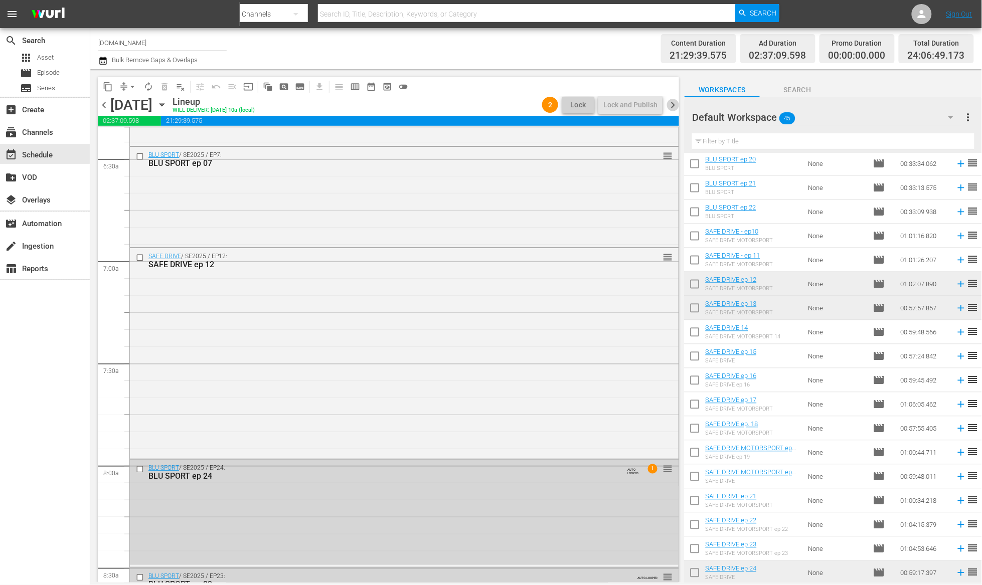
click at [675, 105] on span "chevron_right" at bounding box center [672, 105] width 13 height 13
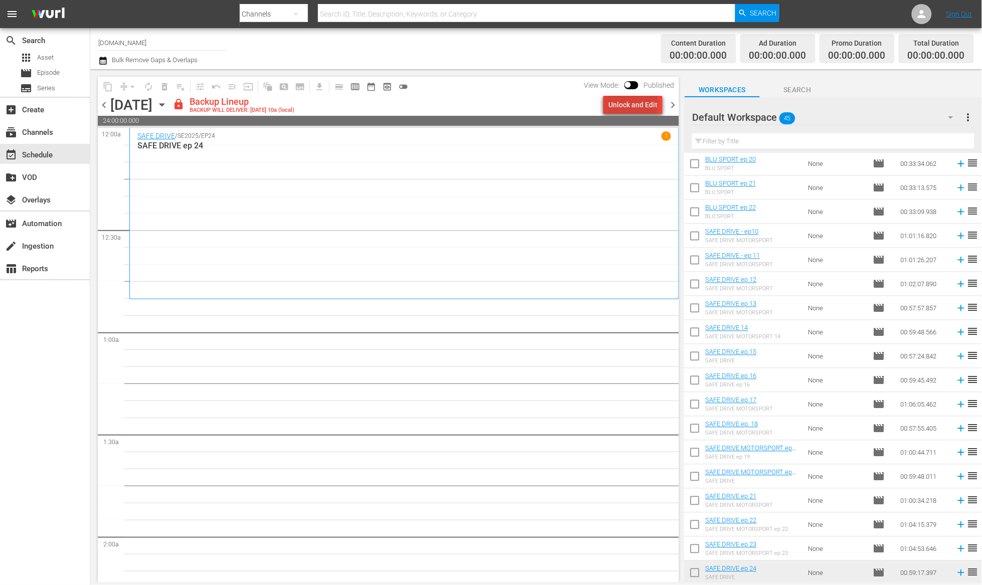
click at [636, 104] on div "Unlock and Edit" at bounding box center [632, 105] width 49 height 18
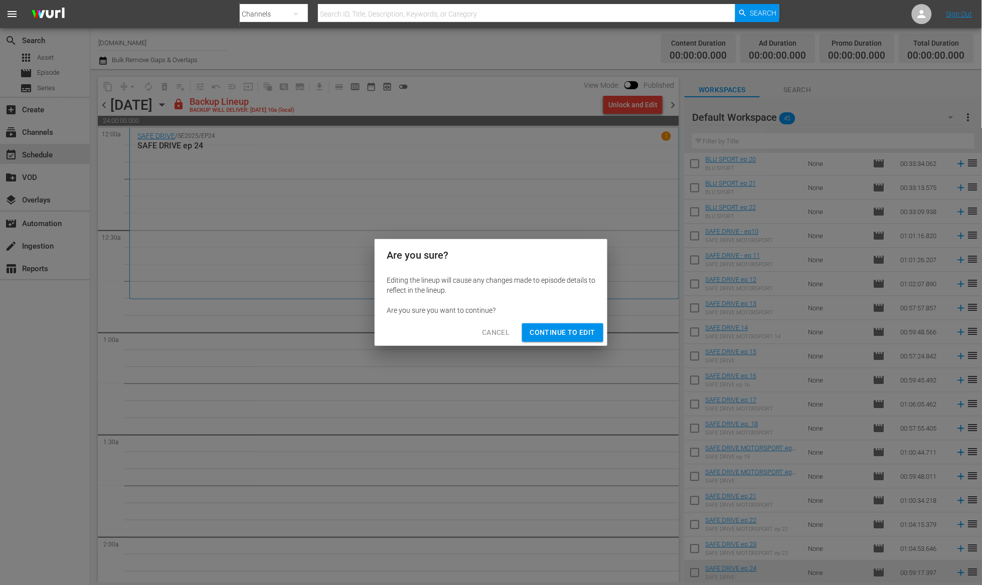
click at [542, 333] on span "Continue to Edit" at bounding box center [562, 332] width 65 height 13
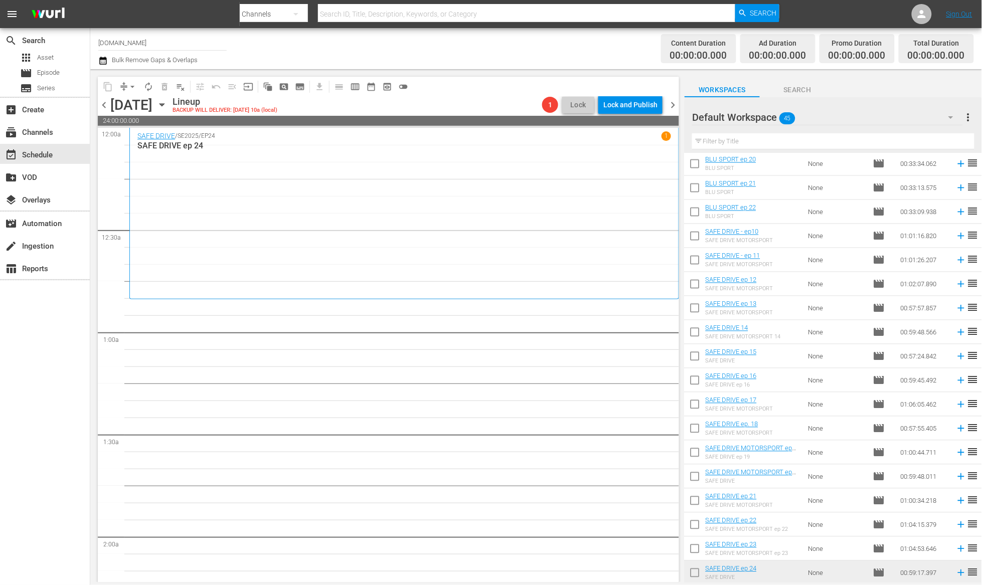
click at [105, 108] on span "chevron_left" at bounding box center [104, 105] width 13 height 13
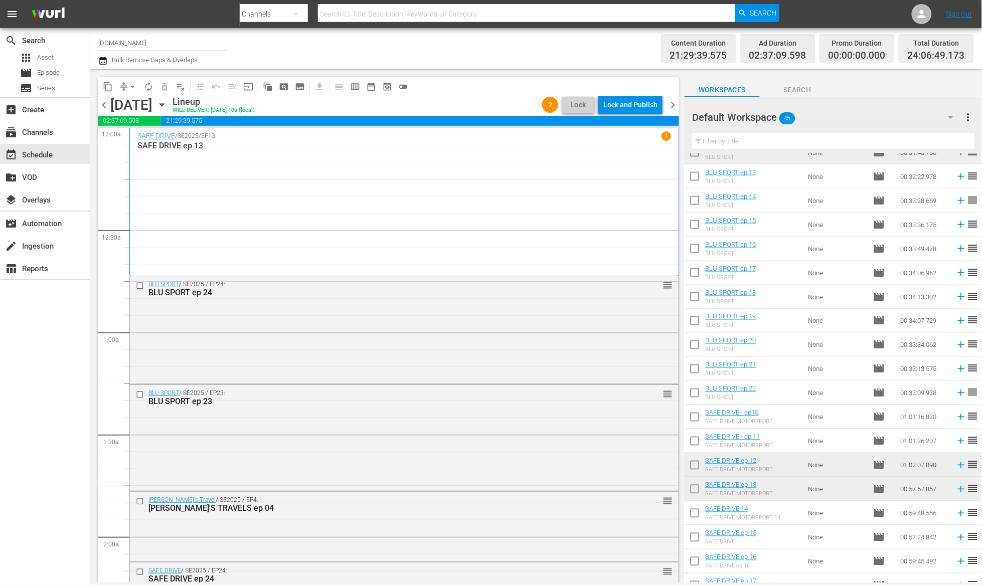
scroll to position [166, 0]
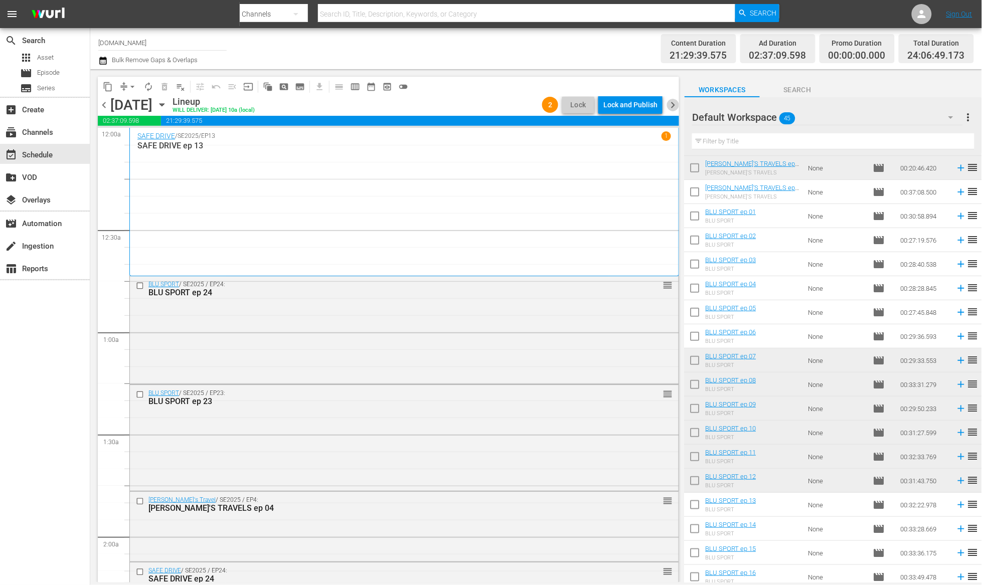
click at [672, 105] on span "chevron_right" at bounding box center [672, 105] width 13 height 13
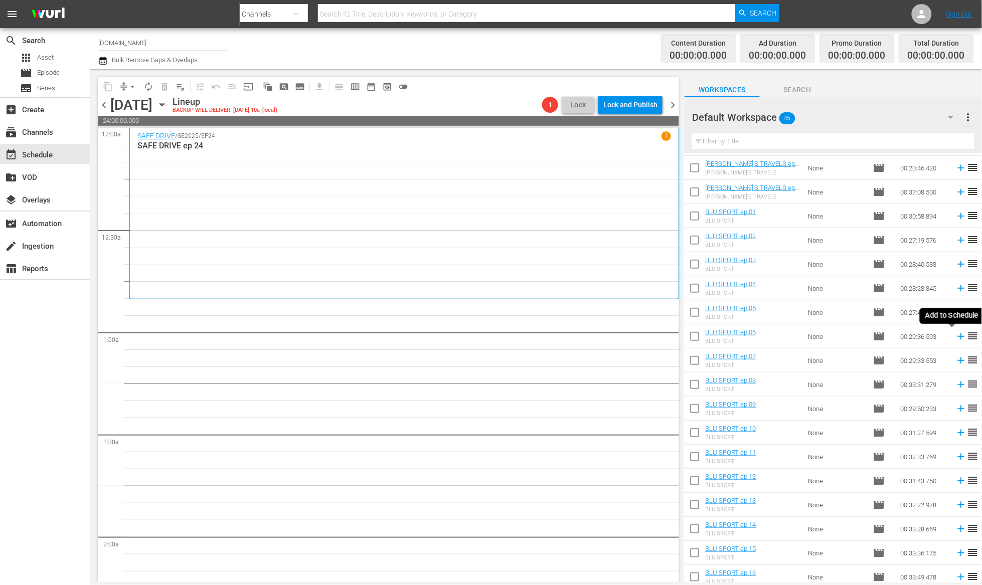
click at [956, 335] on icon at bounding box center [961, 336] width 11 height 11
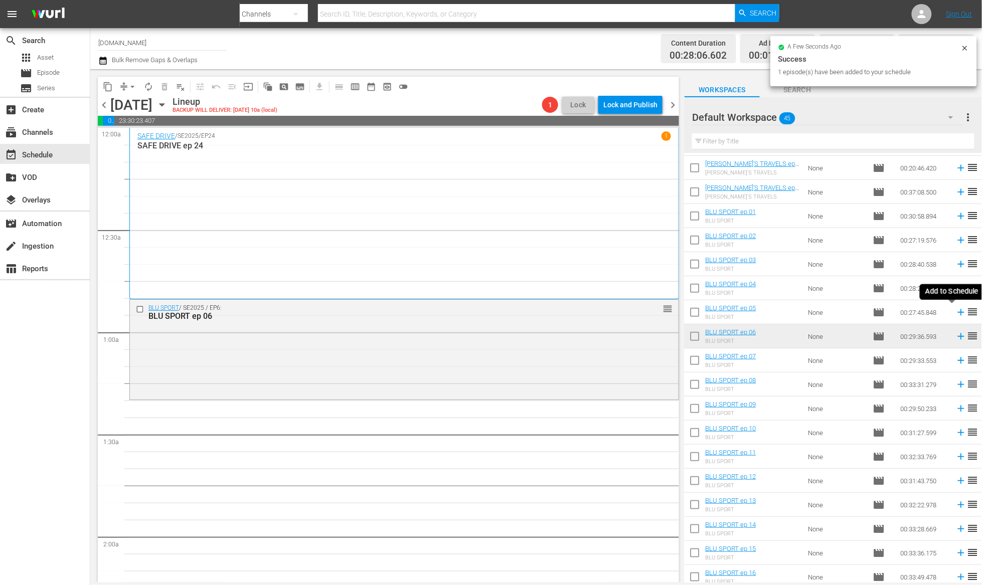
click at [956, 310] on icon at bounding box center [961, 312] width 11 height 11
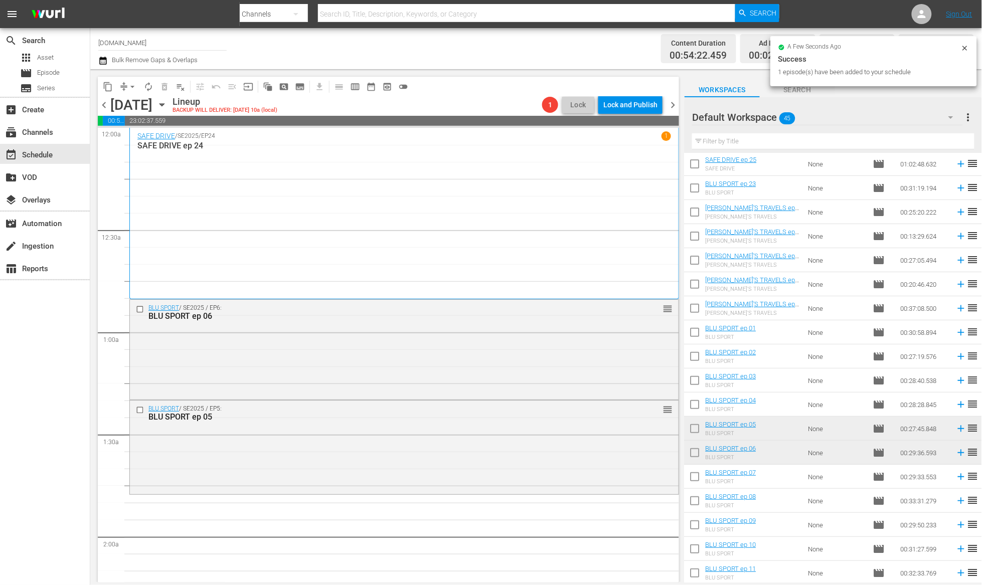
scroll to position [43, 0]
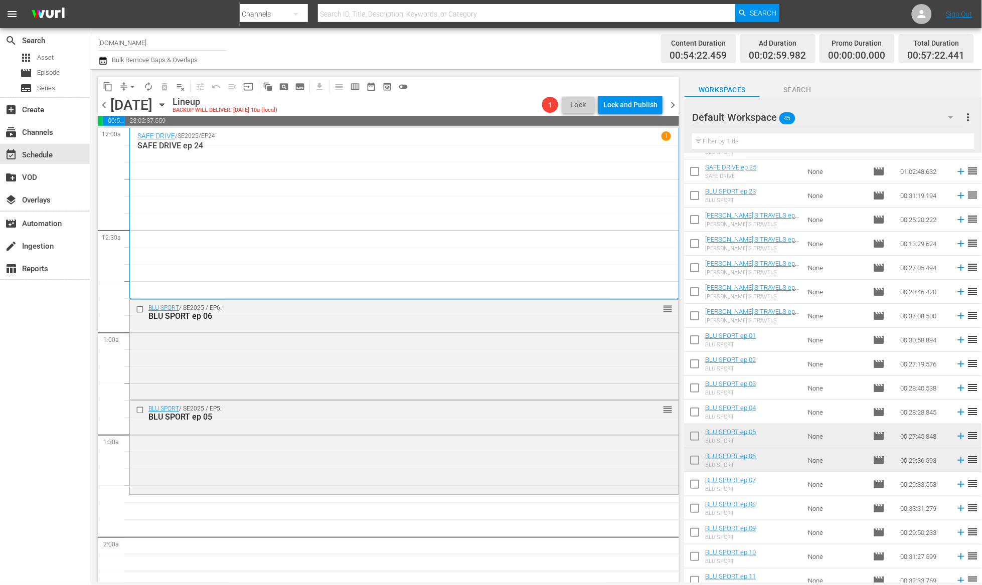
click at [105, 108] on span "chevron_left" at bounding box center [104, 105] width 13 height 13
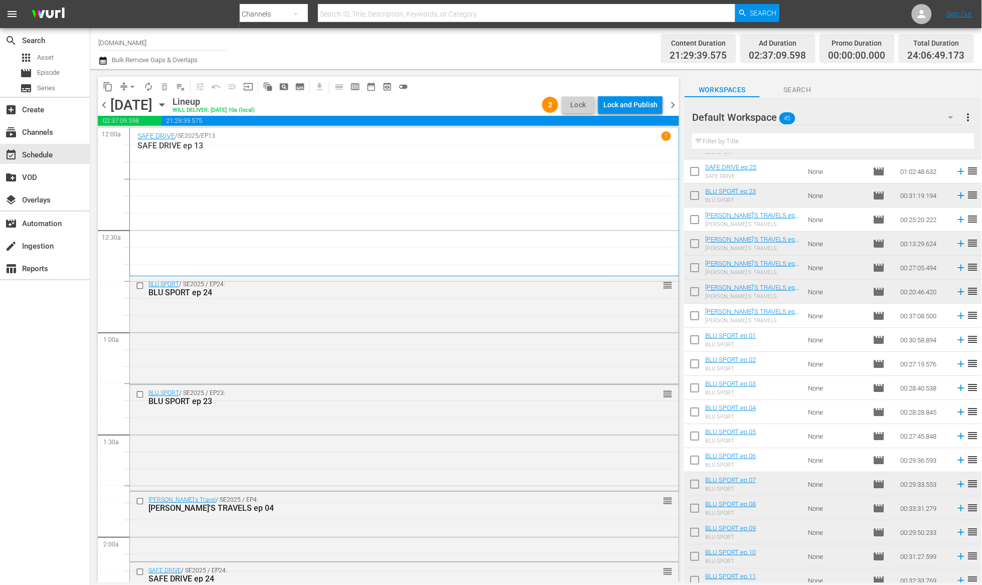
click at [675, 106] on span "chevron_right" at bounding box center [672, 105] width 13 height 13
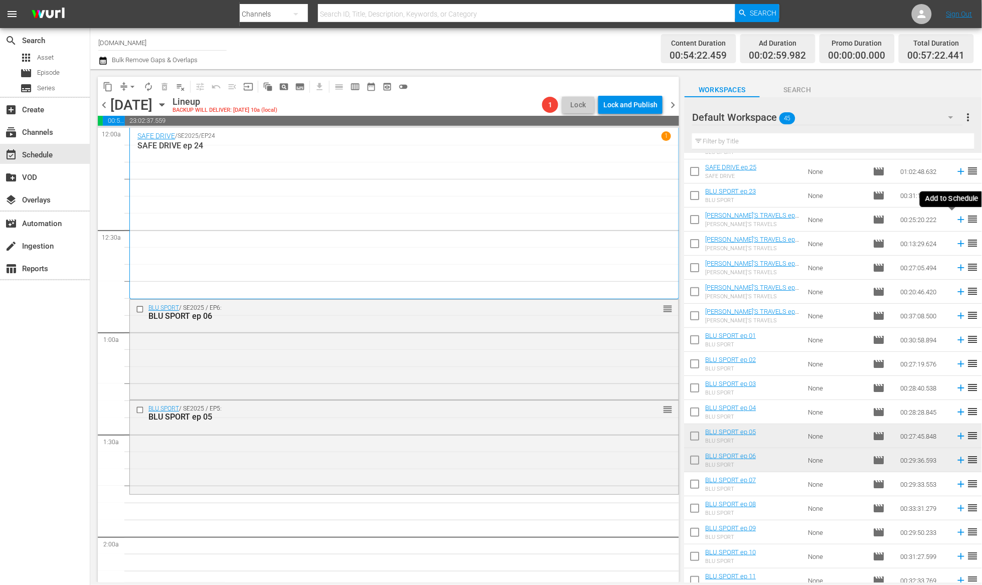
click at [956, 221] on icon at bounding box center [961, 219] width 11 height 11
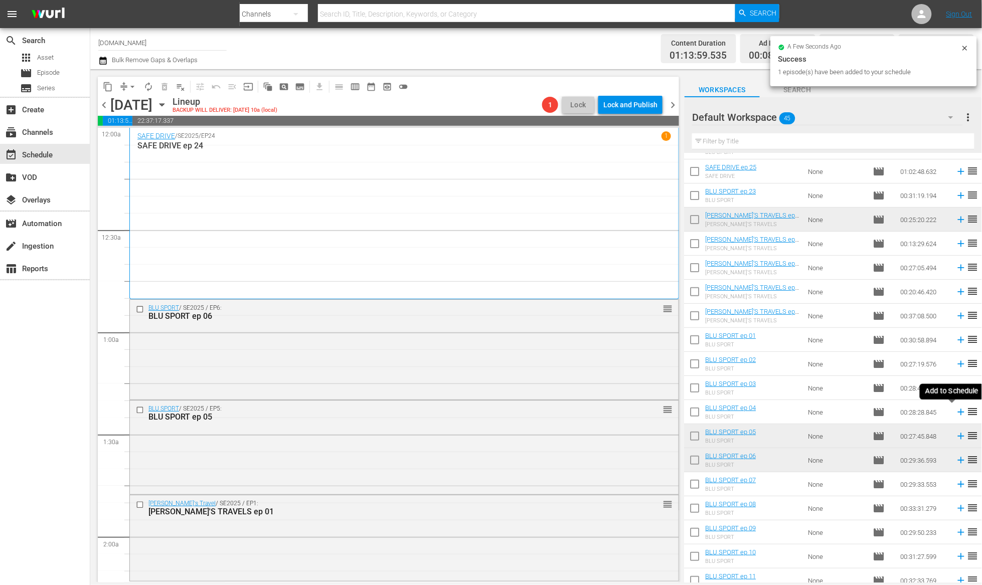
click at [958, 412] on icon at bounding box center [961, 412] width 7 height 7
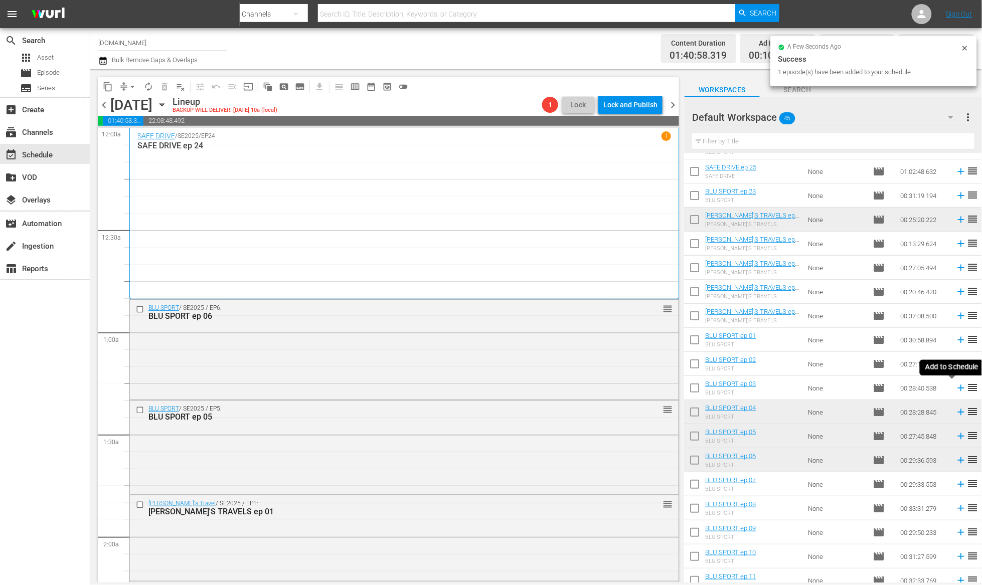
click at [958, 389] on icon at bounding box center [961, 388] width 7 height 7
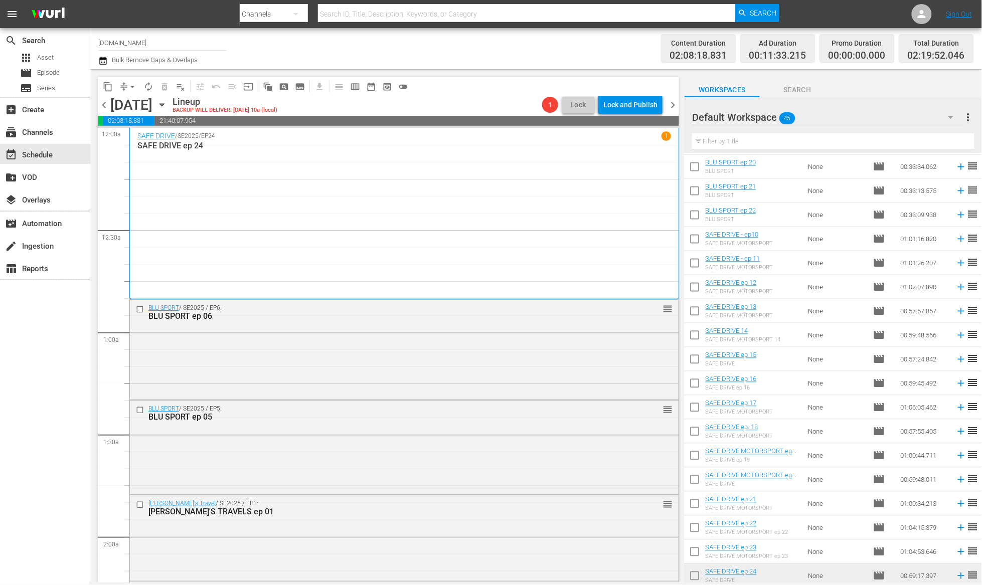
scroll to position [676, 0]
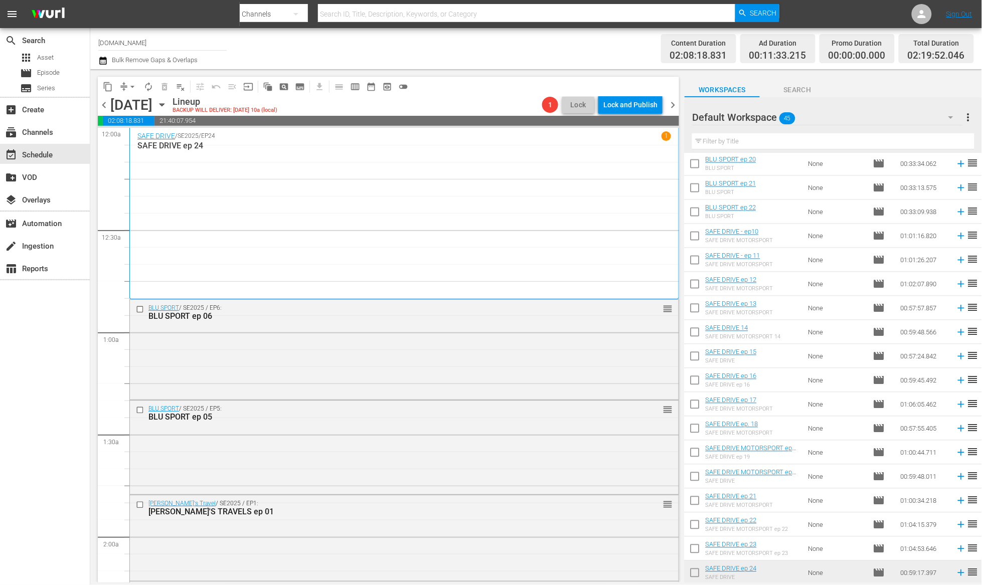
click at [101, 107] on span "chevron_left" at bounding box center [104, 105] width 13 height 13
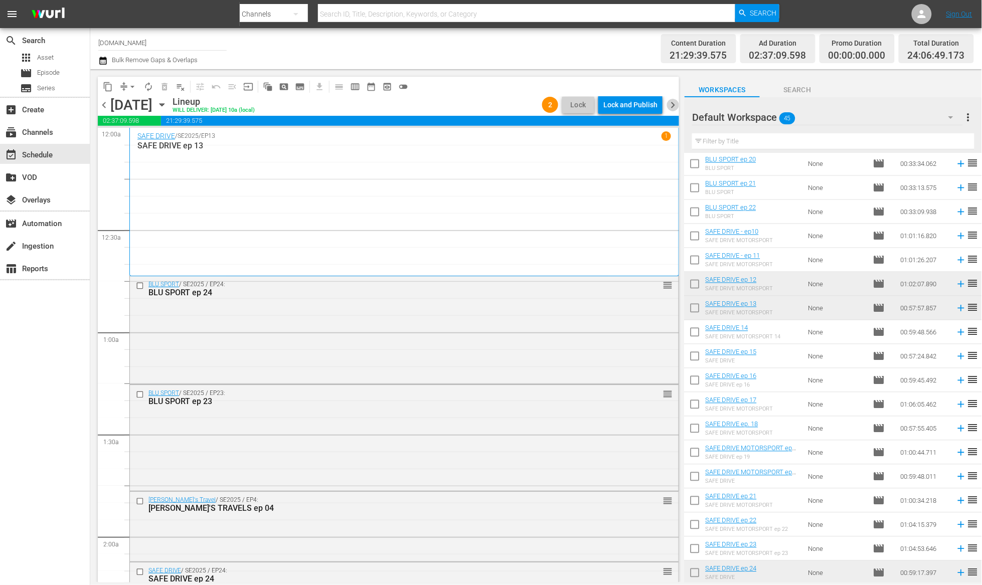
click at [670, 106] on span "chevron_right" at bounding box center [672, 105] width 13 height 13
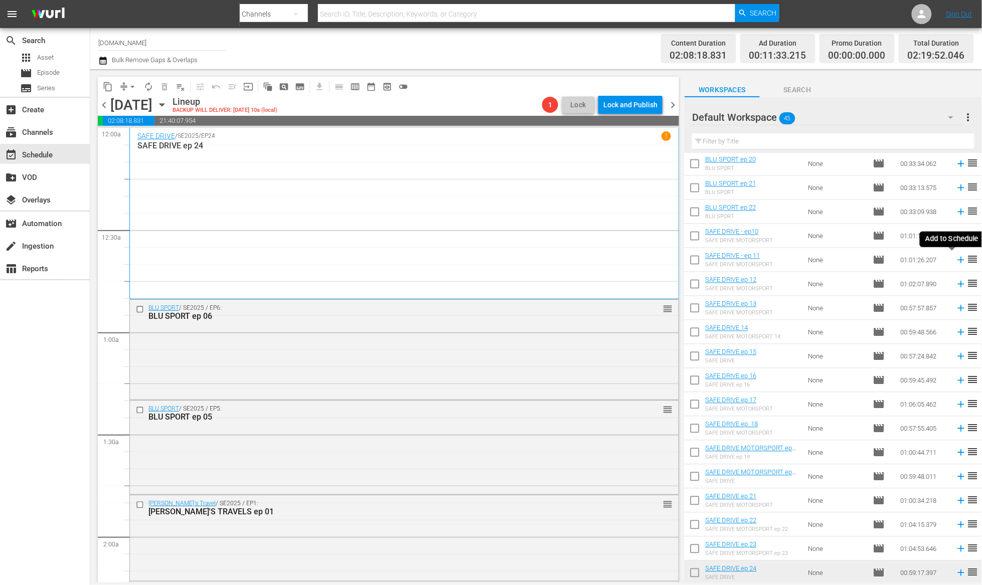
click at [958, 259] on icon at bounding box center [961, 260] width 7 height 7
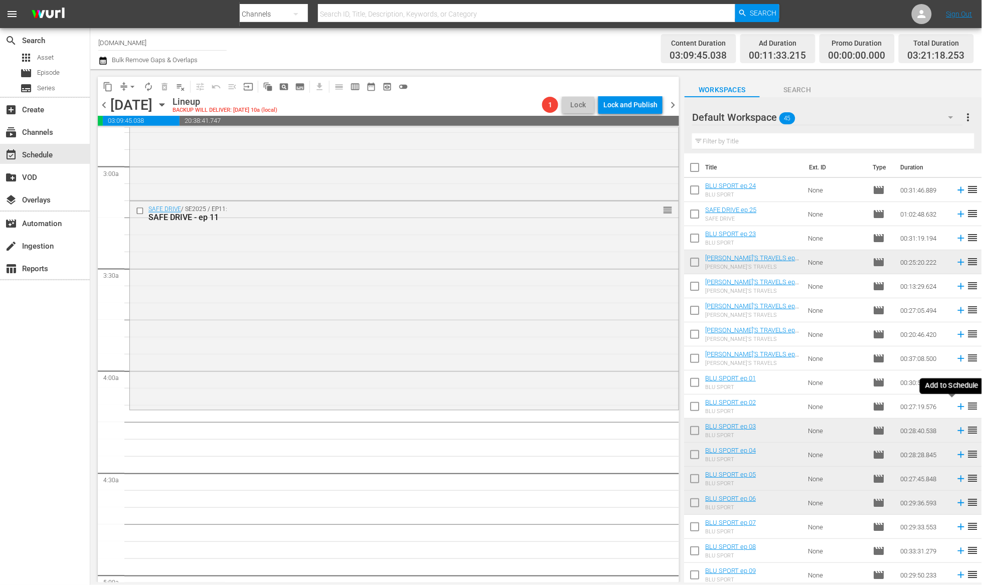
click at [956, 408] on icon at bounding box center [961, 406] width 11 height 11
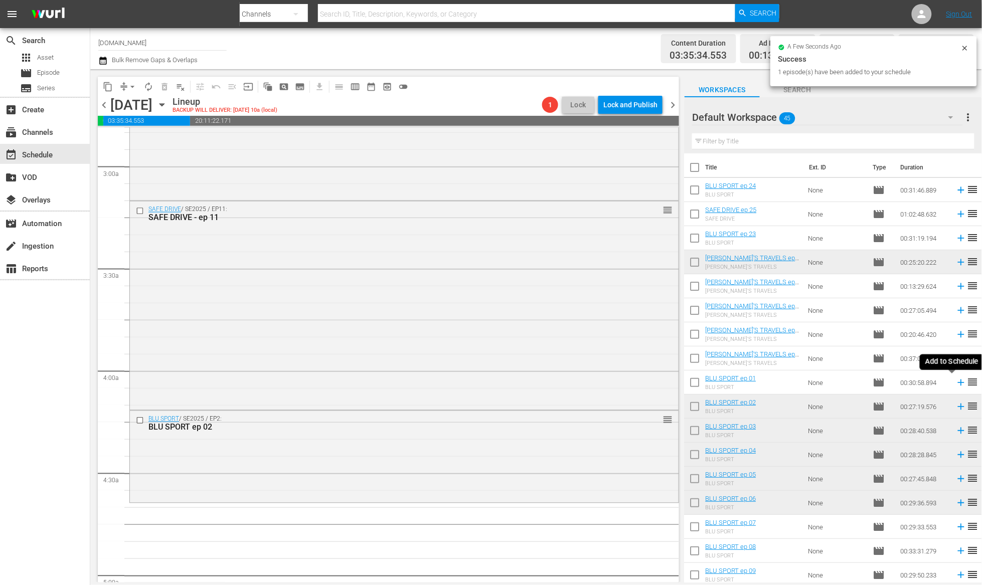
click at [958, 383] on icon at bounding box center [961, 383] width 7 height 7
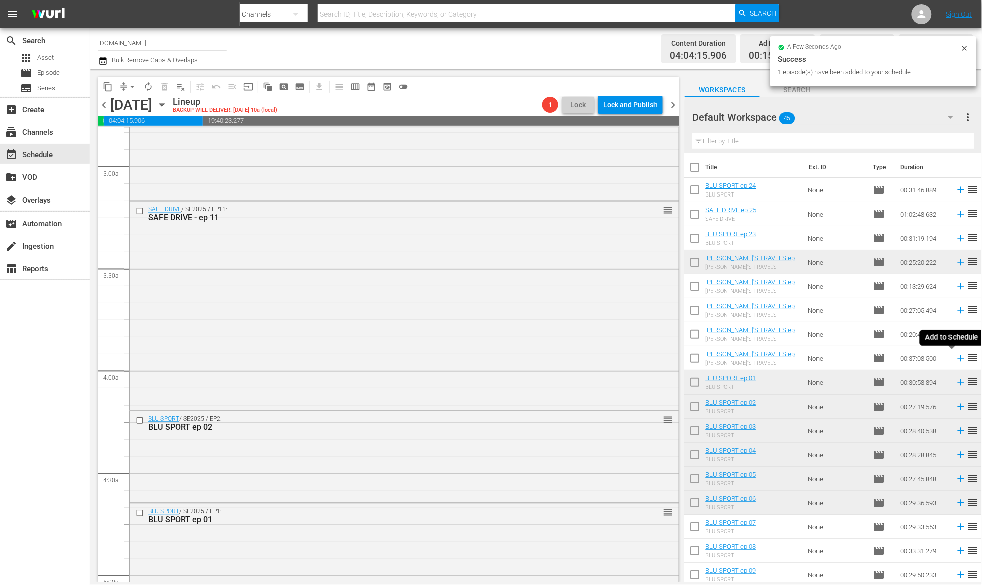
click at [958, 359] on icon at bounding box center [961, 359] width 7 height 7
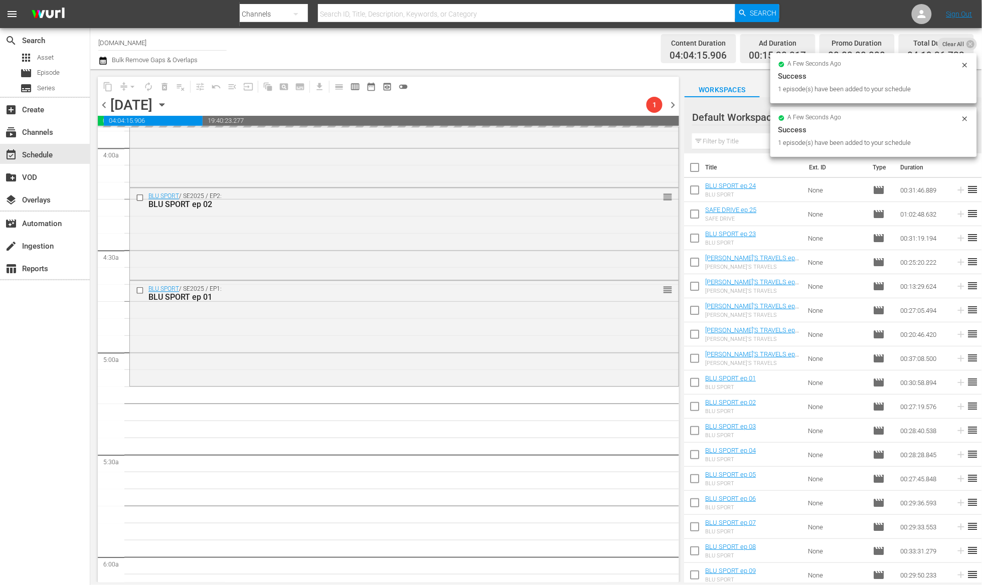
scroll to position [830, 0]
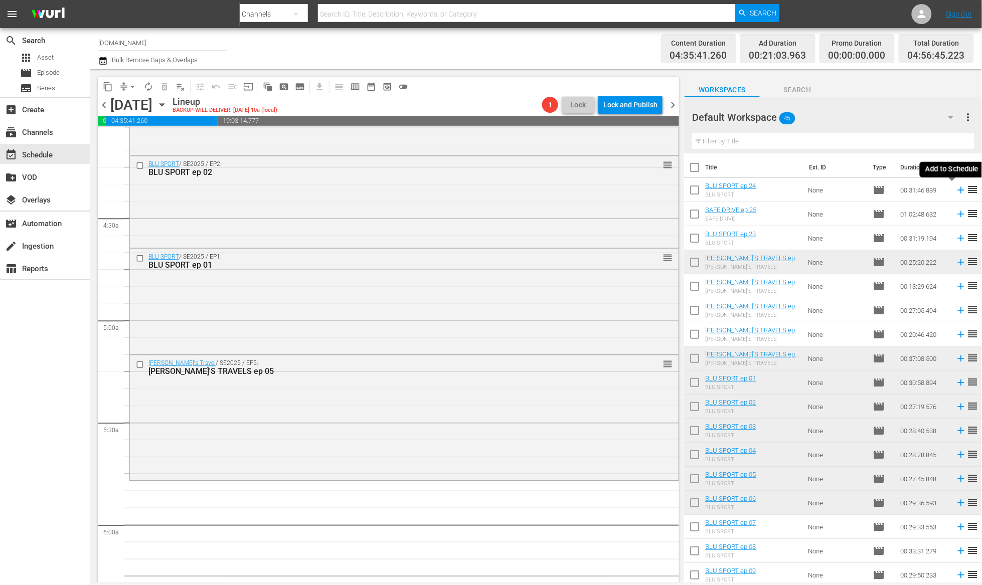
click at [956, 192] on icon at bounding box center [961, 190] width 11 height 11
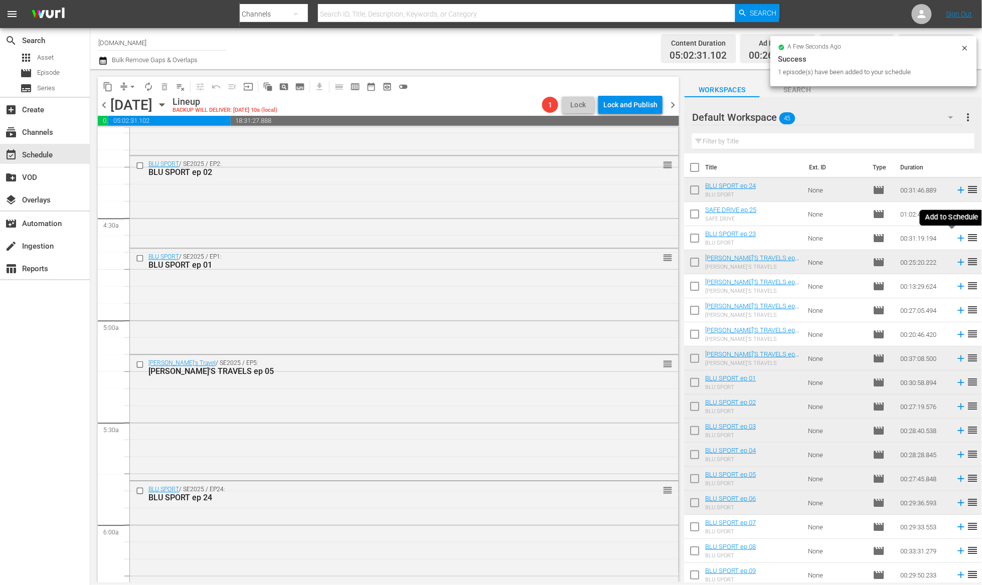
click at [956, 240] on icon at bounding box center [961, 238] width 11 height 11
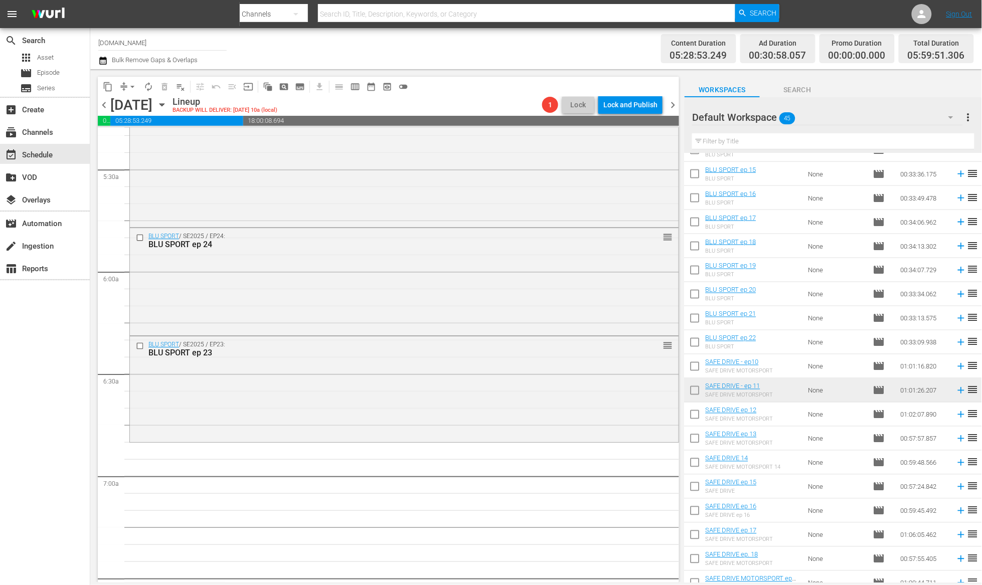
scroll to position [676, 0]
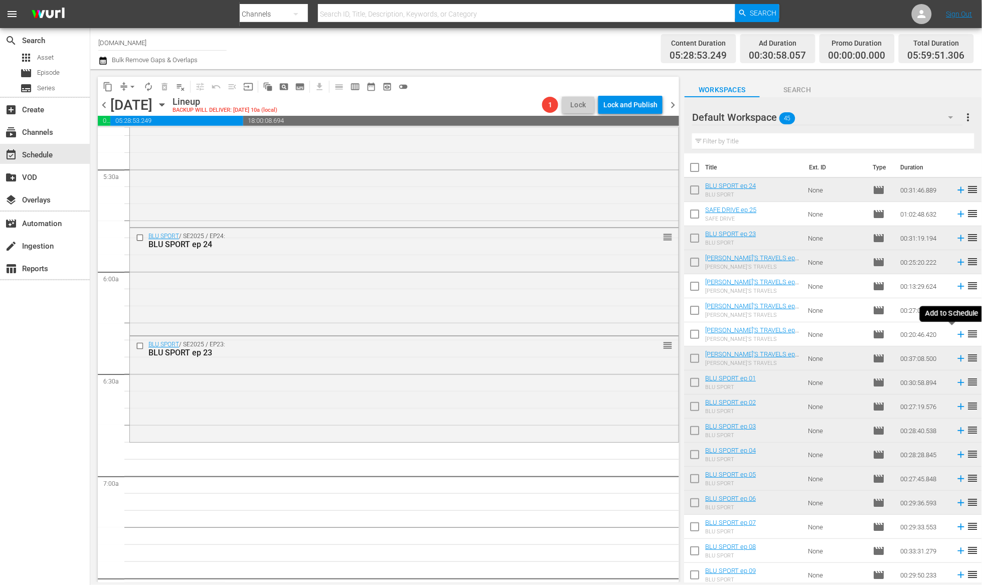
click at [956, 337] on icon at bounding box center [961, 334] width 11 height 11
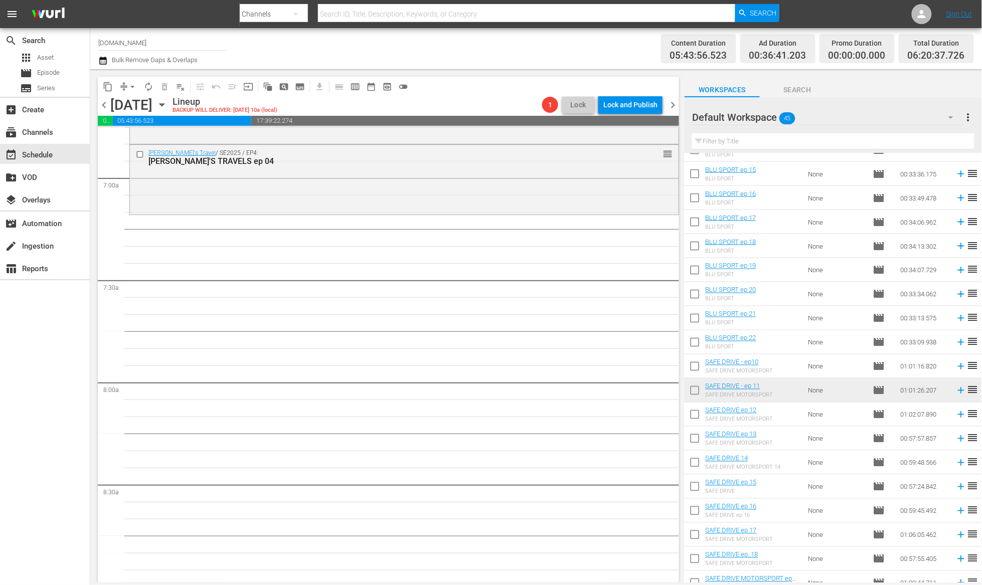
scroll to position [479, 0]
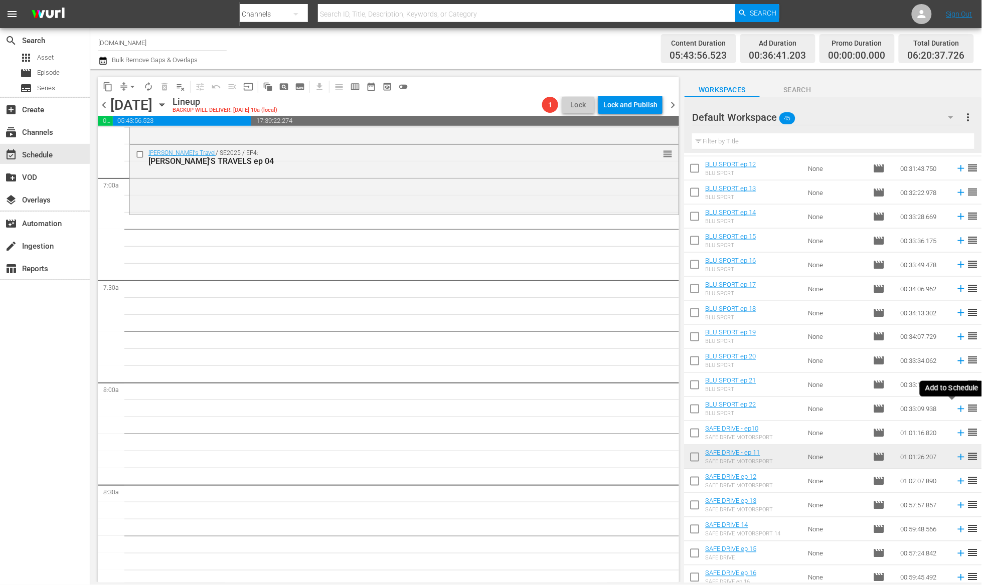
click at [958, 409] on icon at bounding box center [961, 409] width 7 height 7
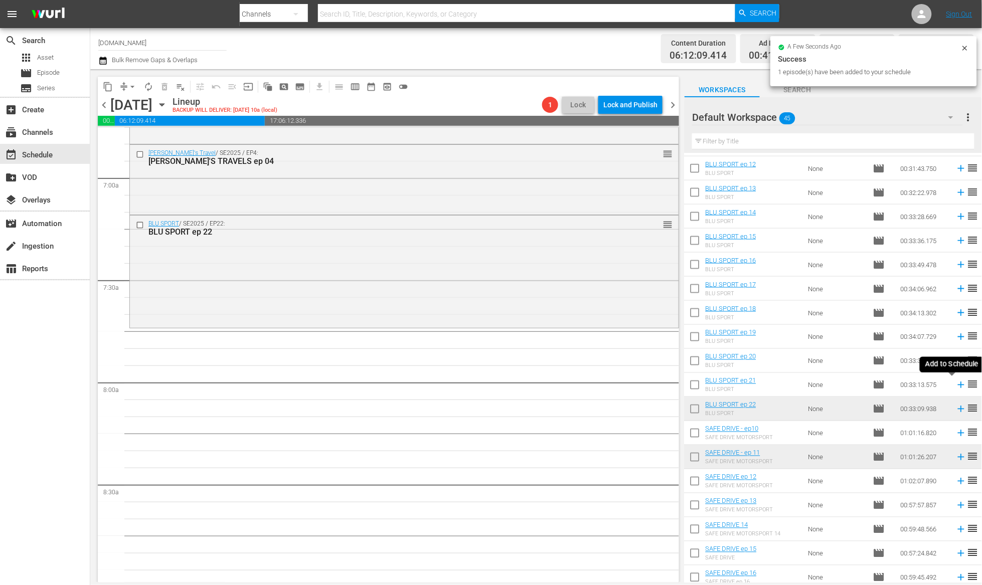
click at [958, 385] on icon at bounding box center [961, 385] width 7 height 7
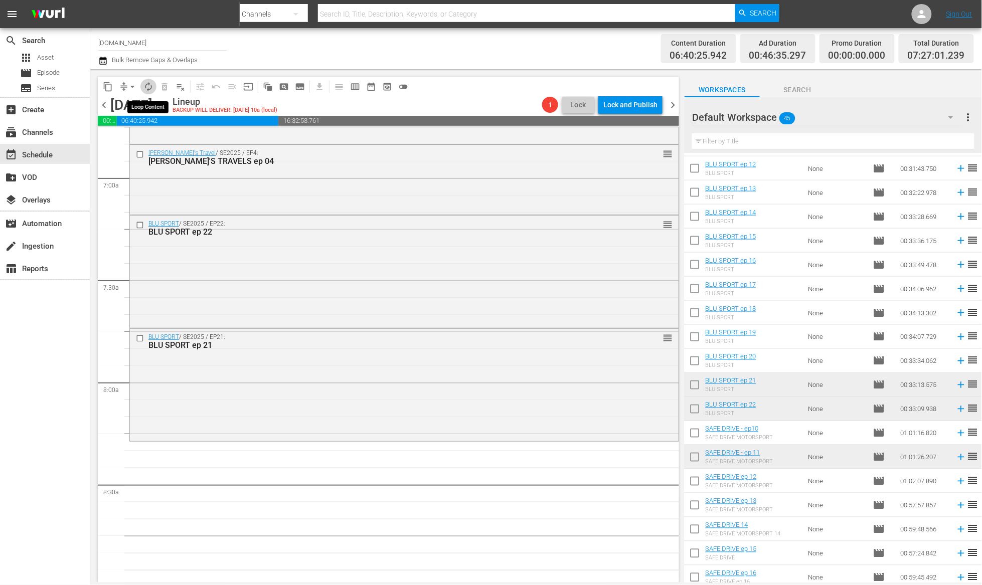
click at [149, 88] on span "autorenew_outlined" at bounding box center [148, 87] width 10 height 10
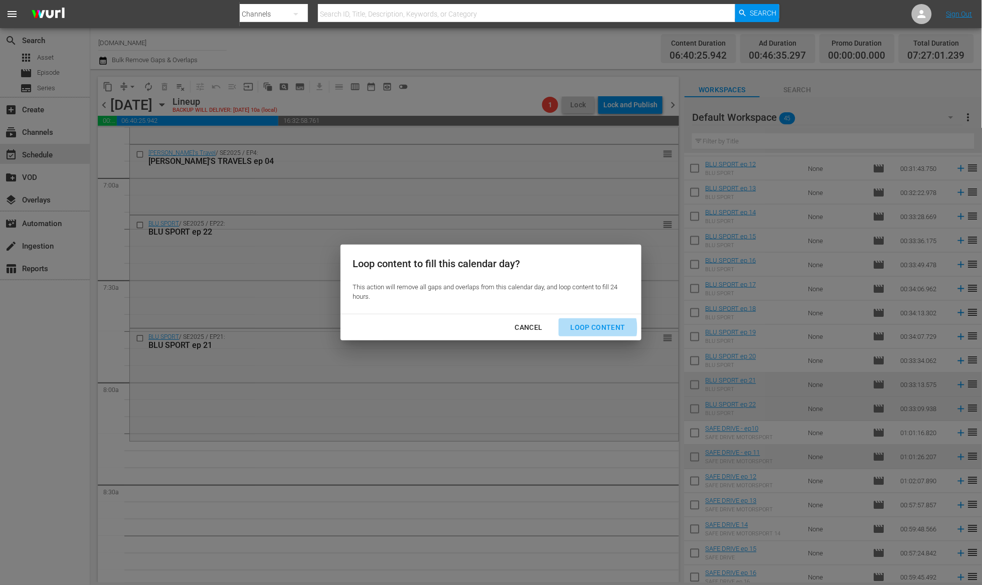
click at [593, 328] on div "Loop Content" at bounding box center [598, 327] width 71 height 13
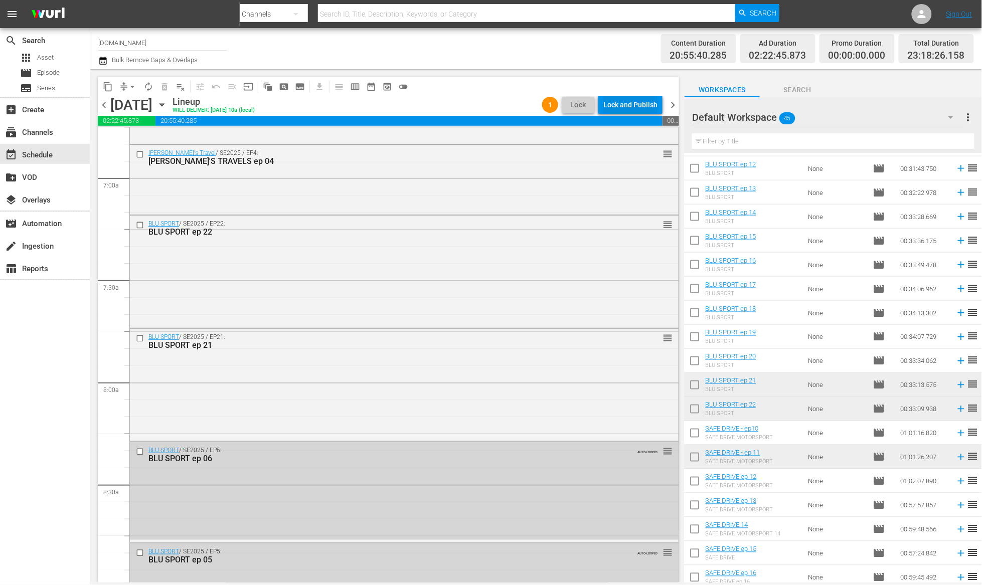
click at [638, 107] on div "Lock and Publish" at bounding box center [630, 105] width 54 height 18
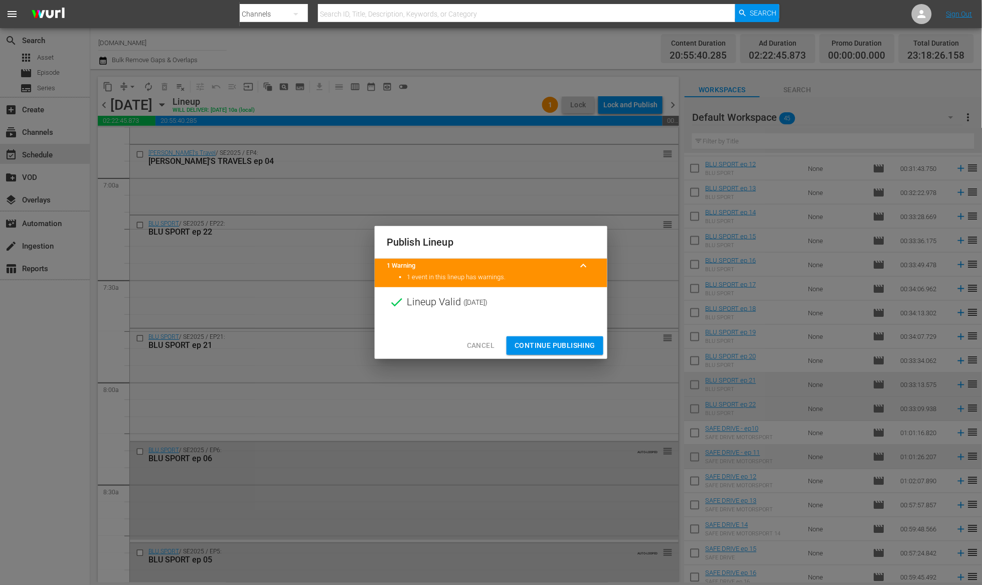
click at [586, 347] on span "Continue Publishing" at bounding box center [554, 345] width 81 height 13
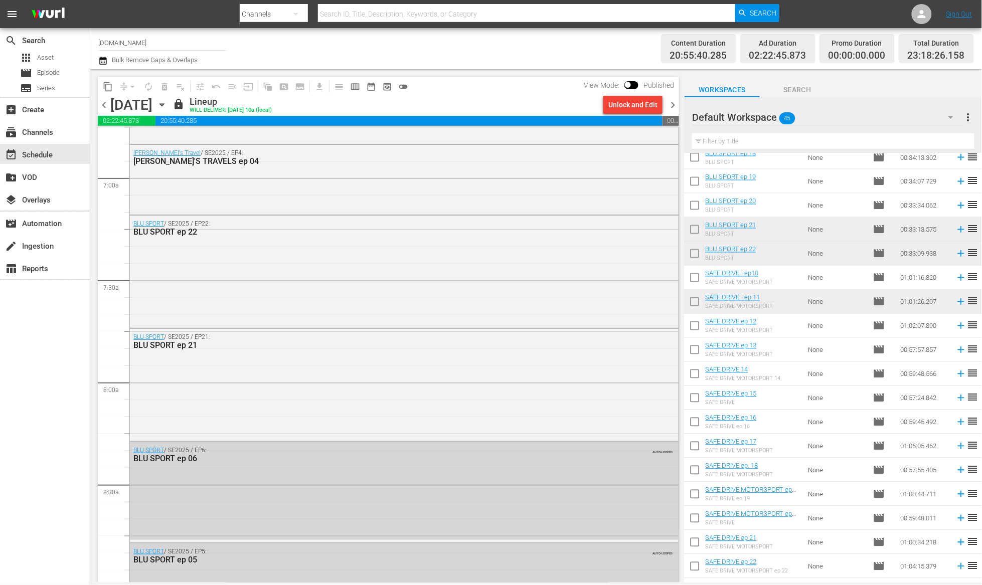
scroll to position [470, 0]
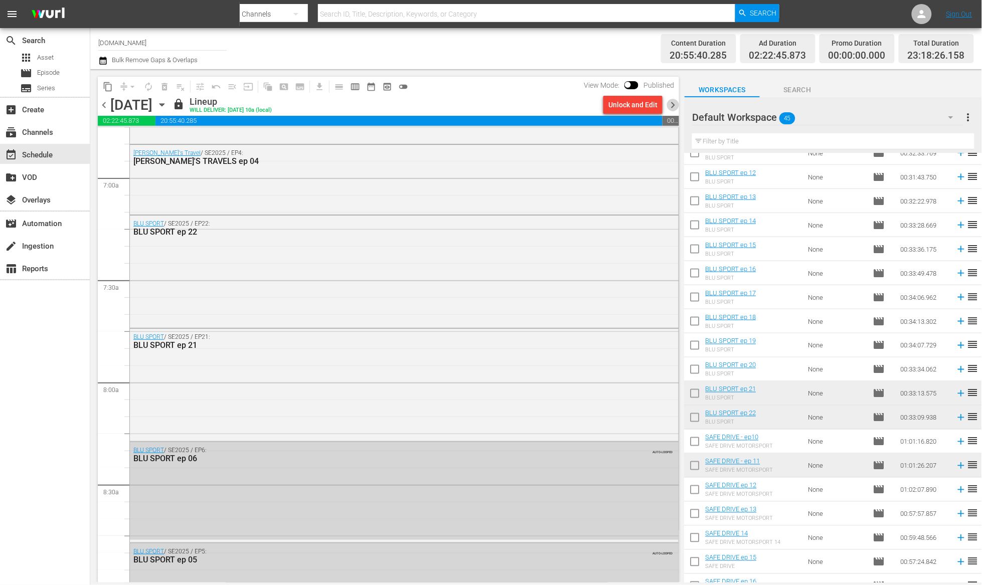
click at [674, 104] on span "chevron_right" at bounding box center [672, 105] width 13 height 13
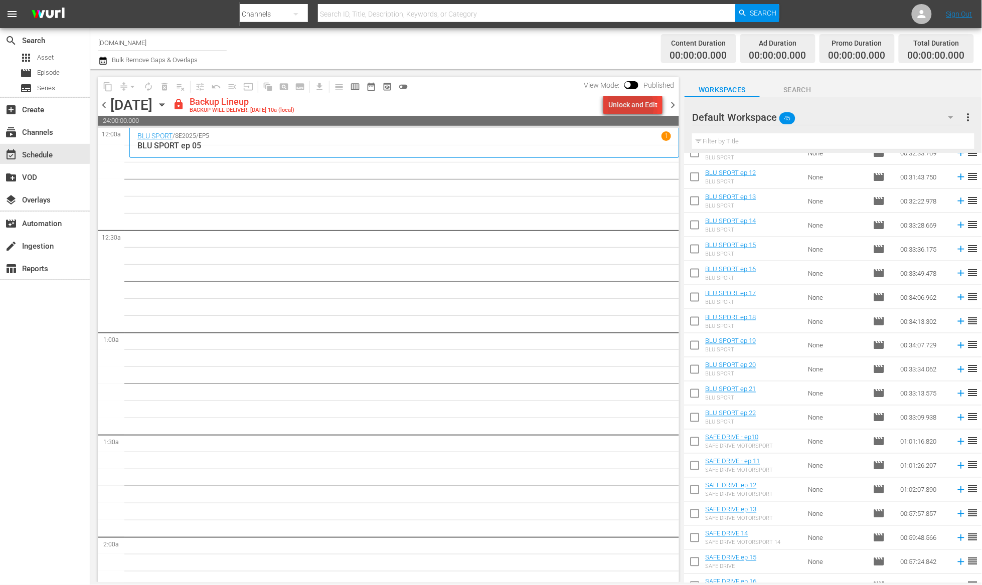
click at [630, 107] on div "Unlock and Edit" at bounding box center [632, 105] width 49 height 18
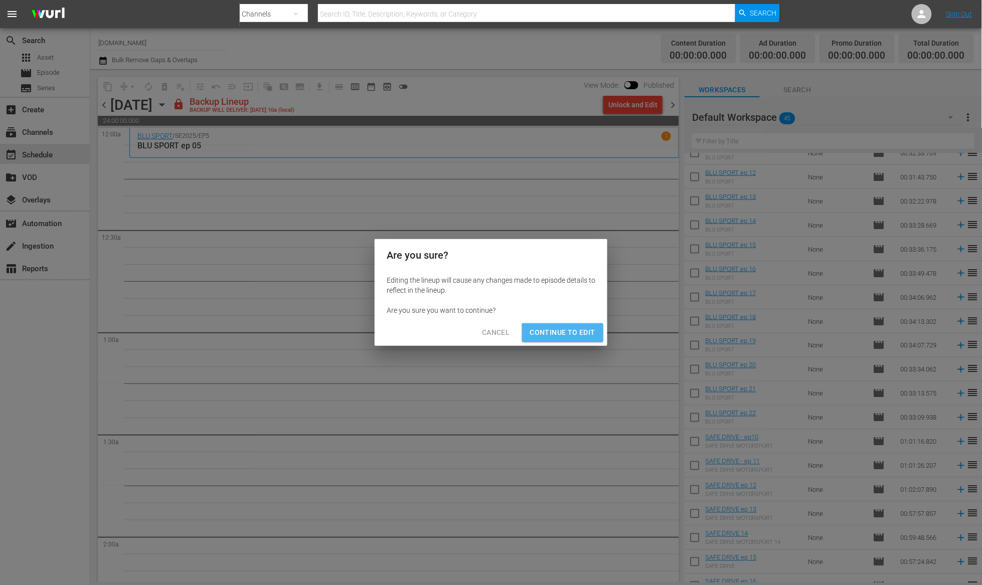
click at [581, 333] on span "Continue to Edit" at bounding box center [562, 332] width 65 height 13
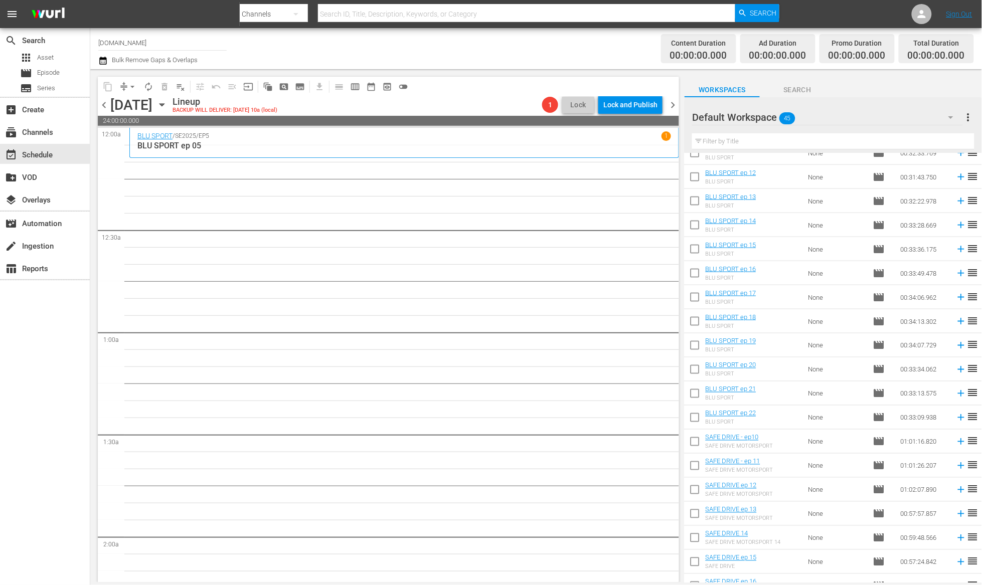
click at [101, 103] on span "chevron_left" at bounding box center [104, 105] width 13 height 13
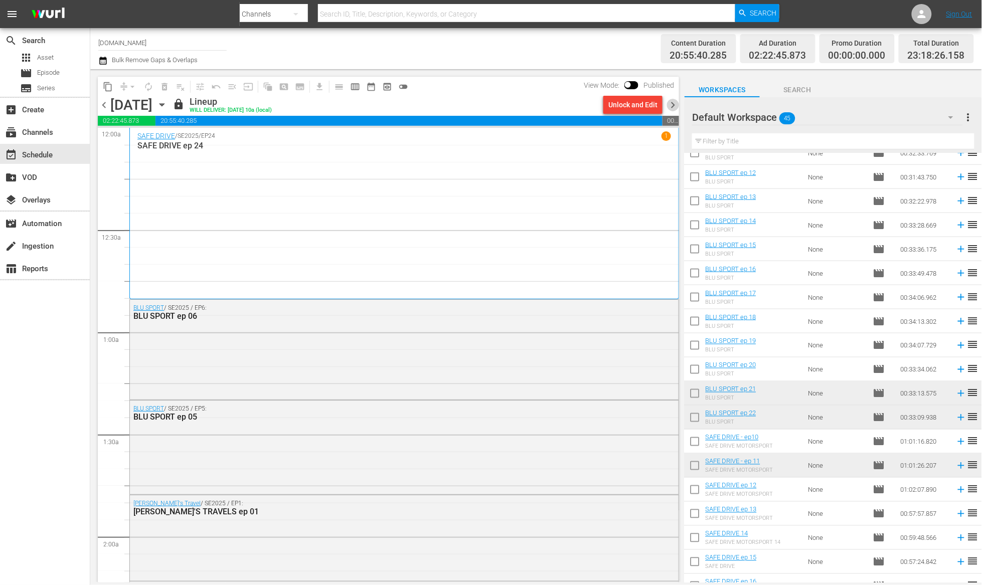
click at [672, 103] on span "chevron_right" at bounding box center [672, 105] width 13 height 13
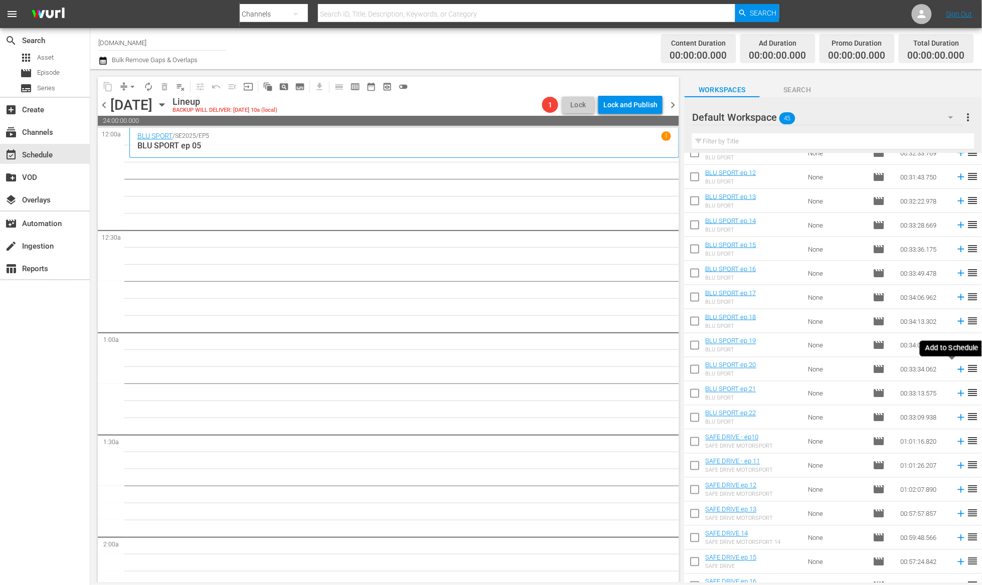
click at [956, 372] on icon at bounding box center [961, 369] width 11 height 11
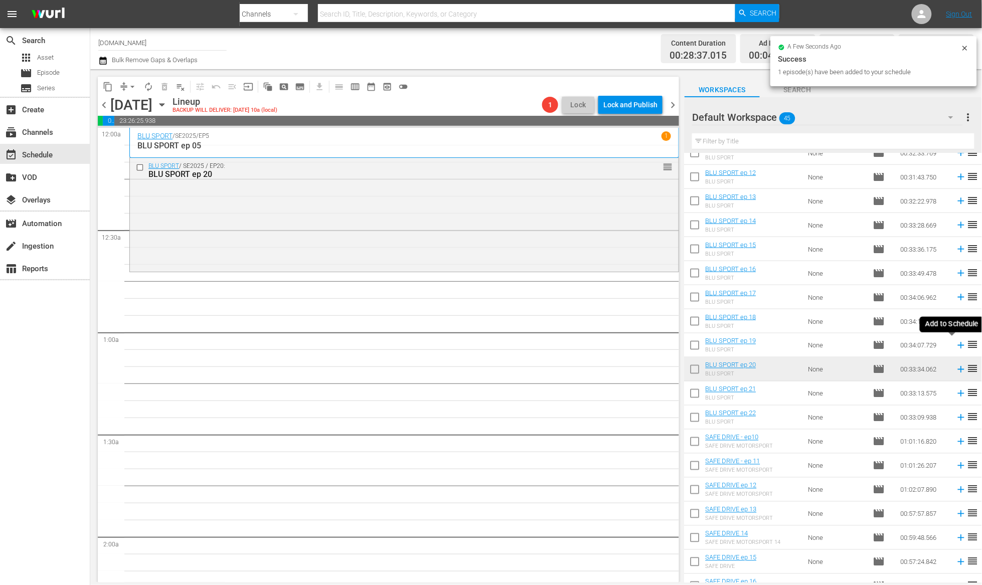
click at [956, 344] on icon at bounding box center [961, 345] width 11 height 11
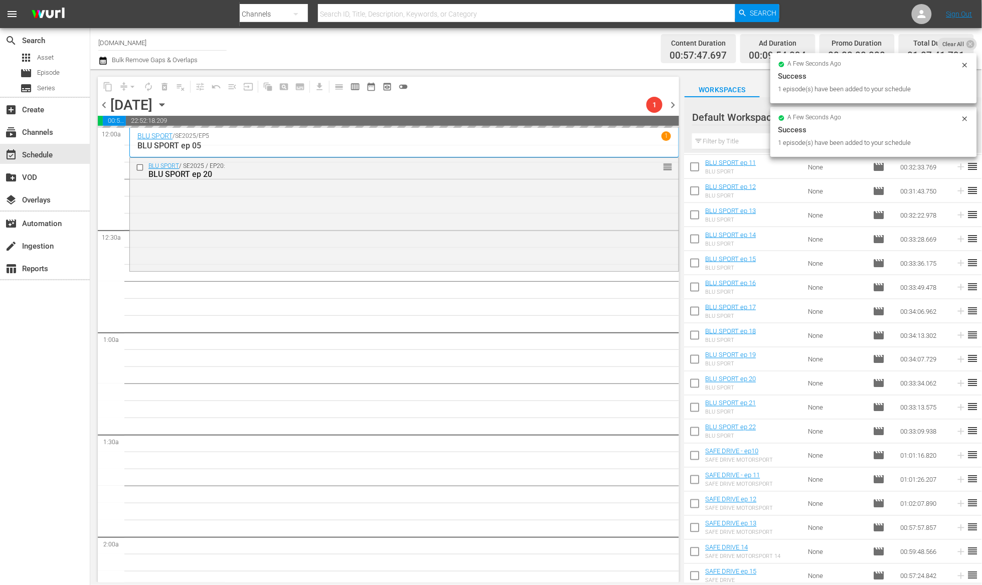
scroll to position [364, 0]
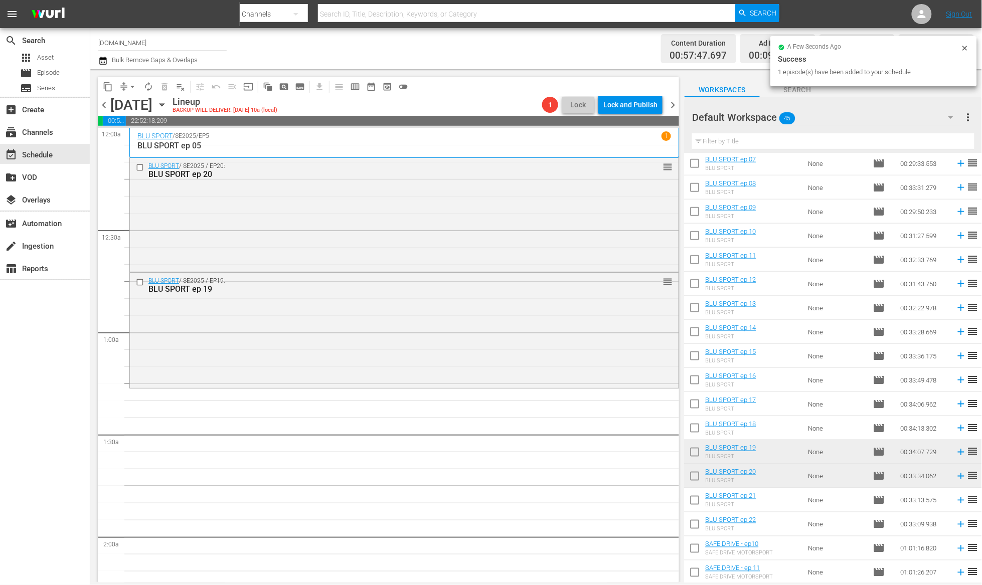
click at [102, 105] on span "chevron_left" at bounding box center [104, 105] width 13 height 13
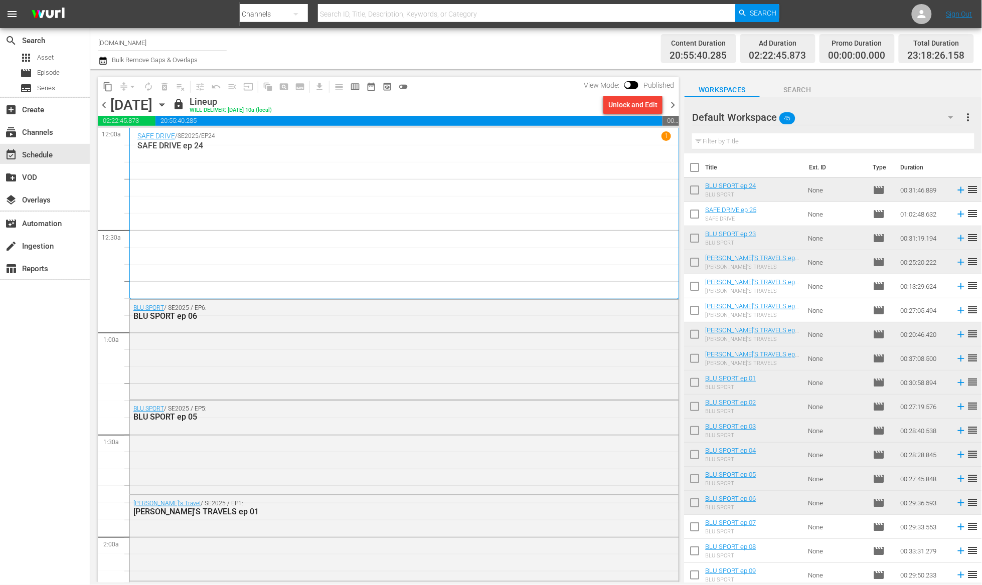
click at [672, 103] on span "chevron_right" at bounding box center [672, 105] width 13 height 13
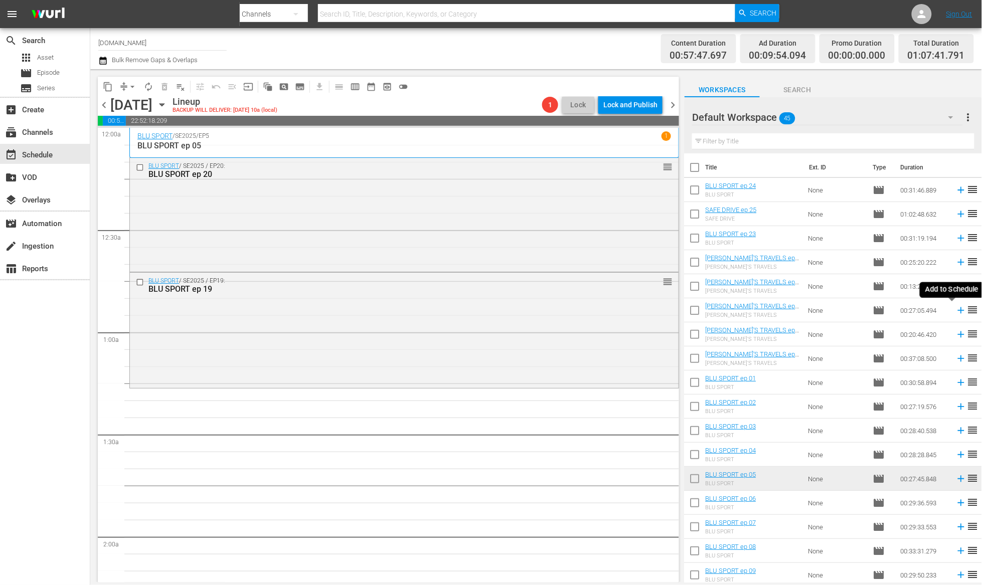
click at [956, 311] on icon at bounding box center [961, 310] width 11 height 11
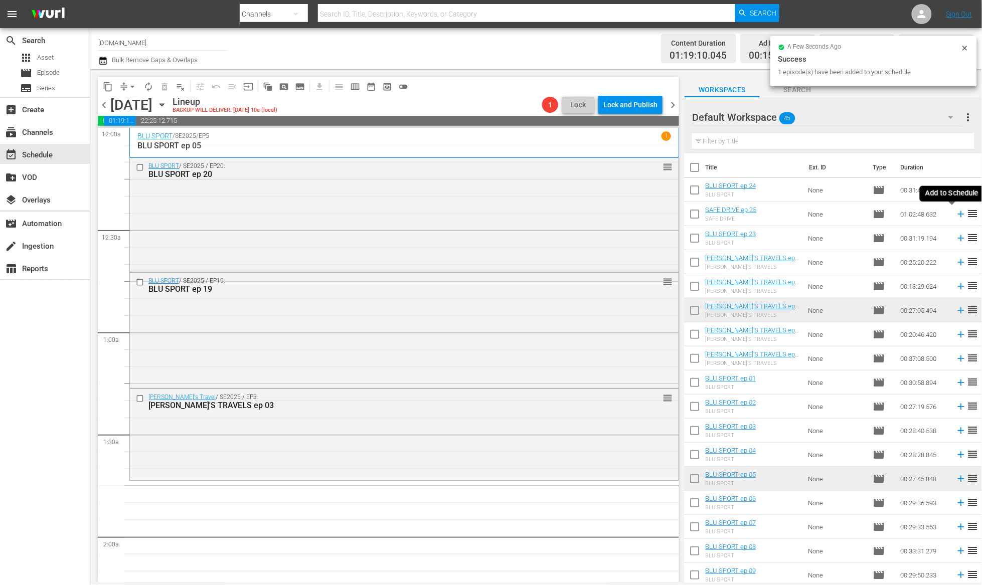
click at [956, 217] on icon at bounding box center [961, 214] width 11 height 11
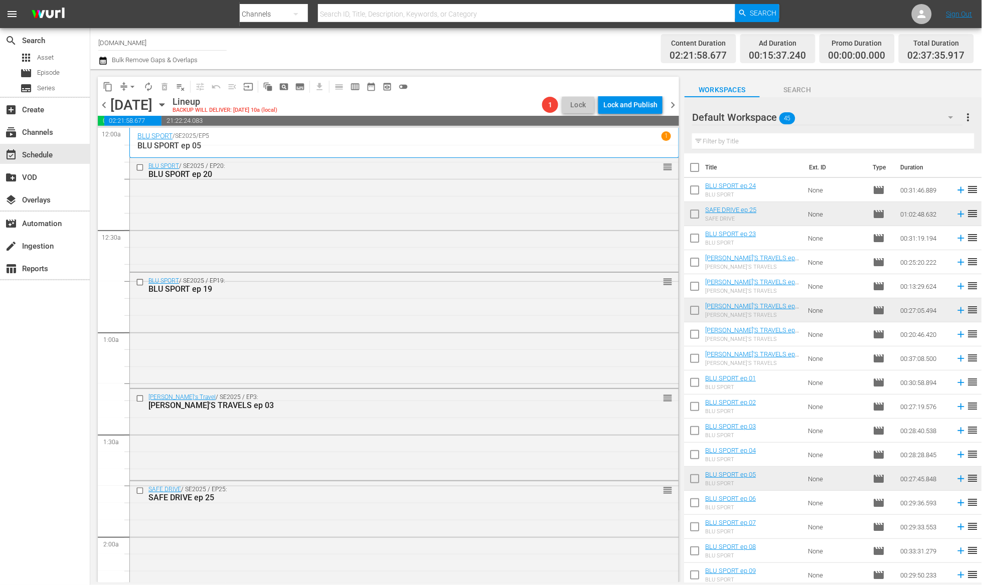
click at [671, 101] on span "chevron_right" at bounding box center [672, 105] width 13 height 13
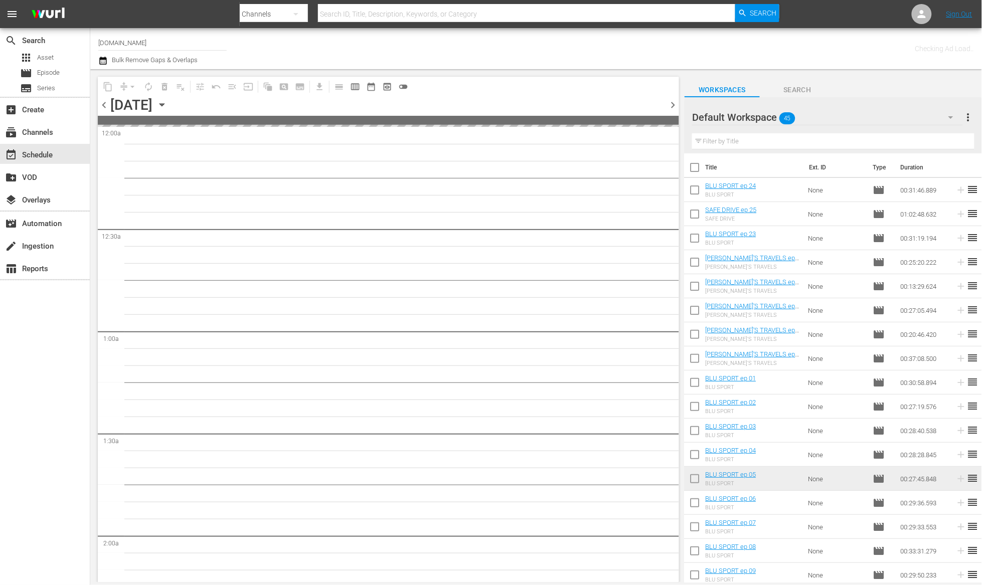
click at [104, 103] on span "chevron_left" at bounding box center [104, 105] width 13 height 13
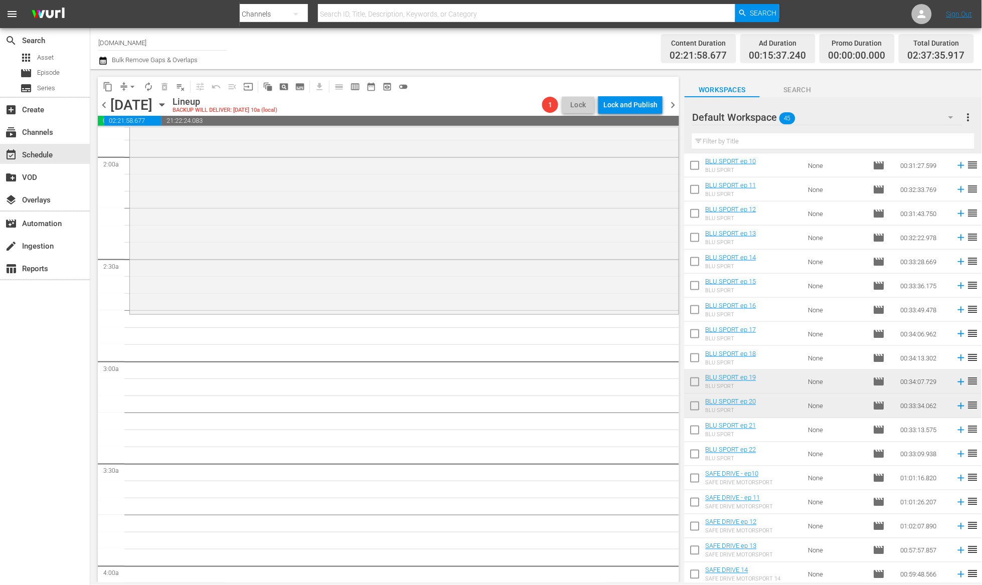
scroll to position [436, 0]
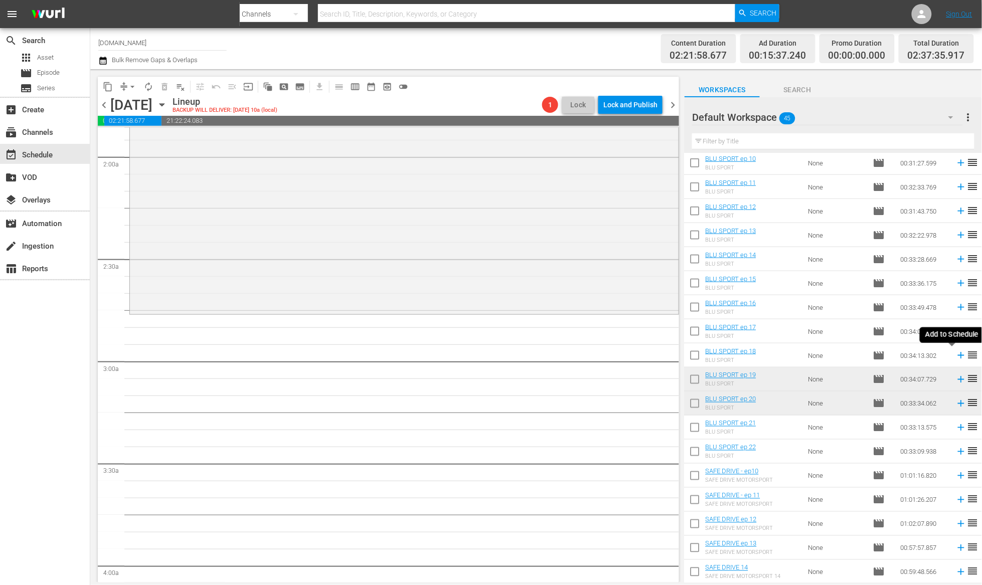
click at [958, 355] on icon at bounding box center [961, 355] width 7 height 7
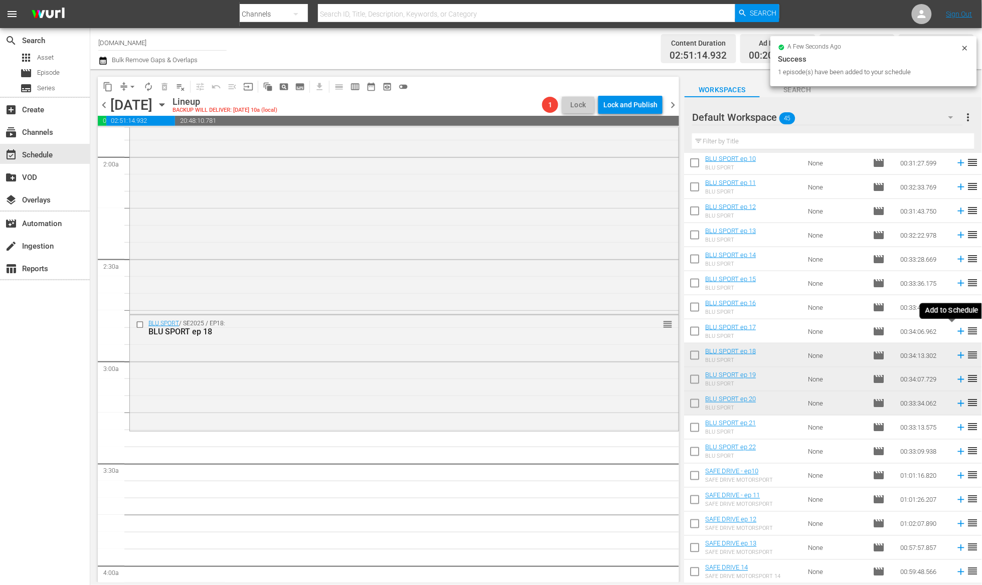
click at [956, 330] on icon at bounding box center [961, 331] width 11 height 11
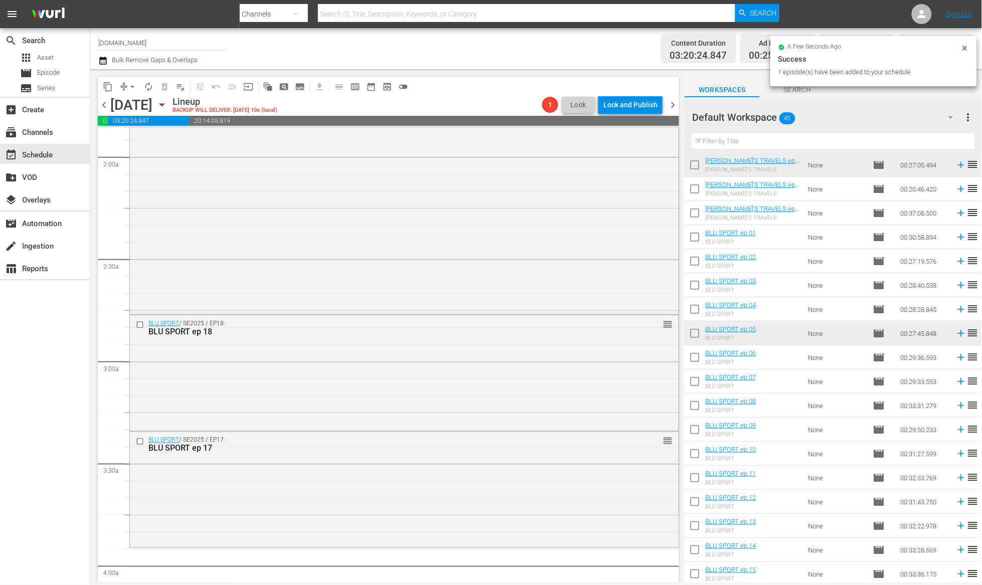
scroll to position [19, 0]
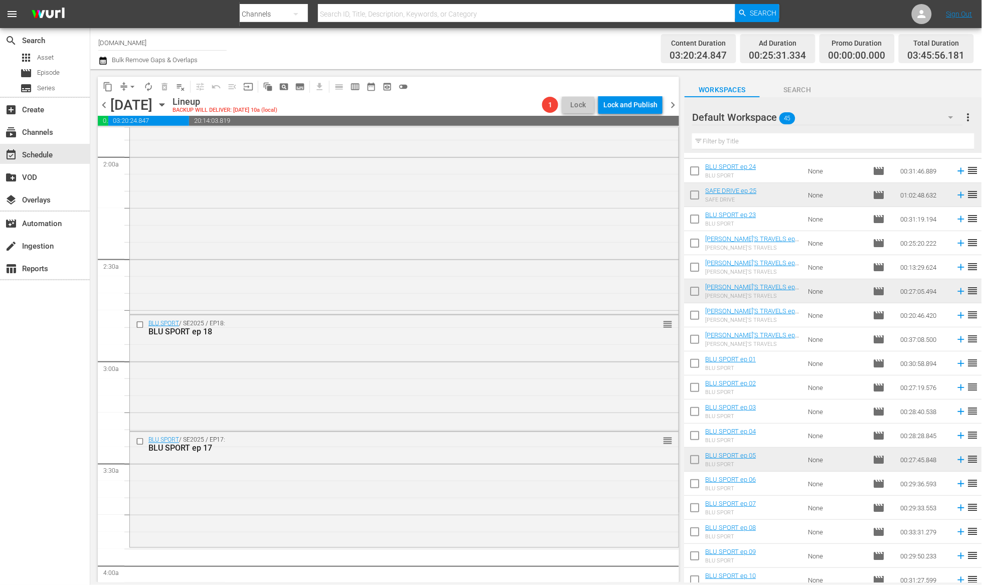
click at [956, 269] on icon at bounding box center [961, 267] width 11 height 11
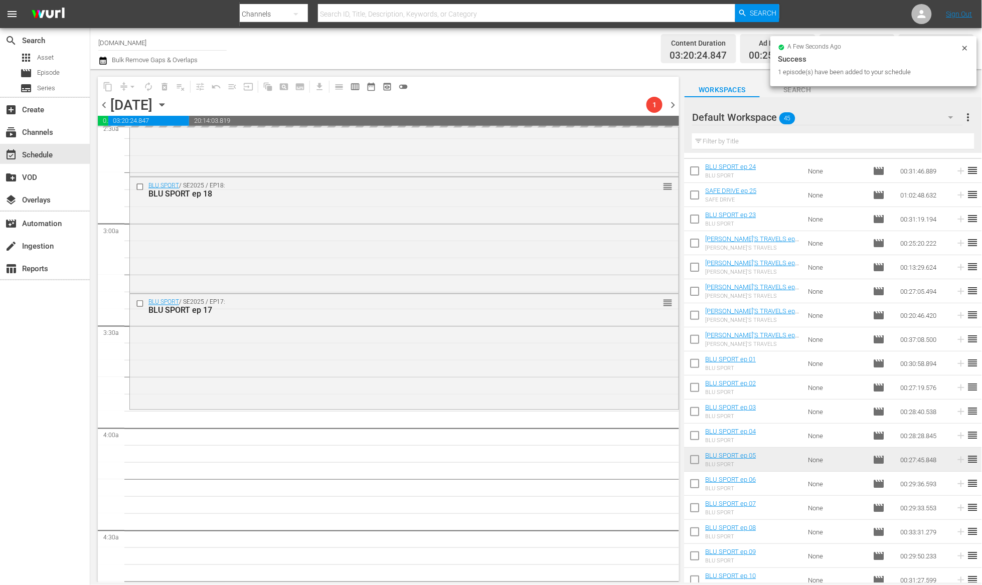
scroll to position [576, 0]
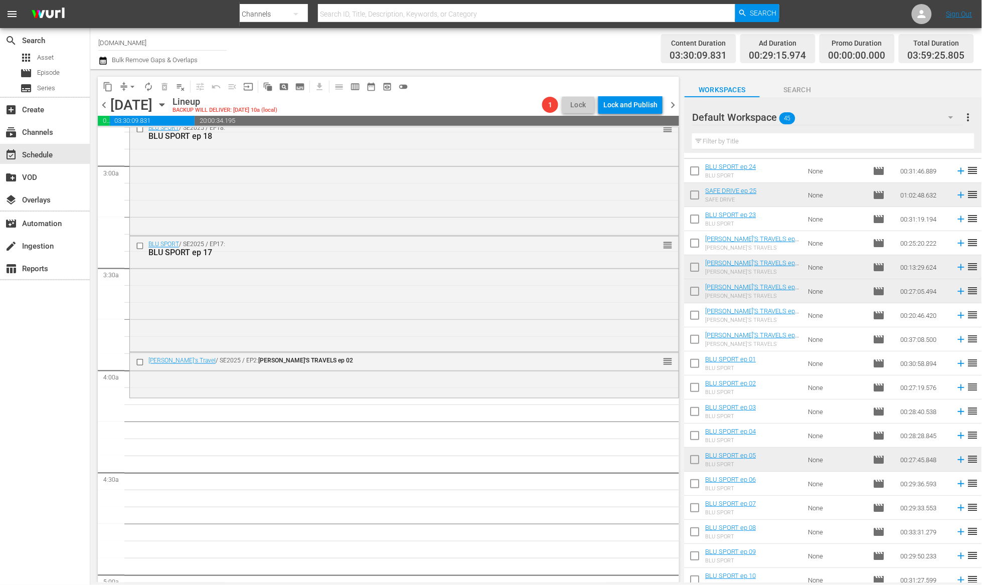
click at [102, 107] on span "chevron_left" at bounding box center [104, 105] width 13 height 13
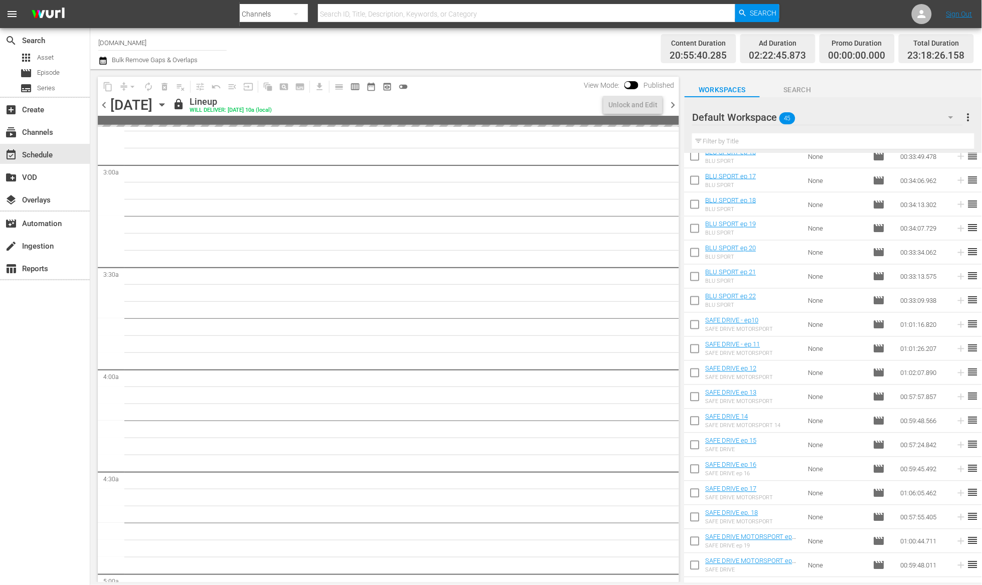
scroll to position [542, 0]
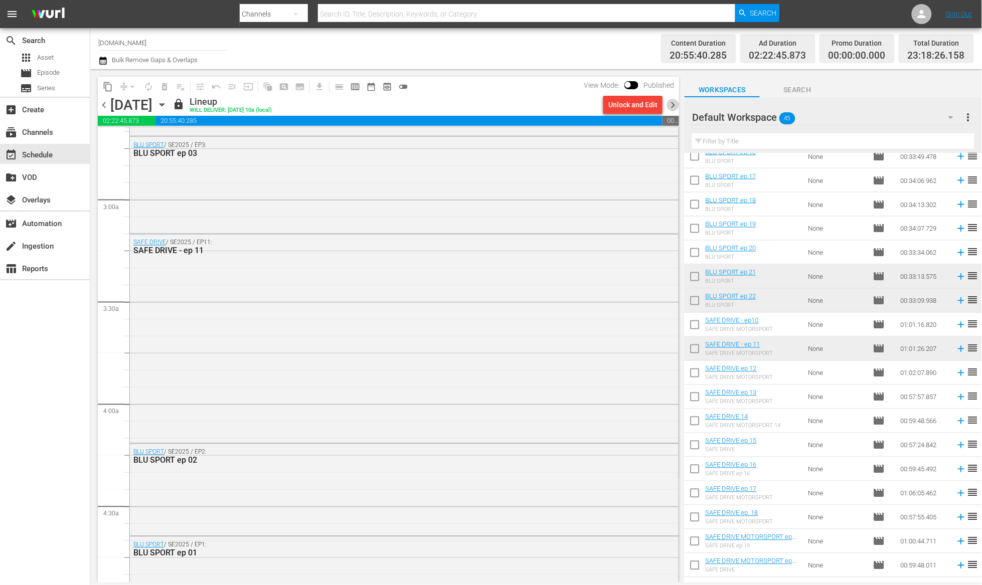
drag, startPoint x: 672, startPoint y: 104, endPoint x: 964, endPoint y: 295, distance: 348.8
click at [671, 104] on span "chevron_right" at bounding box center [672, 105] width 13 height 13
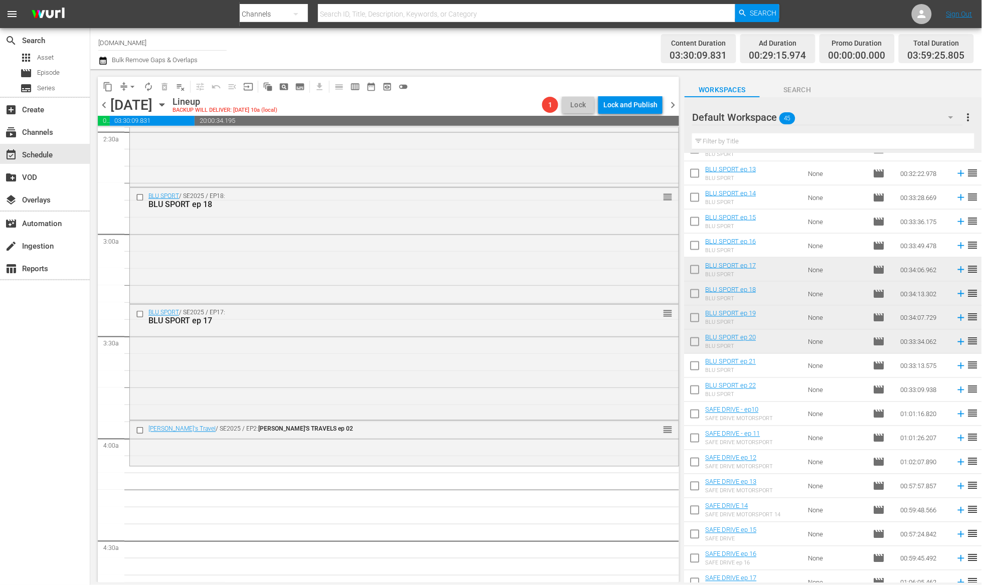
scroll to position [487, 0]
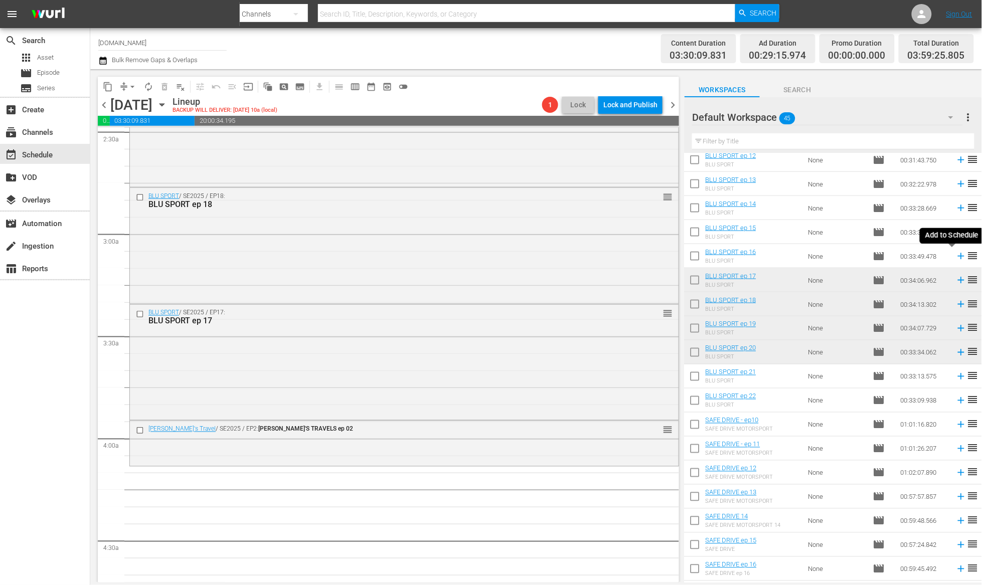
click at [956, 257] on icon at bounding box center [961, 256] width 11 height 11
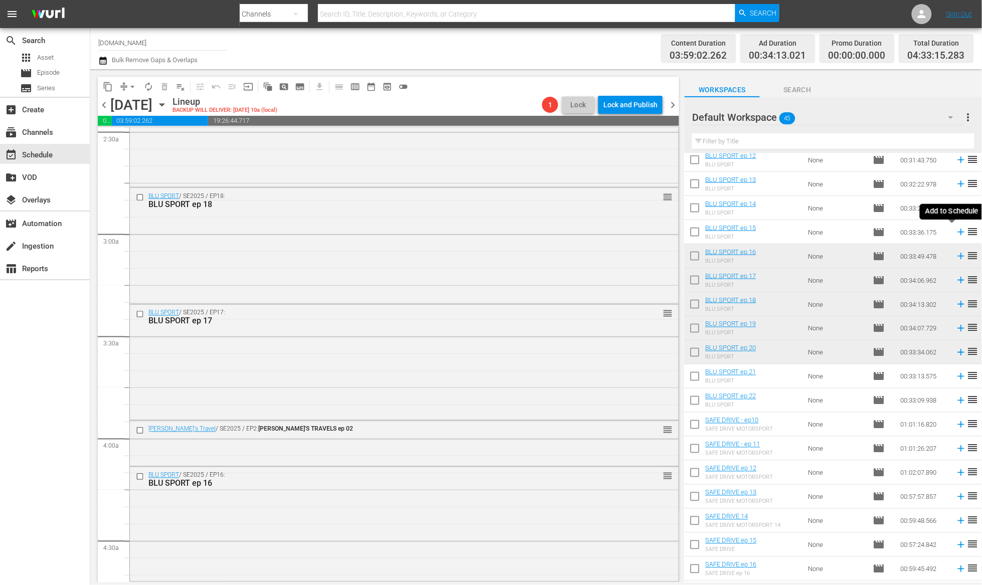
click at [958, 232] on icon at bounding box center [961, 232] width 7 height 7
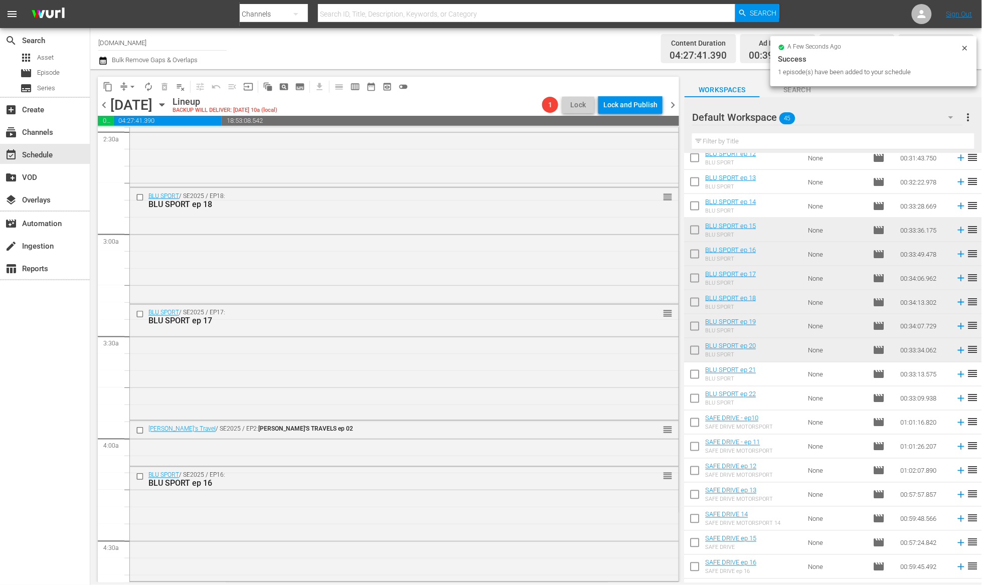
scroll to position [490, 0]
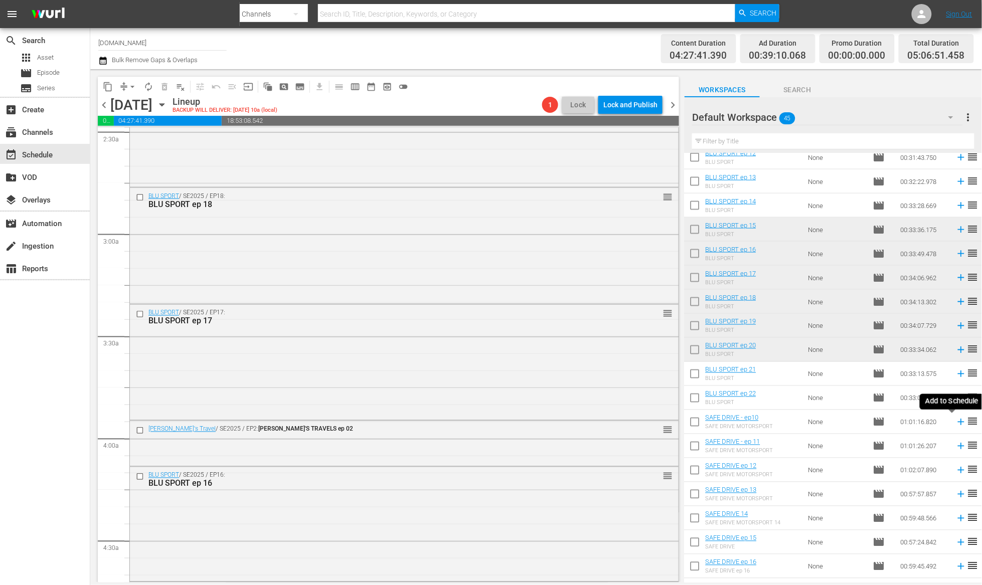
click at [958, 423] on icon at bounding box center [961, 422] width 7 height 7
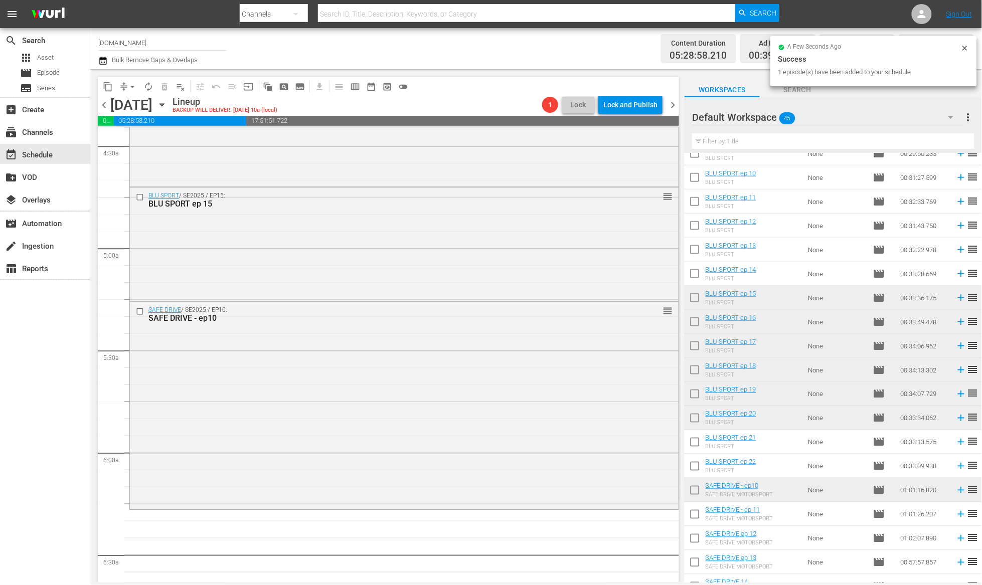
scroll to position [415, 0]
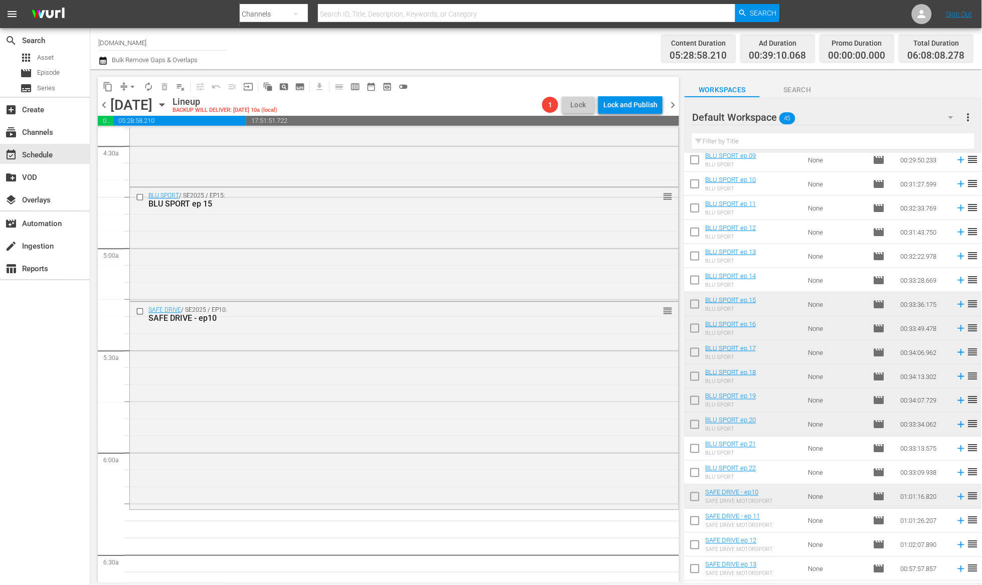
click at [956, 279] on icon at bounding box center [961, 280] width 11 height 11
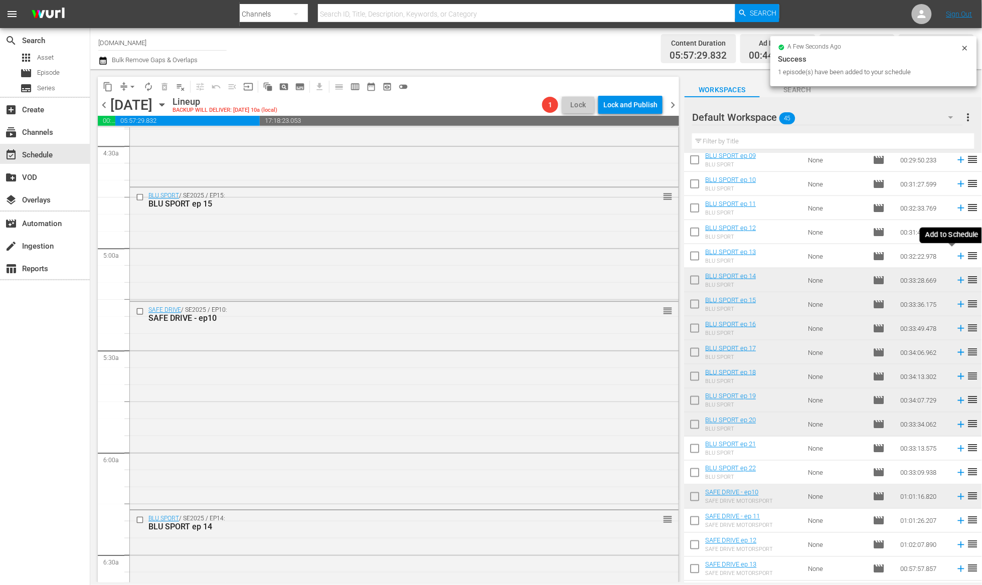
click at [958, 255] on icon at bounding box center [961, 256] width 7 height 7
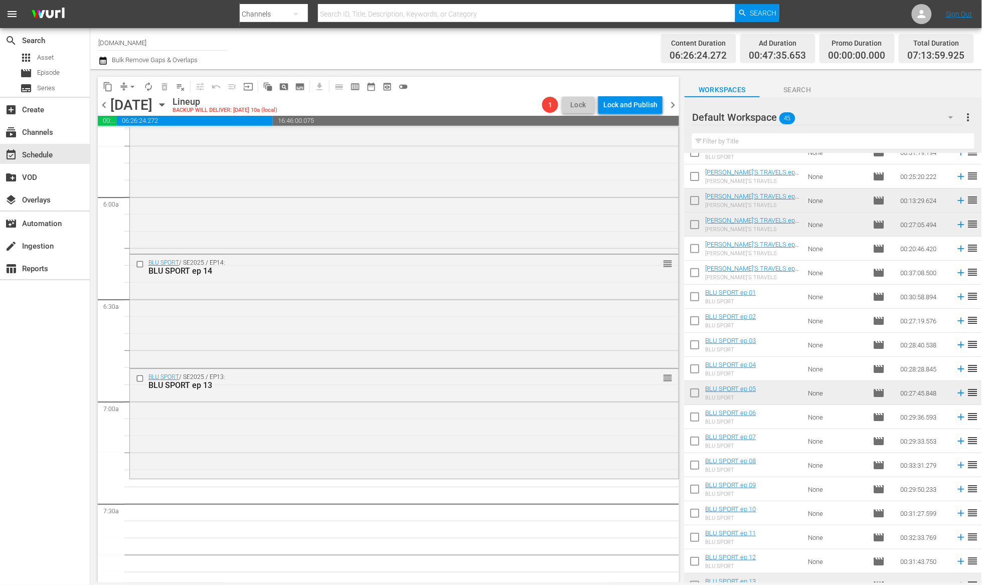
scroll to position [84, 0]
click at [956, 179] on icon at bounding box center [961, 177] width 11 height 11
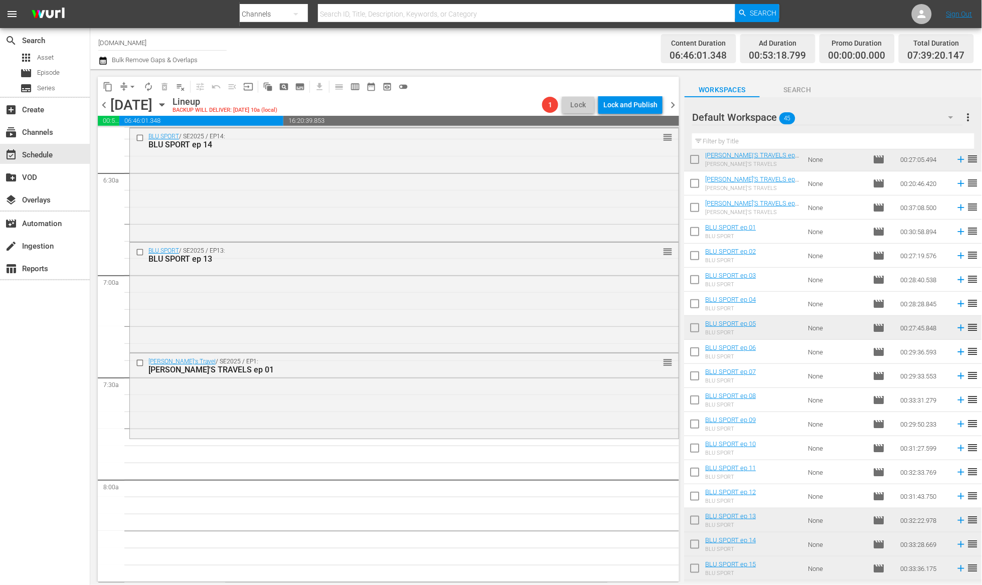
scroll to position [151, 0]
click at [958, 493] on icon at bounding box center [961, 496] width 7 height 7
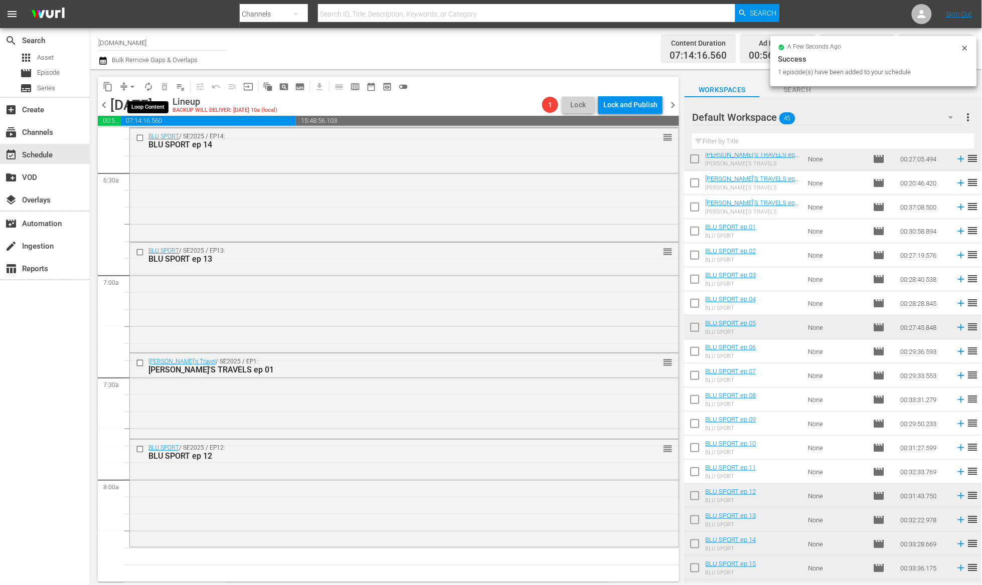
click at [149, 84] on span "autorenew_outlined" at bounding box center [148, 87] width 10 height 10
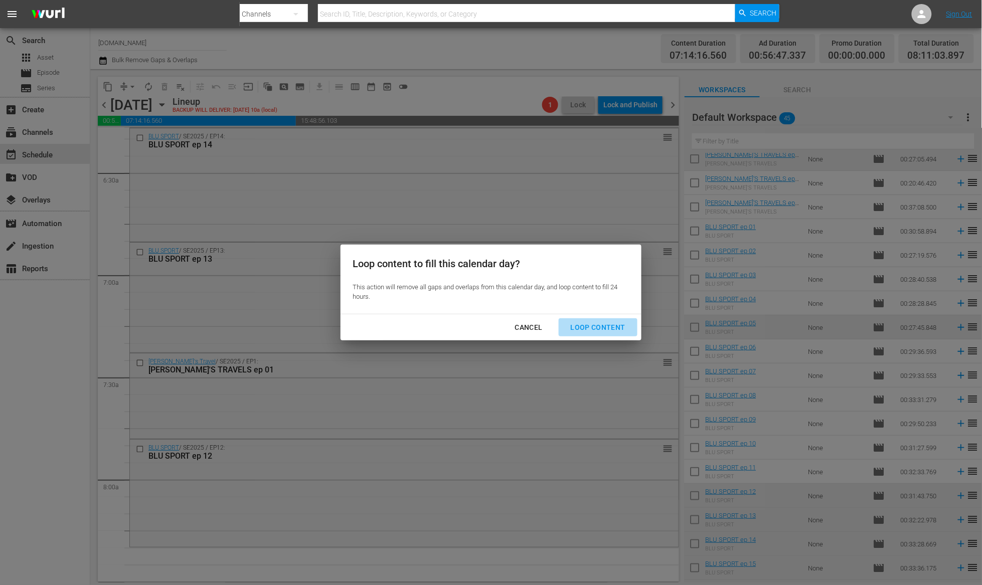
click at [604, 324] on div "Loop Content" at bounding box center [598, 327] width 71 height 13
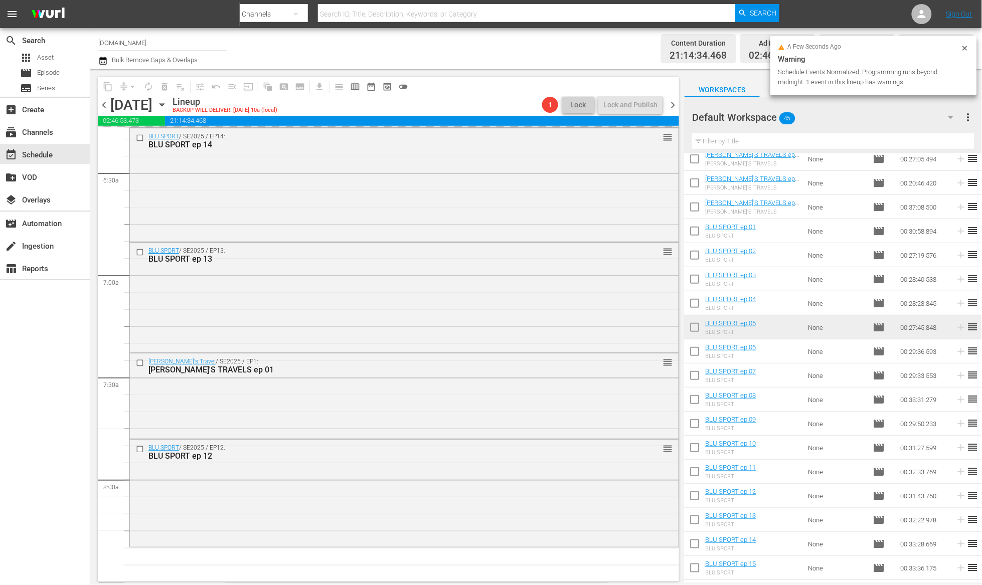
scroll to position [0, 0]
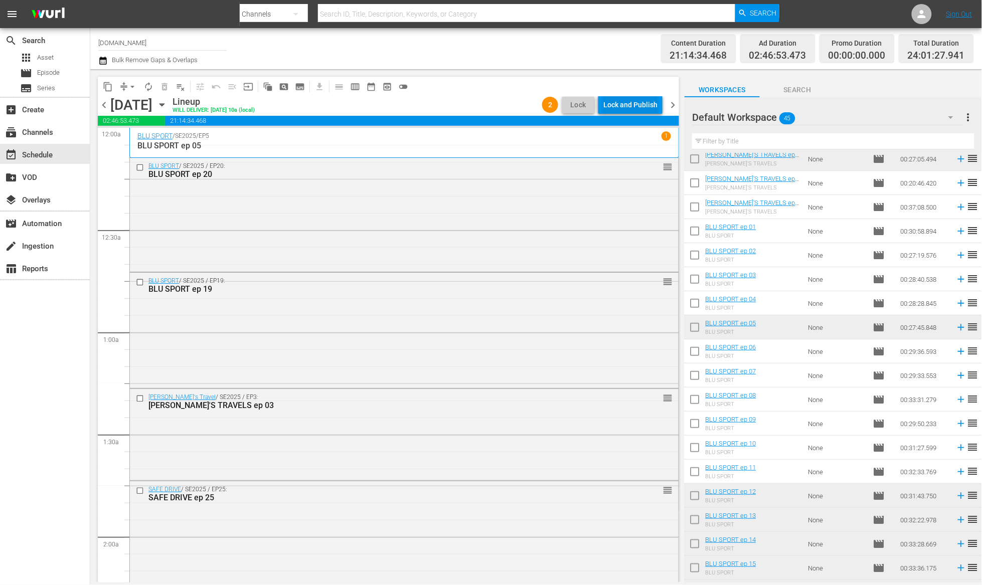
click at [640, 104] on div "Lock and Publish" at bounding box center [630, 105] width 54 height 18
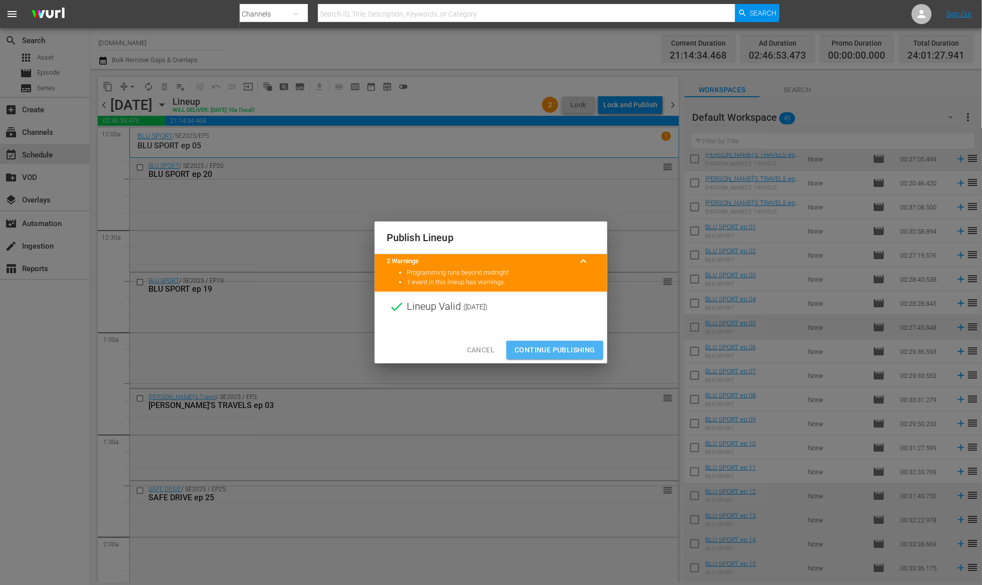
click at [572, 352] on span "Continue Publishing" at bounding box center [554, 350] width 81 height 13
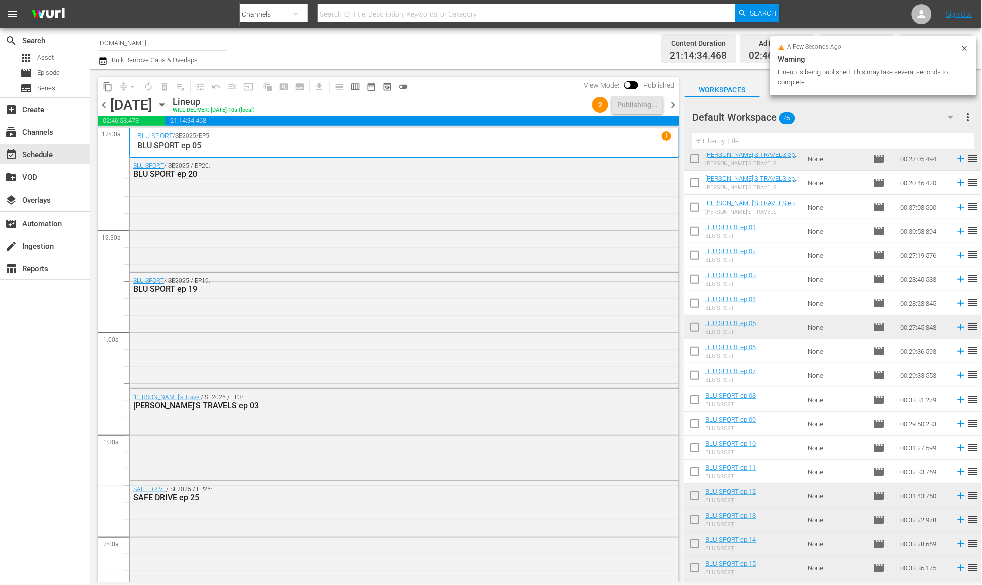
click at [672, 99] on span "chevron_right" at bounding box center [672, 105] width 13 height 13
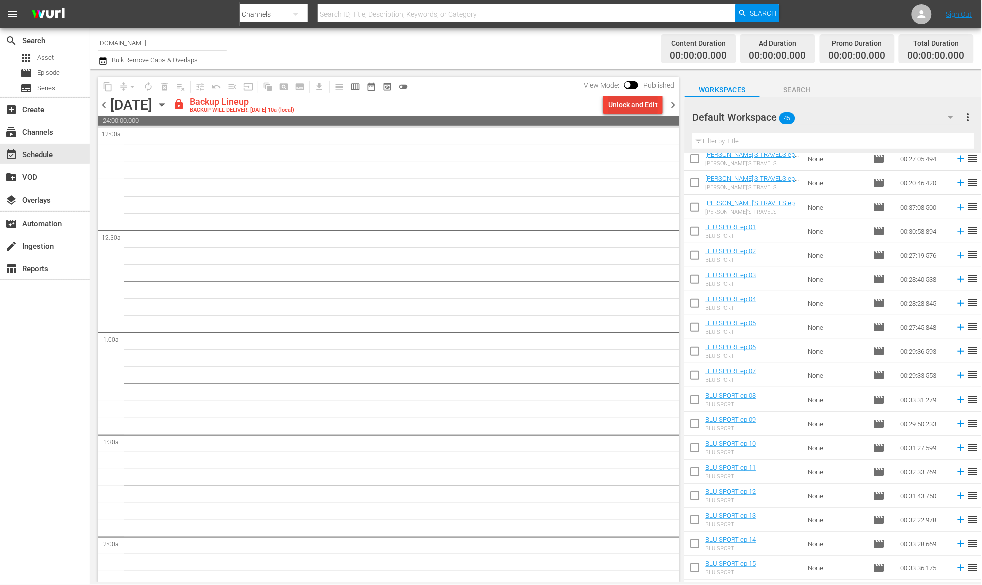
click at [643, 106] on div "Unlock and Edit" at bounding box center [632, 105] width 49 height 18
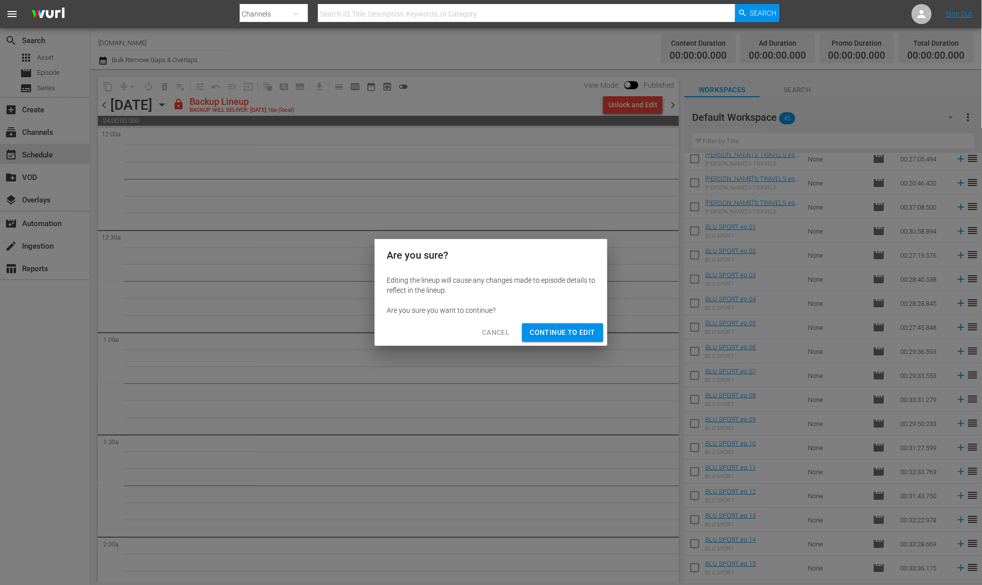
click at [589, 330] on span "Continue to Edit" at bounding box center [562, 332] width 65 height 13
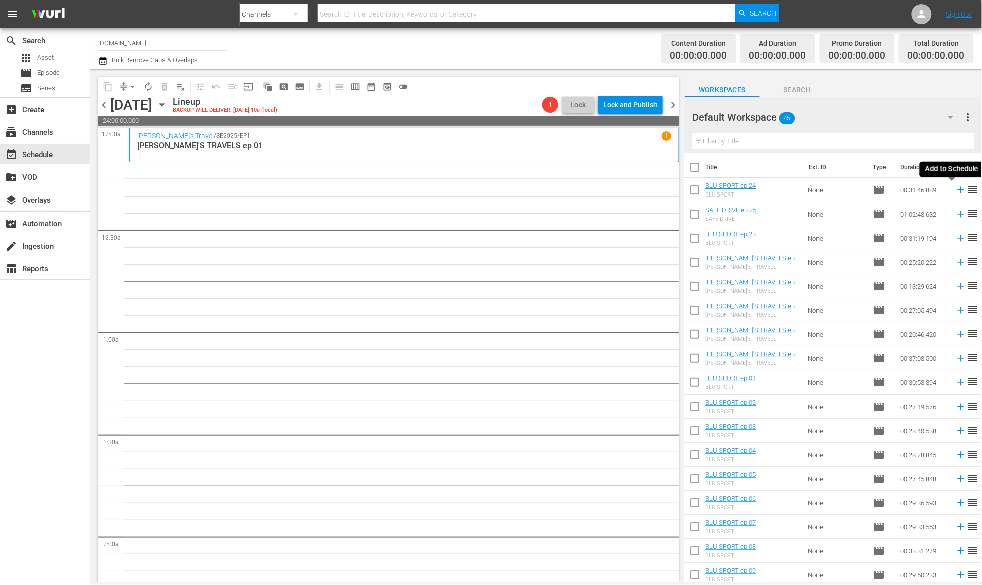
click at [956, 191] on icon at bounding box center [961, 190] width 11 height 11
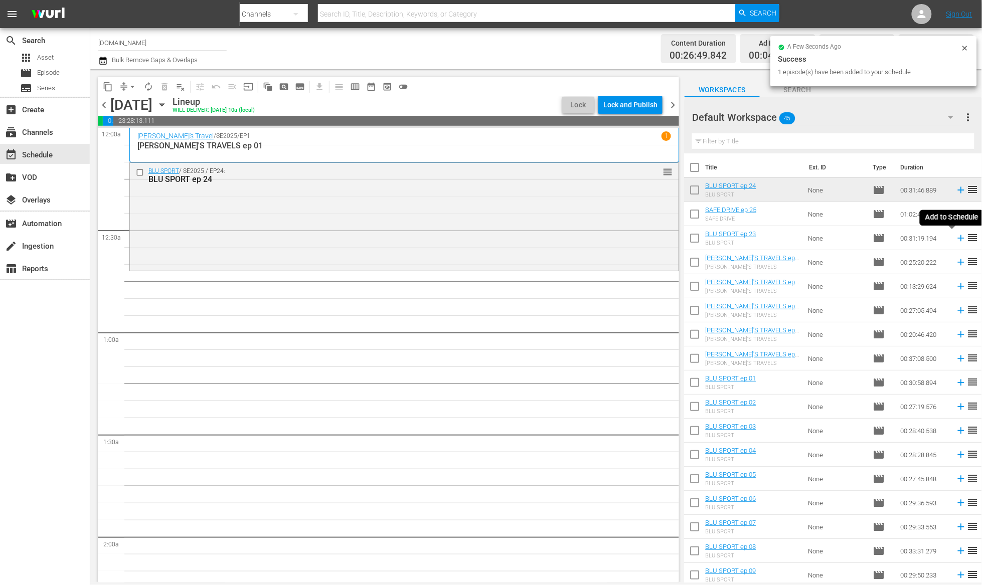
click at [956, 235] on icon at bounding box center [961, 238] width 11 height 11
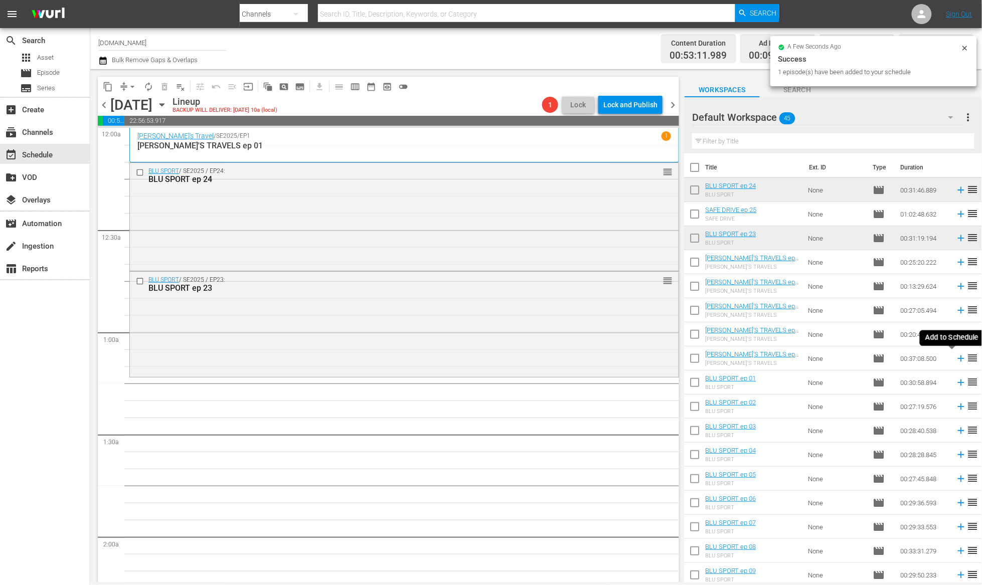
click at [956, 360] on icon at bounding box center [961, 358] width 11 height 11
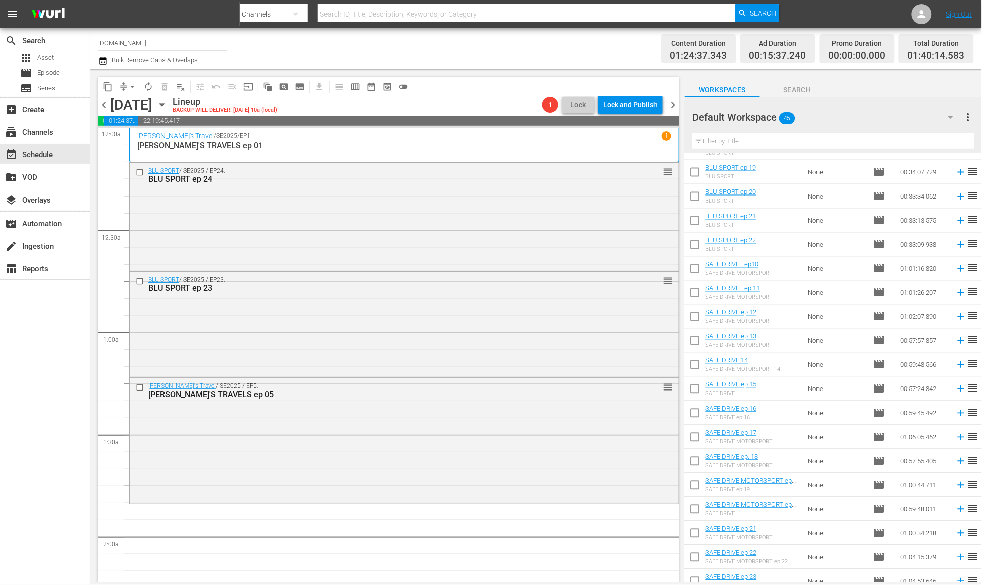
scroll to position [642, 0]
click at [958, 246] on icon at bounding box center [961, 246] width 7 height 7
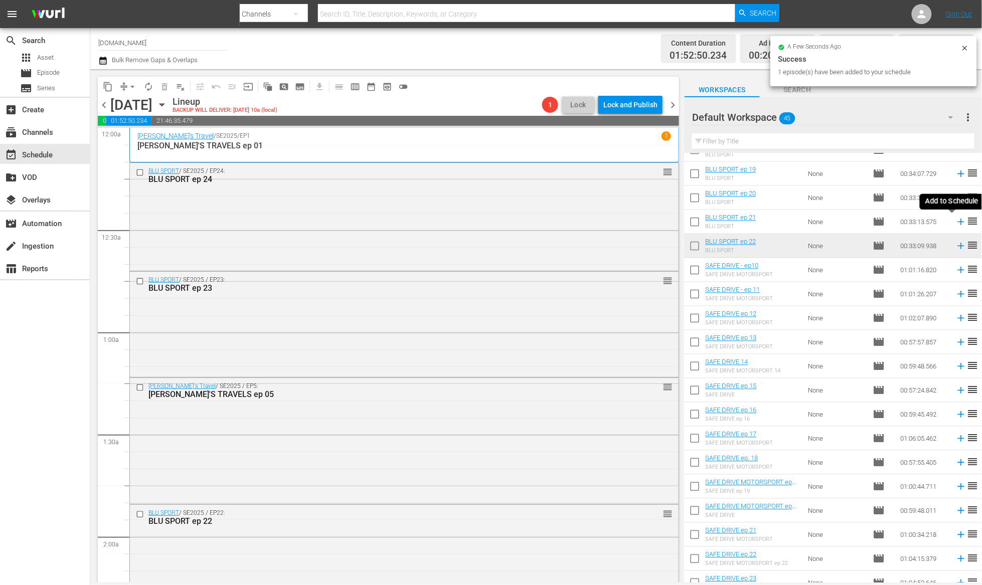
click at [958, 223] on icon at bounding box center [961, 222] width 7 height 7
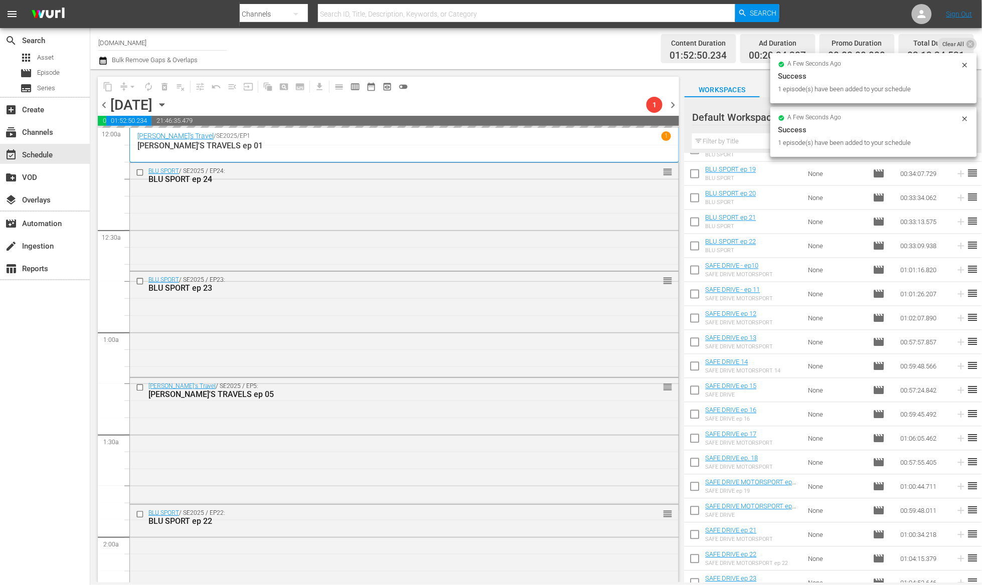
scroll to position [0, 0]
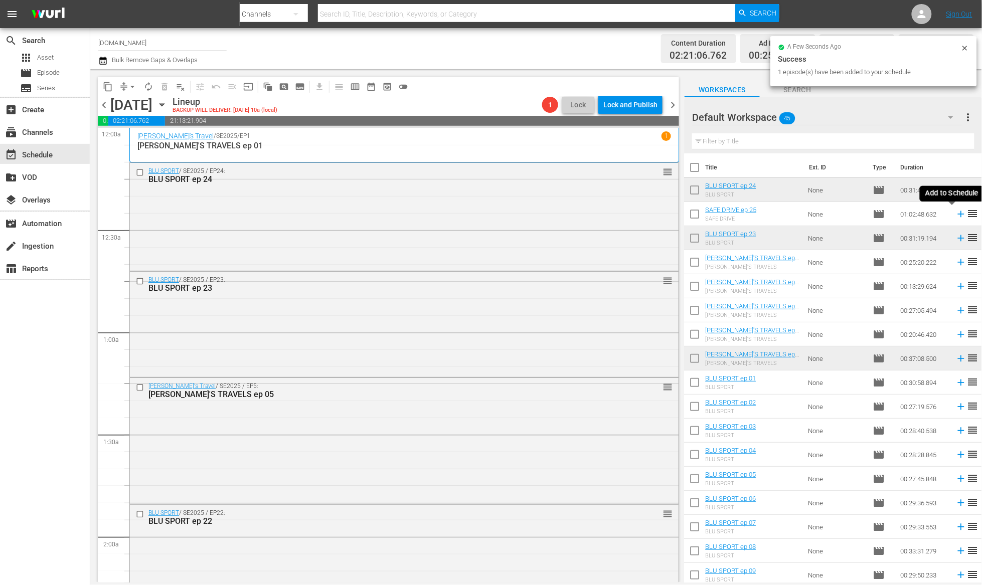
click at [956, 215] on icon at bounding box center [961, 214] width 11 height 11
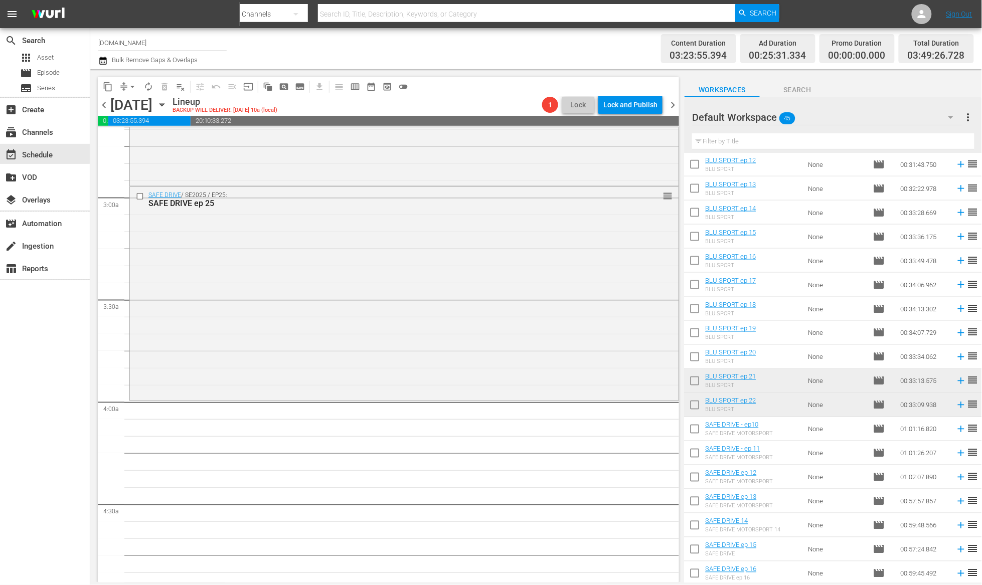
scroll to position [469, 0]
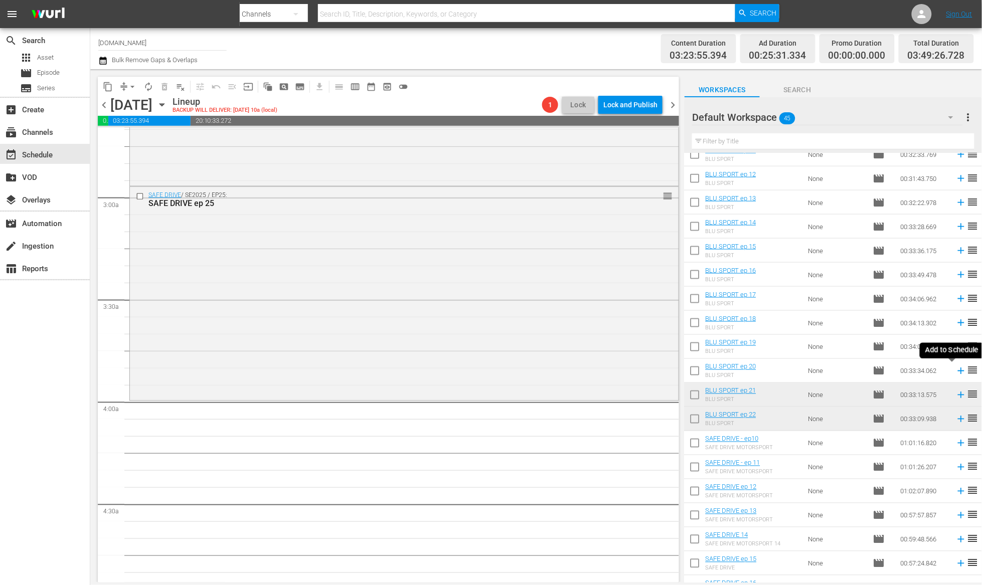
click at [956, 371] on icon at bounding box center [961, 371] width 11 height 11
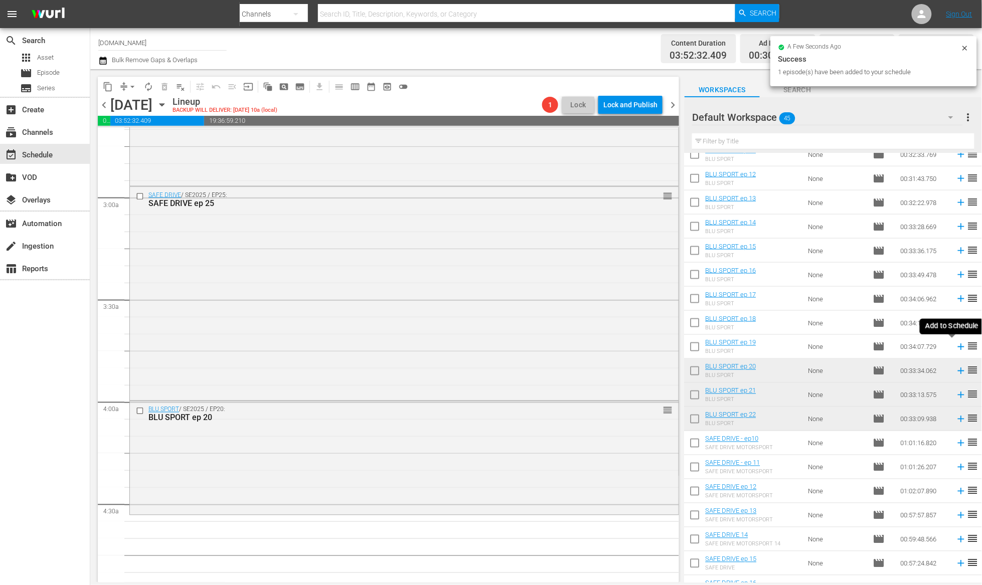
click at [958, 346] on icon at bounding box center [961, 347] width 7 height 7
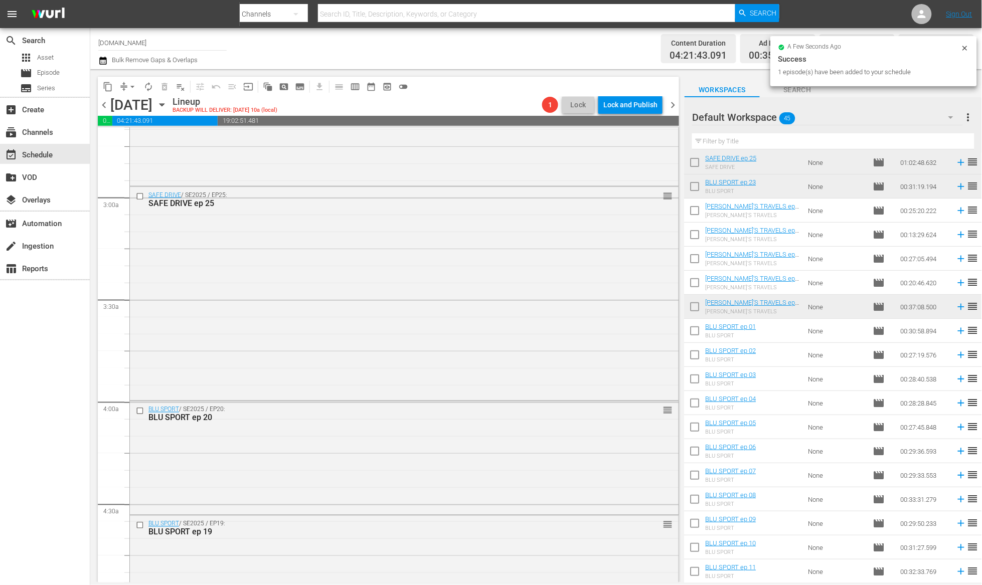
scroll to position [0, 0]
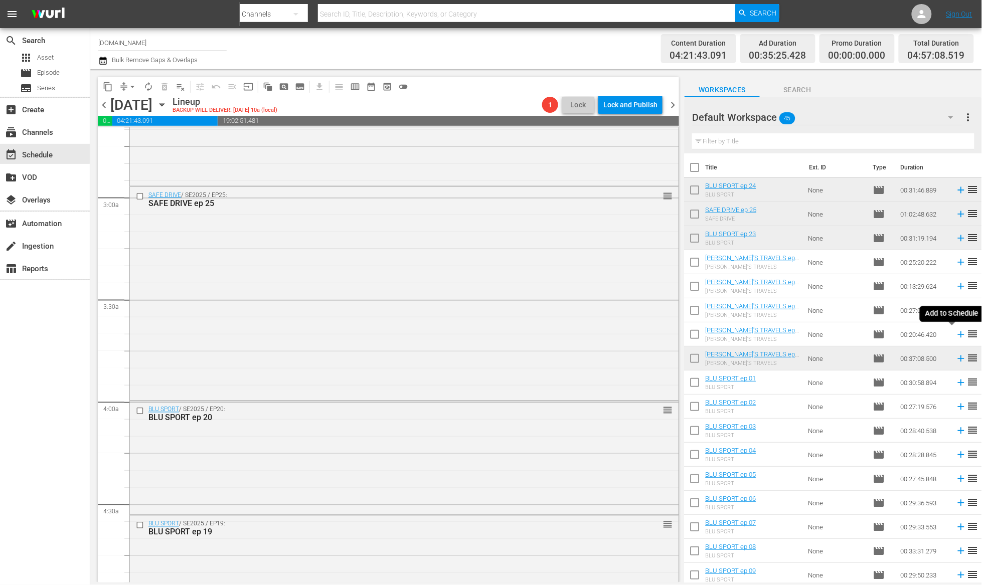
click at [956, 332] on icon at bounding box center [961, 334] width 11 height 11
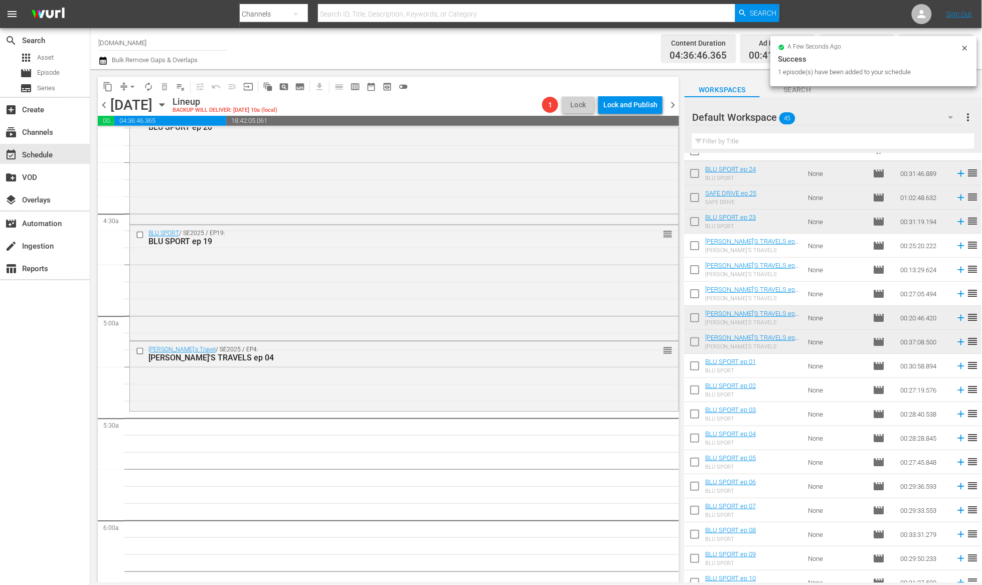
scroll to position [322, 0]
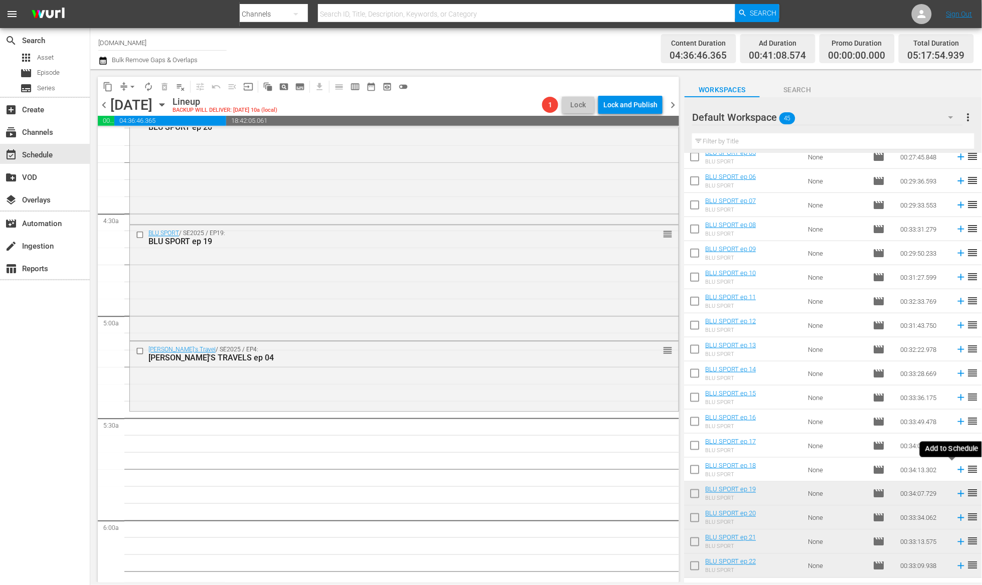
click at [956, 470] on icon at bounding box center [961, 469] width 11 height 11
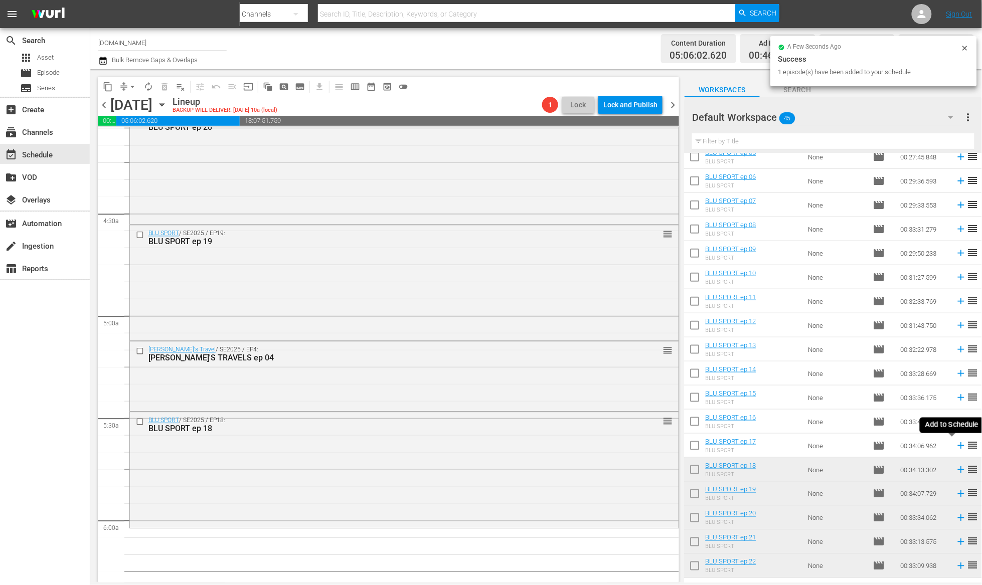
click at [958, 445] on icon at bounding box center [961, 446] width 7 height 7
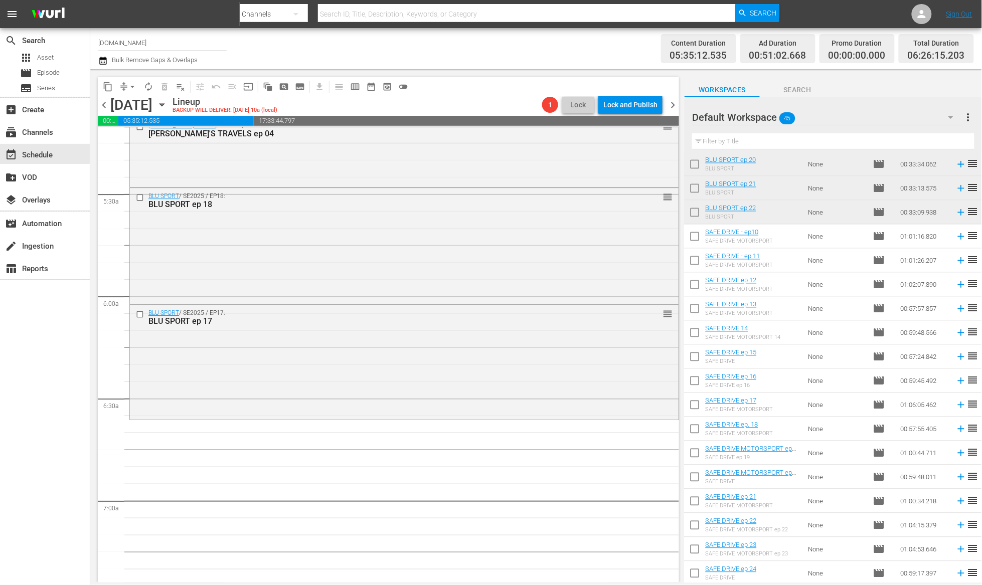
scroll to position [676, 0]
click at [958, 572] on icon at bounding box center [961, 573] width 7 height 7
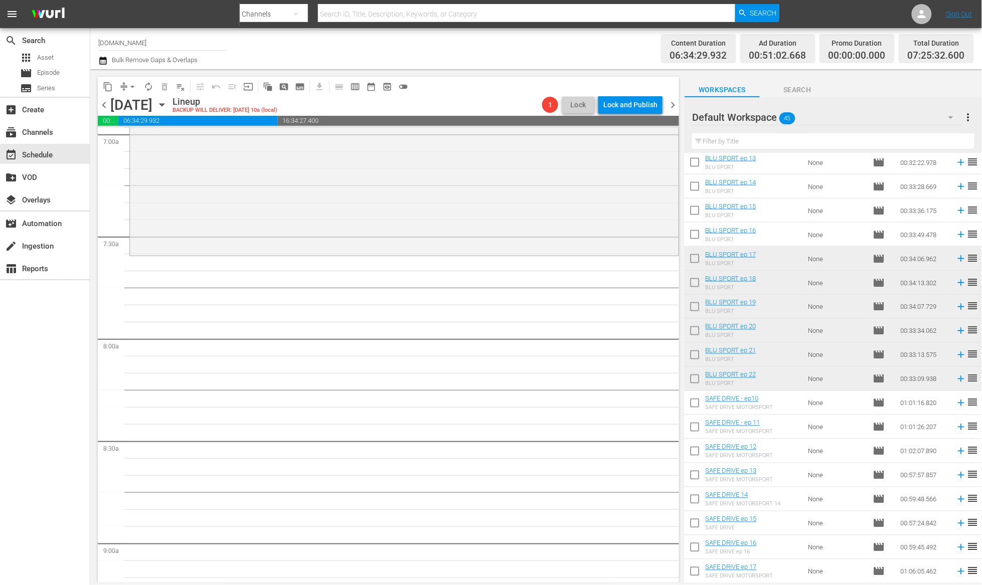
scroll to position [494, 0]
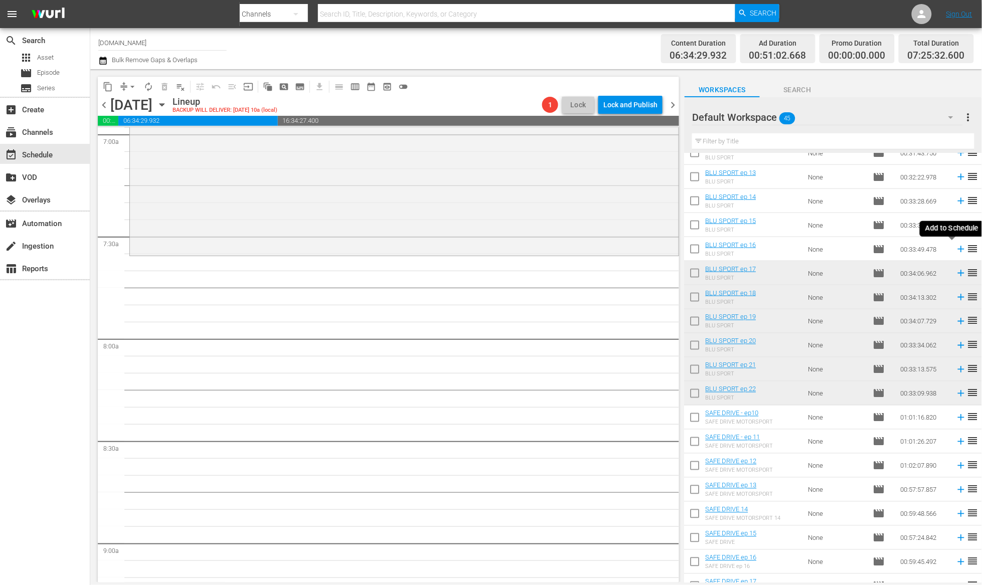
click at [956, 251] on icon at bounding box center [961, 249] width 11 height 11
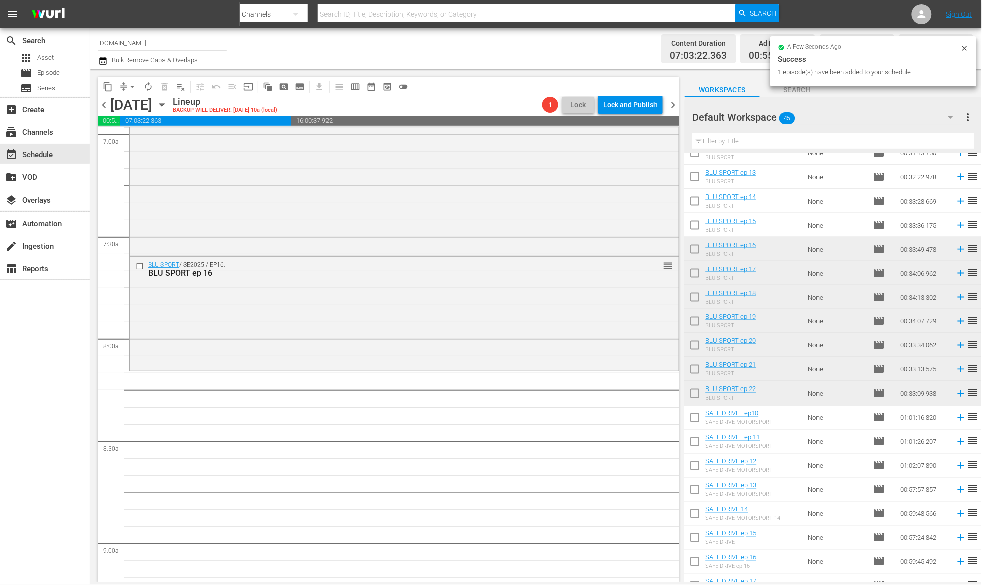
click at [153, 87] on button "autorenew_outlined" at bounding box center [148, 87] width 16 height 16
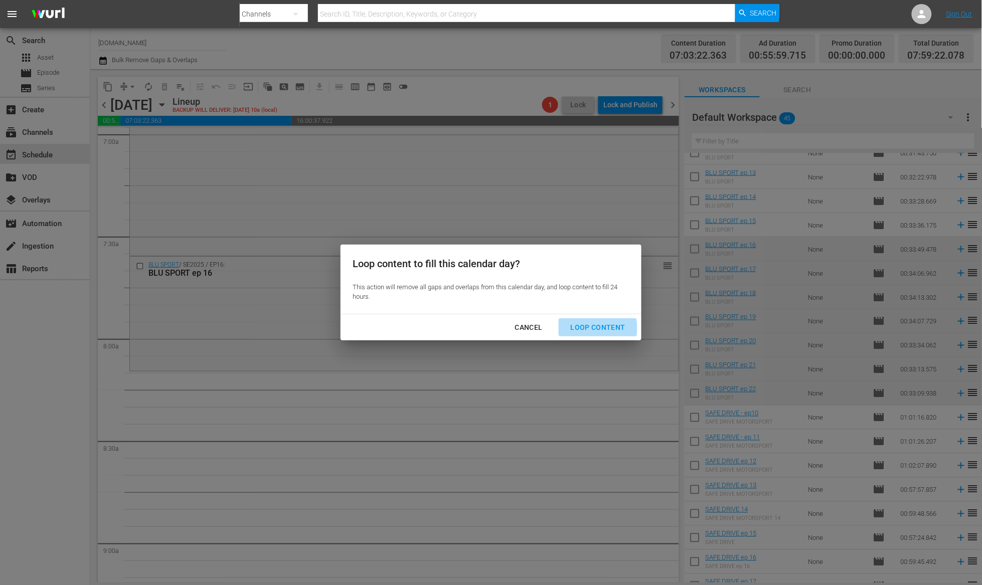
click at [592, 328] on div "Loop Content" at bounding box center [598, 327] width 71 height 13
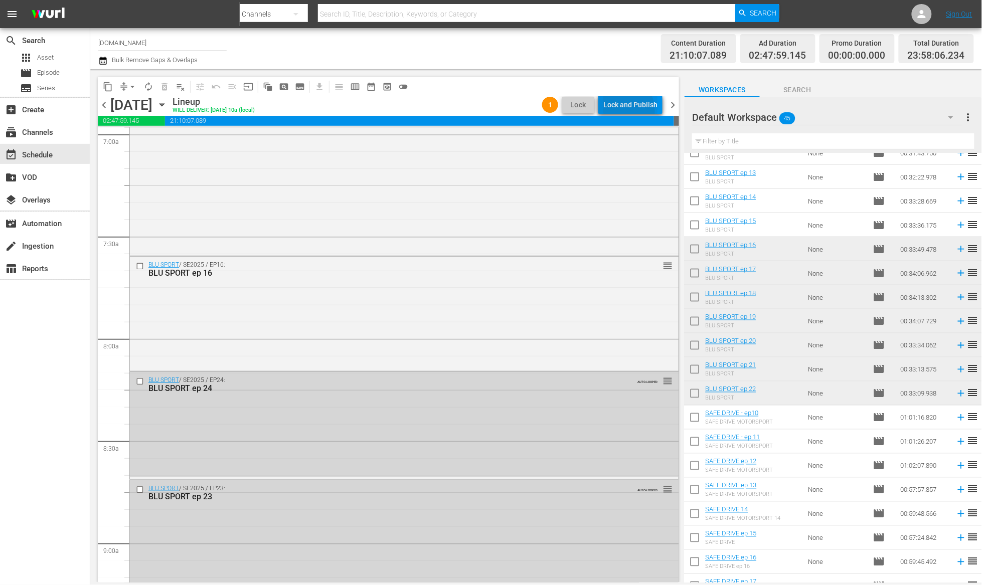
click at [622, 111] on div "Lock and Publish" at bounding box center [630, 105] width 54 height 18
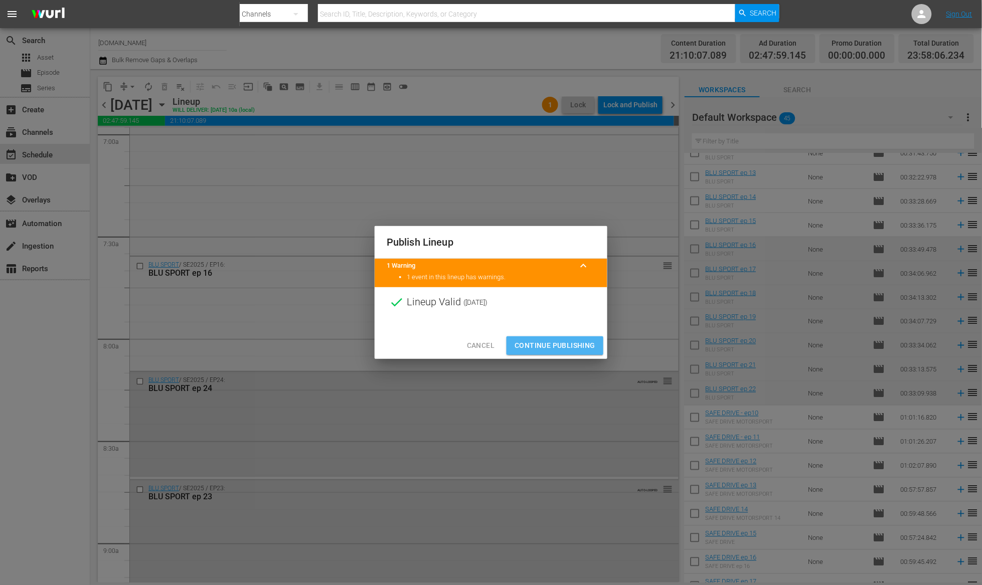
click at [565, 345] on span "Continue Publishing" at bounding box center [554, 345] width 81 height 13
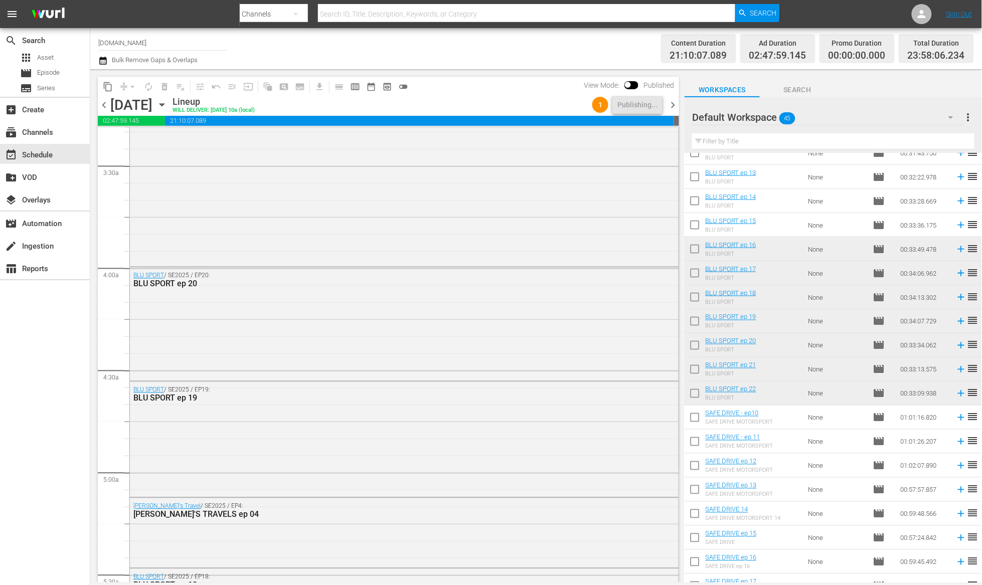
scroll to position [0, 0]
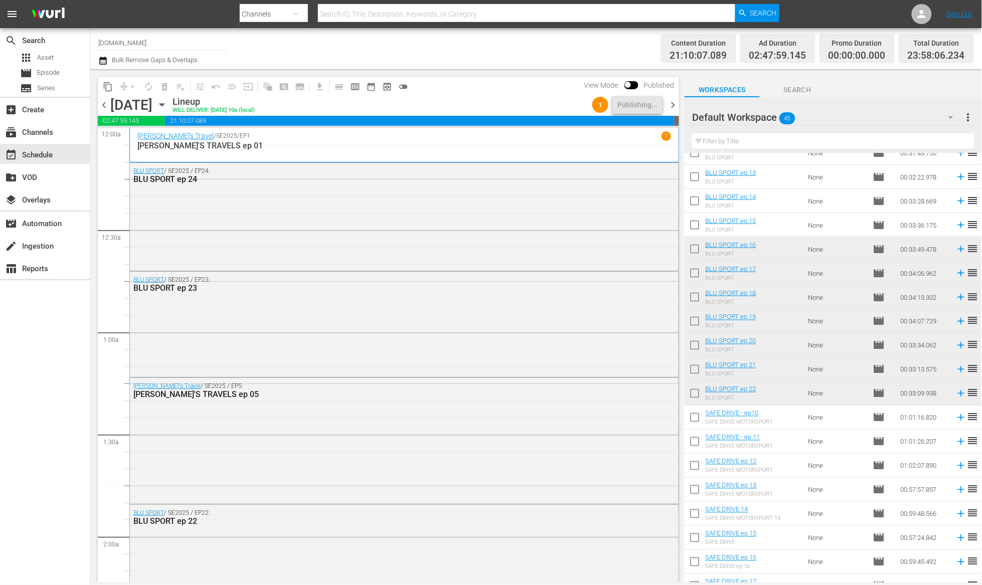
click at [670, 104] on span "chevron_right" at bounding box center [672, 105] width 13 height 13
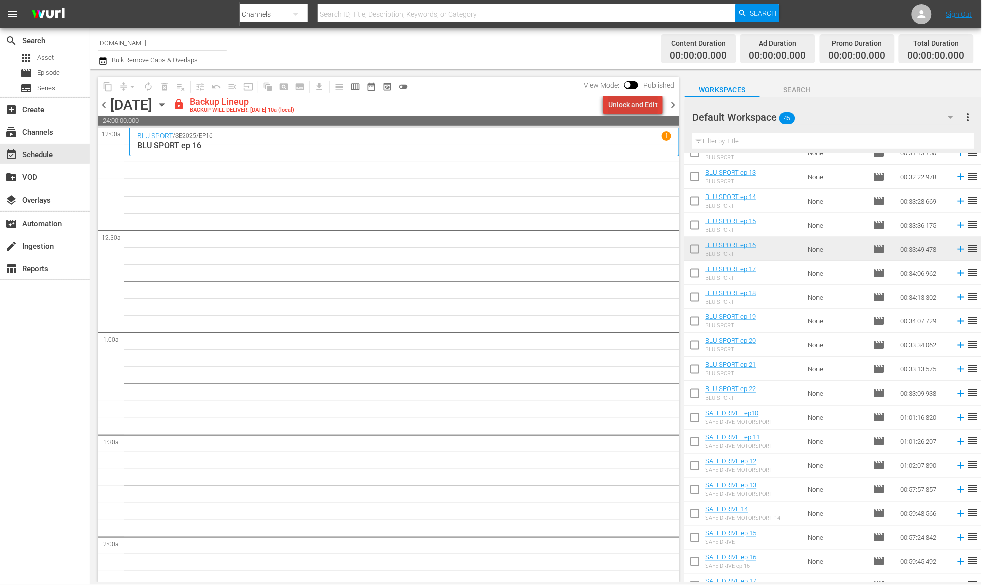
click at [642, 109] on div "Unlock and Edit" at bounding box center [632, 105] width 49 height 18
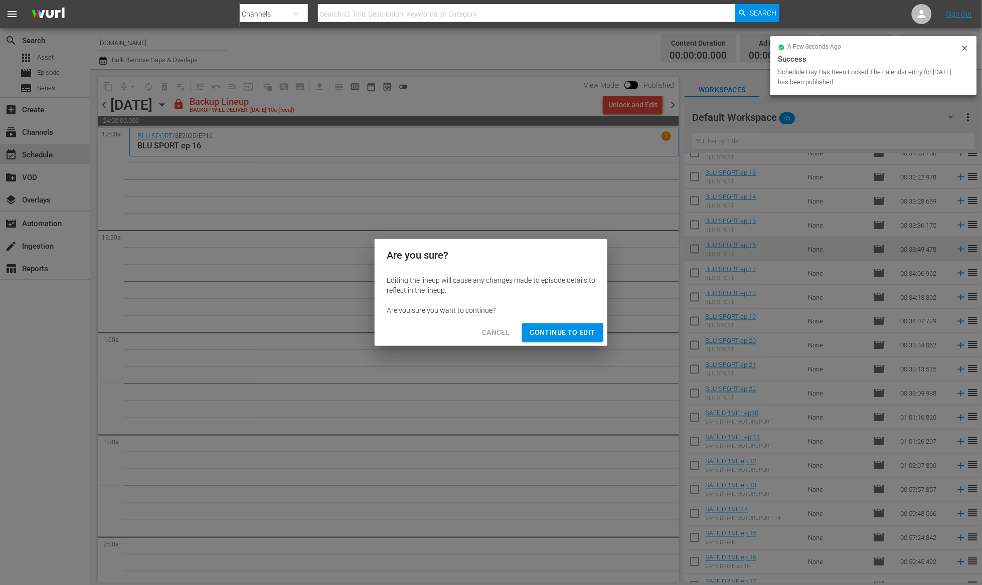
click at [564, 333] on span "Continue to Edit" at bounding box center [562, 332] width 65 height 13
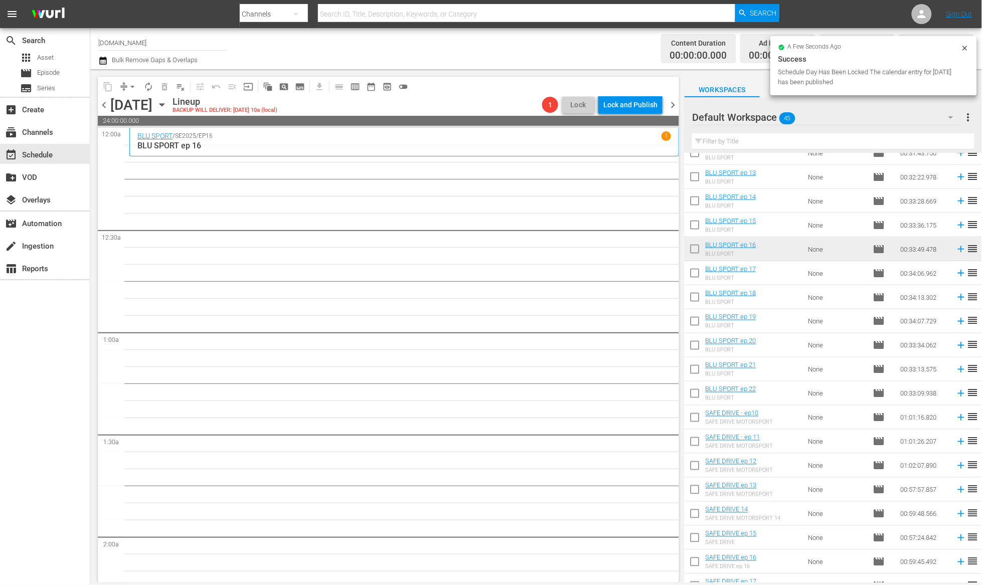
click at [167, 103] on icon "button" at bounding box center [161, 104] width 11 height 11
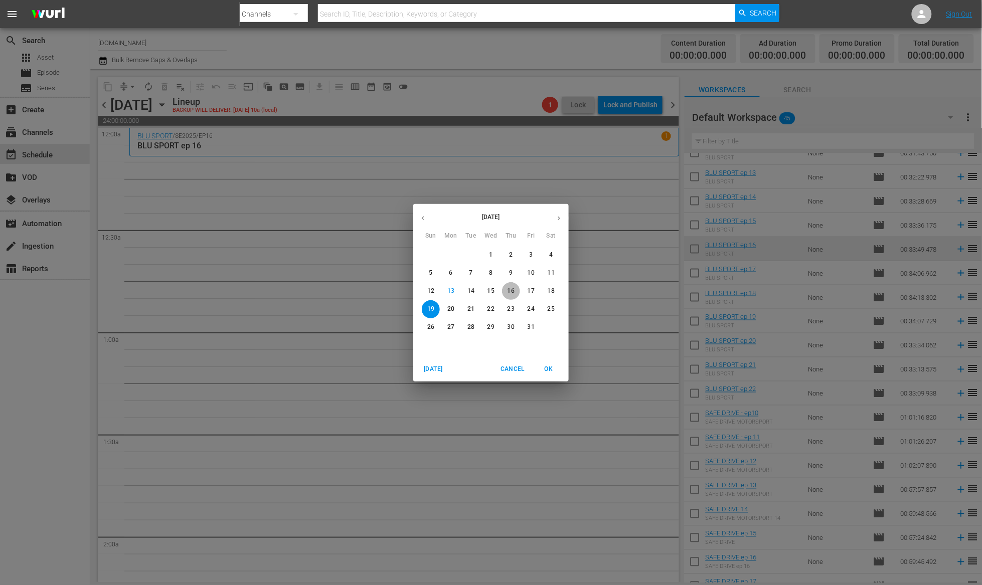
click at [511, 292] on p "16" at bounding box center [510, 291] width 7 height 9
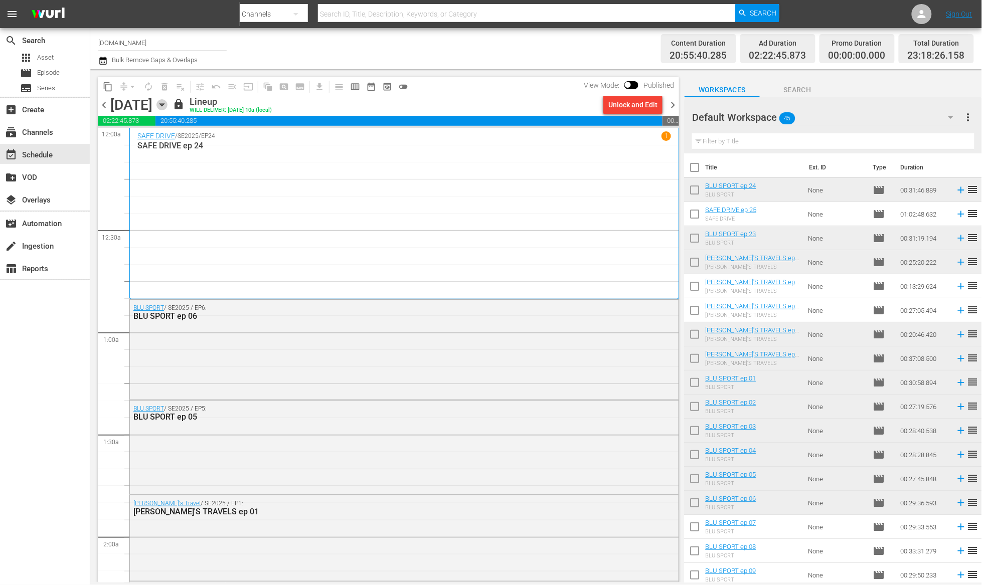
click at [167, 104] on icon "button" at bounding box center [161, 104] width 11 height 11
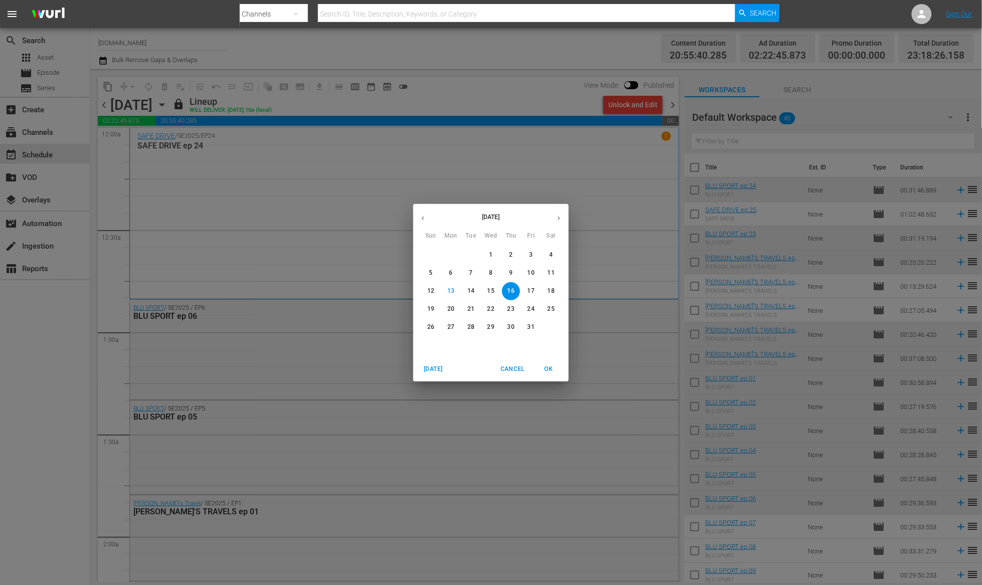
click at [491, 290] on p "15" at bounding box center [490, 291] width 7 height 9
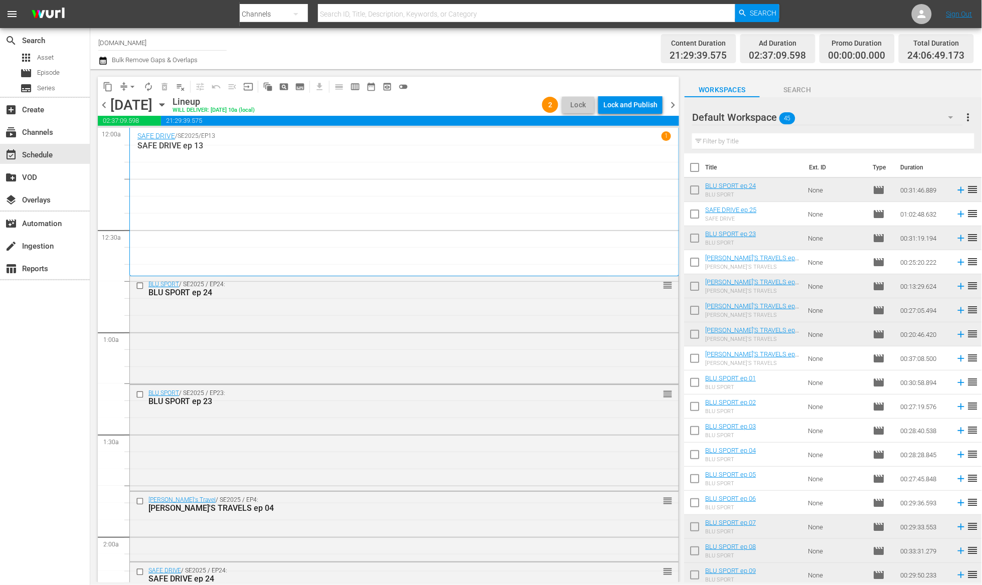
click at [170, 103] on div "Wednesday, October 15th October 15th" at bounding box center [140, 105] width 60 height 17
click at [164, 104] on icon "button" at bounding box center [161, 105] width 5 height 3
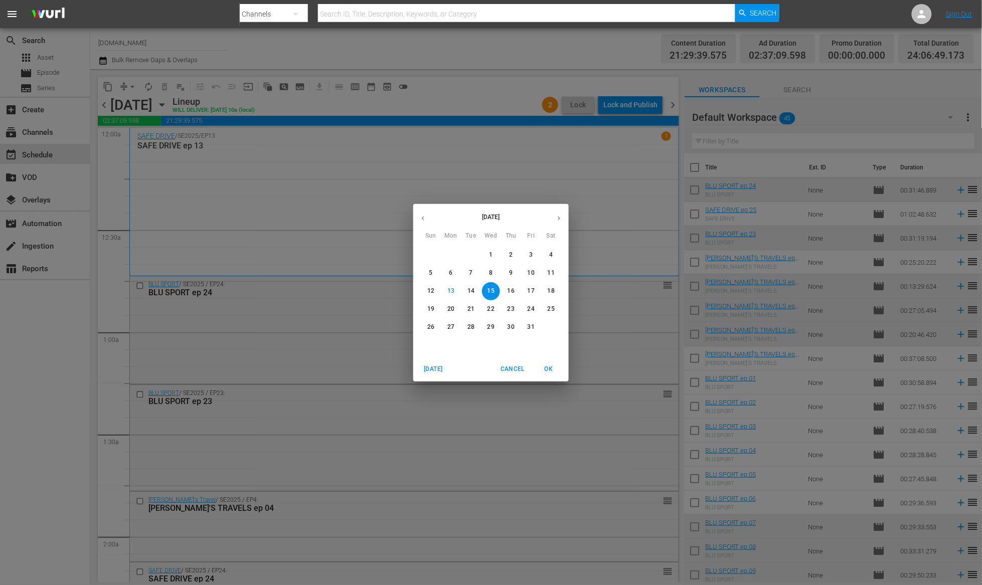
click at [510, 291] on p "16" at bounding box center [510, 291] width 7 height 9
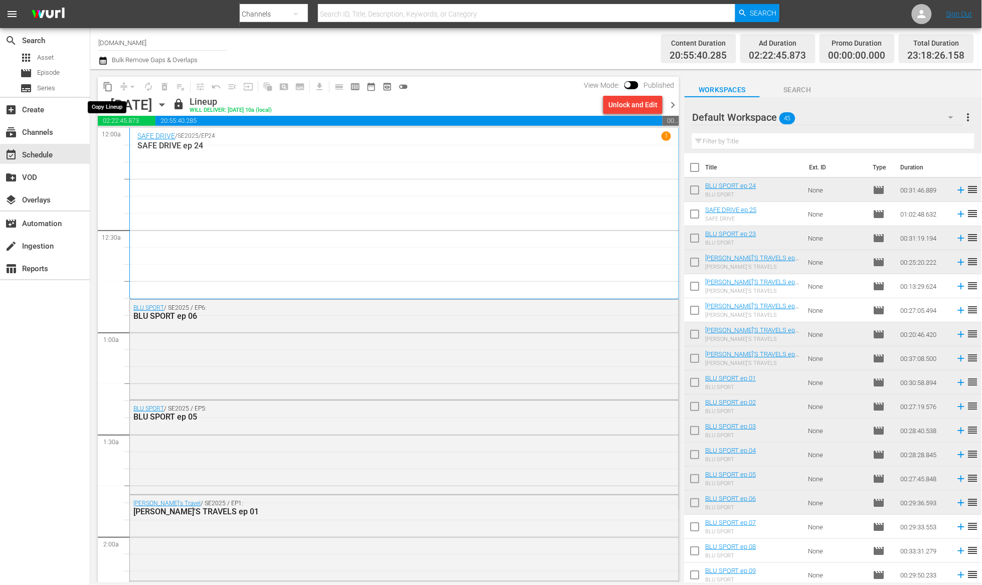
click at [111, 89] on span "content_copy" at bounding box center [108, 87] width 10 height 10
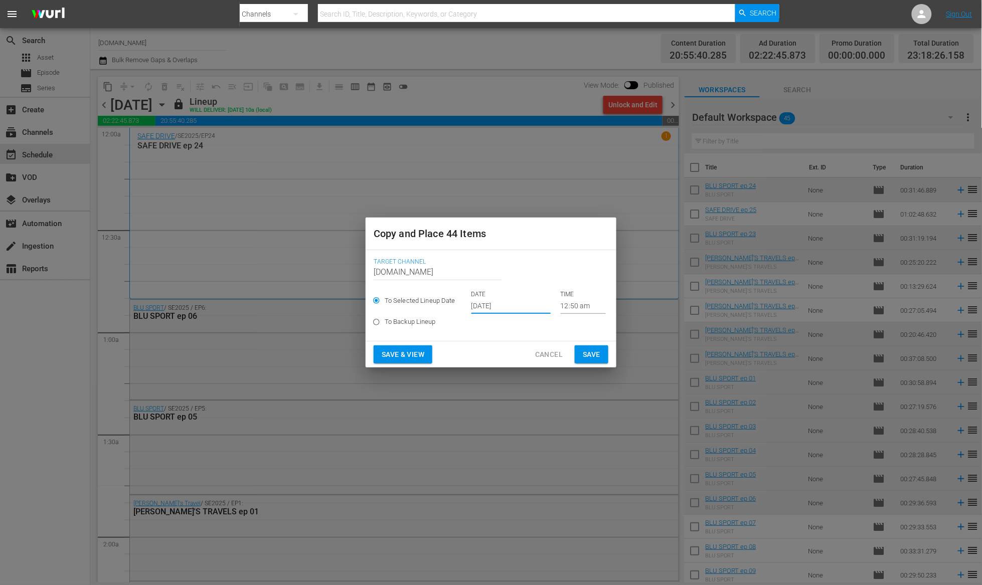
click at [503, 303] on input "Oct 15th 2025" at bounding box center [510, 306] width 79 height 15
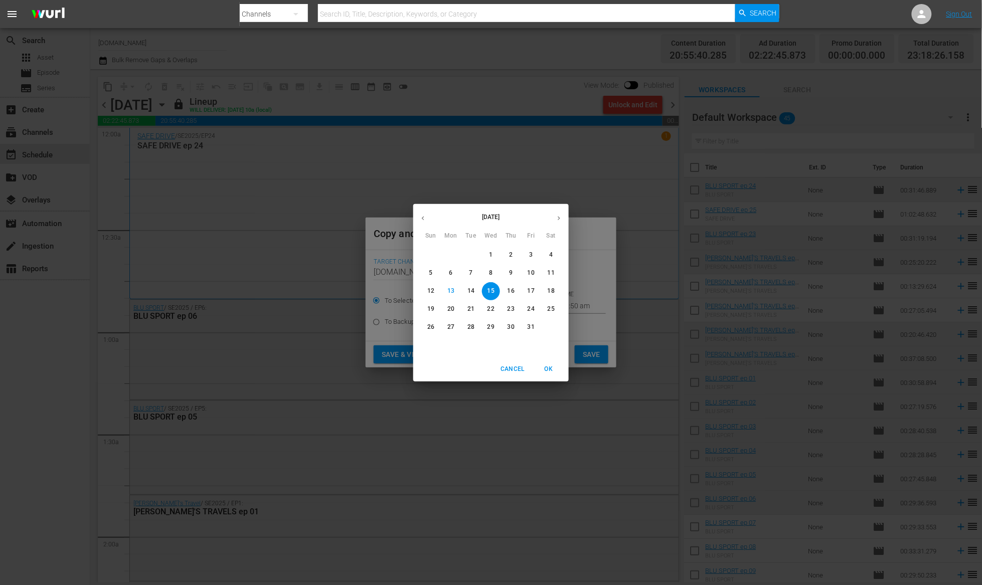
click at [430, 309] on p "19" at bounding box center [430, 309] width 7 height 9
type input "Oct 19th 2025"
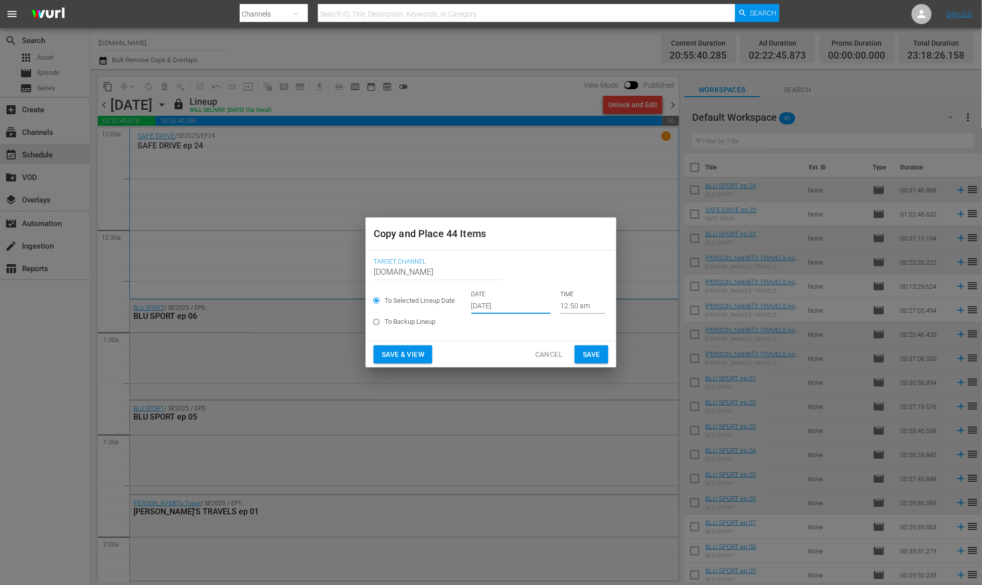
click at [414, 359] on span "Save & View" at bounding box center [403, 354] width 43 height 13
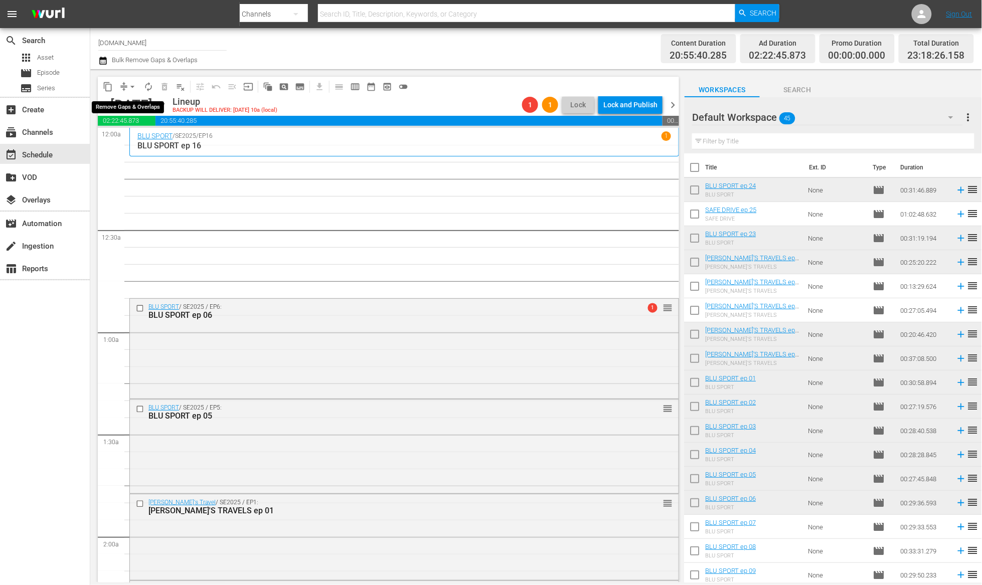
click at [127, 85] on span "arrow_drop_down" at bounding box center [132, 87] width 10 height 10
click at [151, 140] on li "Align to End of Previous Day" at bounding box center [132, 139] width 105 height 17
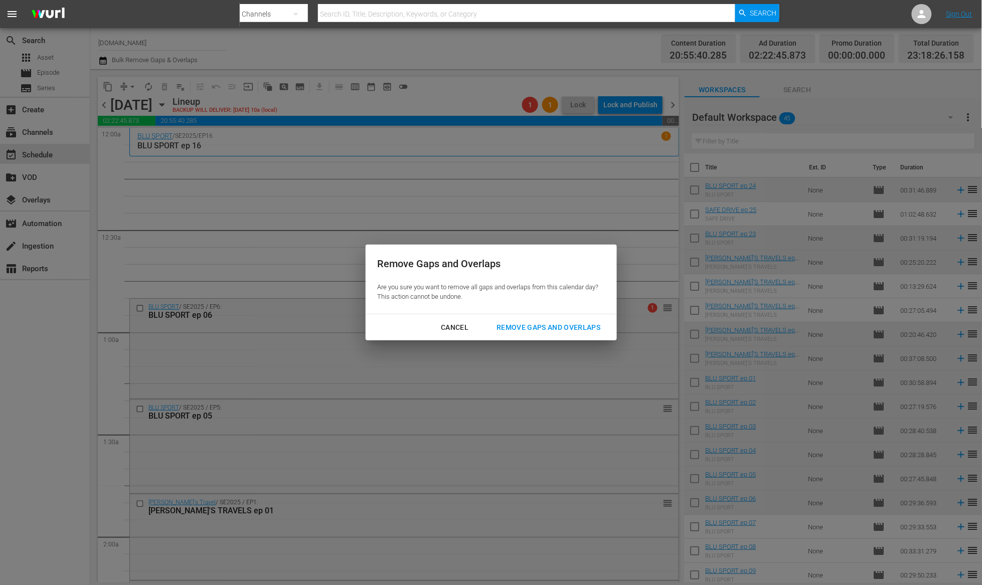
click at [531, 325] on div "Remove Gaps and Overlaps" at bounding box center [548, 327] width 120 height 13
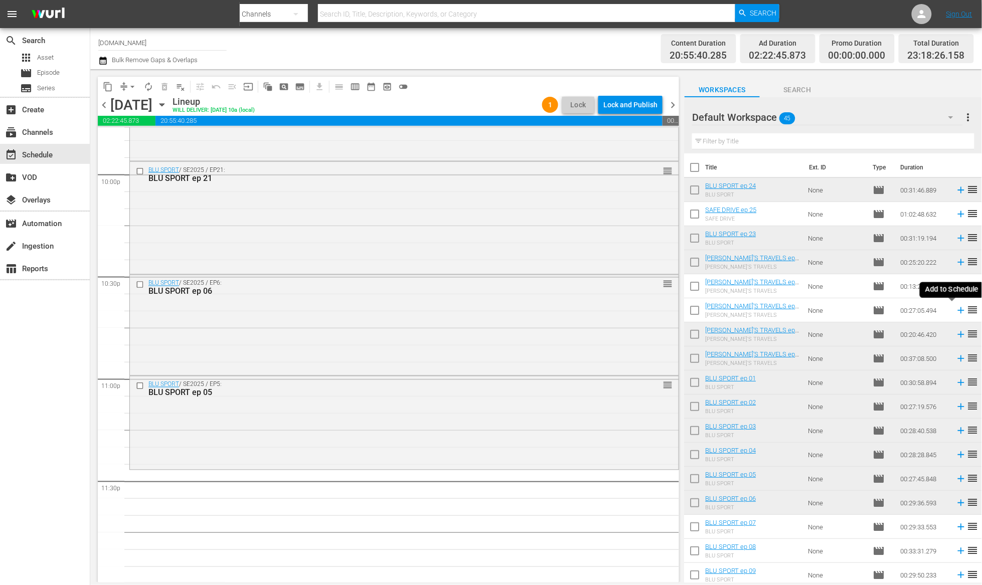
click at [956, 314] on icon at bounding box center [961, 310] width 11 height 11
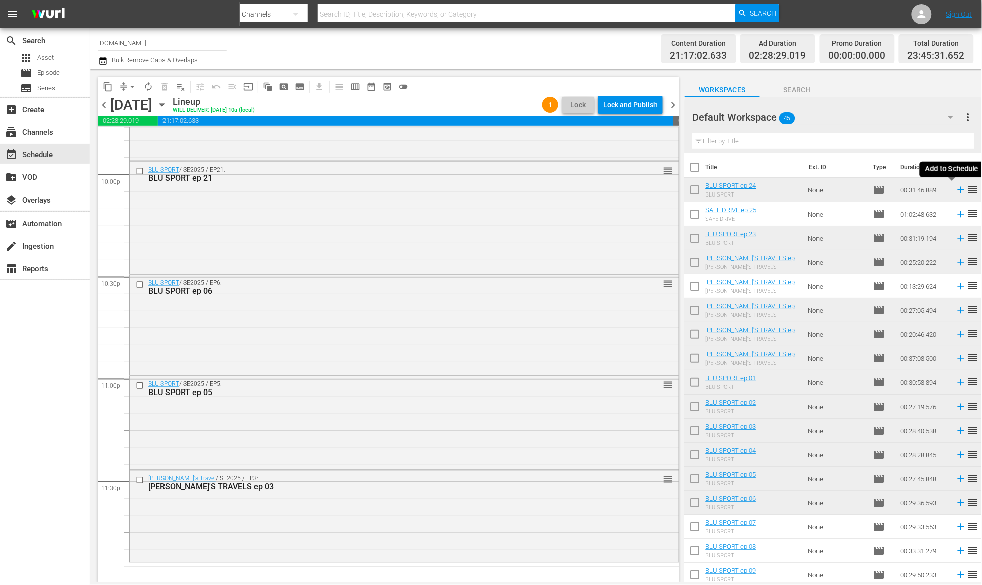
click at [956, 192] on icon at bounding box center [961, 190] width 11 height 11
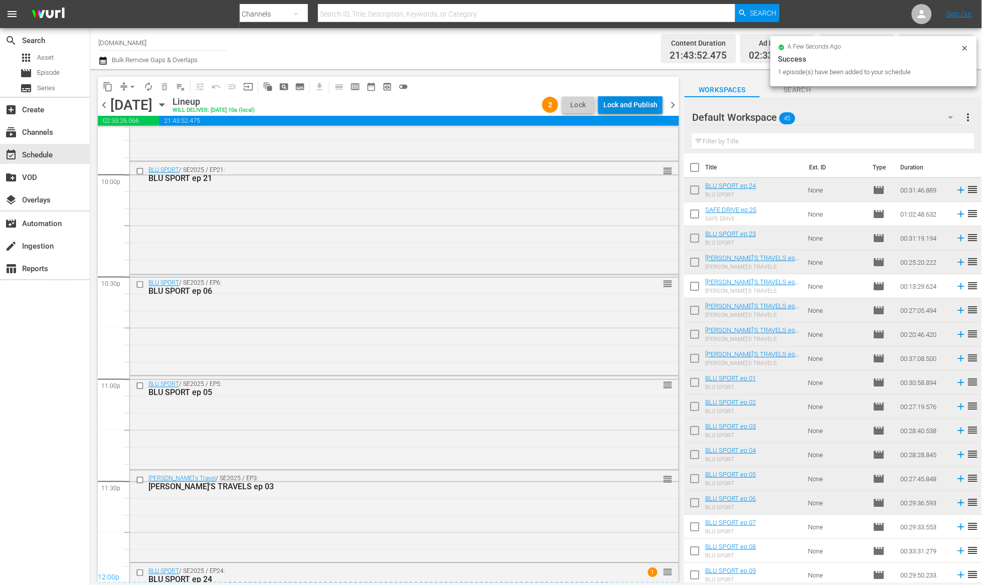
click at [629, 105] on div "Lock and Publish" at bounding box center [630, 105] width 54 height 18
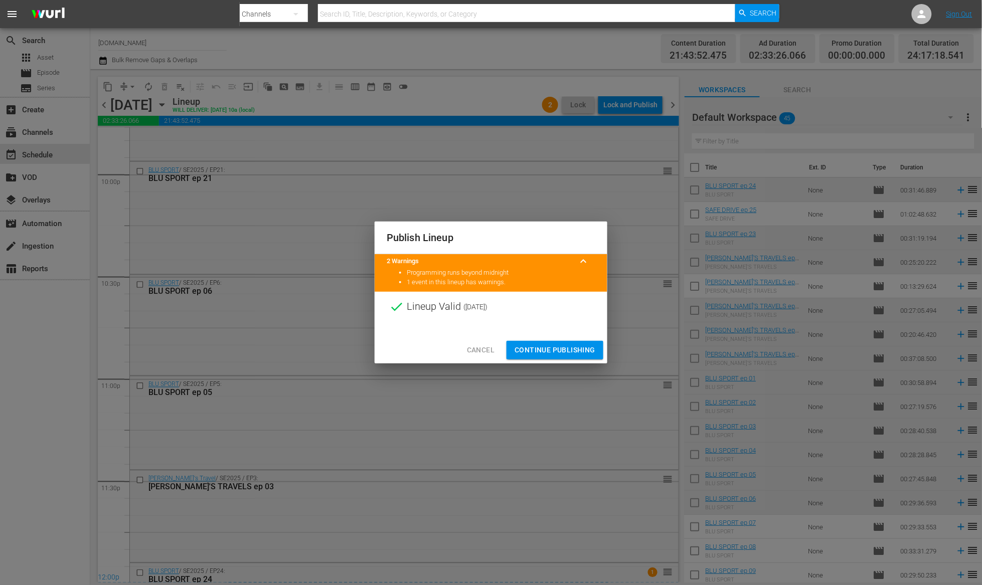
click at [555, 353] on span "Continue Publishing" at bounding box center [554, 350] width 81 height 13
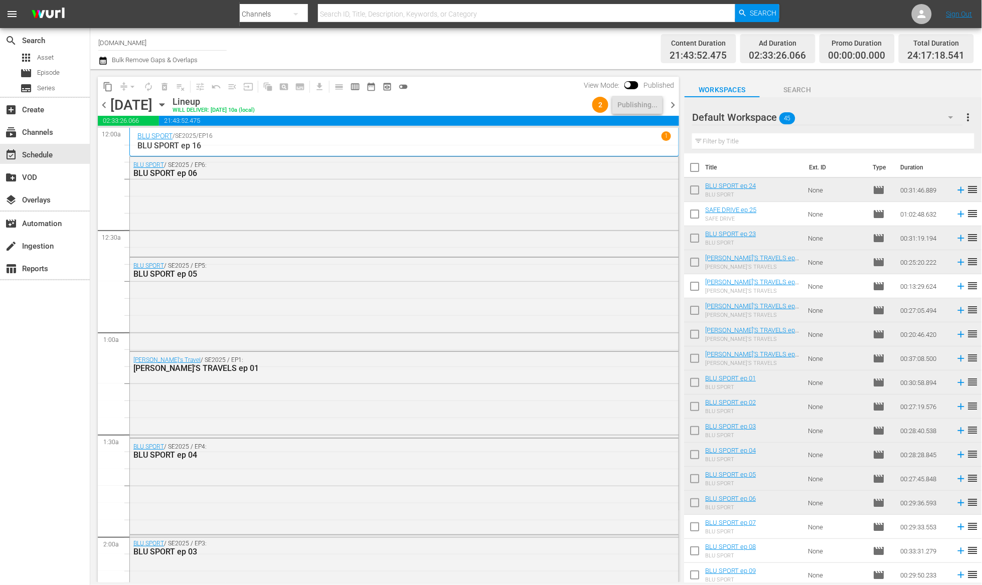
click at [170, 106] on div "Sunday, October 19th October 19th" at bounding box center [140, 105] width 60 height 17
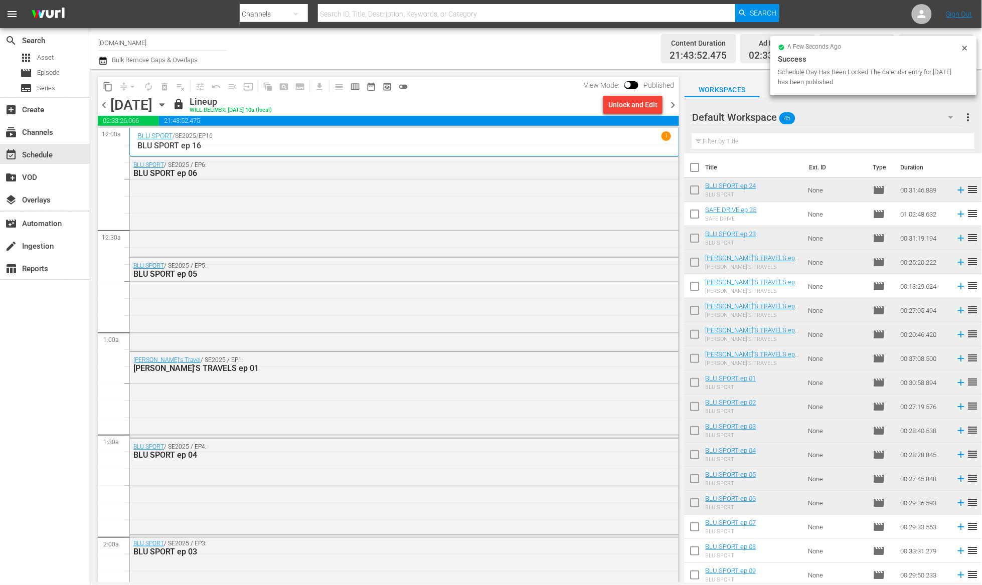
click at [164, 105] on icon "button" at bounding box center [161, 105] width 5 height 3
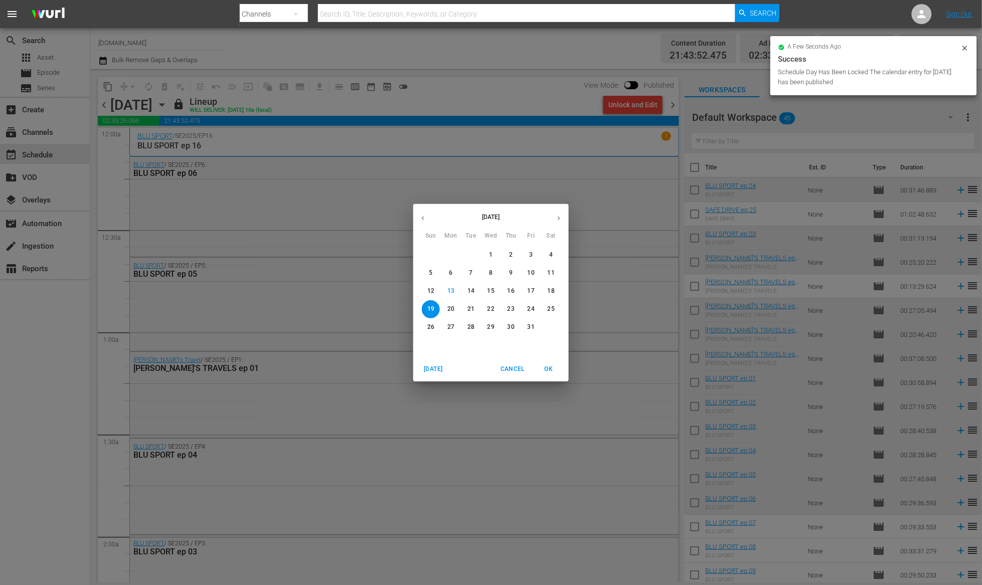
click at [471, 291] on p "14" at bounding box center [470, 291] width 7 height 9
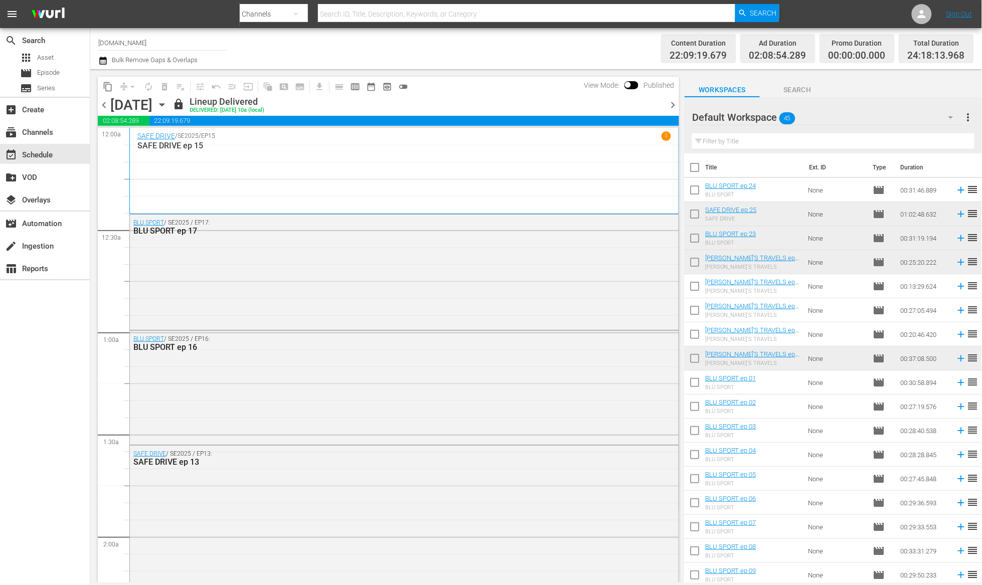
click at [672, 103] on span "chevron_right" at bounding box center [672, 105] width 13 height 13
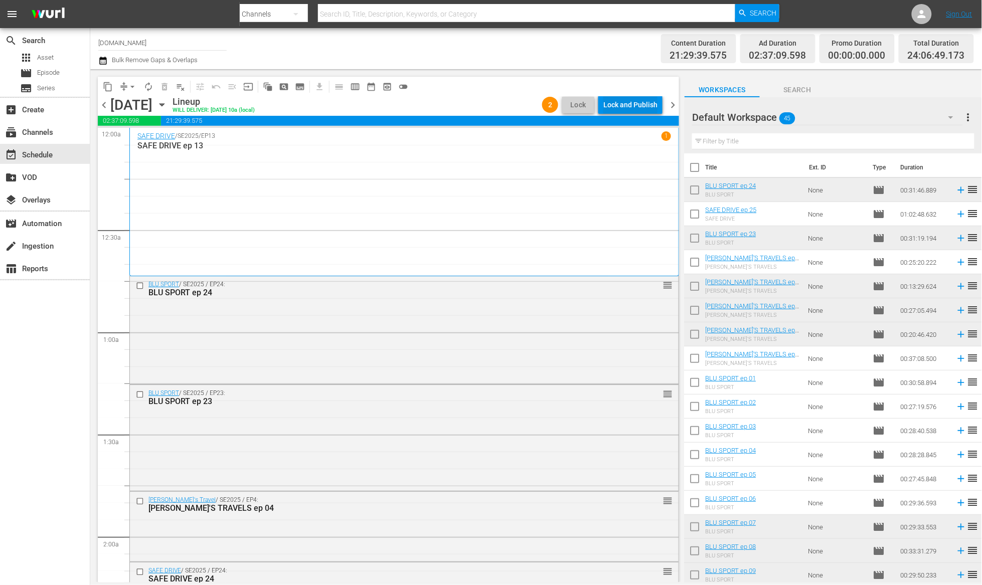
click at [638, 103] on div "Lock and Publish" at bounding box center [630, 105] width 54 height 18
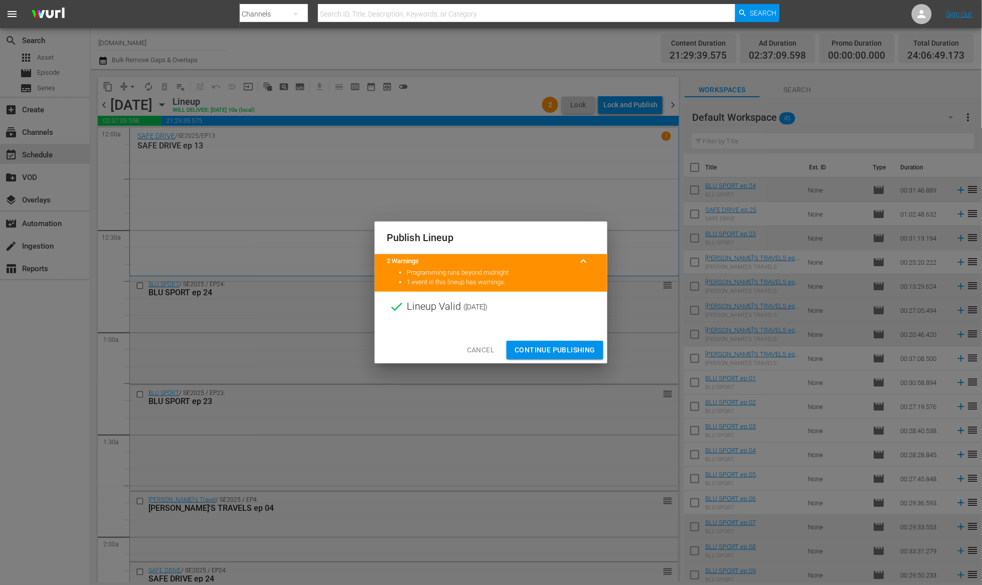
click at [545, 354] on span "Continue Publishing" at bounding box center [554, 350] width 81 height 13
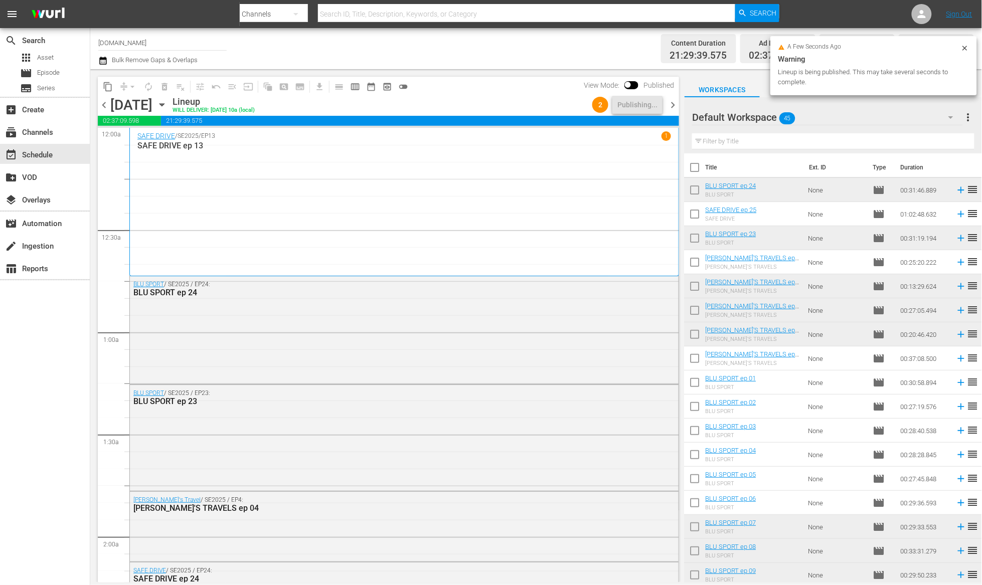
click at [670, 106] on span "chevron_right" at bounding box center [672, 105] width 13 height 13
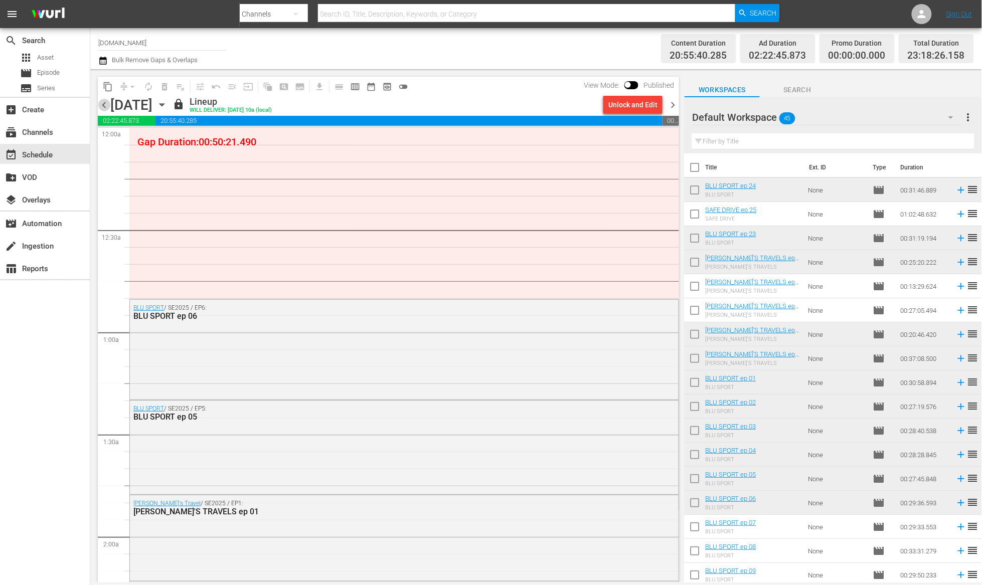
click at [102, 105] on span "chevron_left" at bounding box center [104, 105] width 13 height 13
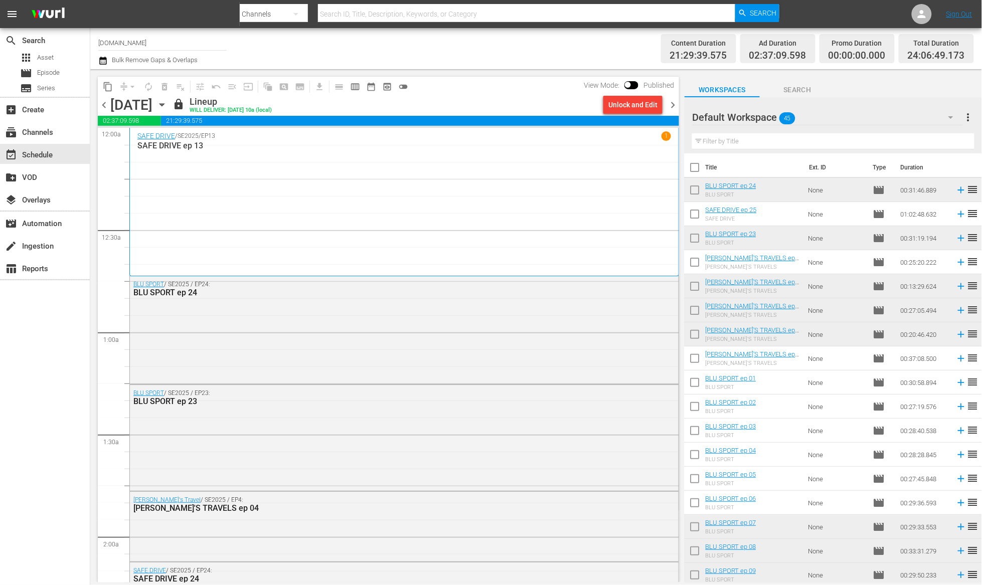
click at [673, 105] on span "chevron_right" at bounding box center [672, 105] width 13 height 13
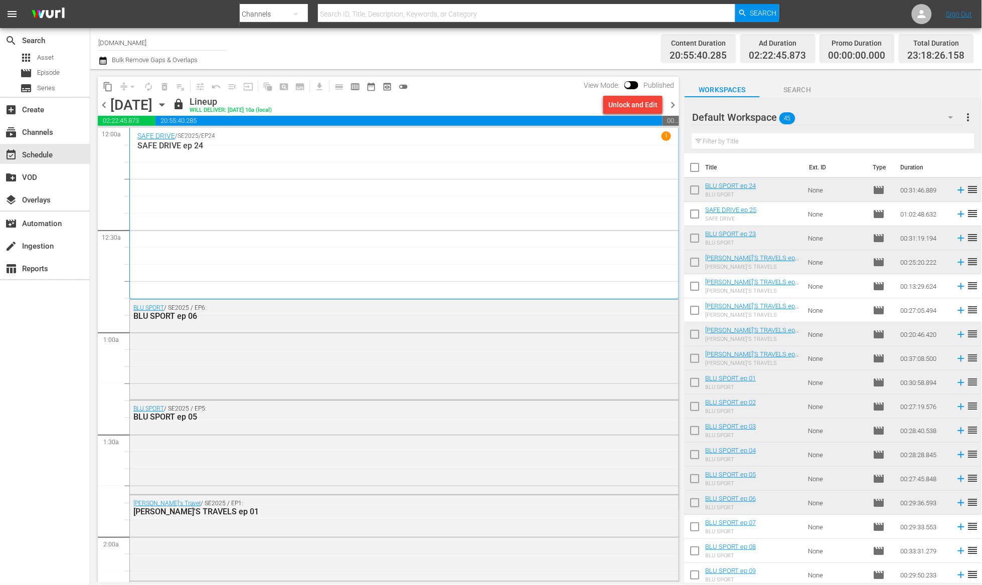
click at [673, 109] on span "chevron_right" at bounding box center [672, 105] width 13 height 13
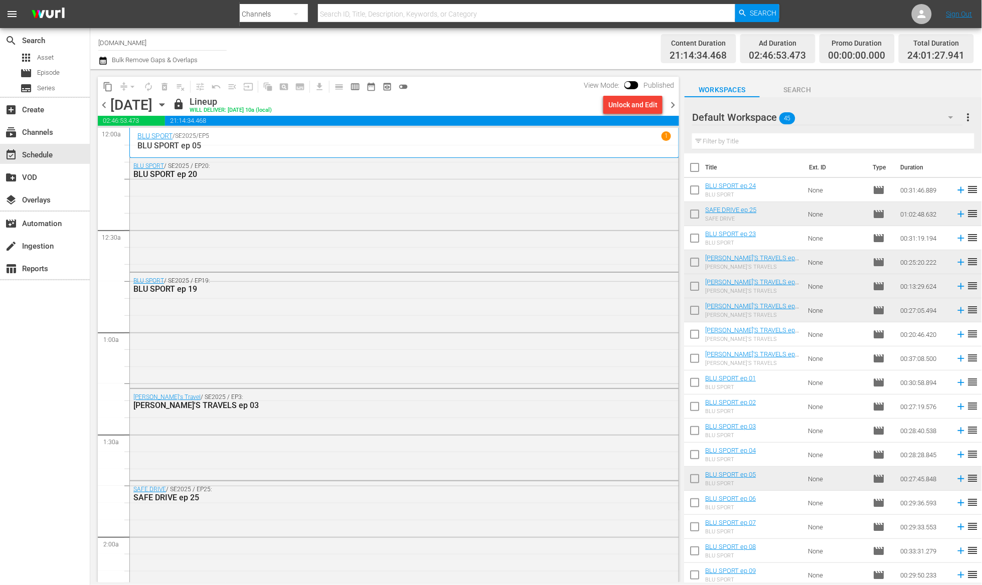
click at [673, 109] on span "chevron_right" at bounding box center [672, 105] width 13 height 13
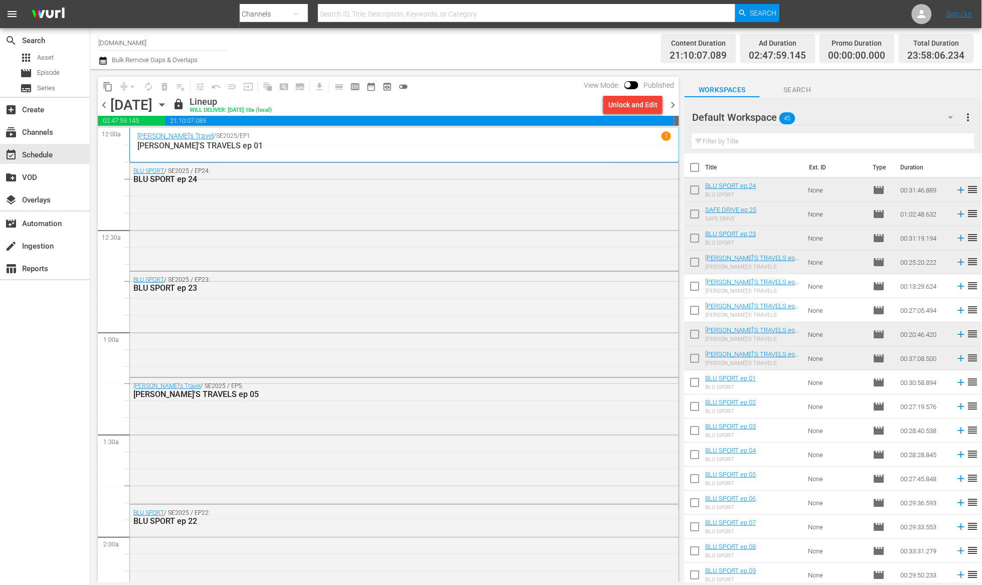
click at [673, 109] on span "chevron_right" at bounding box center [672, 105] width 13 height 13
